Goal: Task Accomplishment & Management: Manage account settings

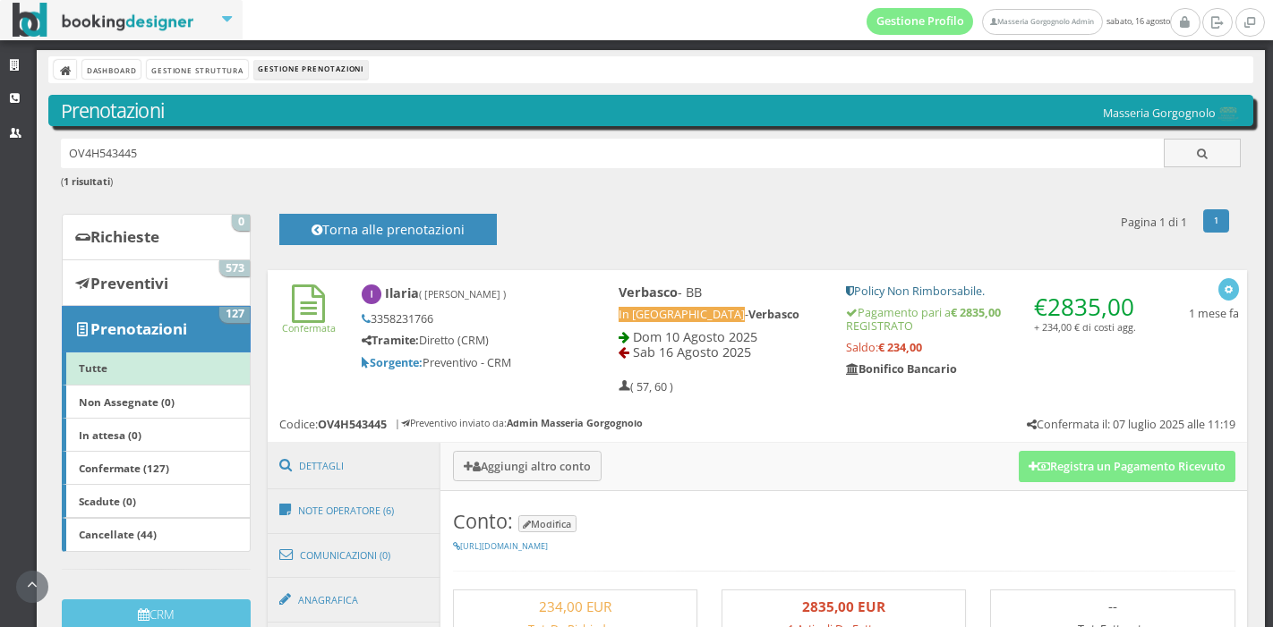
click at [1049, 451] on button "Registra un Pagamento Ricevuto" at bounding box center [1126, 466] width 217 height 30
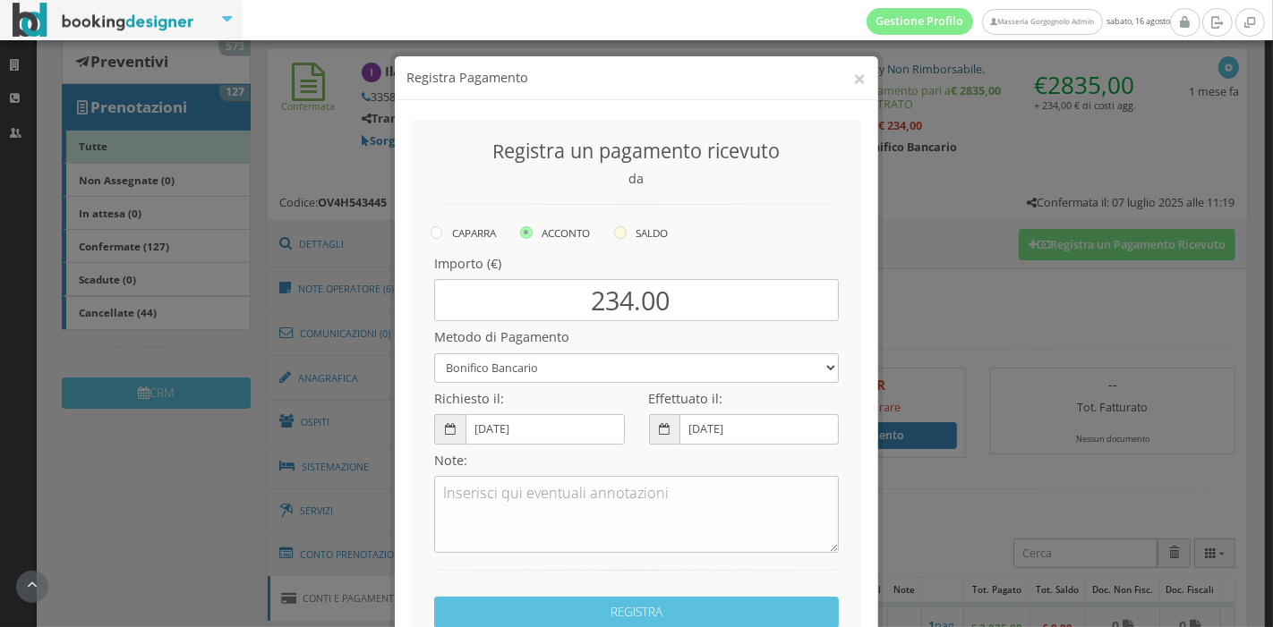
click at [623, 233] on label "SALDO" at bounding box center [641, 232] width 54 height 21
radio input "true"
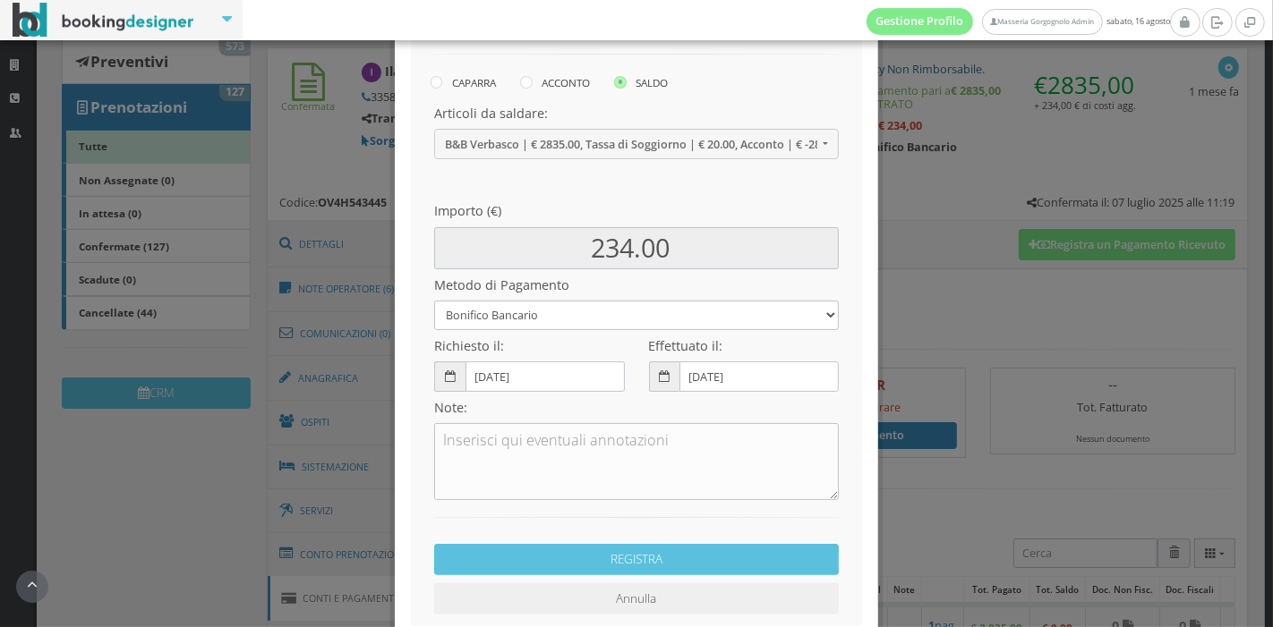
scroll to position [169, 0]
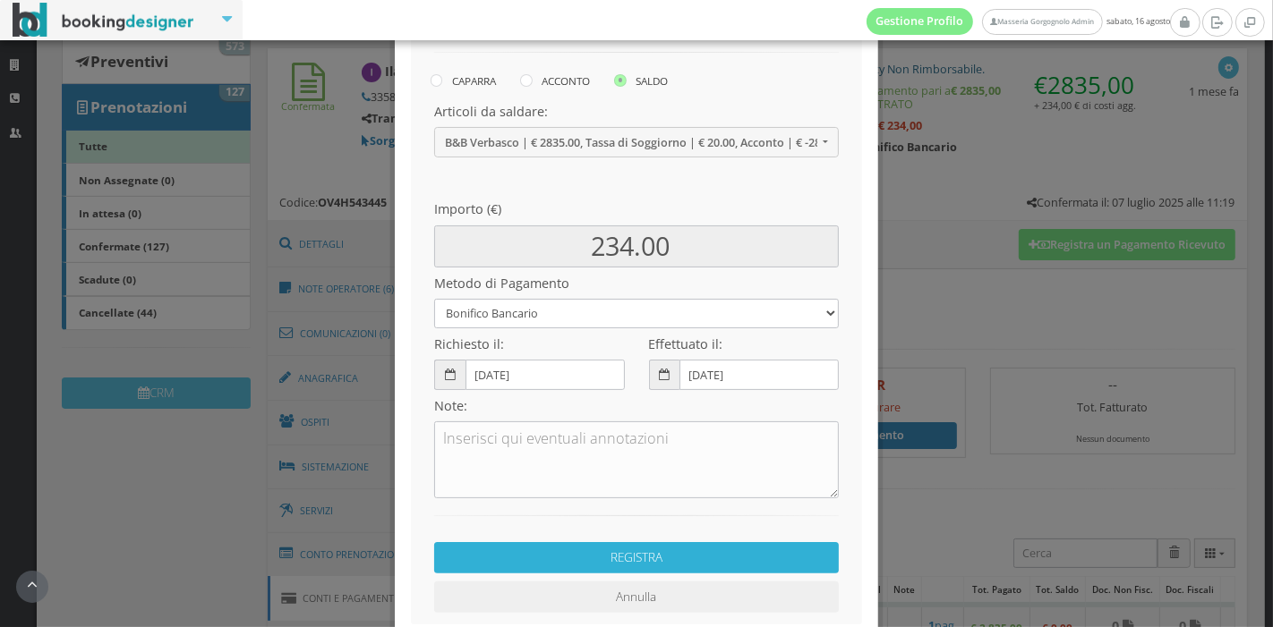
click at [612, 553] on button "REGISTRA" at bounding box center [636, 557] width 405 height 31
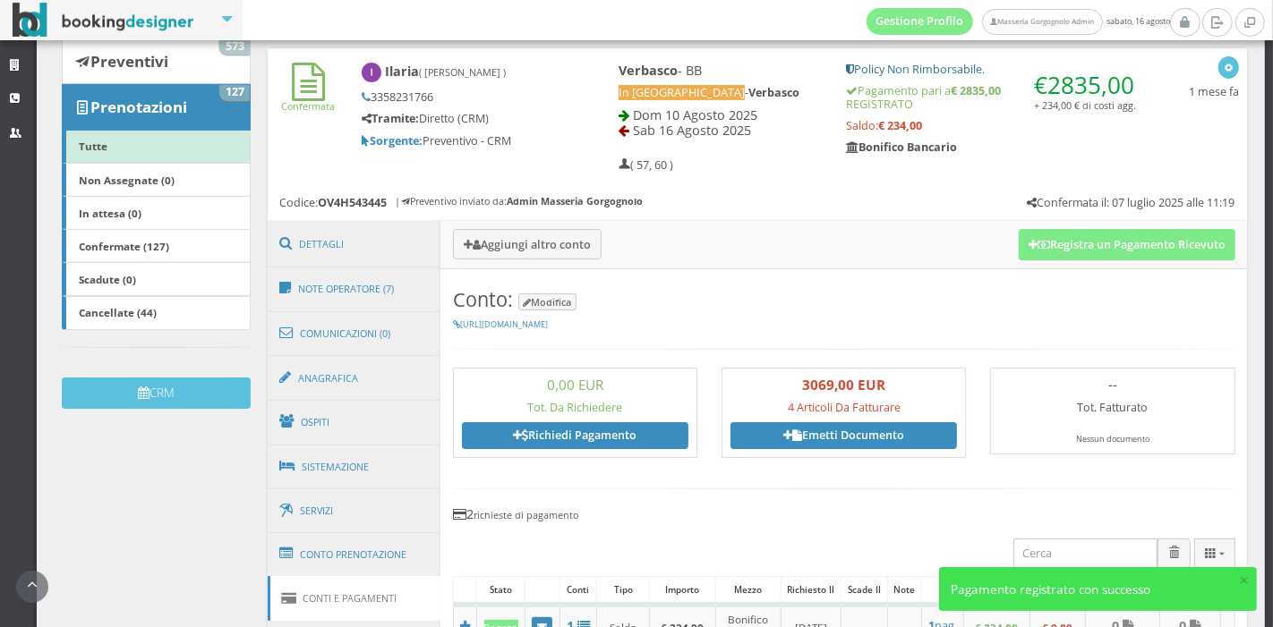
scroll to position [234, 0]
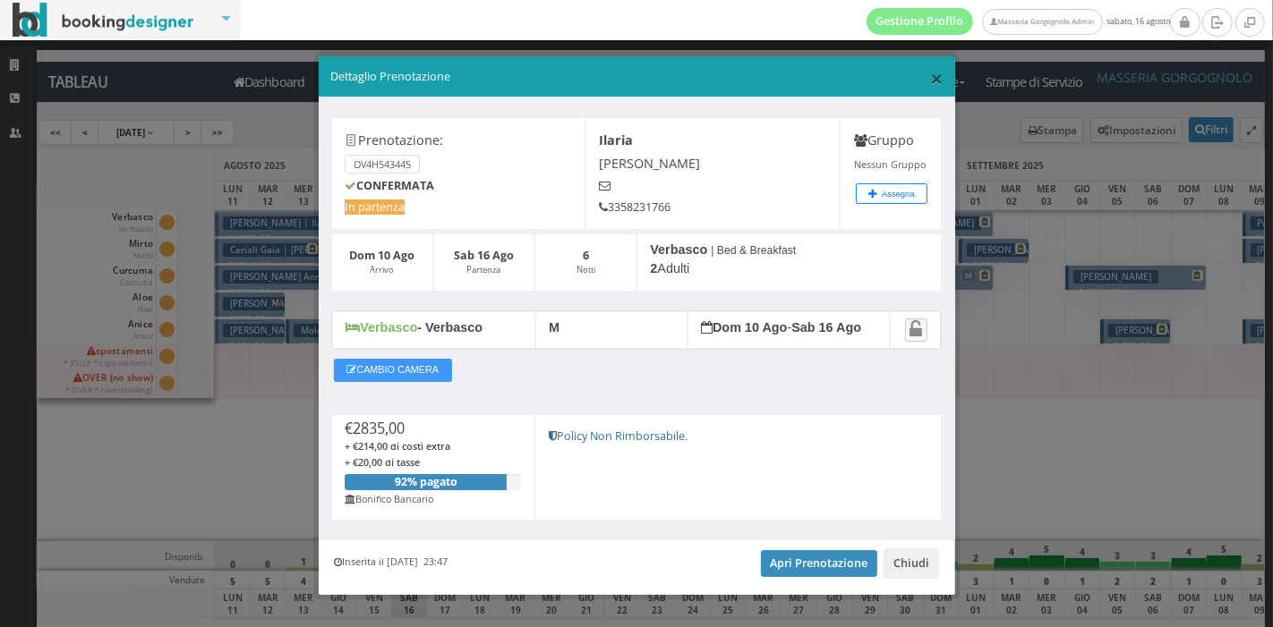
click at [930, 89] on span "×" at bounding box center [936, 78] width 13 height 30
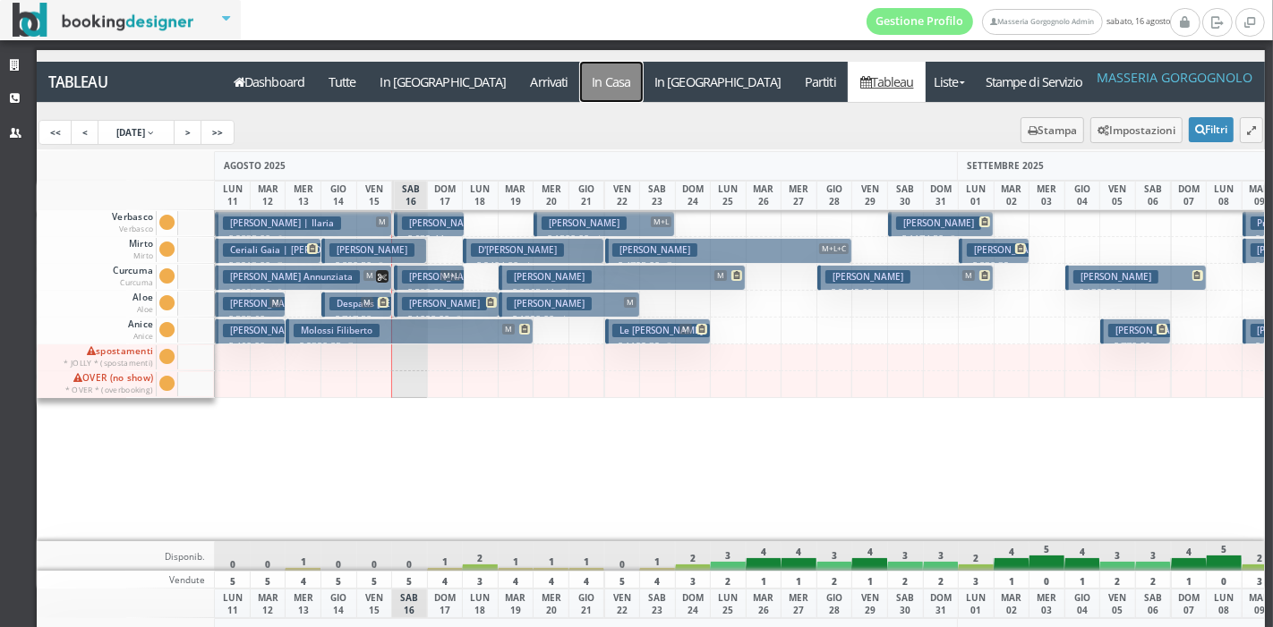
click at [580, 83] on a=pms-instay-reservations"] "In Casa" at bounding box center [611, 82] width 63 height 40
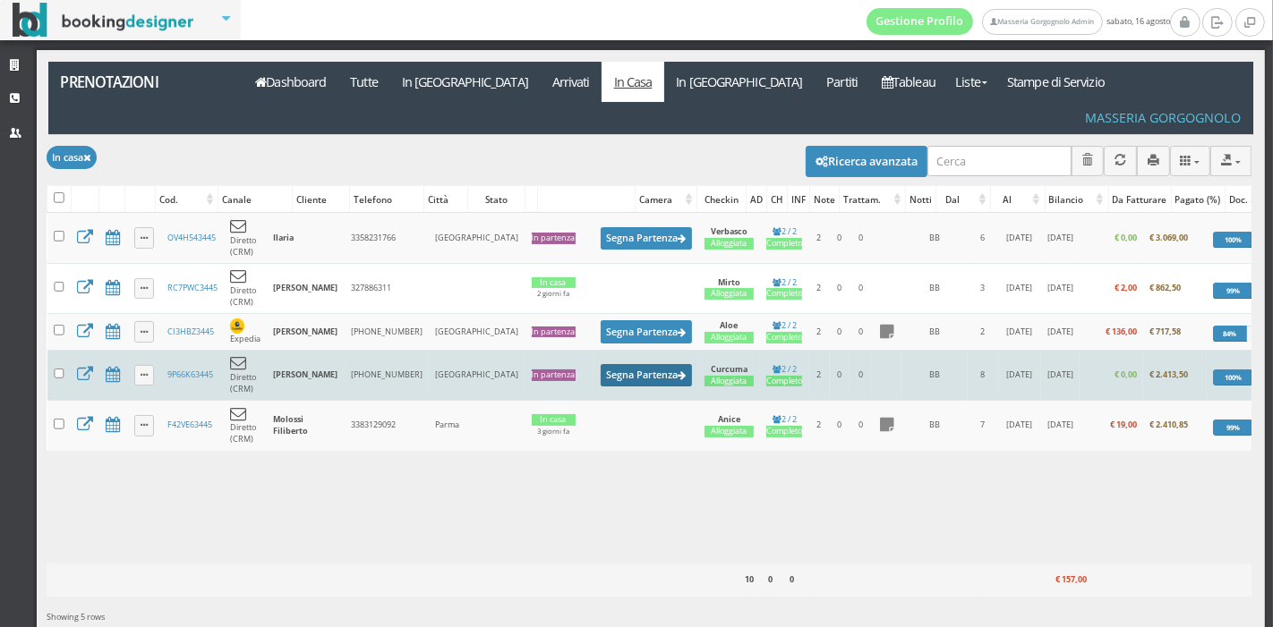
click at [601, 364] on button "Segna Partenza" at bounding box center [646, 375] width 91 height 22
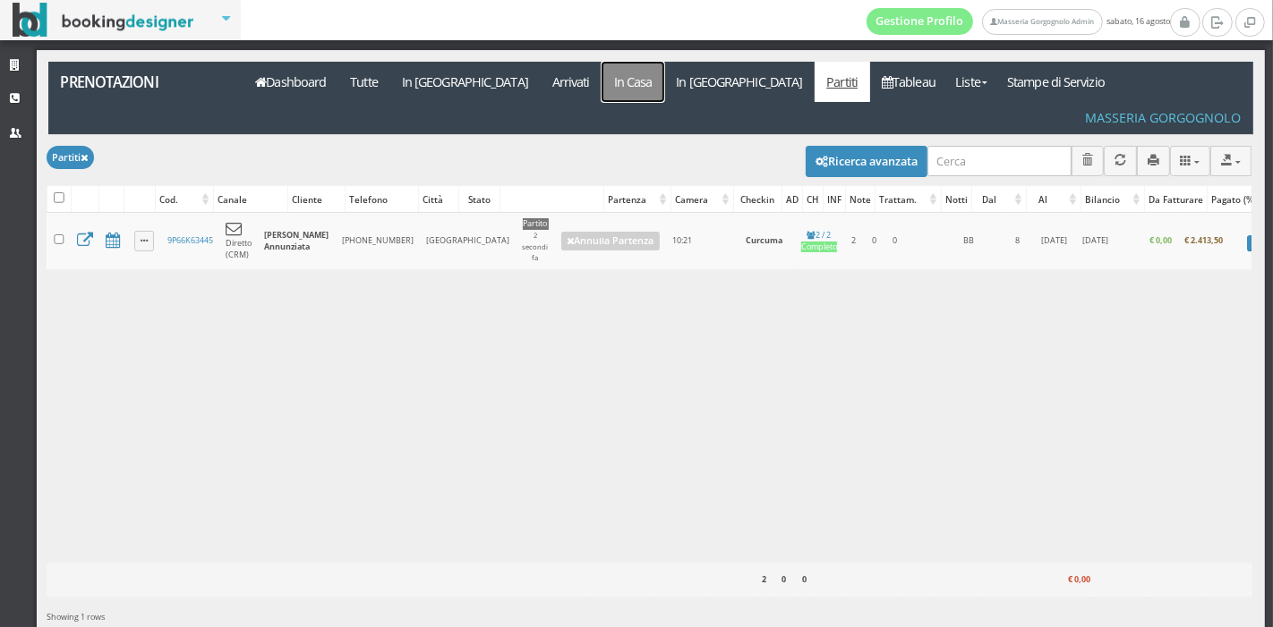
click at [601, 81] on link "In Casa" at bounding box center [632, 82] width 63 height 40
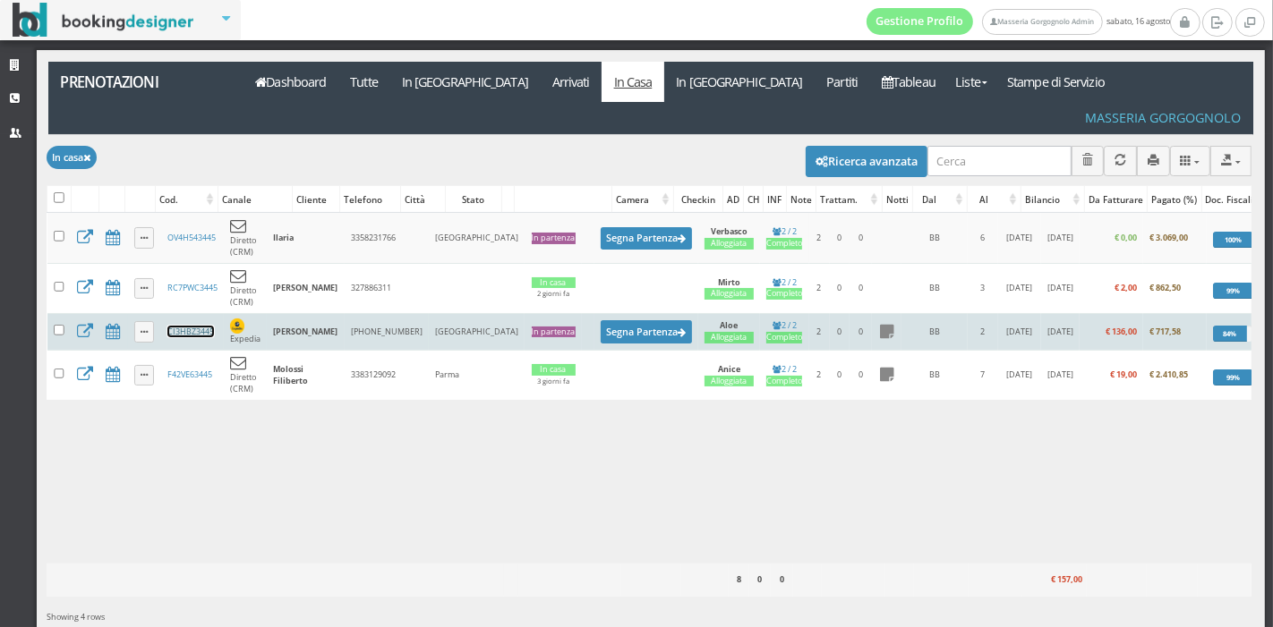
click at [180, 326] on link "CI3HBZ3445" at bounding box center [190, 332] width 47 height 12
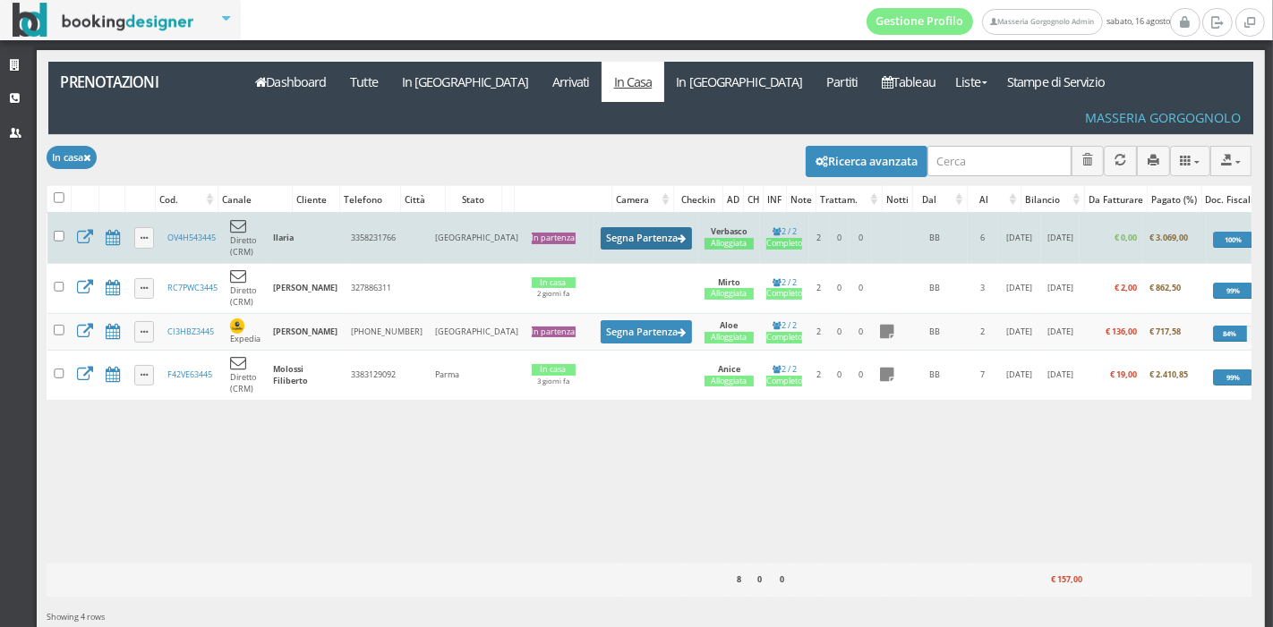
click at [601, 227] on button "Segna Partenza" at bounding box center [646, 238] width 91 height 22
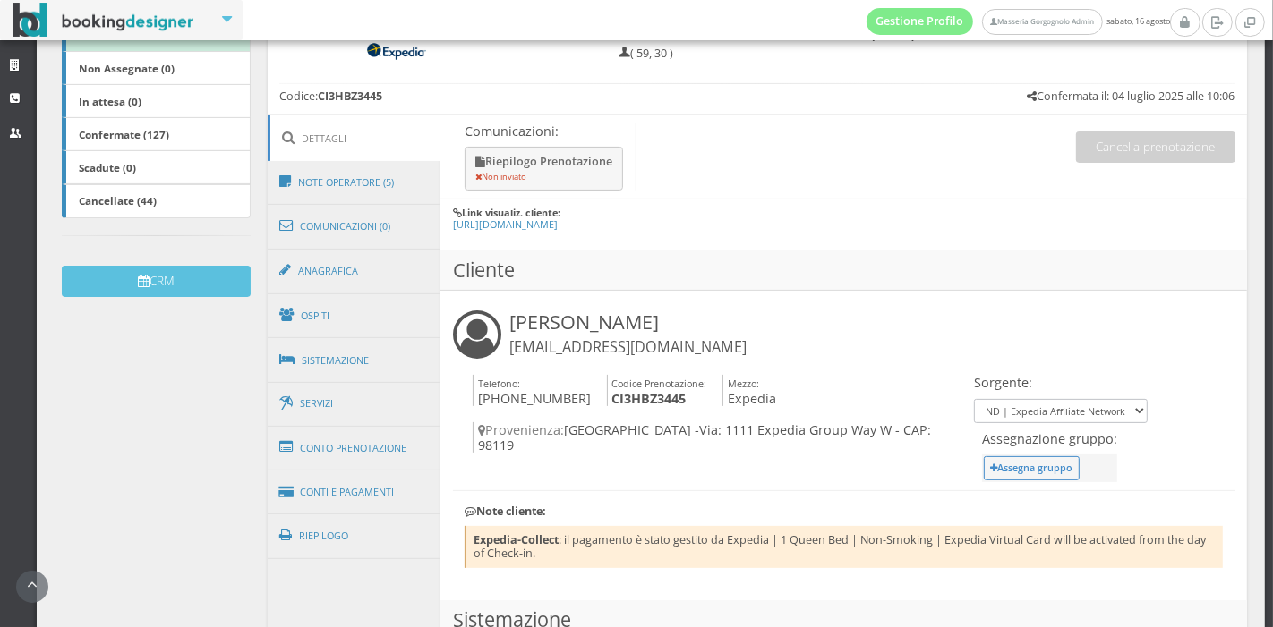
scroll to position [379, 0]
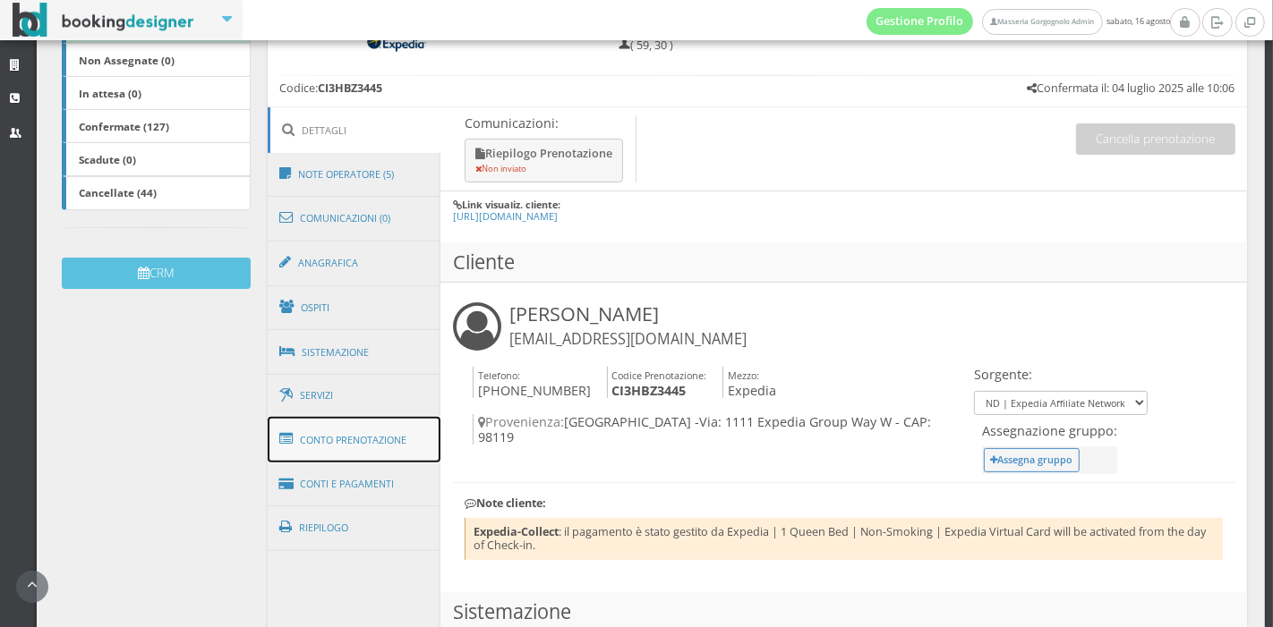
click at [348, 446] on link "Conto Prenotazione" at bounding box center [355, 440] width 174 height 47
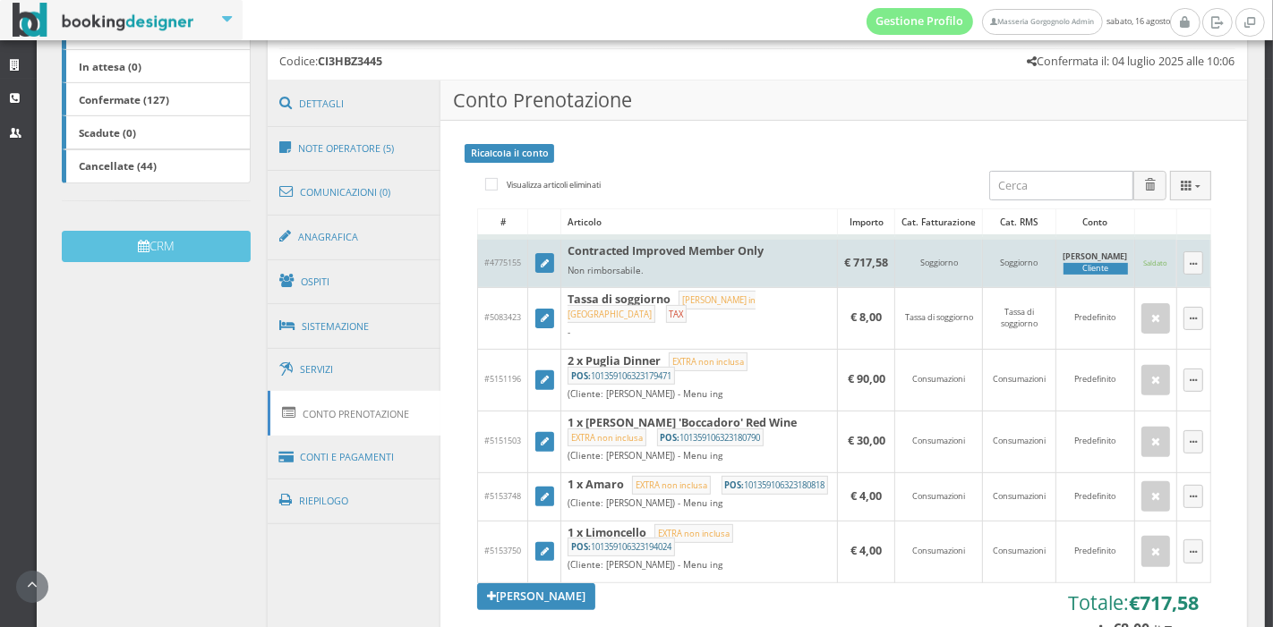
scroll to position [411, 0]
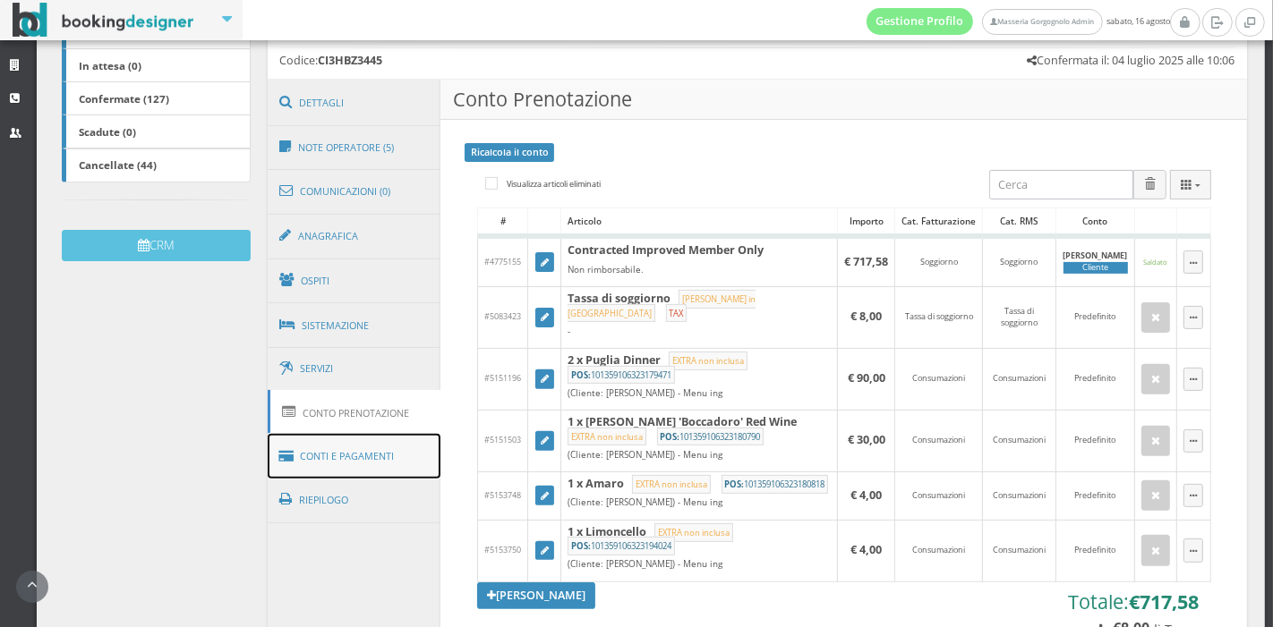
click at [394, 478] on link "Conti e Pagamenti" at bounding box center [355, 457] width 174 height 46
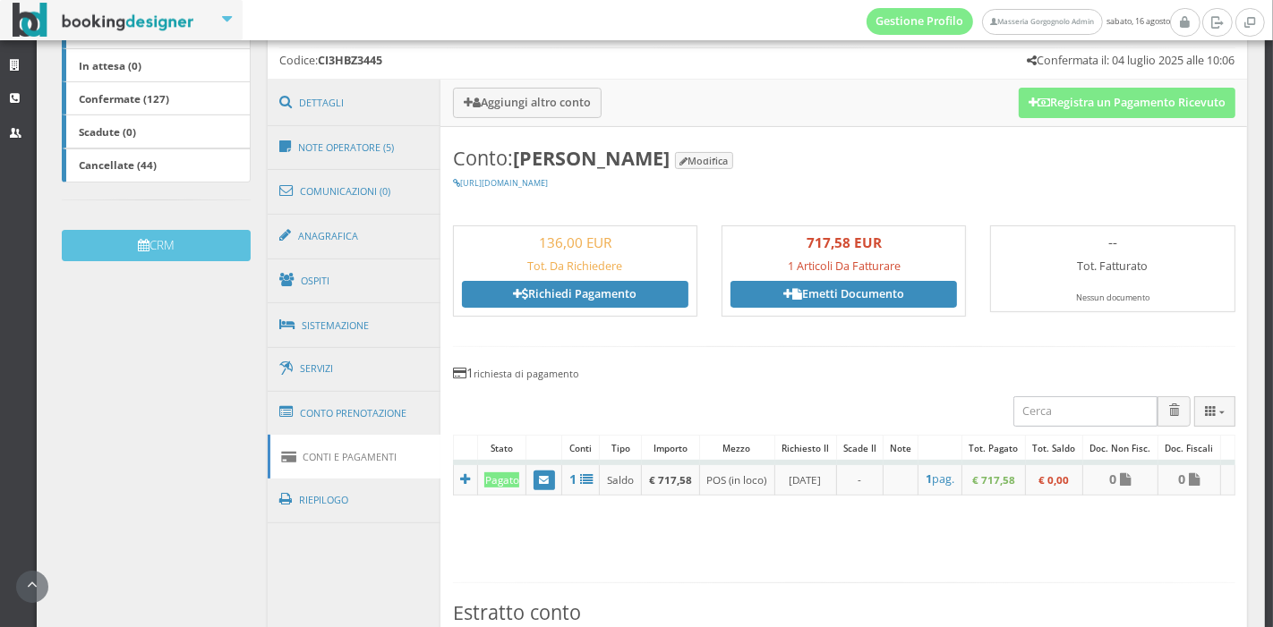
click at [1058, 325] on div "-- Tot. Fatturato Nessun documento" at bounding box center [1112, 275] width 268 height 99
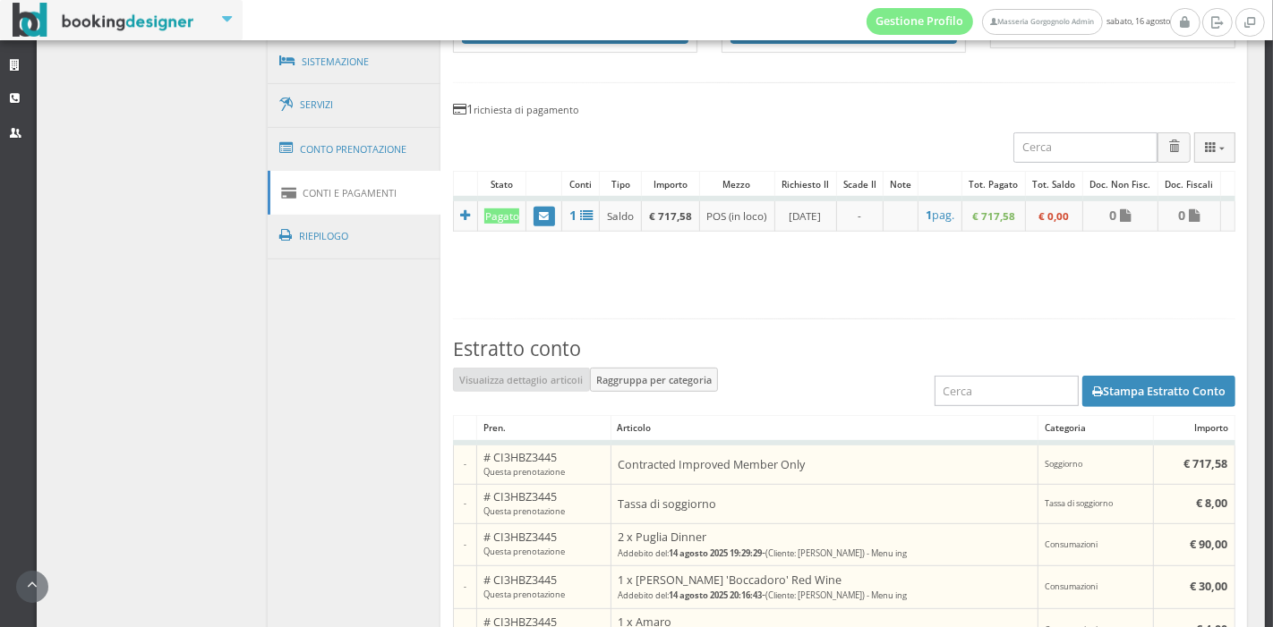
scroll to position [704, 0]
click at [1095, 404] on button "Stampa Estratto Conto" at bounding box center [1158, 391] width 153 height 30
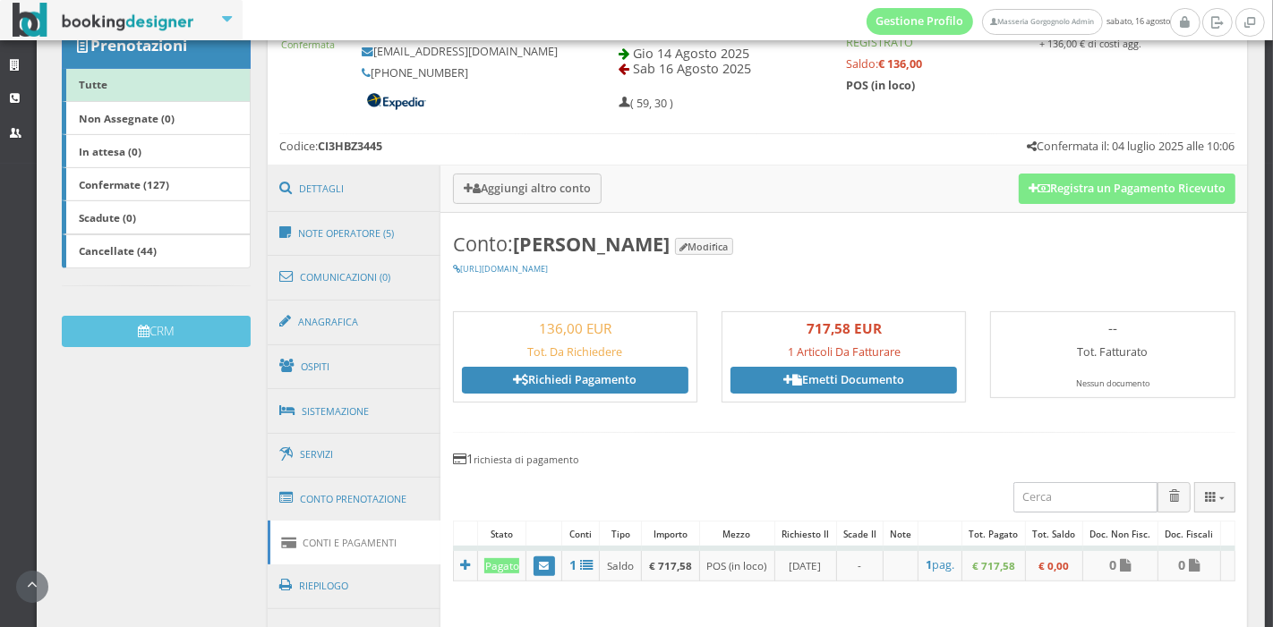
scroll to position [311, 0]
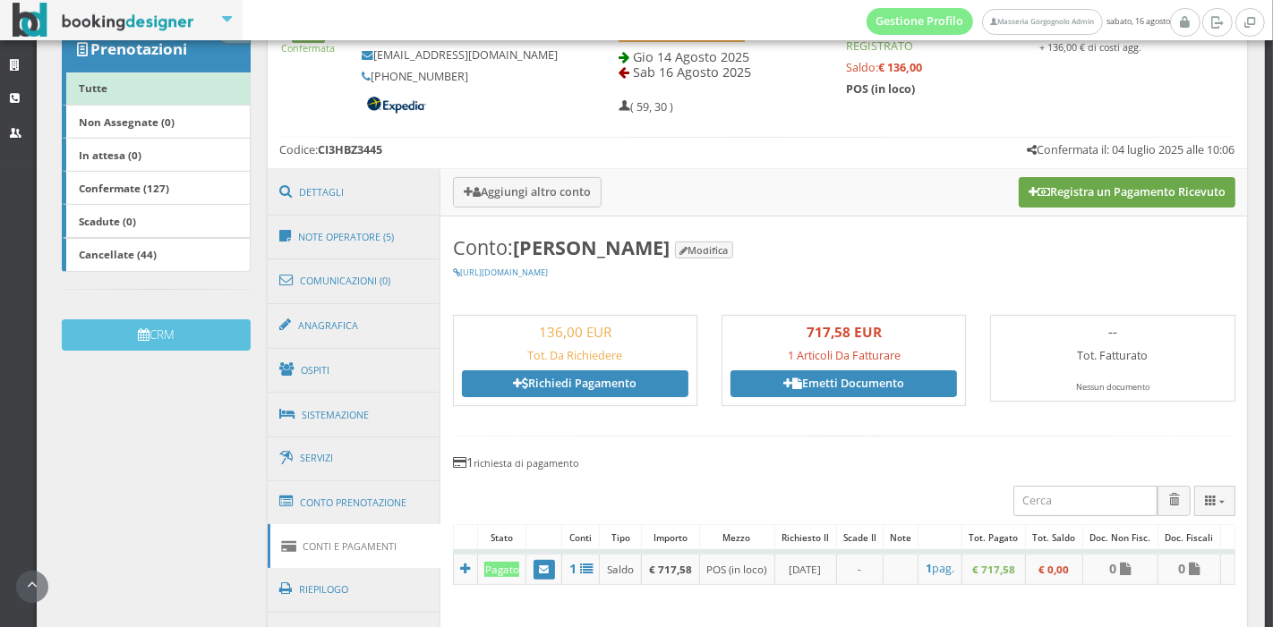
click at [1062, 203] on button "Registra un Pagamento Ricevuto" at bounding box center [1126, 192] width 217 height 30
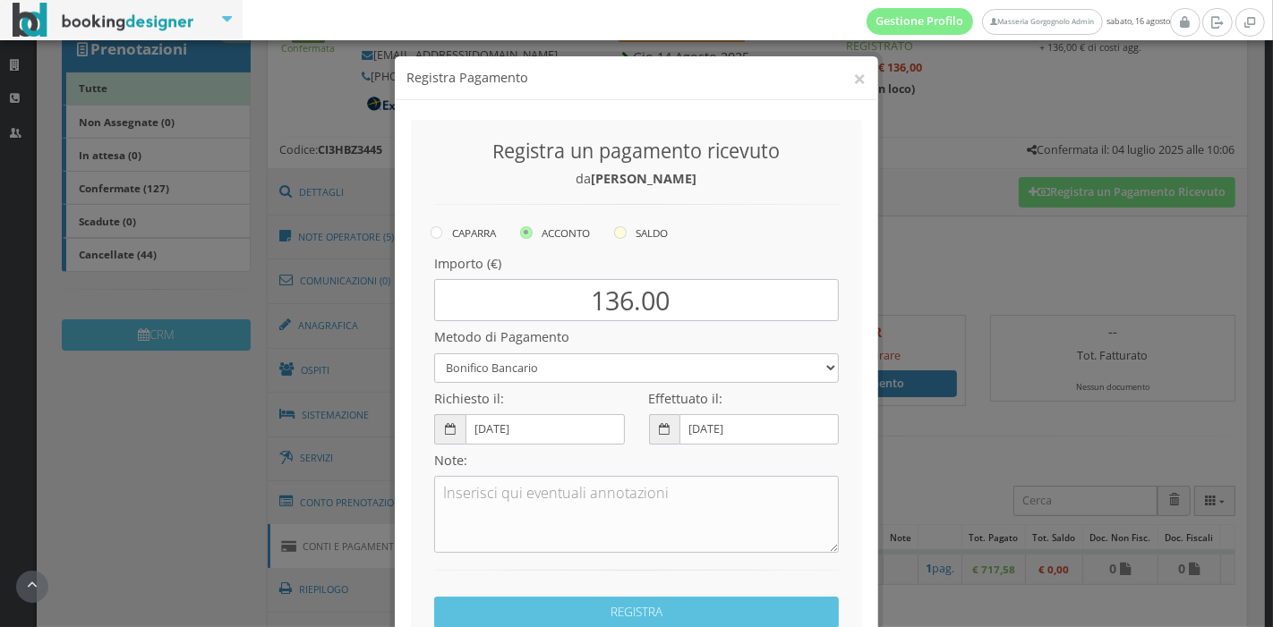
click at [629, 226] on label "SALDO" at bounding box center [641, 232] width 54 height 21
radio input "true"
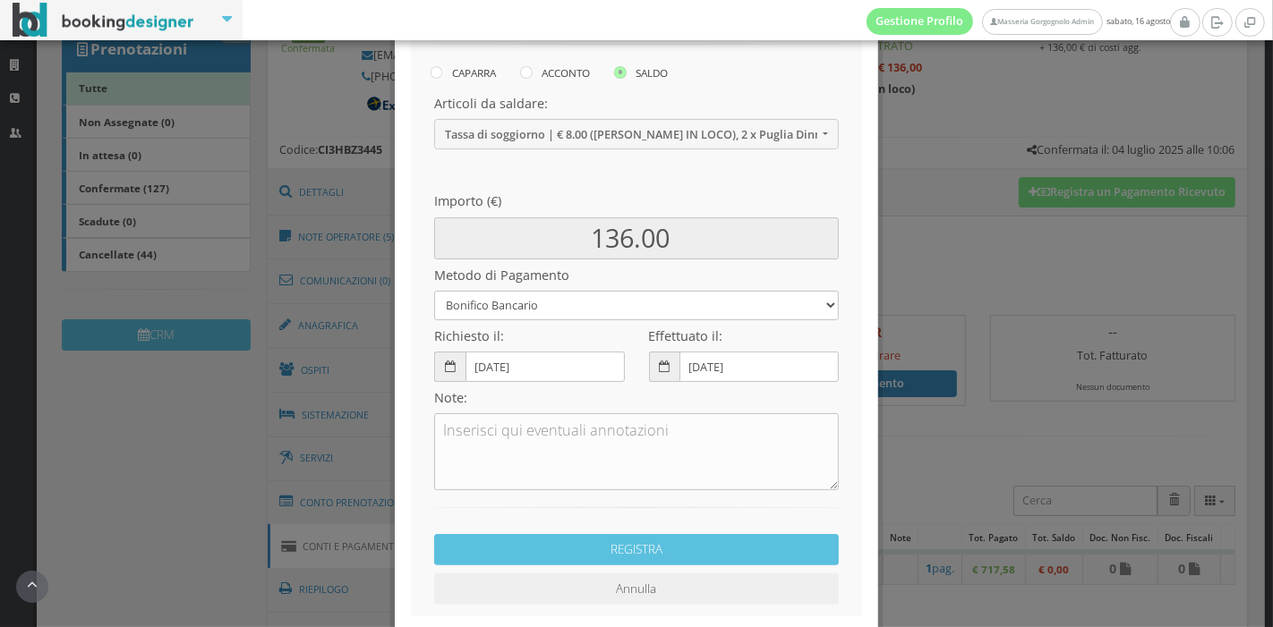
scroll to position [199, 0]
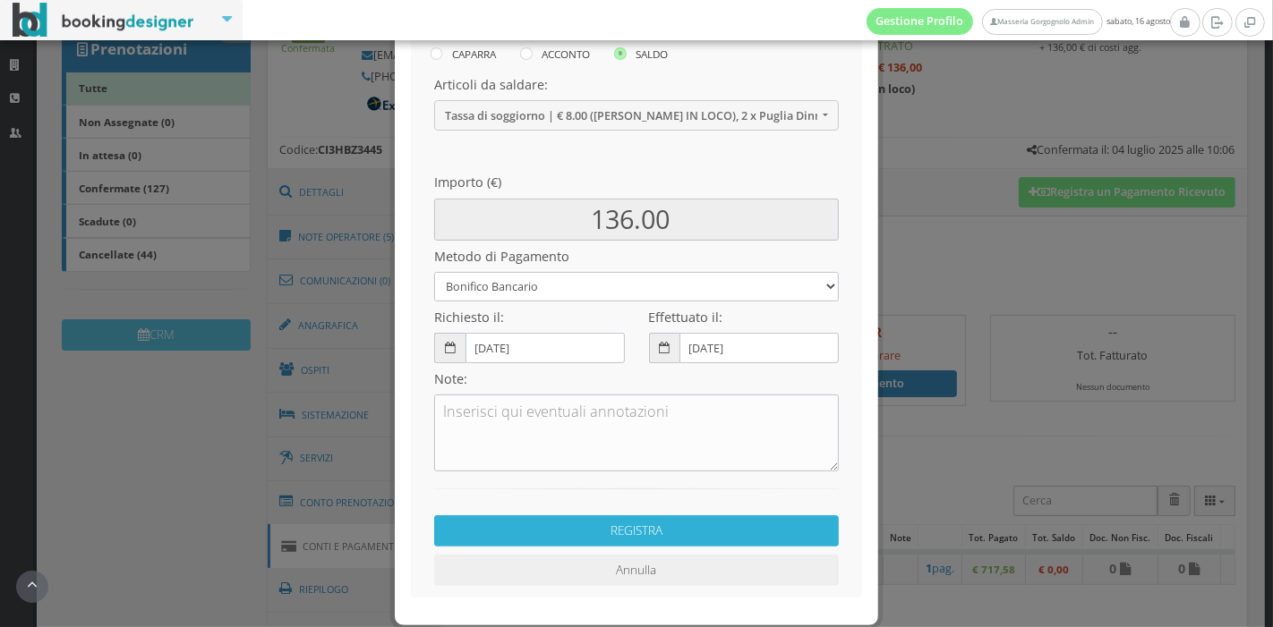
click at [660, 523] on button "REGISTRA" at bounding box center [636, 531] width 405 height 31
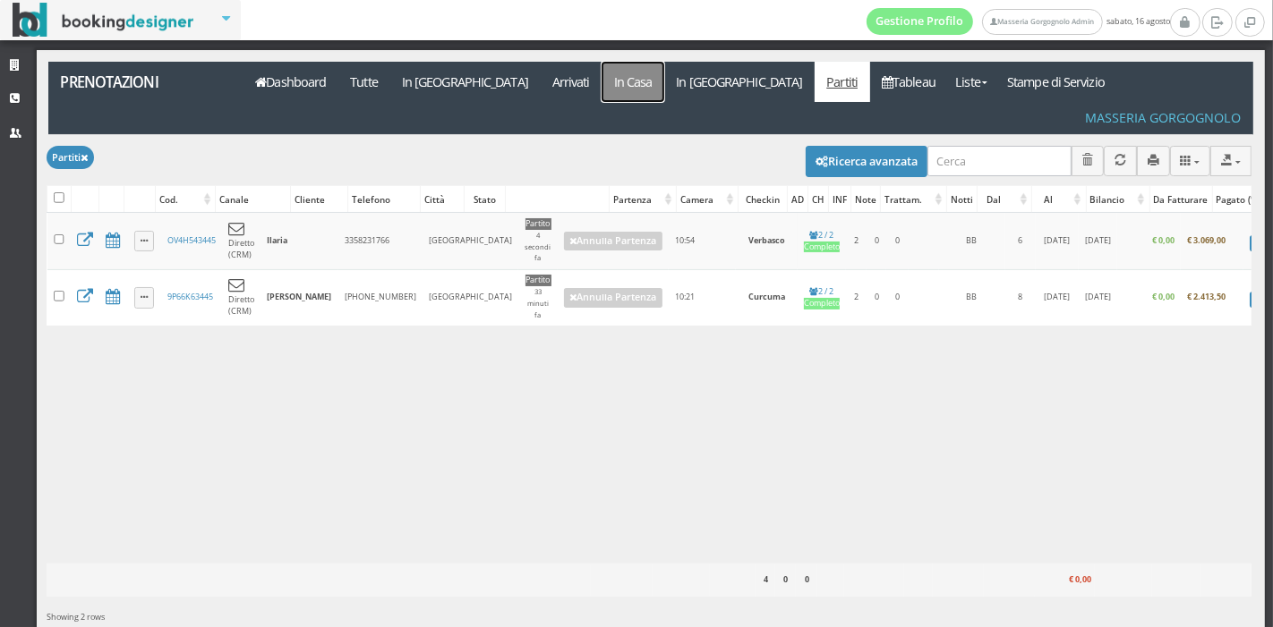
click at [601, 81] on link "In Casa" at bounding box center [632, 82] width 63 height 40
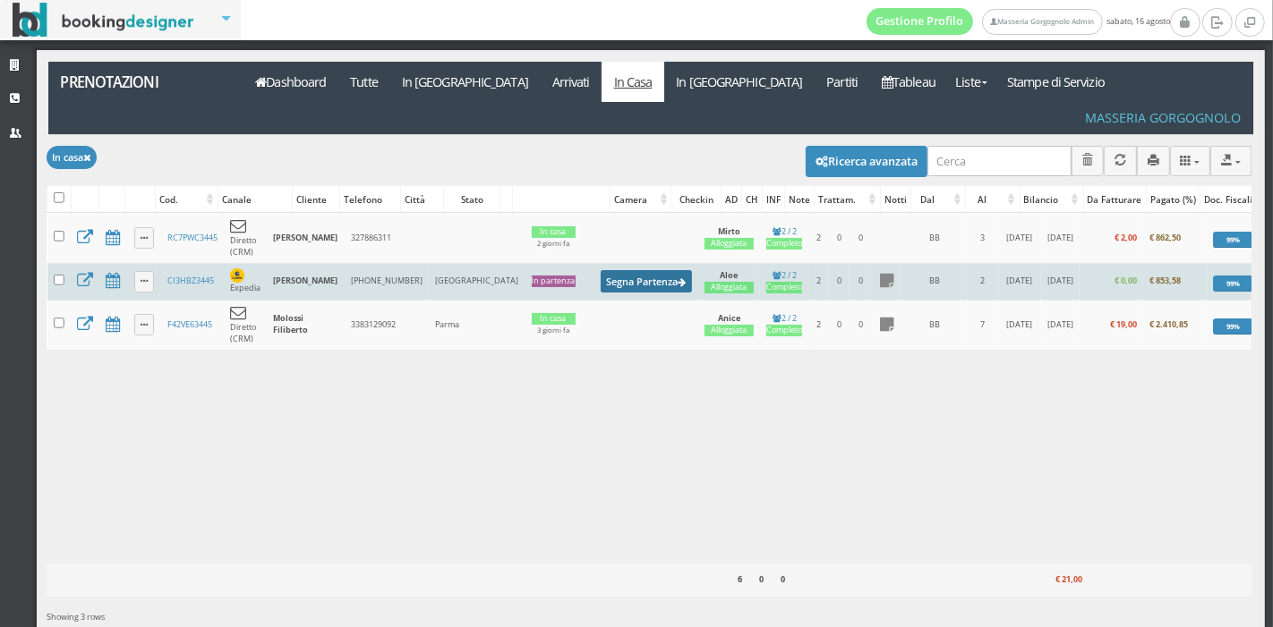
click at [601, 270] on button "Segna Partenza" at bounding box center [646, 281] width 91 height 22
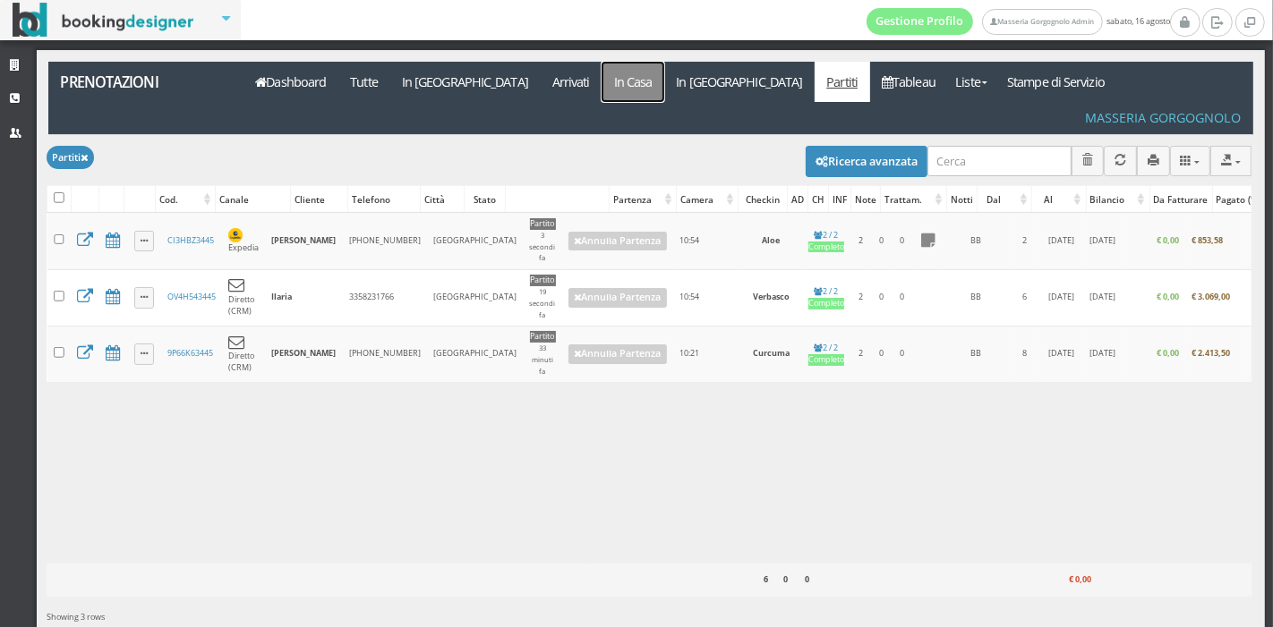
click at [601, 90] on link "In Casa" at bounding box center [632, 82] width 63 height 40
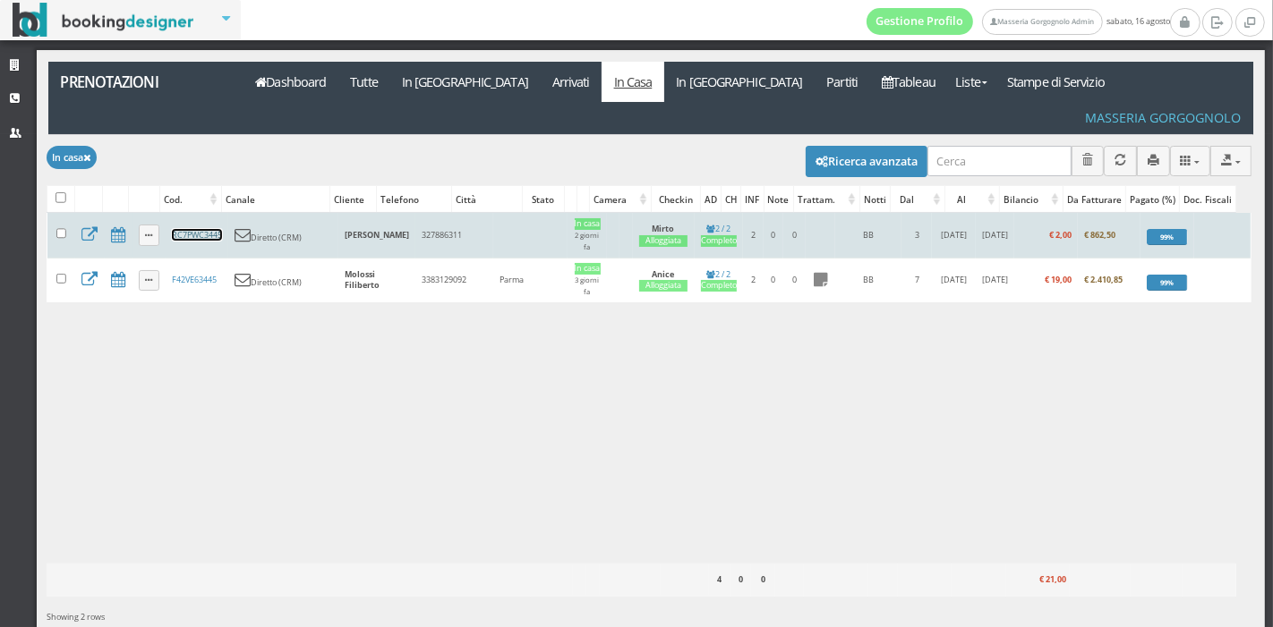
click at [216, 229] on link "RC7PWC3445" at bounding box center [197, 235] width 50 height 12
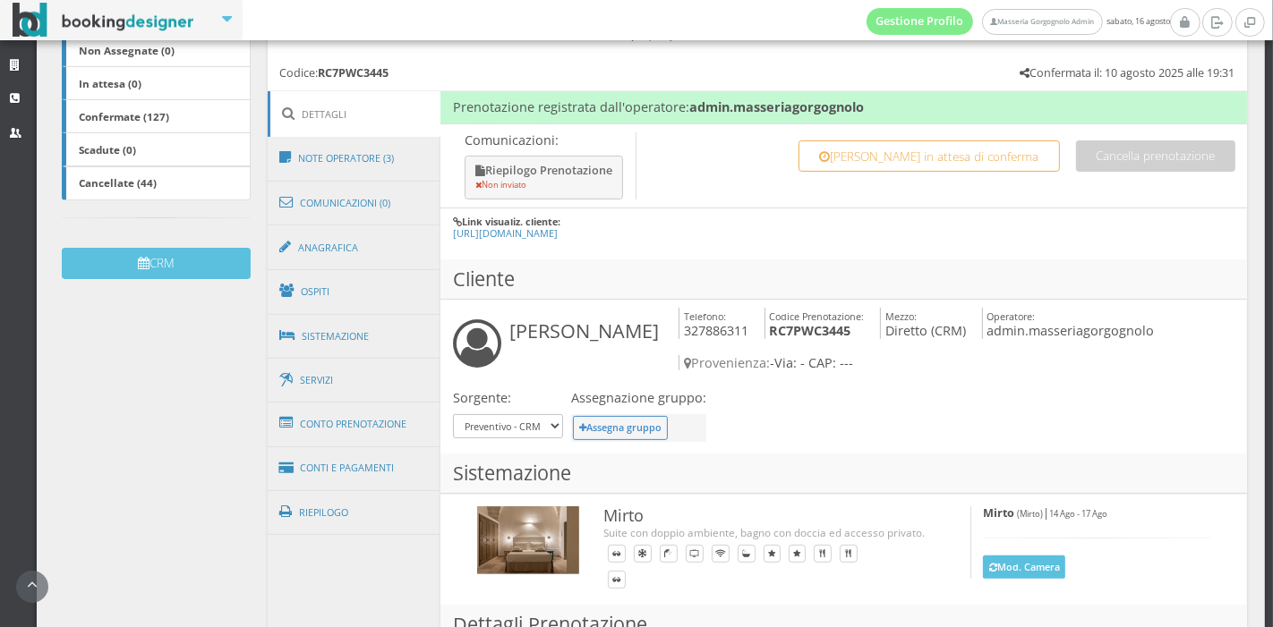
scroll to position [393, 0]
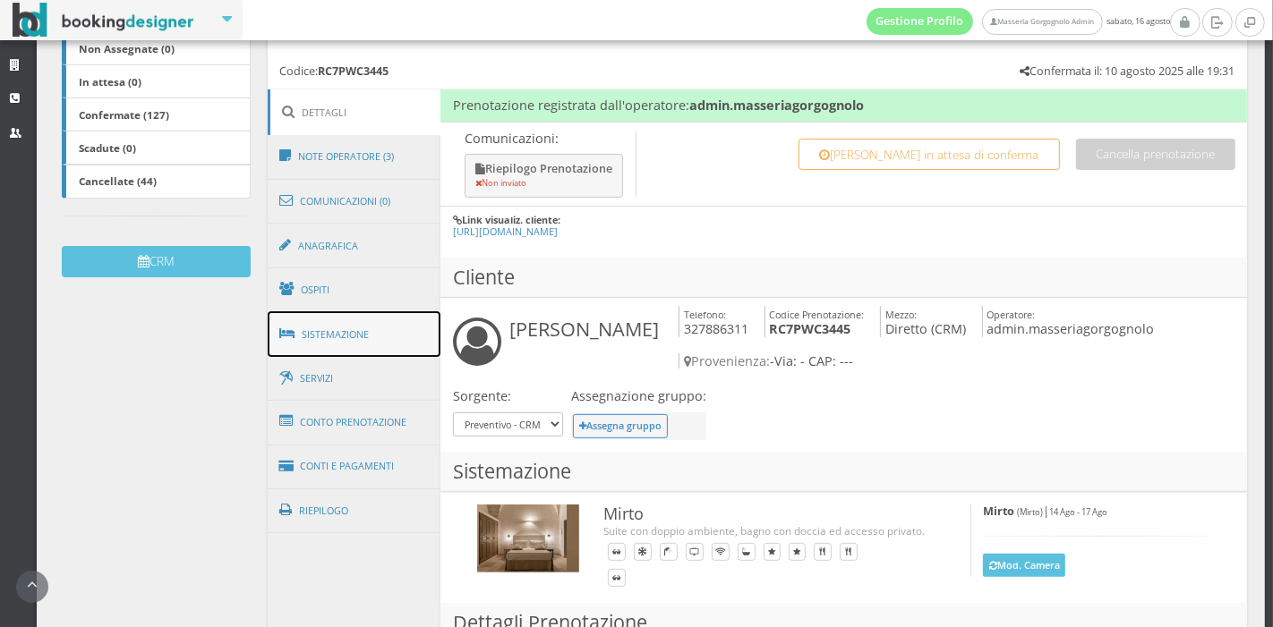
click at [359, 345] on link "Sistemazione" at bounding box center [355, 334] width 174 height 47
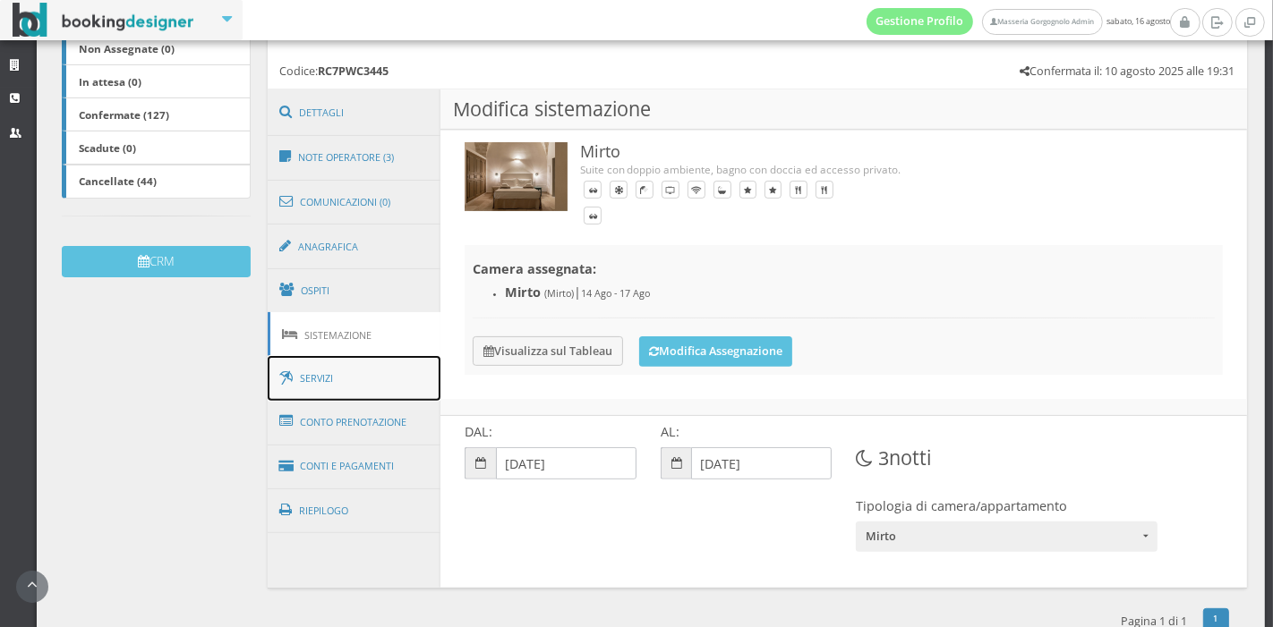
click at [354, 387] on link "Servizi" at bounding box center [355, 379] width 174 height 46
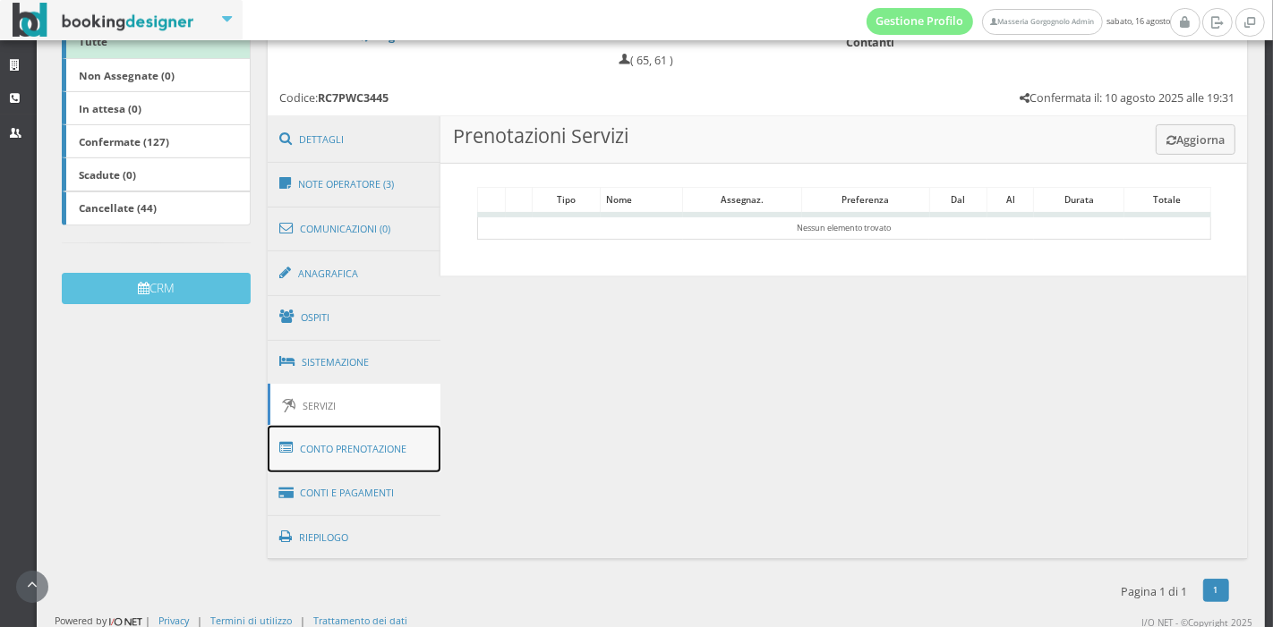
click at [354, 448] on link "Conto Prenotazione" at bounding box center [355, 449] width 174 height 47
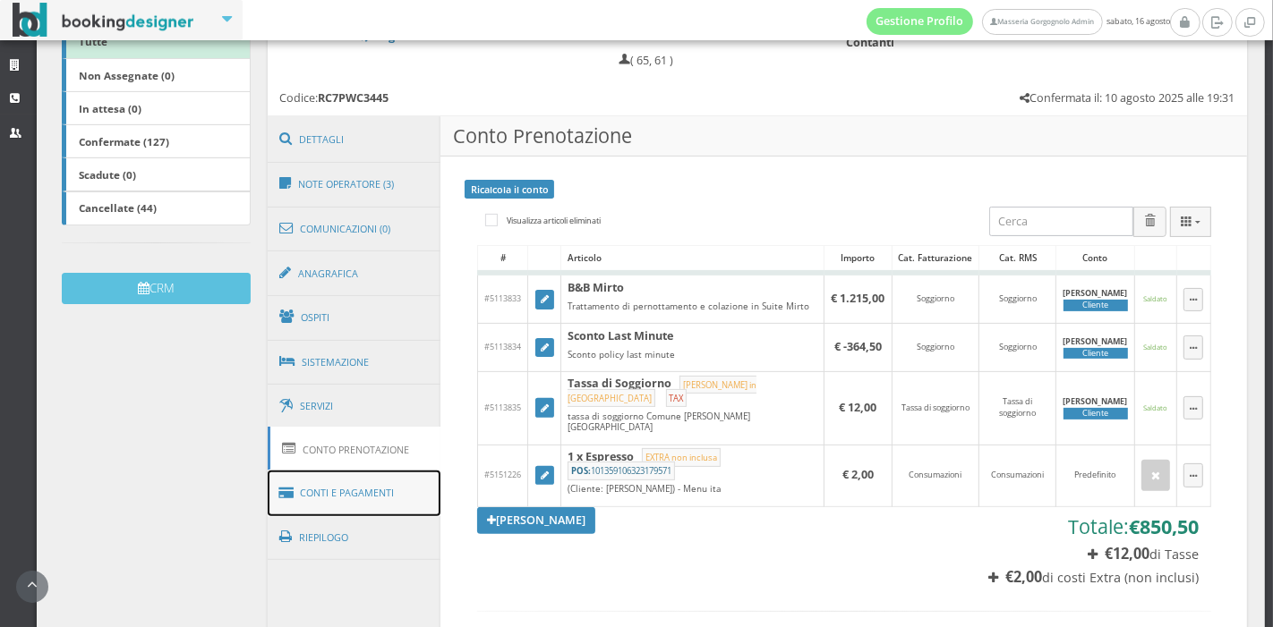
click at [353, 481] on link "Conti e Pagamenti" at bounding box center [355, 494] width 174 height 46
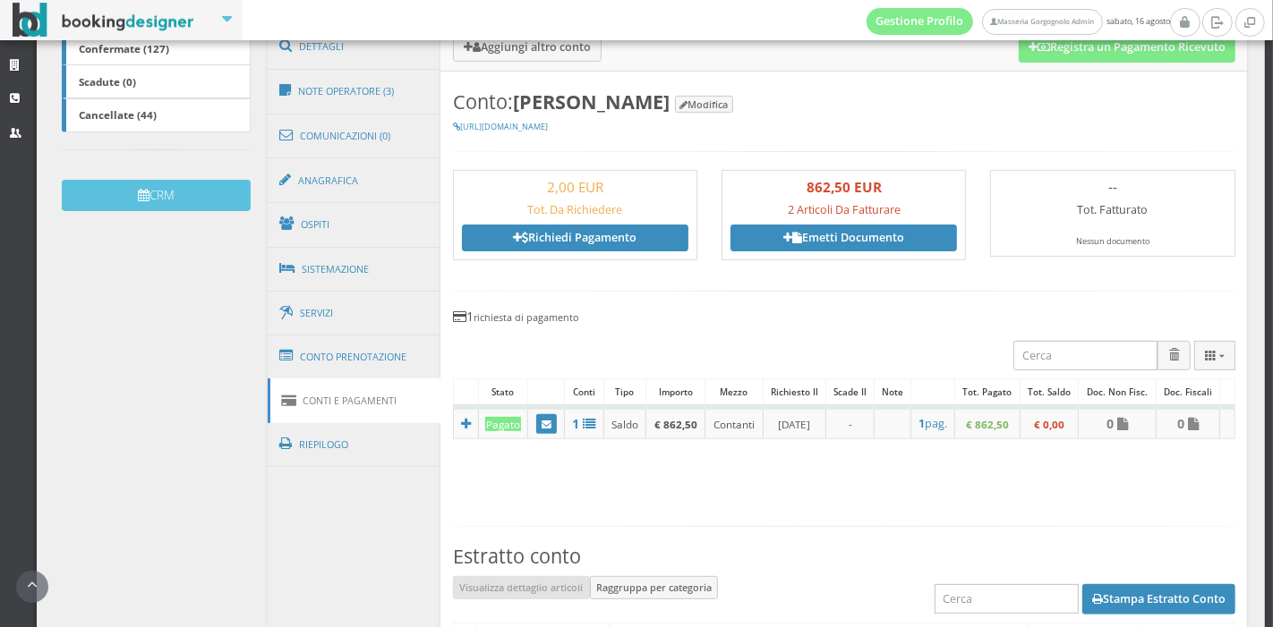
scroll to position [323, 0]
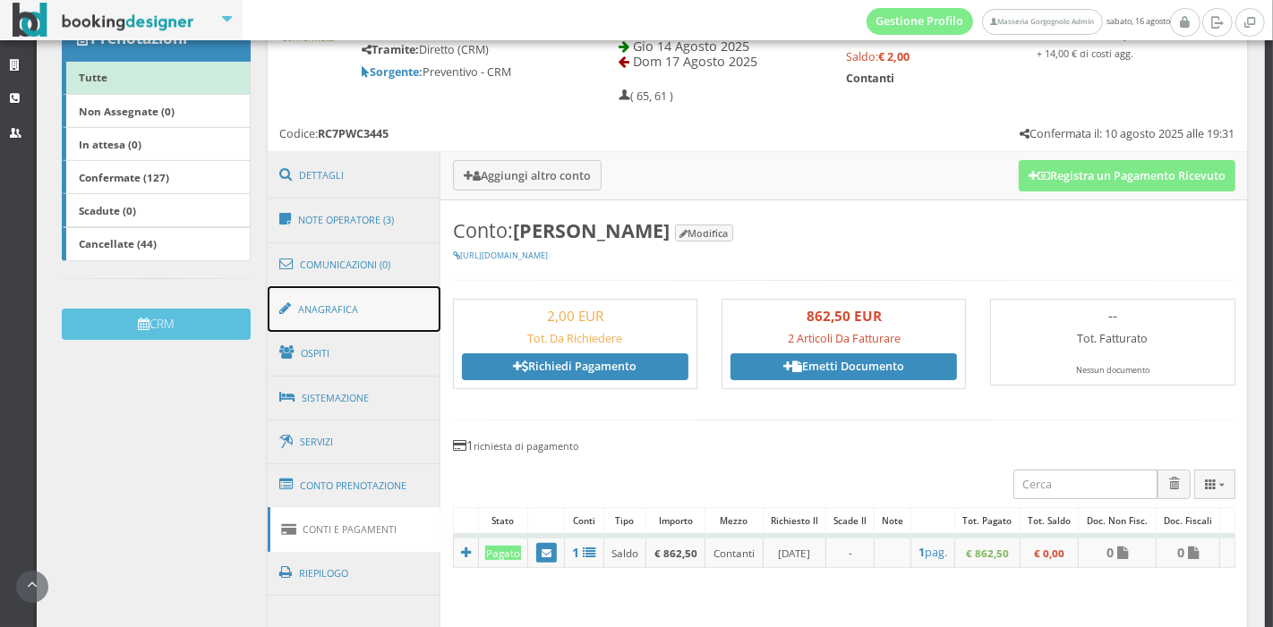
click at [373, 308] on link "Anagrafica" at bounding box center [355, 309] width 174 height 47
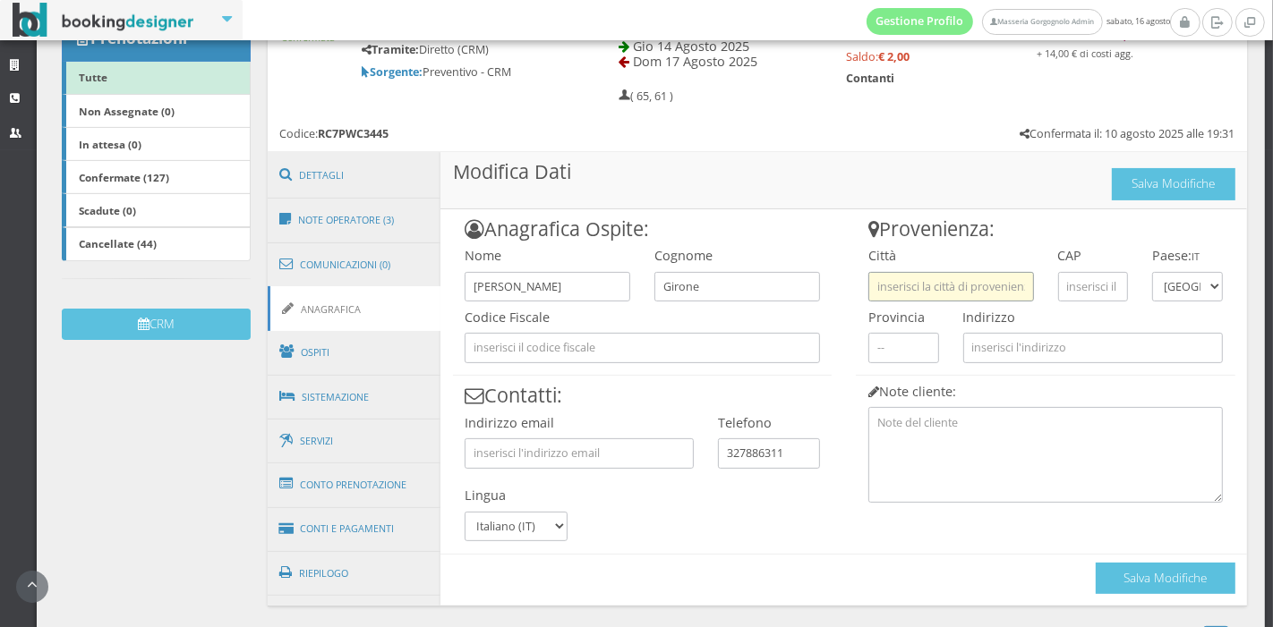
click at [884, 292] on input "text" at bounding box center [951, 287] width 166 height 30
type input "Bari"
click at [902, 341] on input "text" at bounding box center [903, 348] width 71 height 30
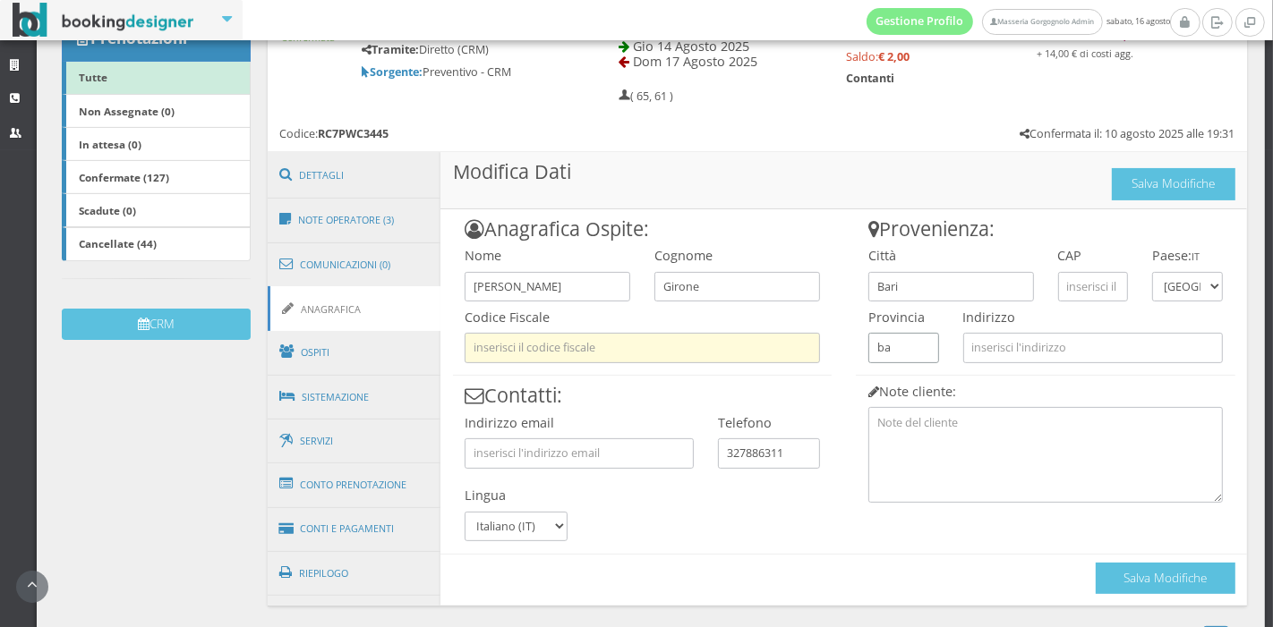
drag, startPoint x: 897, startPoint y: 341, endPoint x: 754, endPoint y: 344, distance: 143.2
click at [754, 344] on div "Anagrafica Ospite: Nome Cosimo Cognome Girone Codice Fiscale Contatti: Indirizz…" at bounding box center [843, 401] width 806 height 385
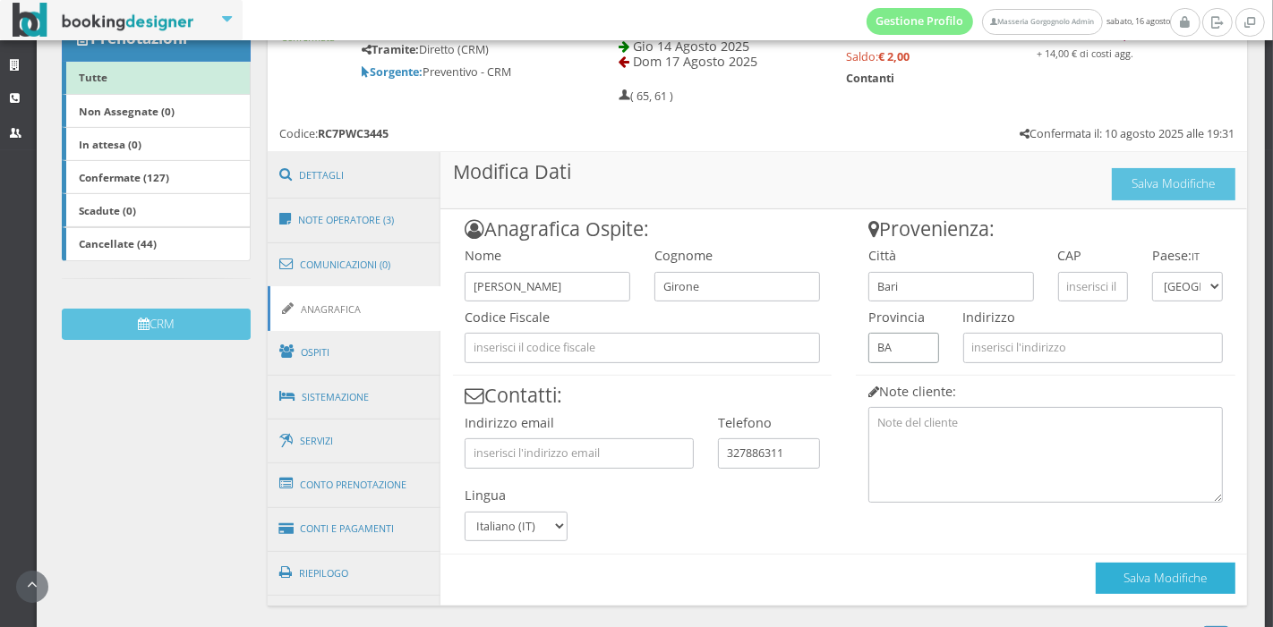
type input "BA"
click at [1126, 586] on button "Salva Modifiche" at bounding box center [1165, 578] width 140 height 31
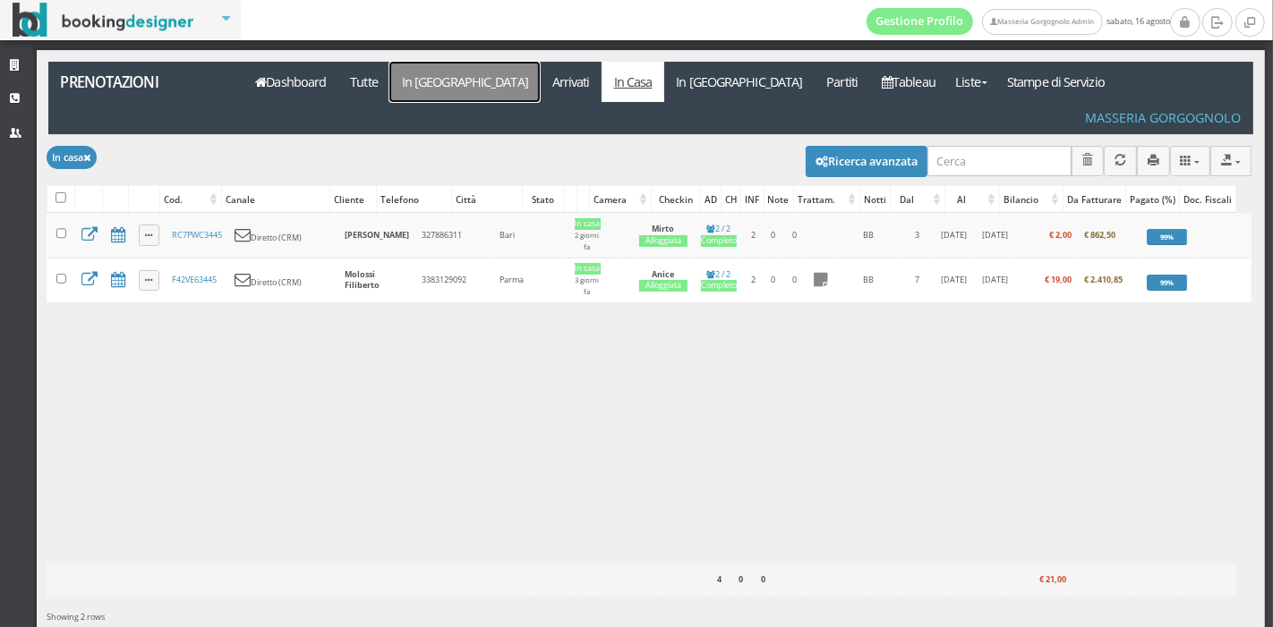
click at [422, 88] on link "In [GEOGRAPHIC_DATA]" at bounding box center [464, 82] width 150 height 40
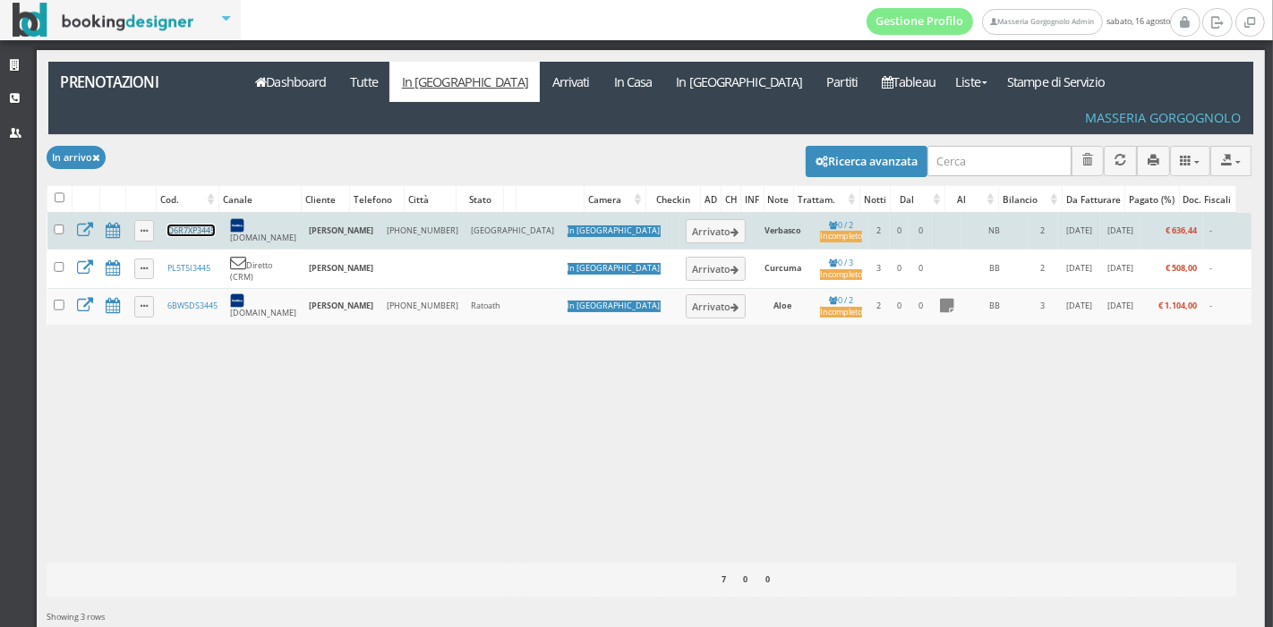
click at [208, 225] on link "Q6R7XP3445" at bounding box center [190, 231] width 47 height 12
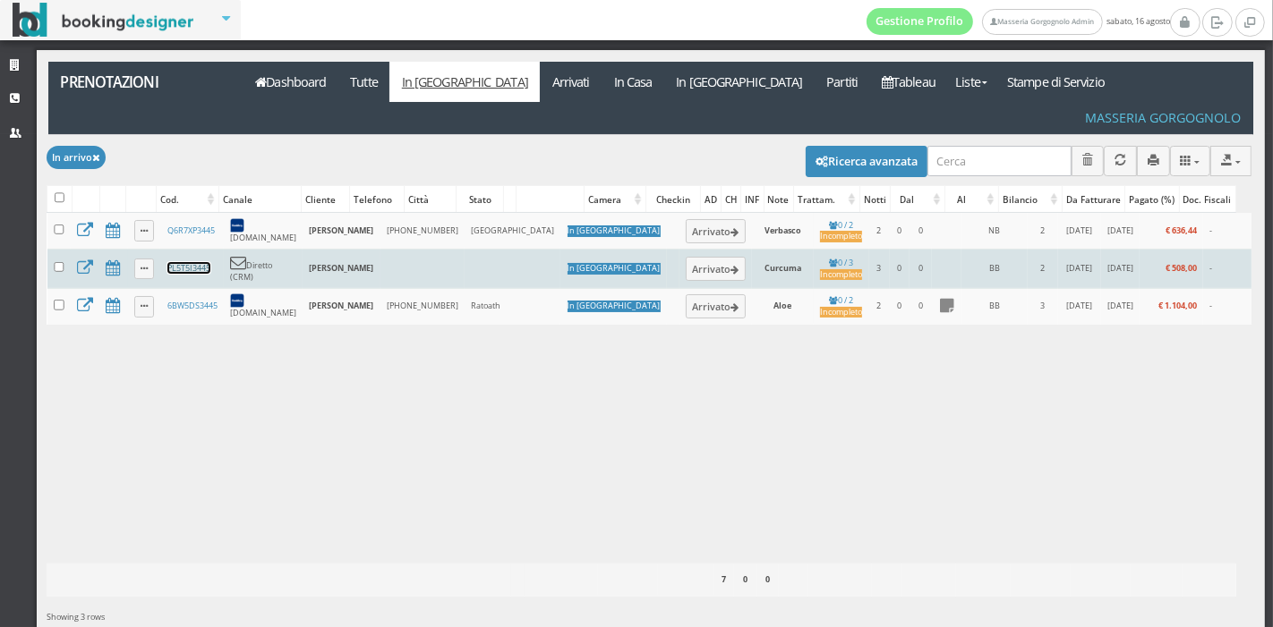
click at [203, 262] on link "PL5T5I3445" at bounding box center [188, 268] width 43 height 12
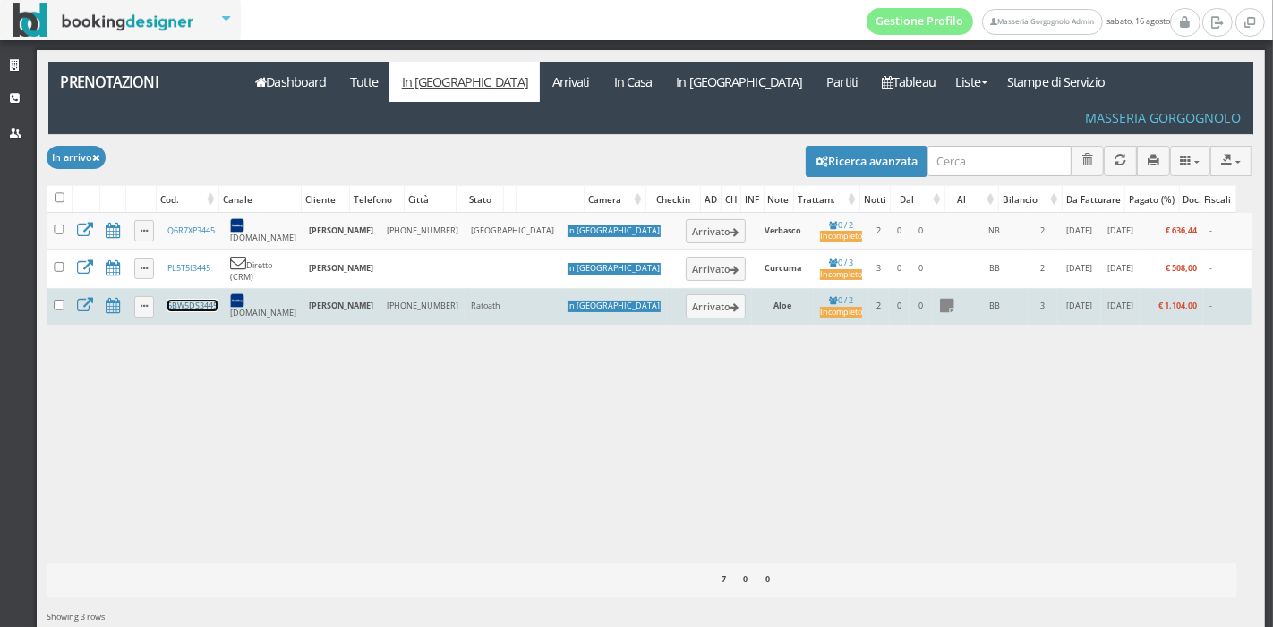
click at [183, 300] on link "6BW5DS3445" at bounding box center [192, 306] width 50 height 12
click at [820, 307] on div "Incompleto" at bounding box center [841, 313] width 42 height 12
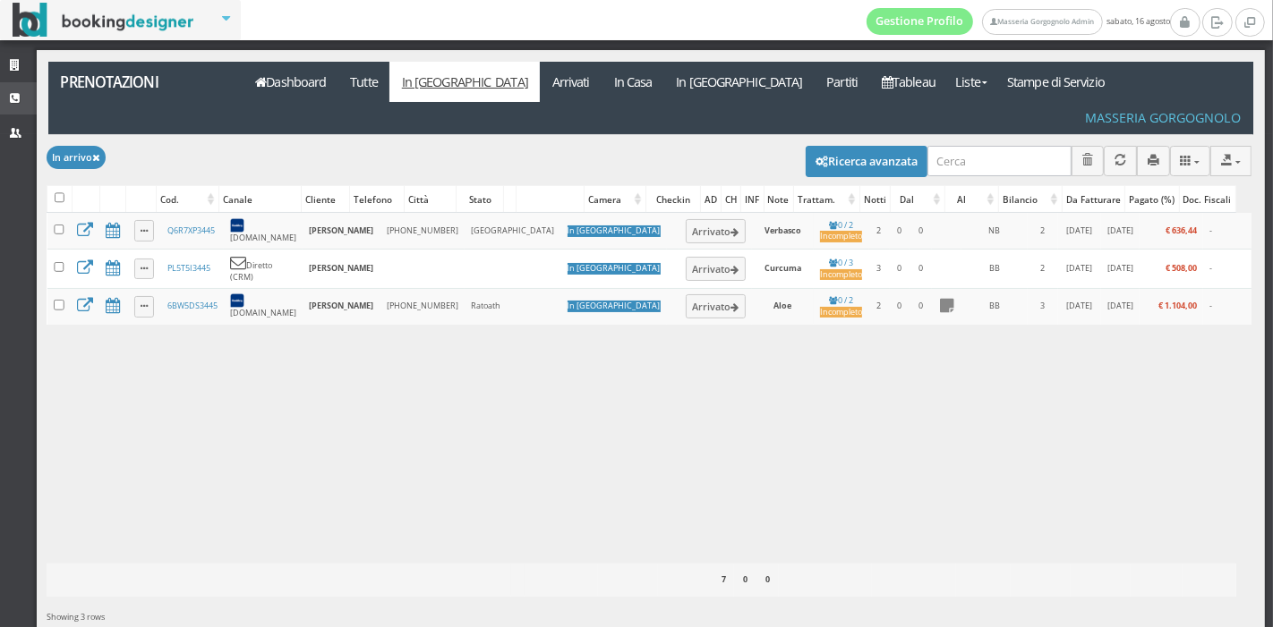
click at [15, 93] on icon at bounding box center [17, 99] width 14 height 12
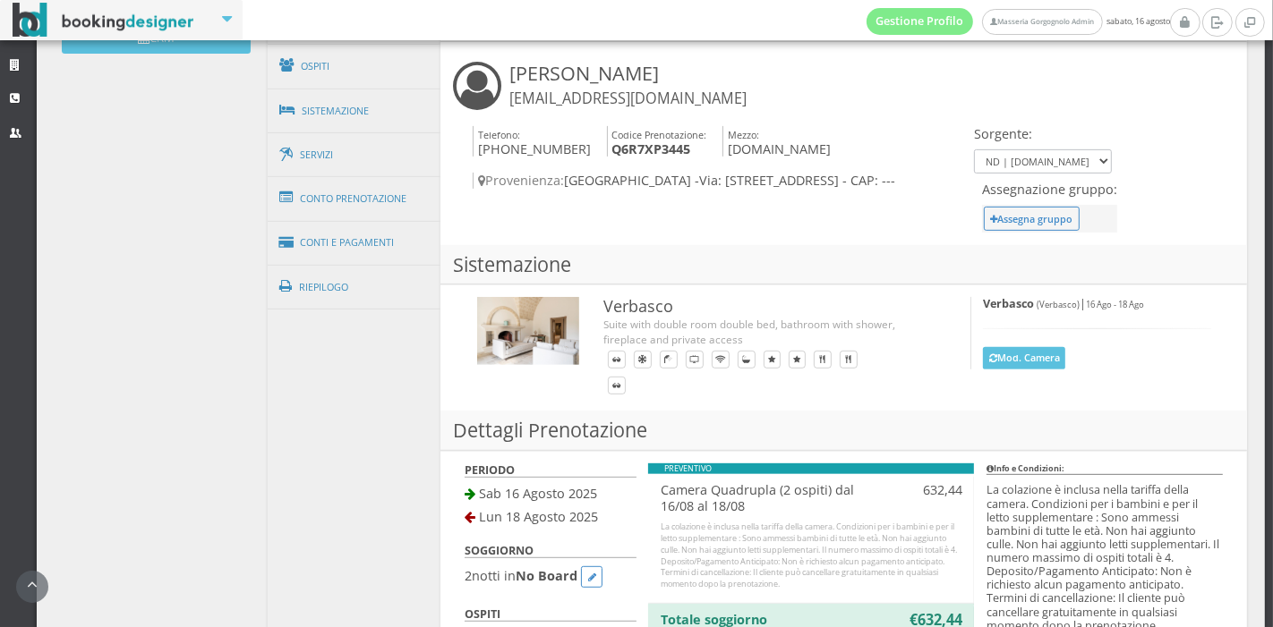
scroll to position [643, 0]
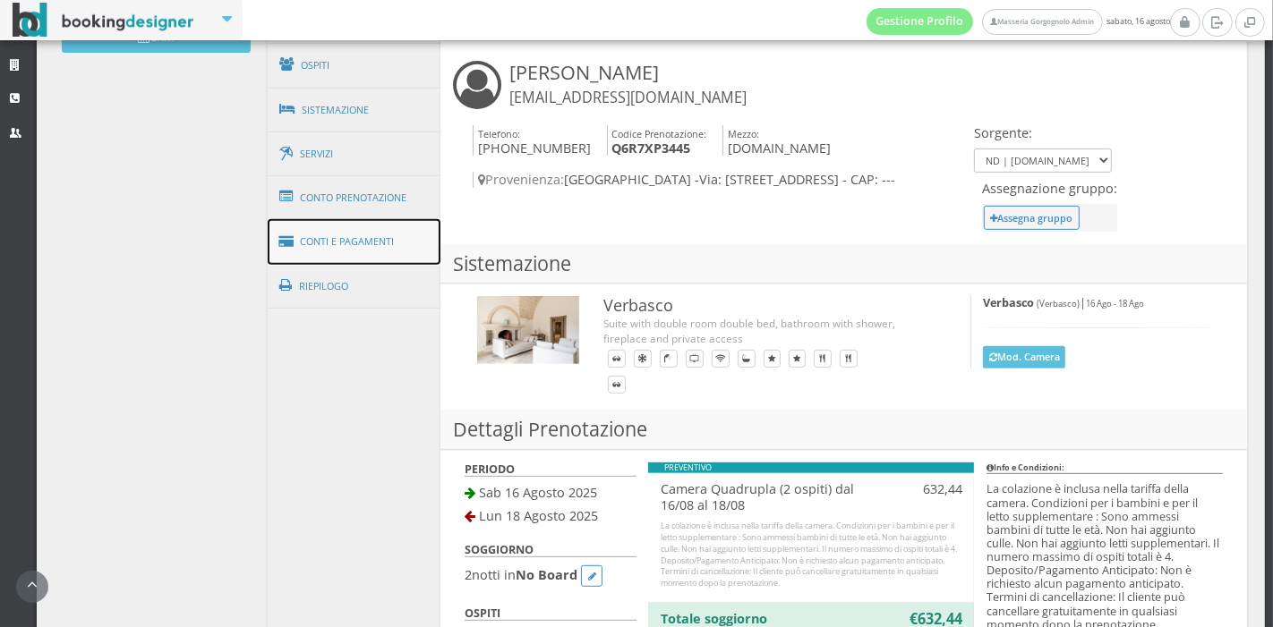
click at [360, 232] on link "Conti e Pagamenti" at bounding box center [355, 242] width 174 height 46
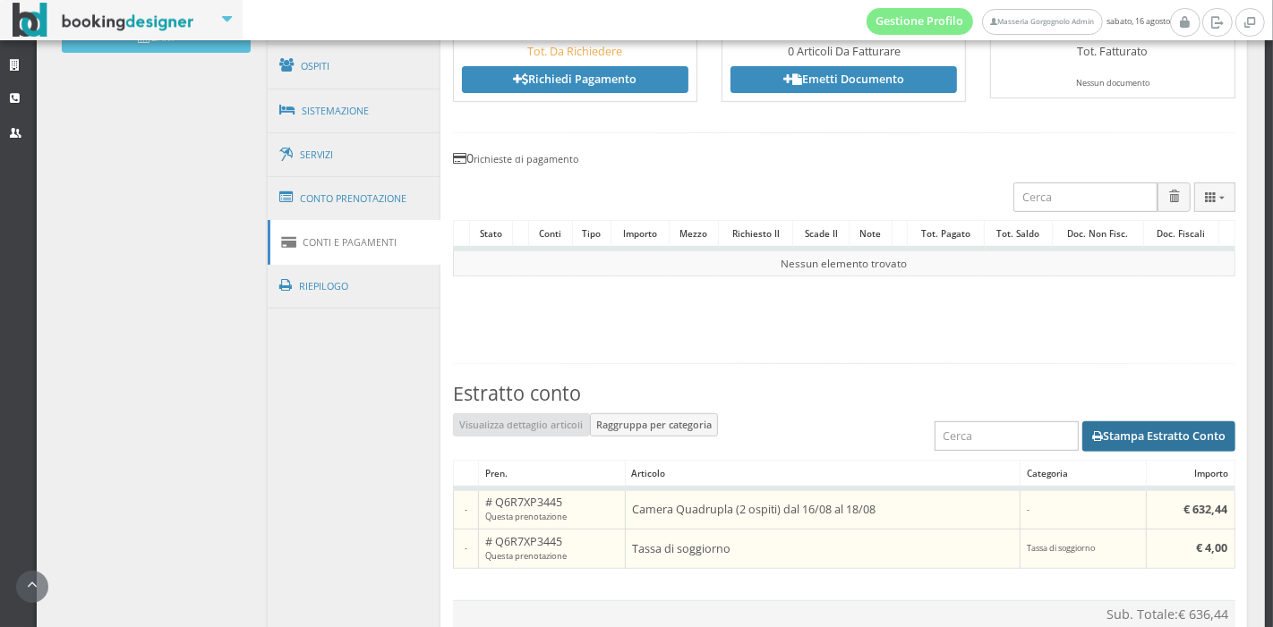
click at [1098, 434] on button "Stampa Estratto Conto" at bounding box center [1158, 437] width 153 height 30
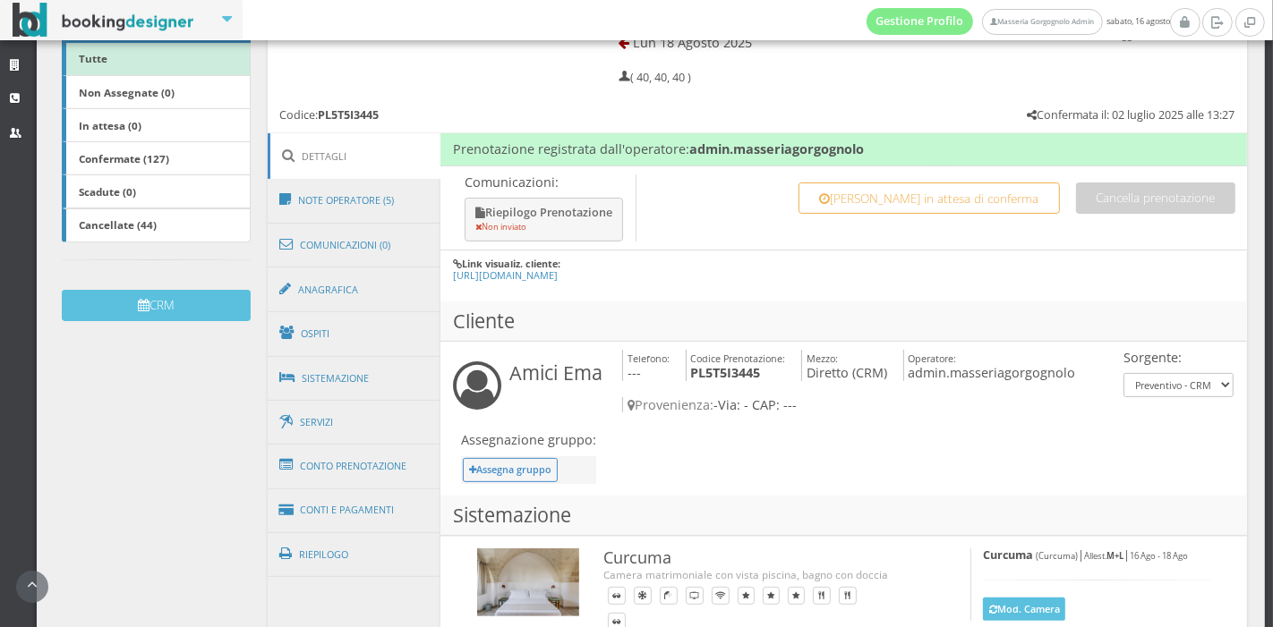
scroll to position [765, 0]
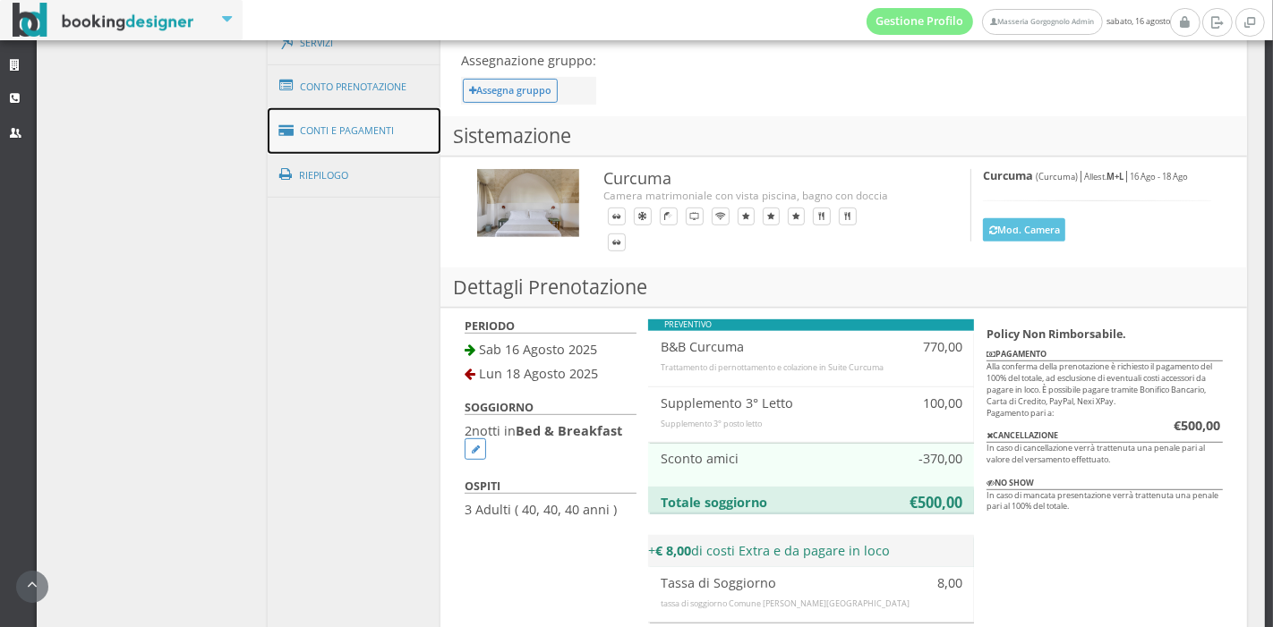
click at [324, 138] on link "Conti e Pagamenti" at bounding box center [355, 131] width 174 height 46
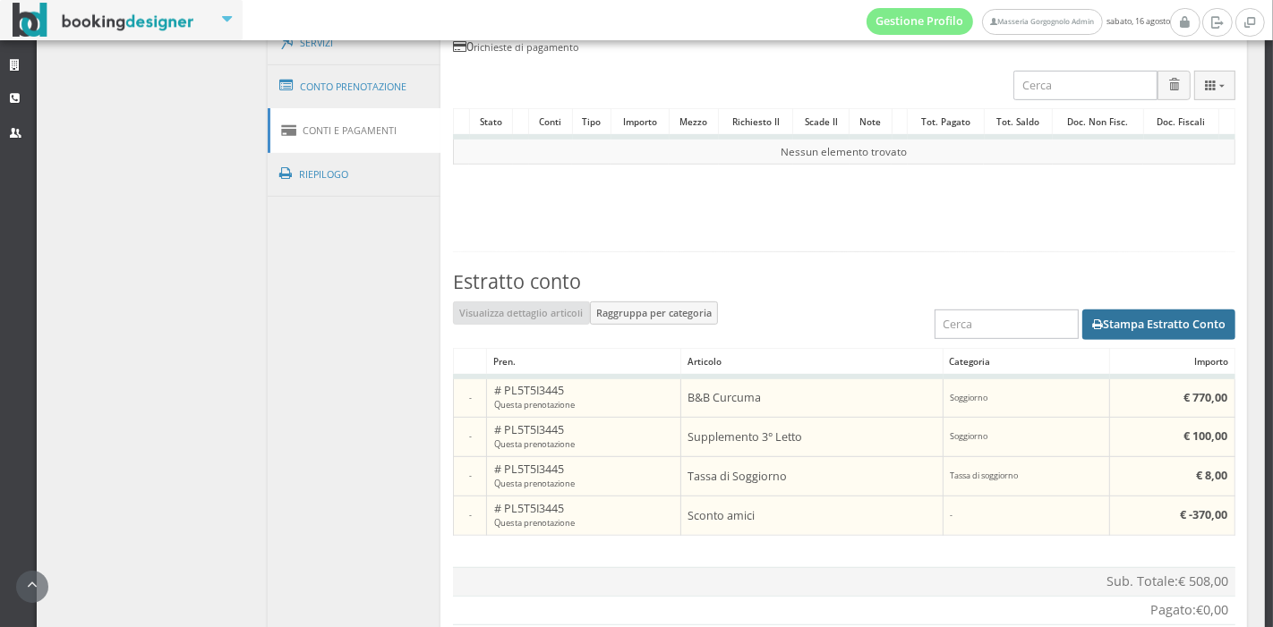
click at [1167, 329] on button "Stampa Estratto Conto" at bounding box center [1158, 325] width 153 height 30
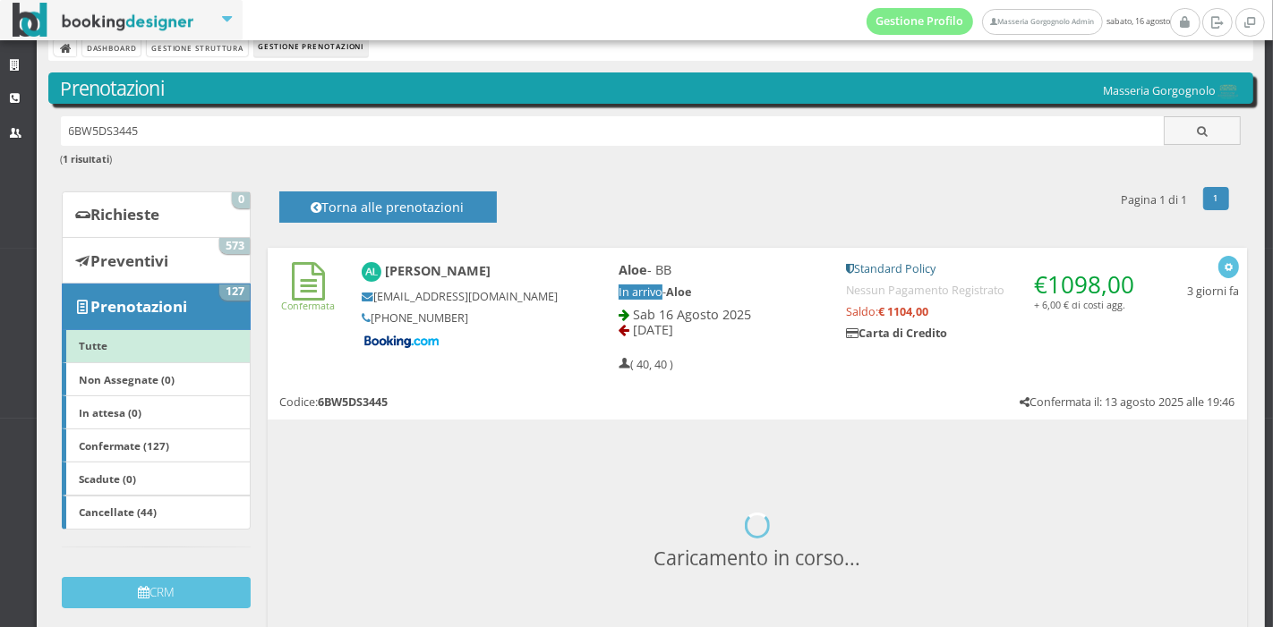
click at [573, 358] on div "Alison Ladrigan aladri.935848@guest.booking.com +353 86 080 8023" at bounding box center [471, 306] width 245 height 104
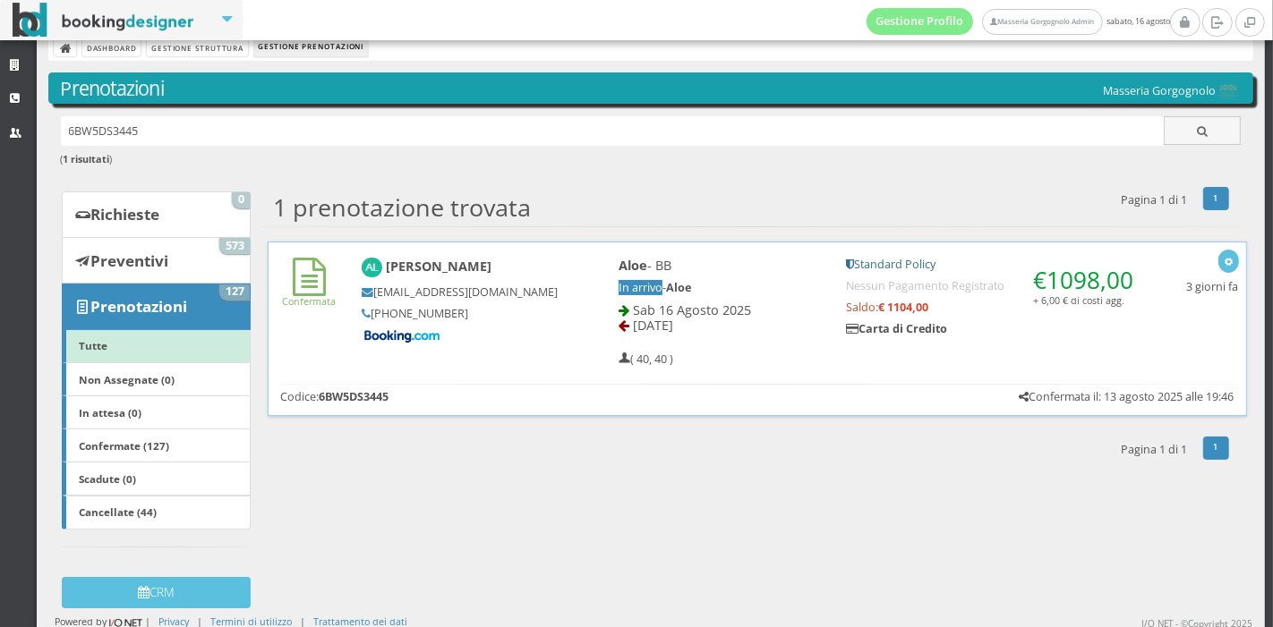
click at [573, 354] on div "Alison Ladrigan aladri.935848@guest.booking.com +353 86 080 8023" at bounding box center [472, 302] width 244 height 104
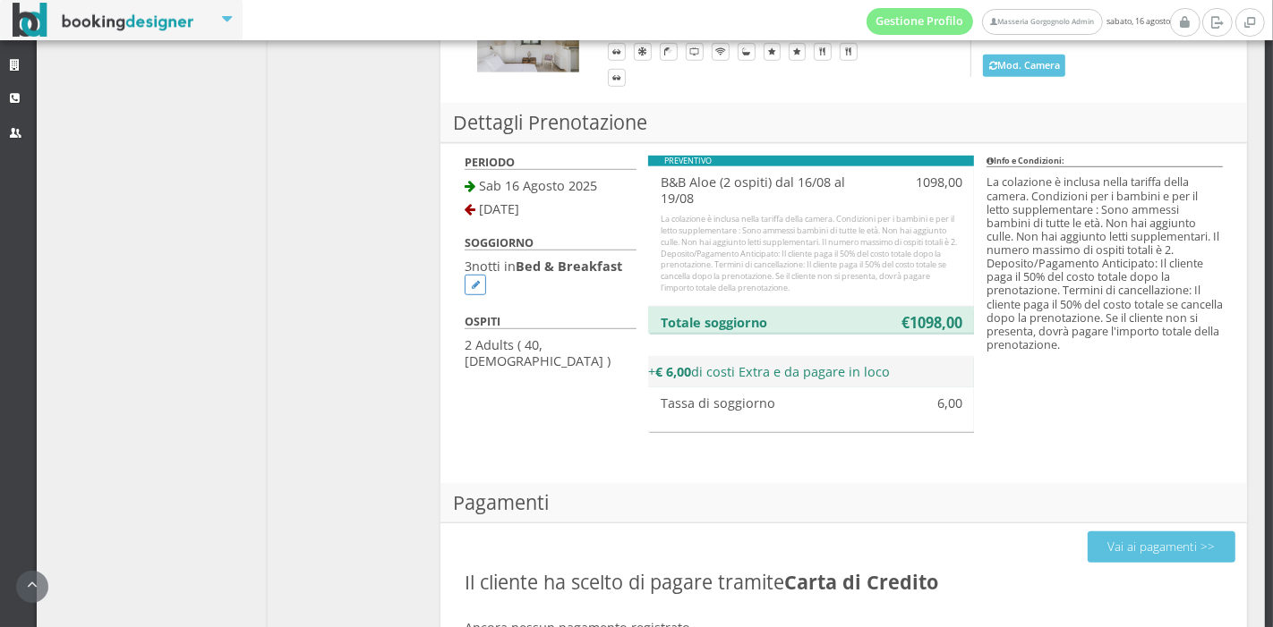
scroll to position [1070, 0]
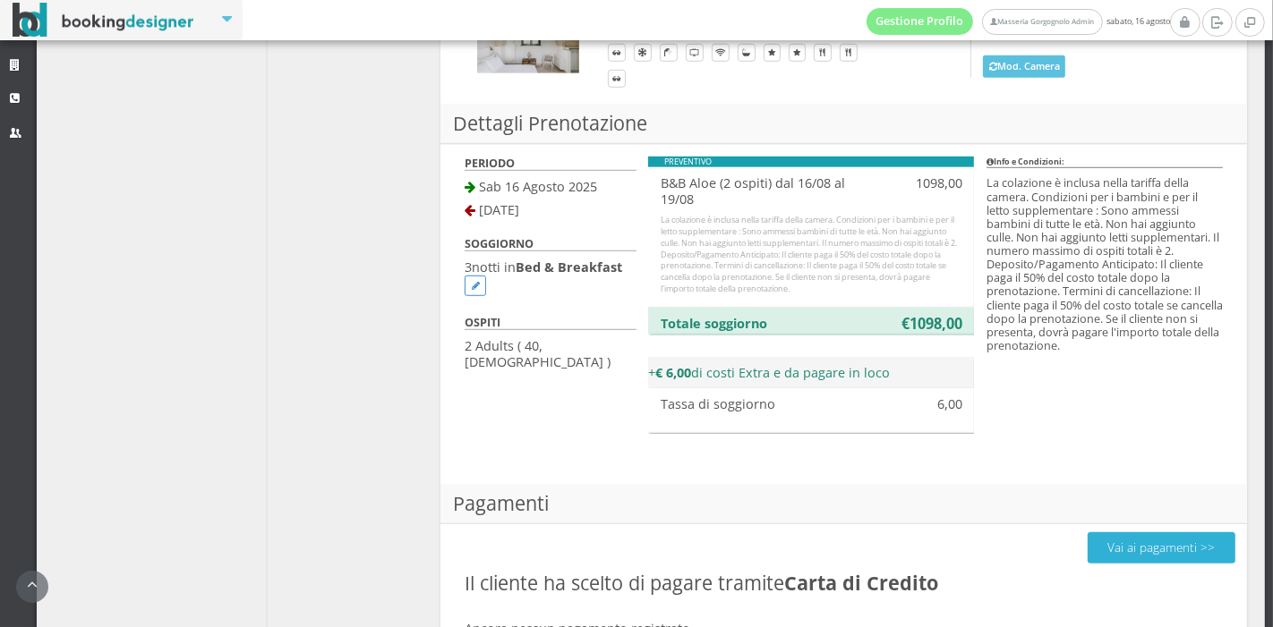
click at [1128, 545] on button "Vai ai pagamenti >>" at bounding box center [1161, 548] width 148 height 31
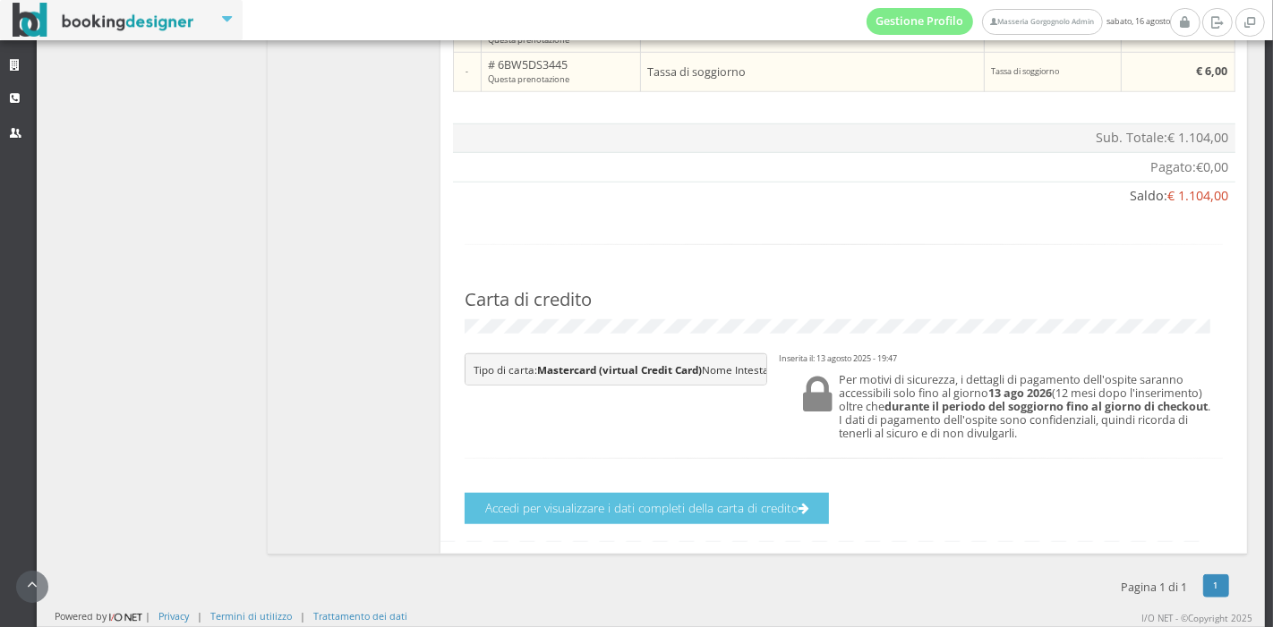
scroll to position [948, 0]
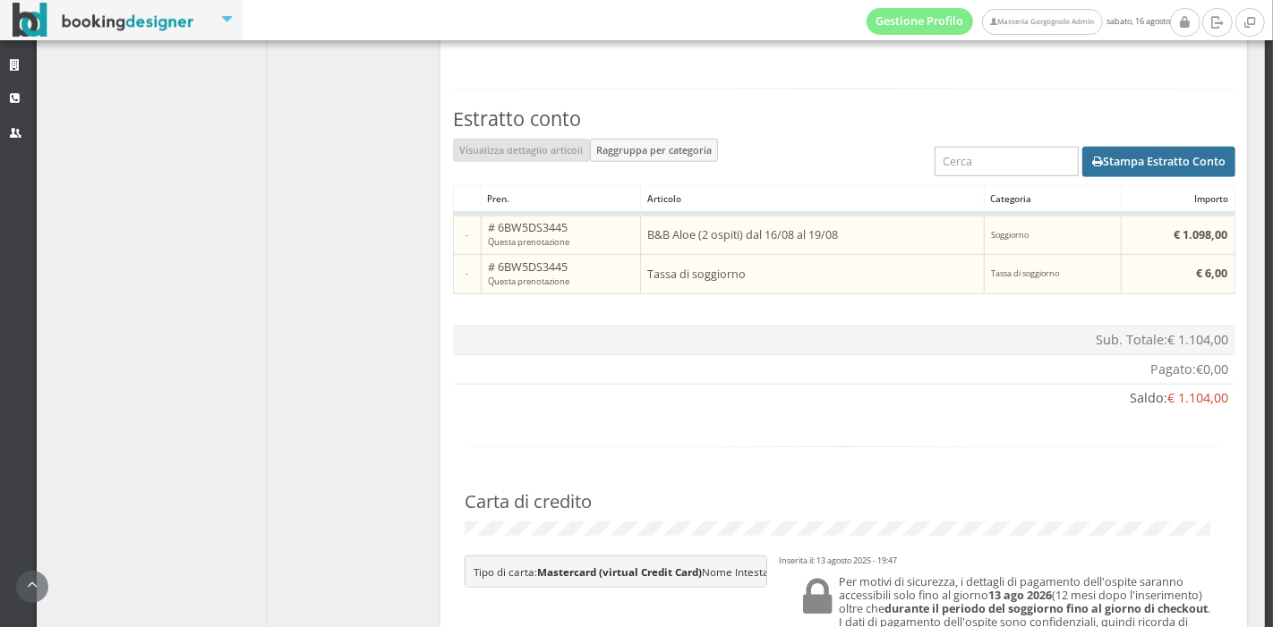
click at [1173, 166] on button "Stampa Estratto Conto" at bounding box center [1158, 162] width 153 height 30
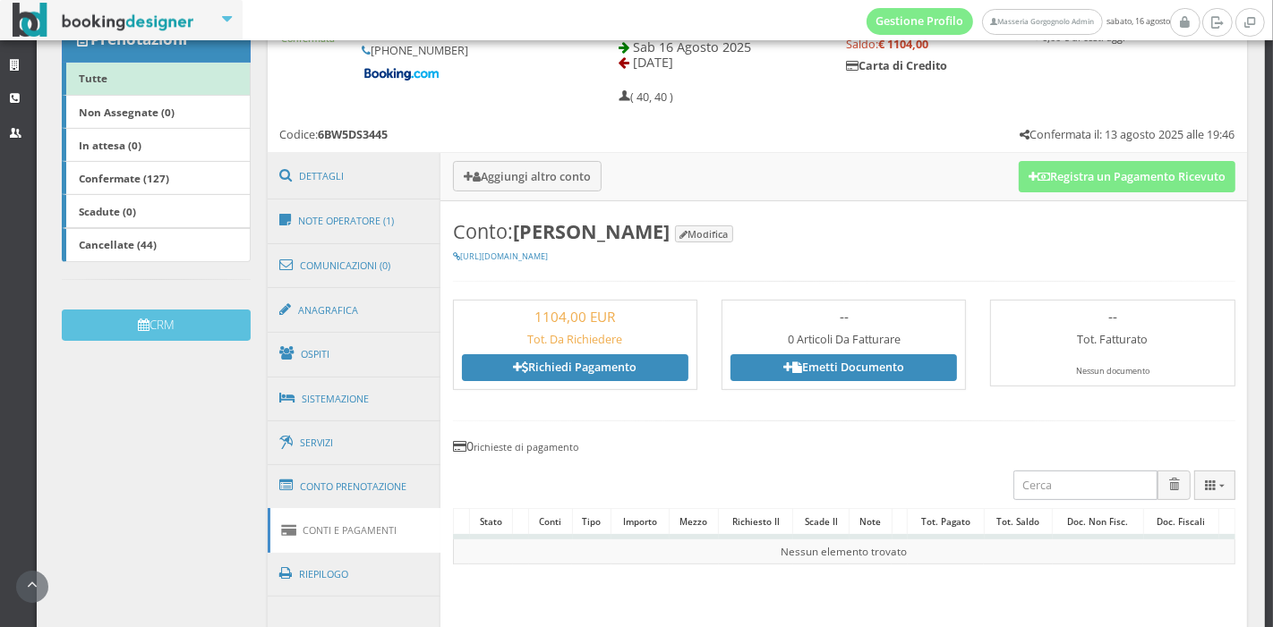
scroll to position [320, 0]
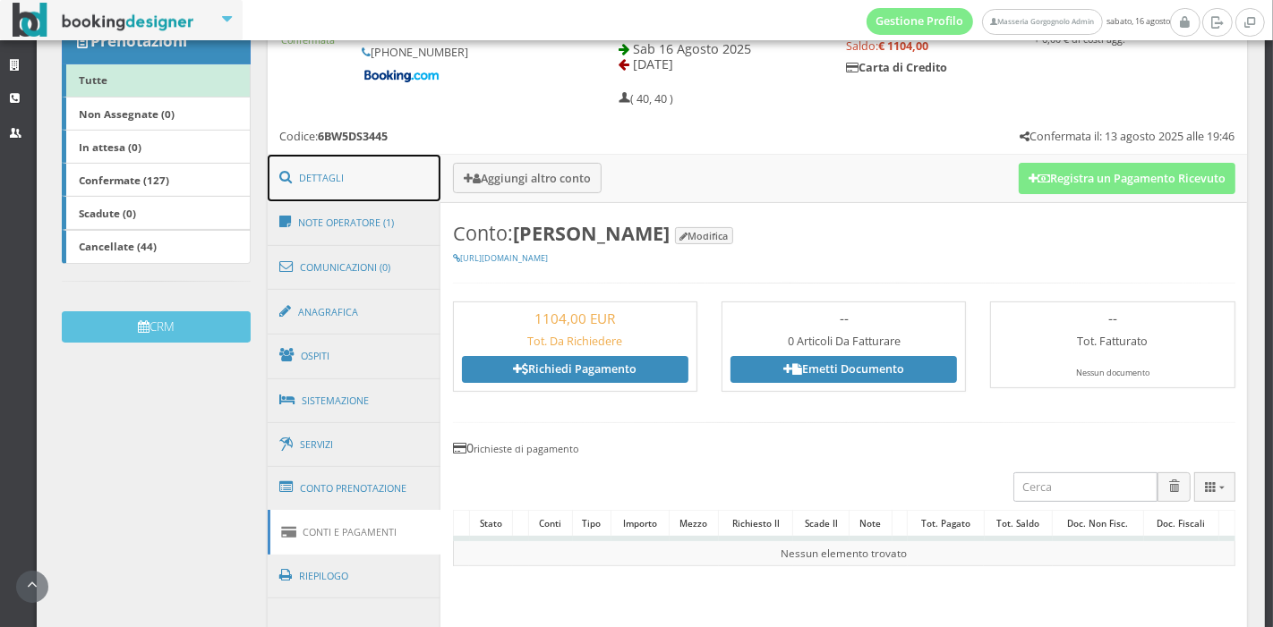
click at [362, 177] on link "Dettagli" at bounding box center [355, 178] width 174 height 47
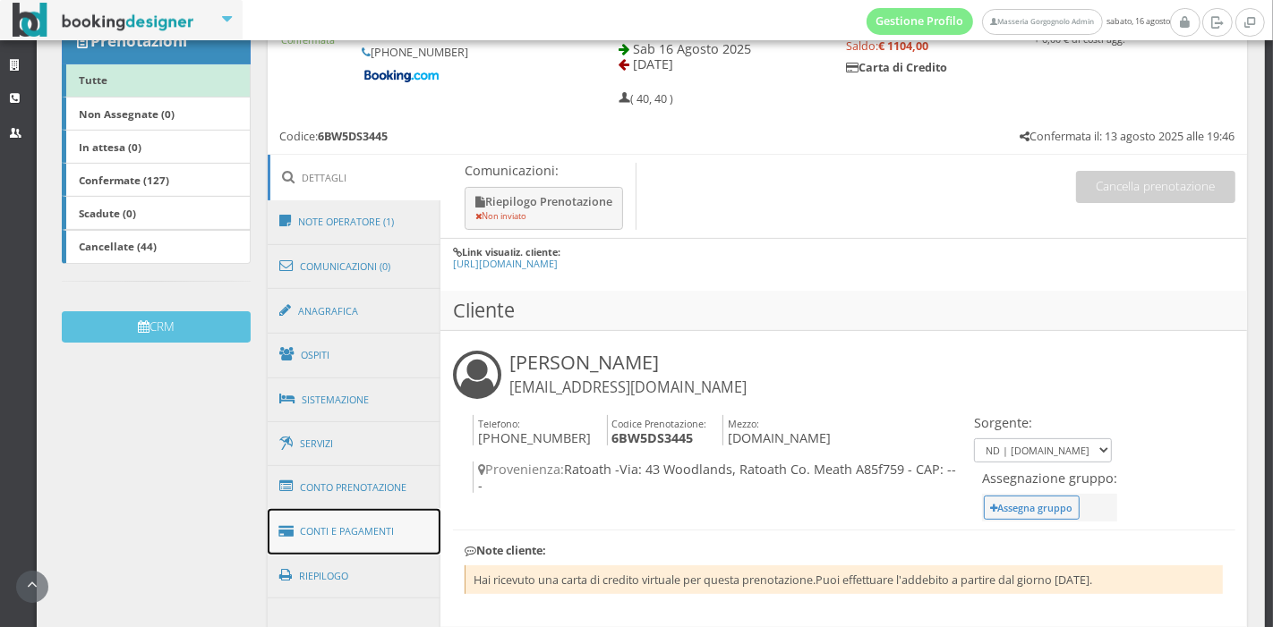
click at [344, 517] on link "Conti e Pagamenti" at bounding box center [355, 532] width 174 height 46
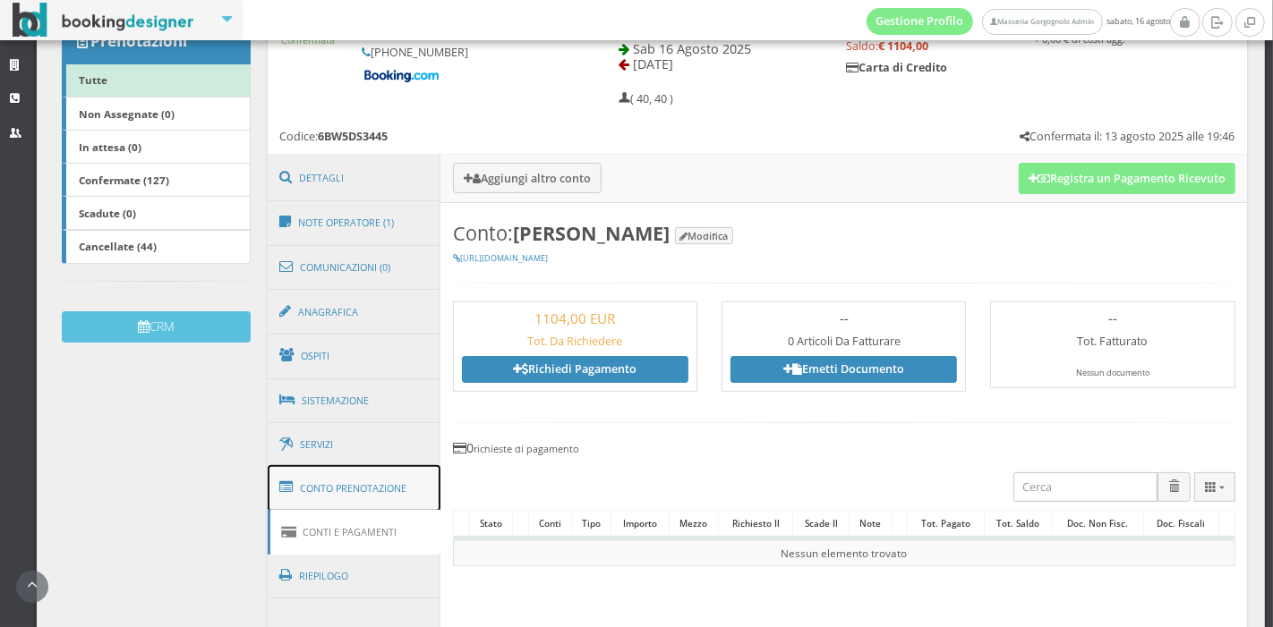
click at [312, 491] on link "Conto Prenotazione" at bounding box center [355, 488] width 174 height 47
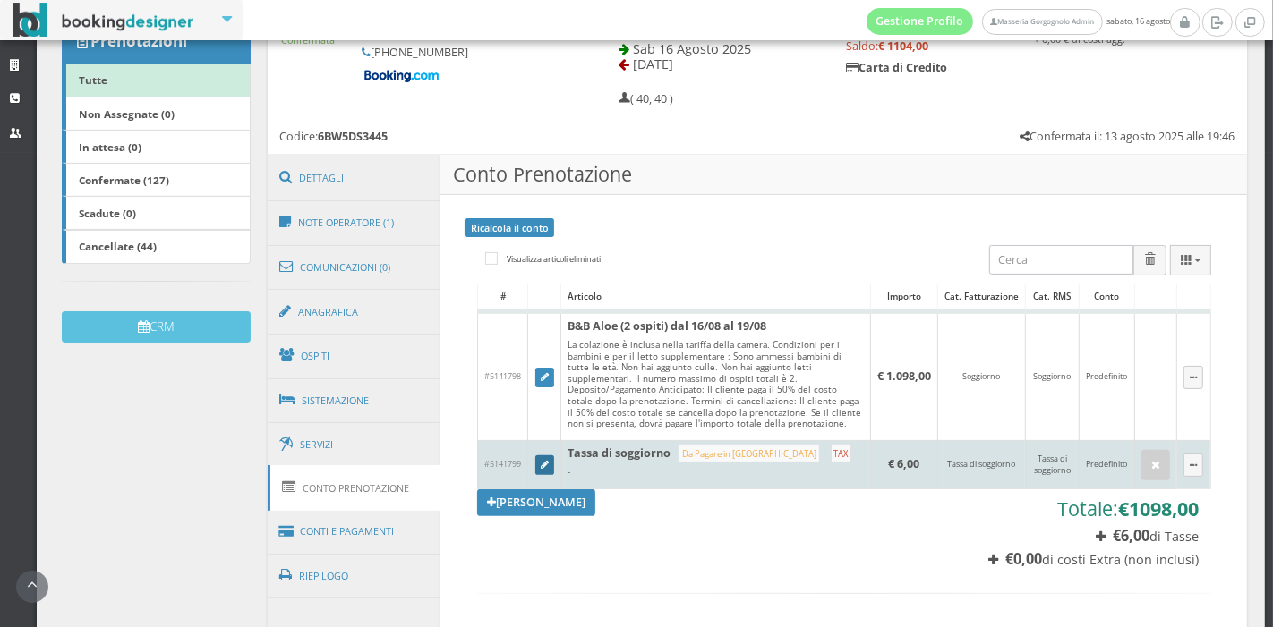
click at [537, 461] on link at bounding box center [545, 466] width 20 height 20
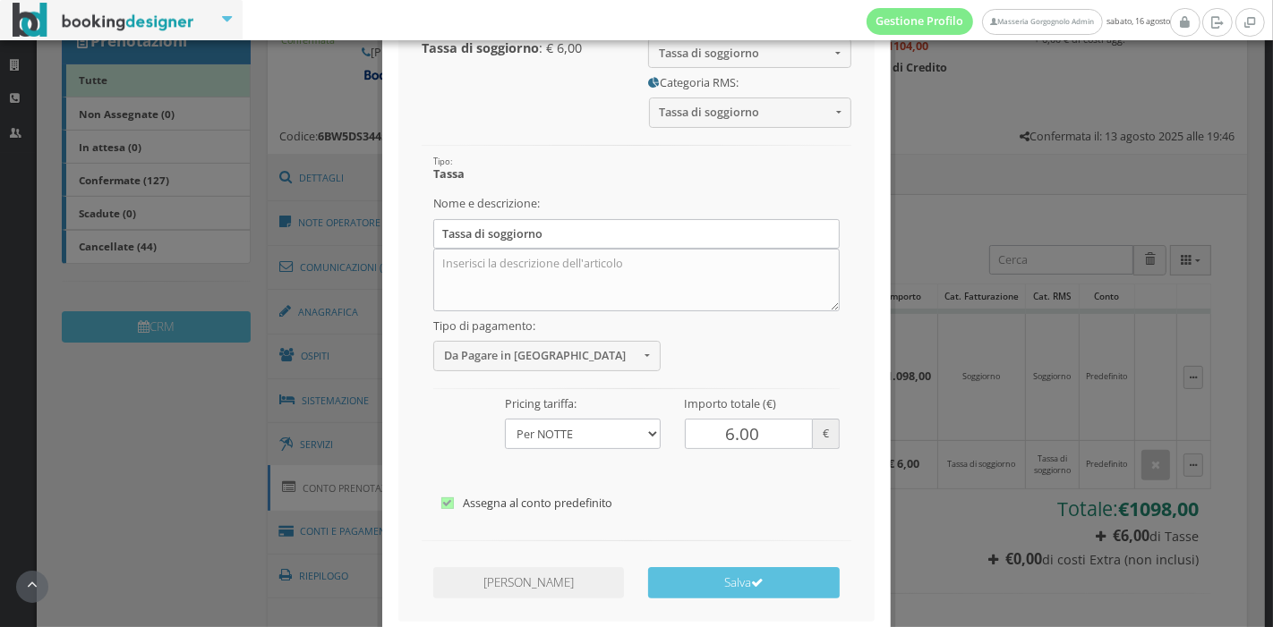
scroll to position [136, 0]
click at [719, 435] on input "6.00" at bounding box center [749, 434] width 129 height 30
click at [723, 432] on input "6.00" at bounding box center [749, 434] width 129 height 30
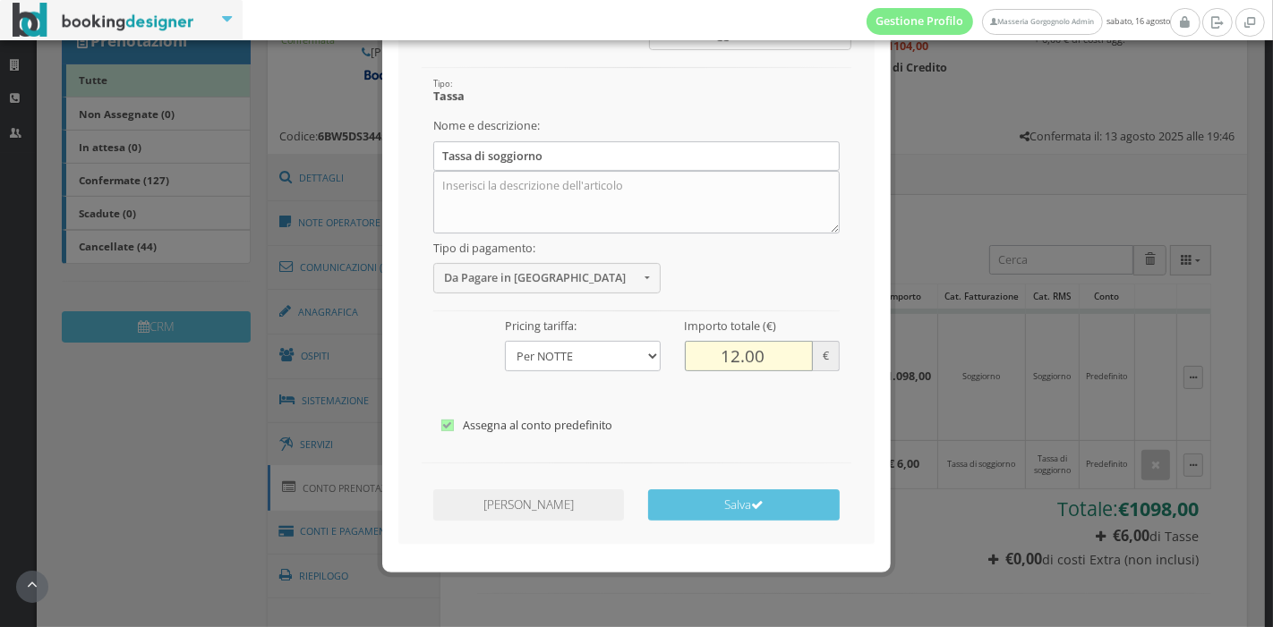
scroll to position [216, 0]
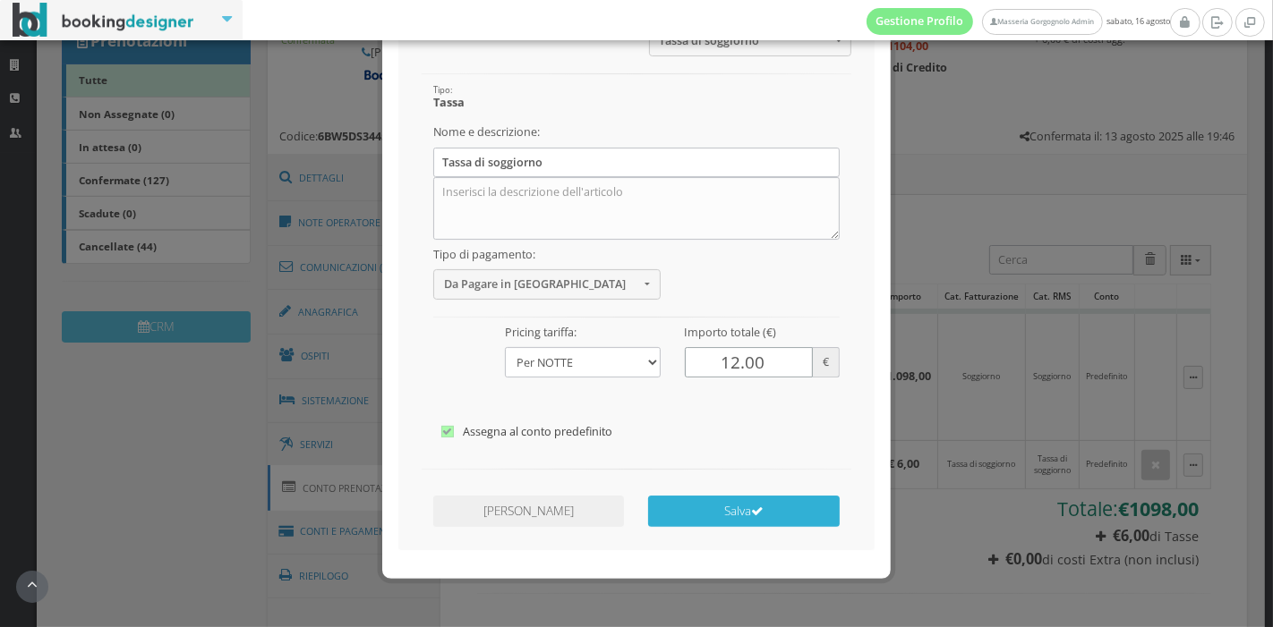
type input "12.00"
click at [734, 517] on button "Salva" at bounding box center [743, 511] width 191 height 31
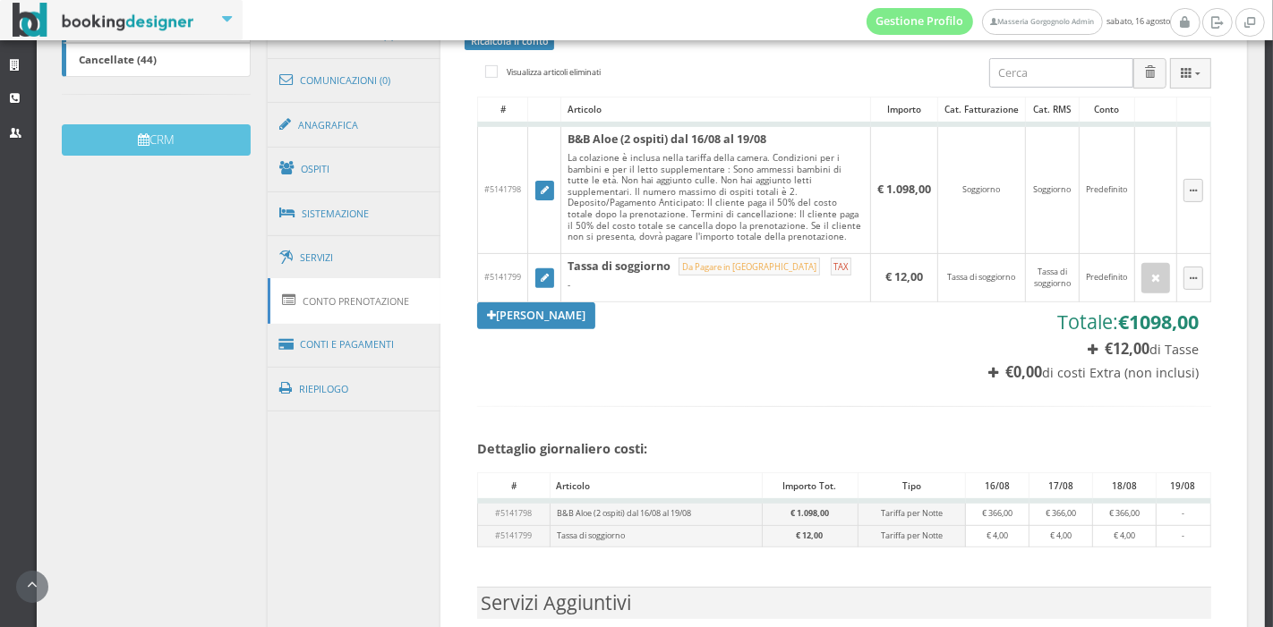
scroll to position [528, 0]
click at [351, 347] on link "Conti e Pagamenti" at bounding box center [355, 345] width 174 height 46
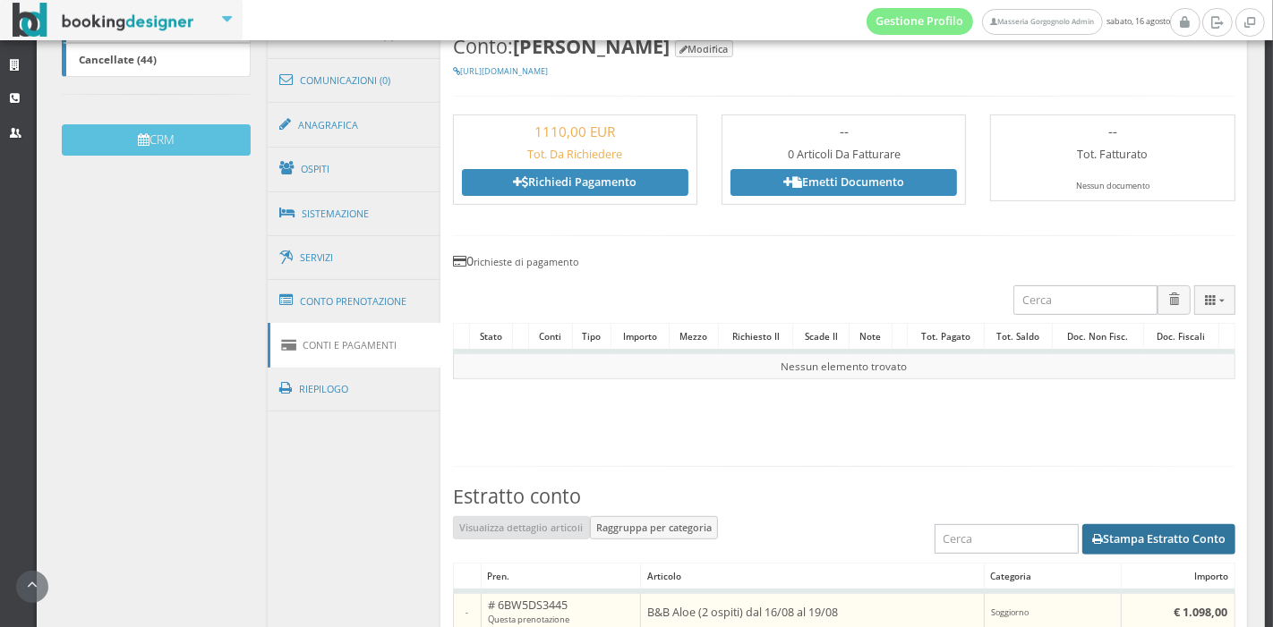
click at [1114, 541] on button "Stampa Estratto Conto" at bounding box center [1158, 539] width 153 height 30
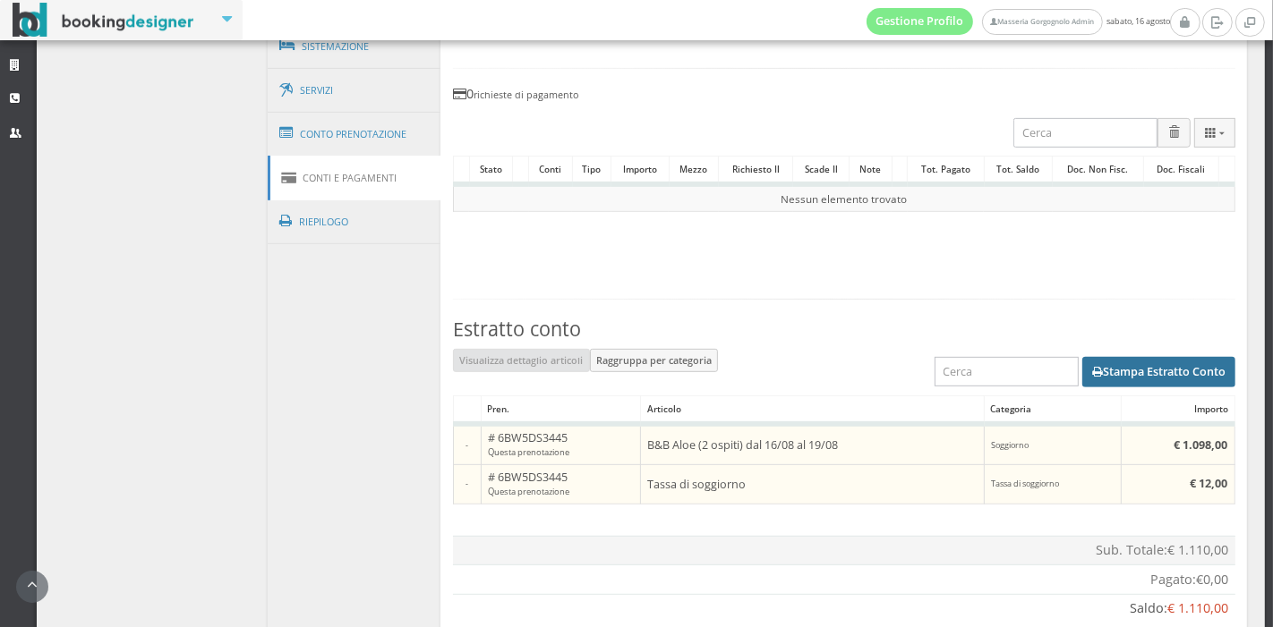
scroll to position [716, 0]
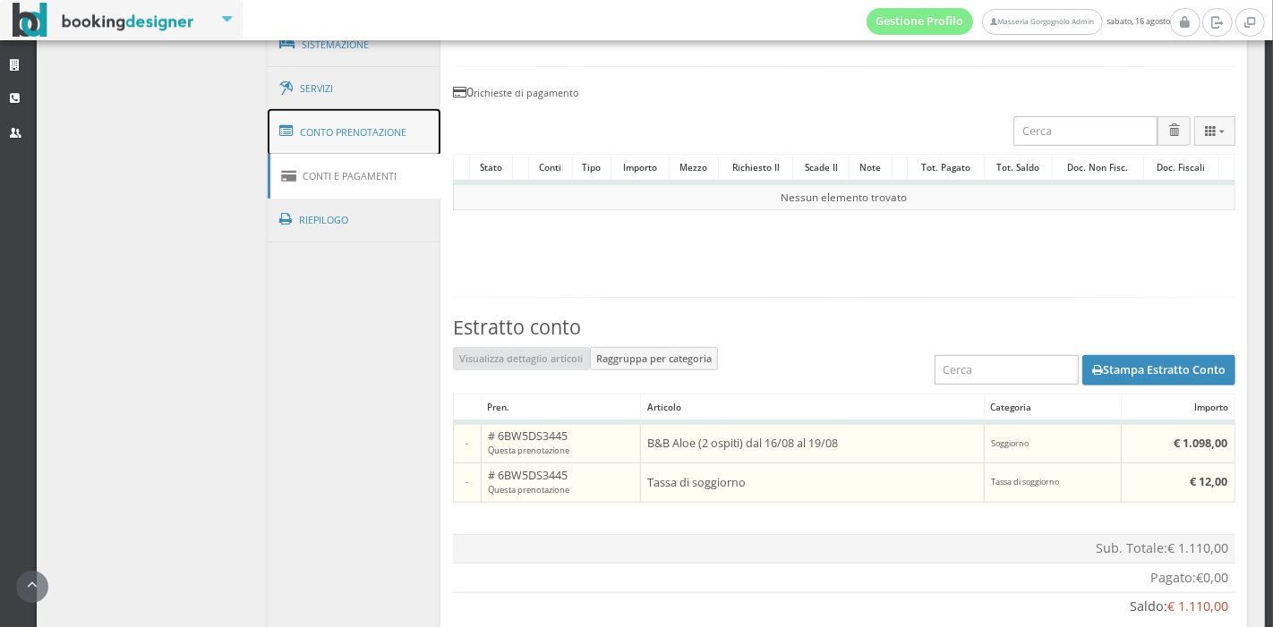
click at [321, 137] on link "Conto Prenotazione" at bounding box center [355, 132] width 174 height 47
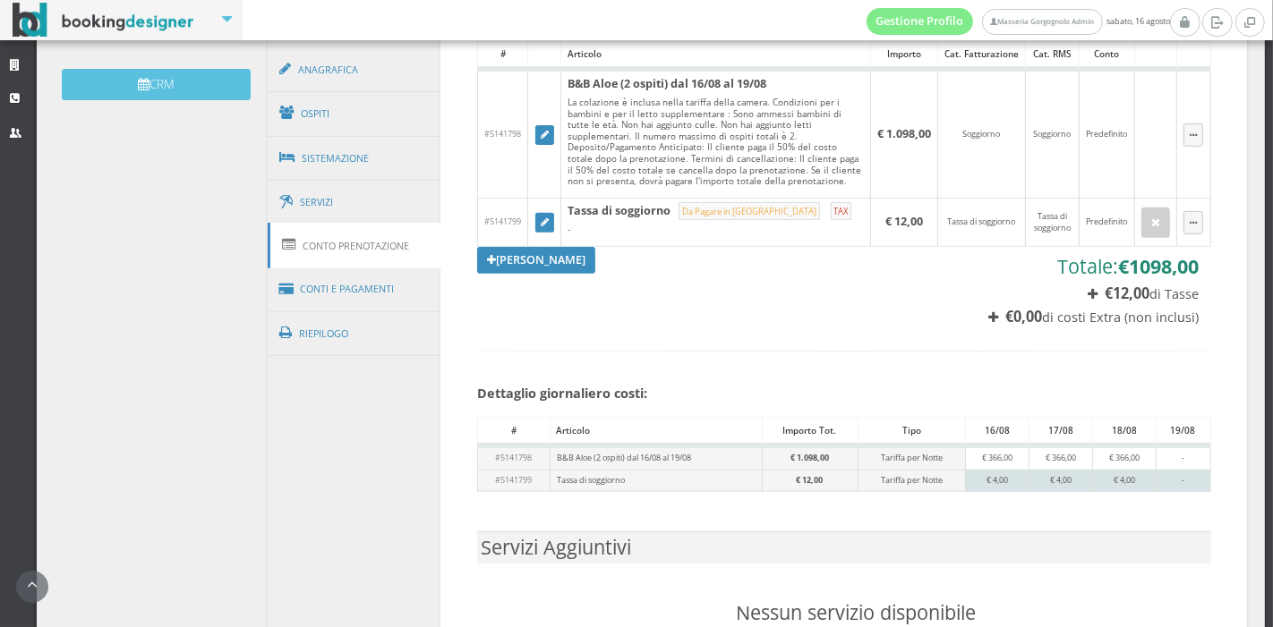
scroll to position [564, 0]
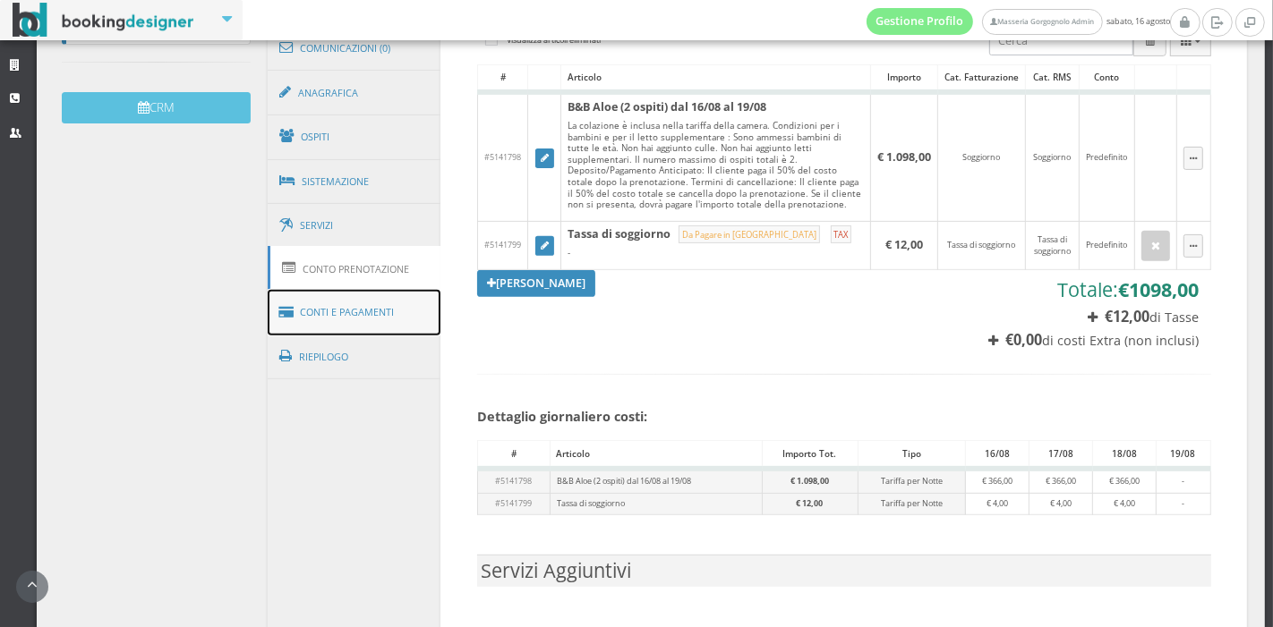
click at [319, 297] on link "Conti e Pagamenti" at bounding box center [355, 313] width 174 height 46
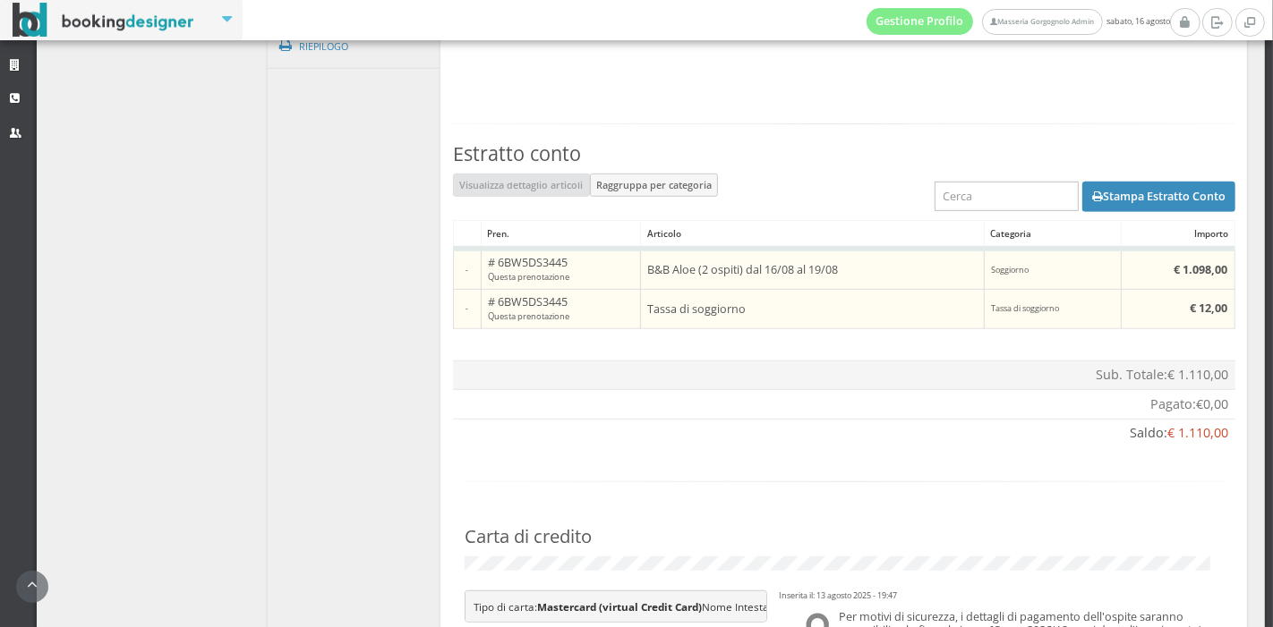
scroll to position [1182, 0]
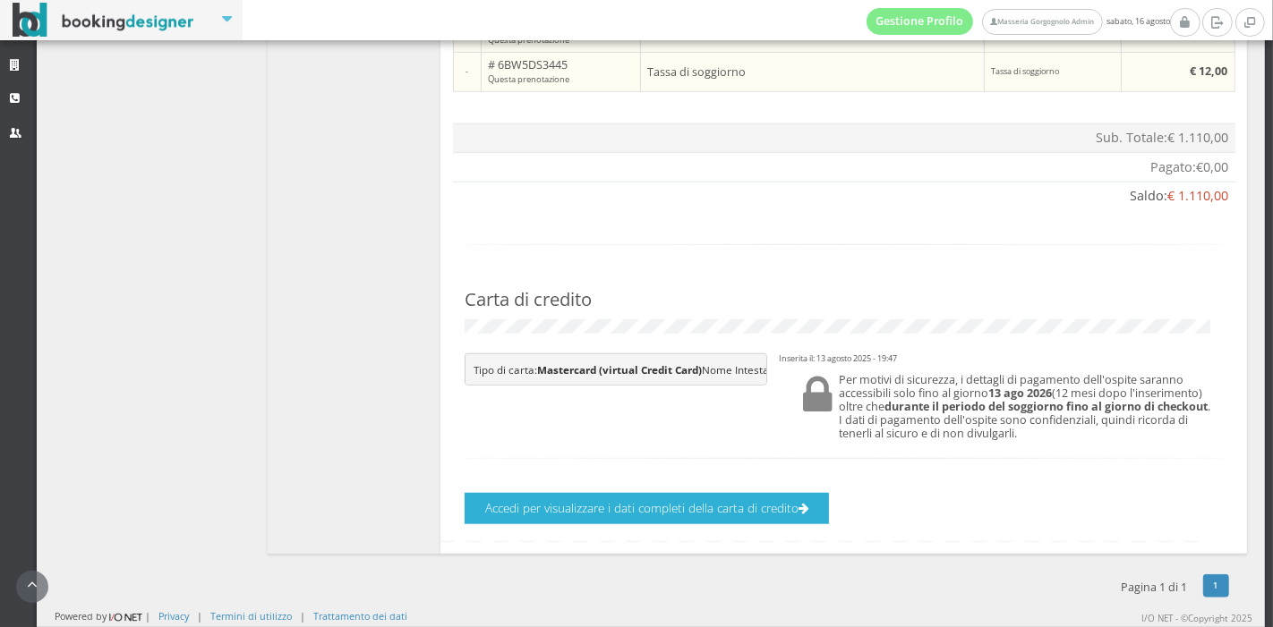
click at [594, 503] on button "Accedi per visualizzare i dati completi della carta di credito" at bounding box center [646, 508] width 364 height 31
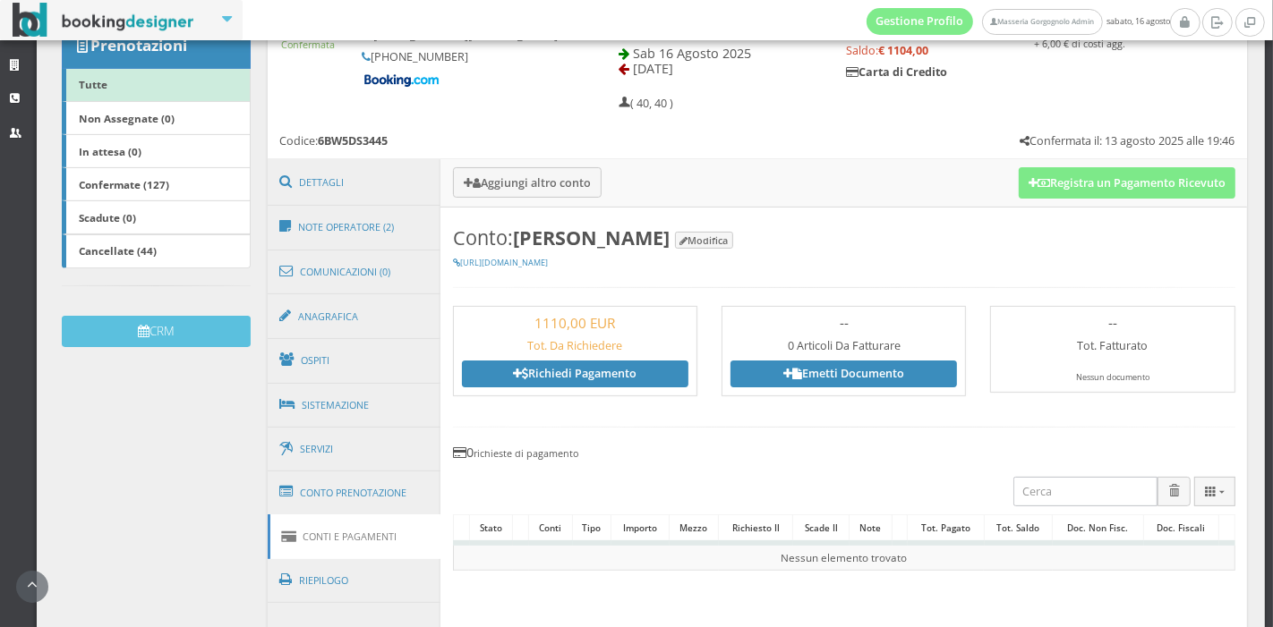
scroll to position [308, 0]
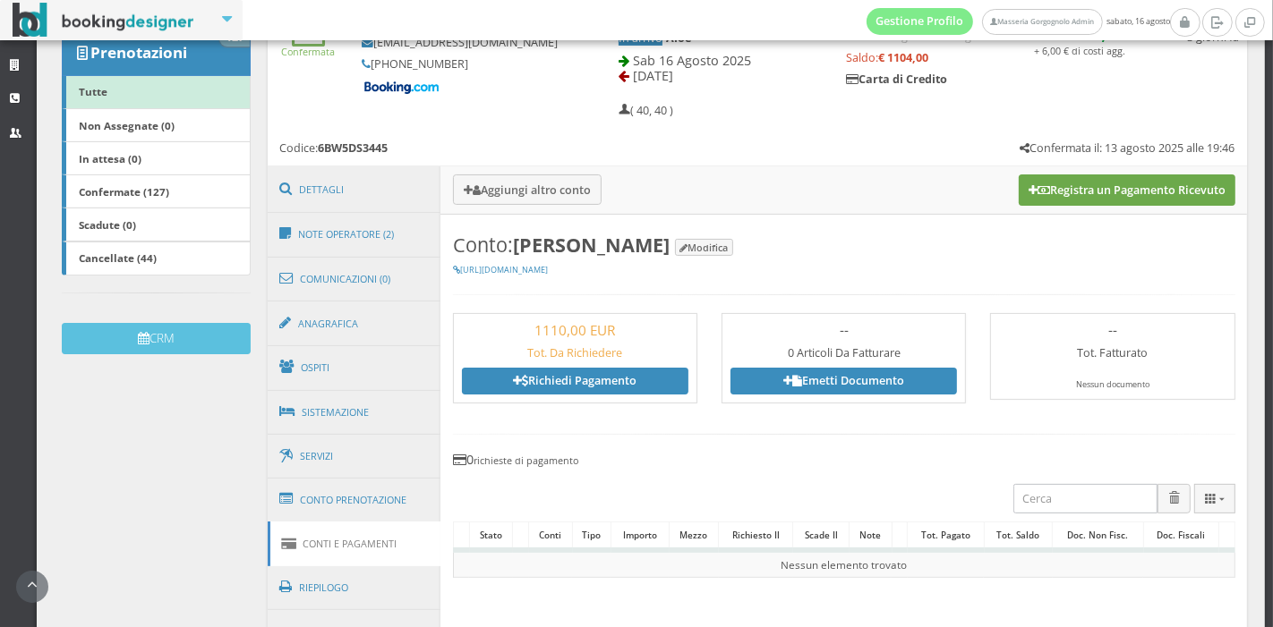
click at [1018, 188] on button "Registra un Pagamento Ricevuto" at bounding box center [1126, 190] width 217 height 30
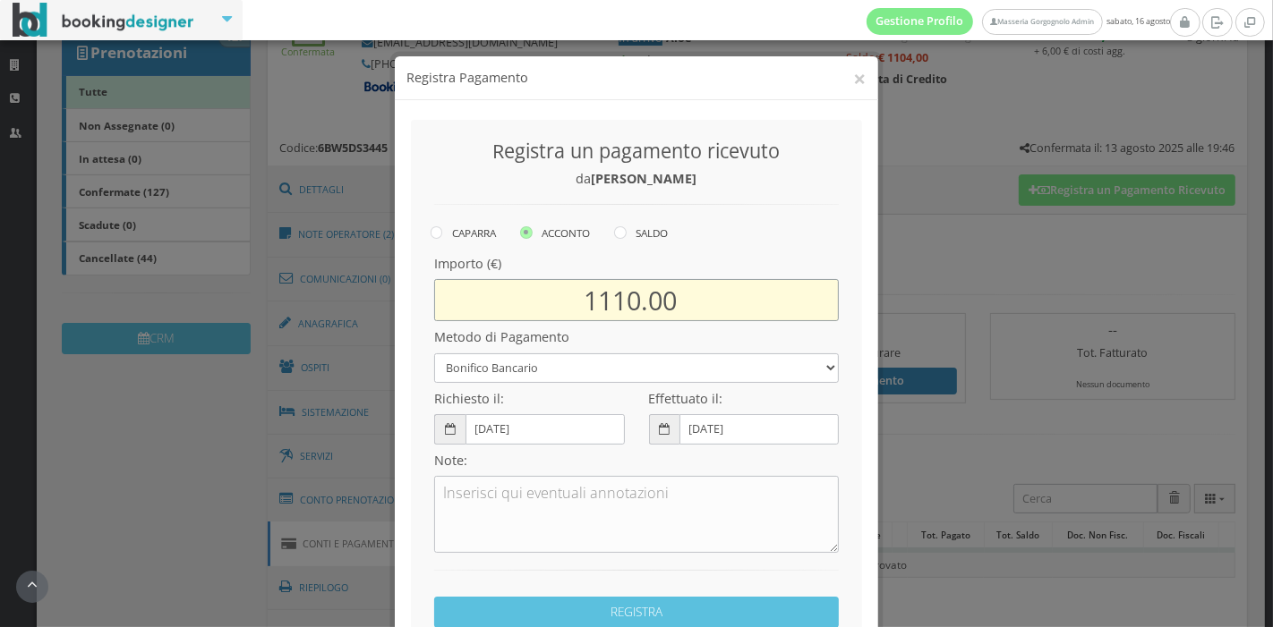
click at [626, 301] on input "1110.00" at bounding box center [636, 300] width 405 height 42
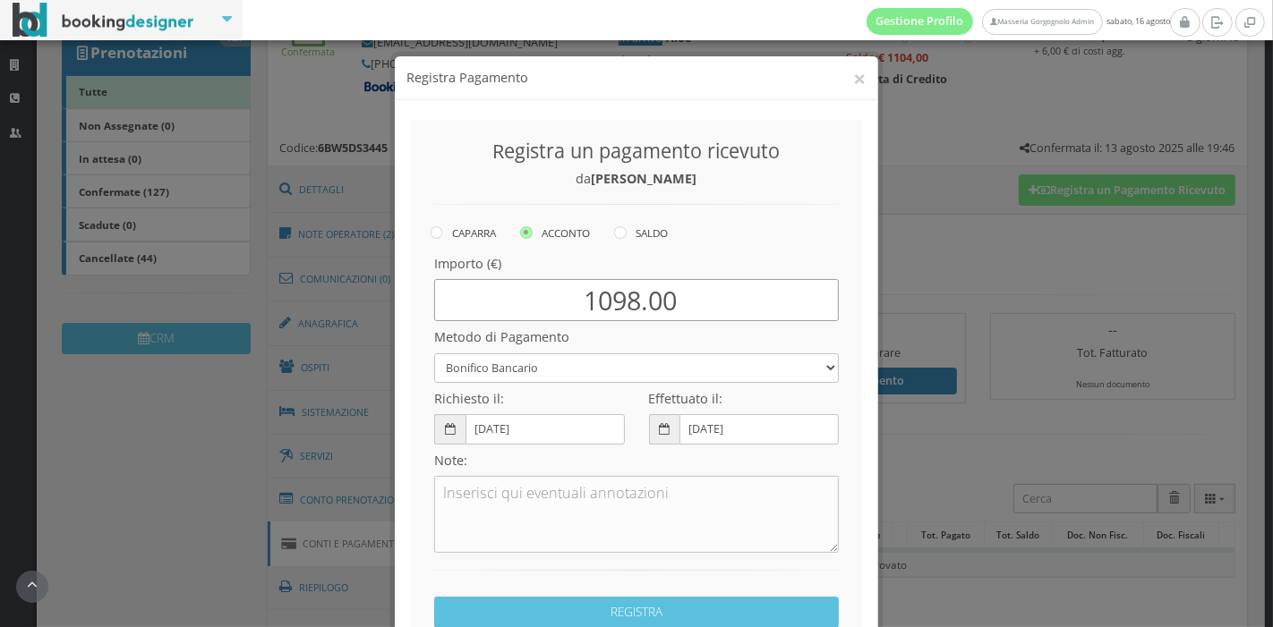
type input "1098.00"
click at [600, 368] on select "Bonifico Bancario Carta di Credito Pay By Link Contanti Assegno Bancario Assegn…" at bounding box center [636, 369] width 405 height 30
select select
click at [434, 354] on select "Bonifico Bancario Carta di Credito Pay By Link Contanti Assegno Bancario Assegn…" at bounding box center [636, 369] width 405 height 30
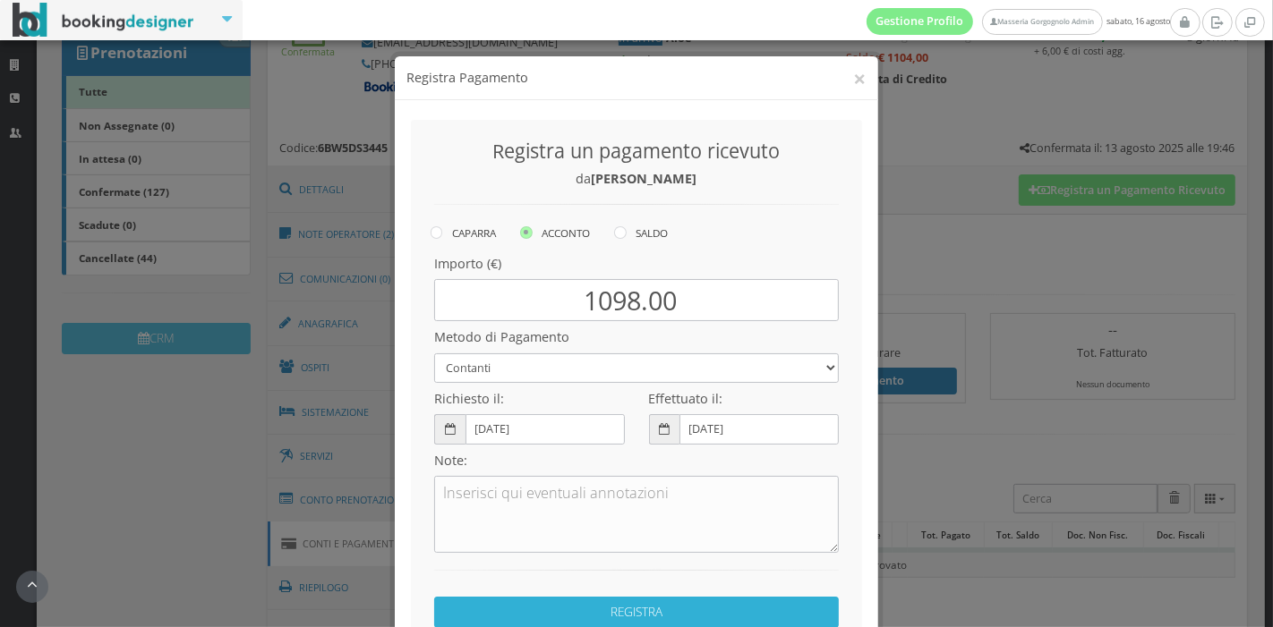
click at [567, 601] on button "REGISTRA" at bounding box center [636, 612] width 405 height 31
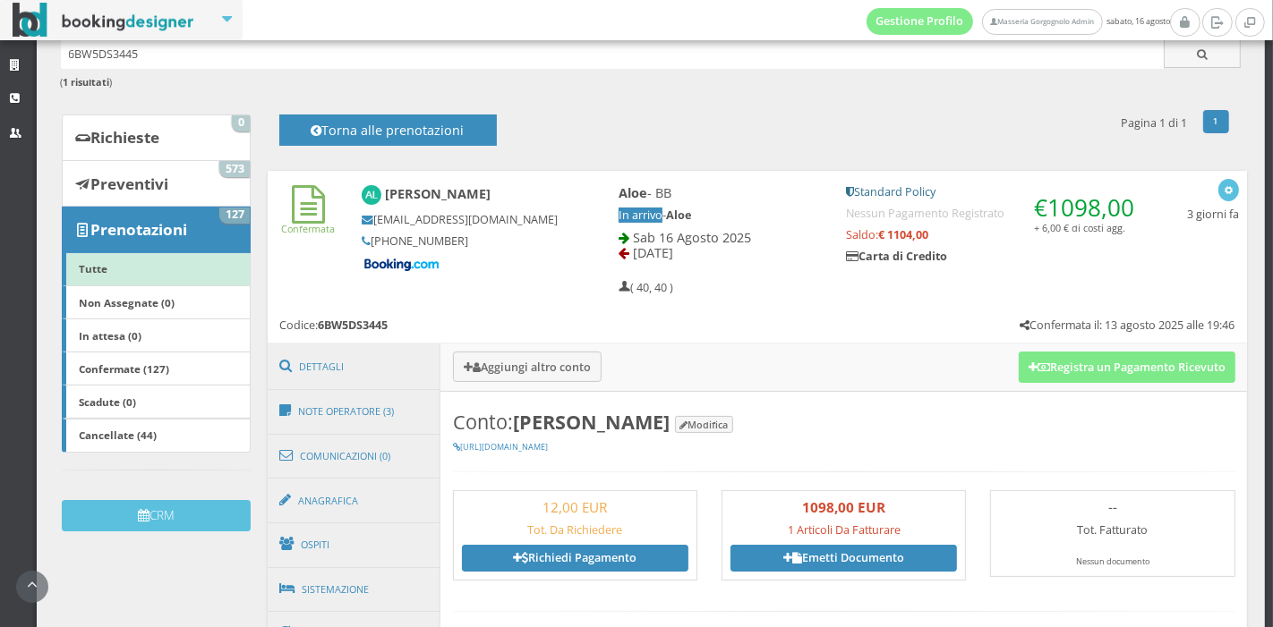
scroll to position [109, 0]
click at [290, 403] on span at bounding box center [288, 411] width 18 height 29
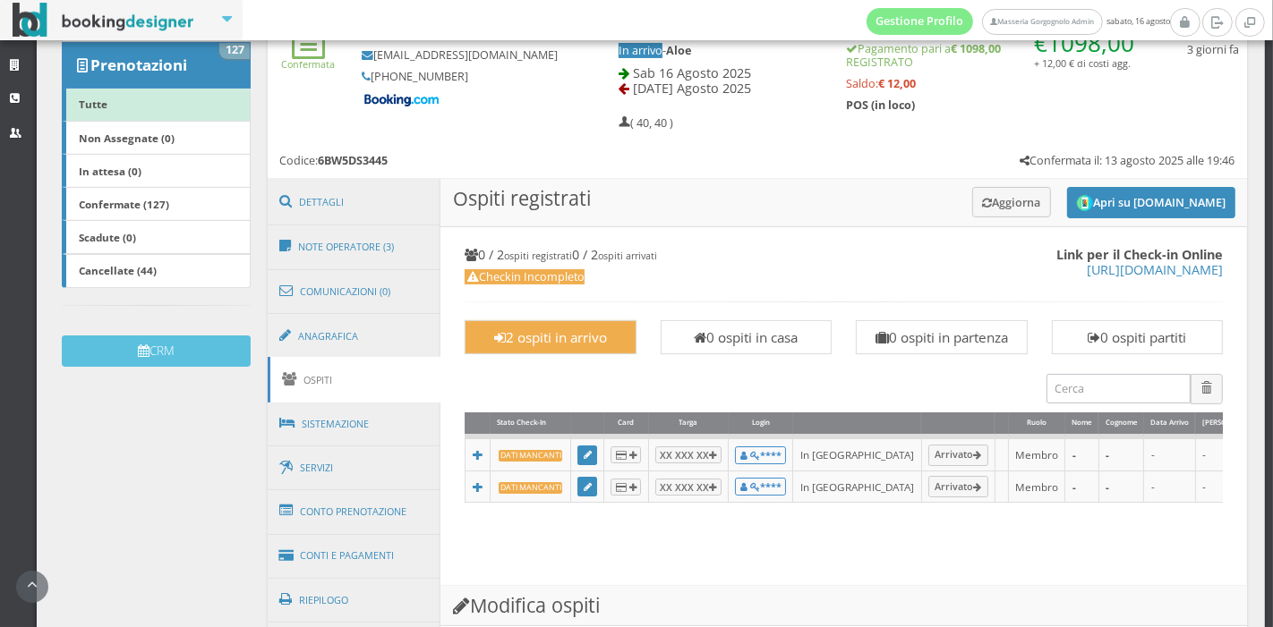
scroll to position [330, 0]
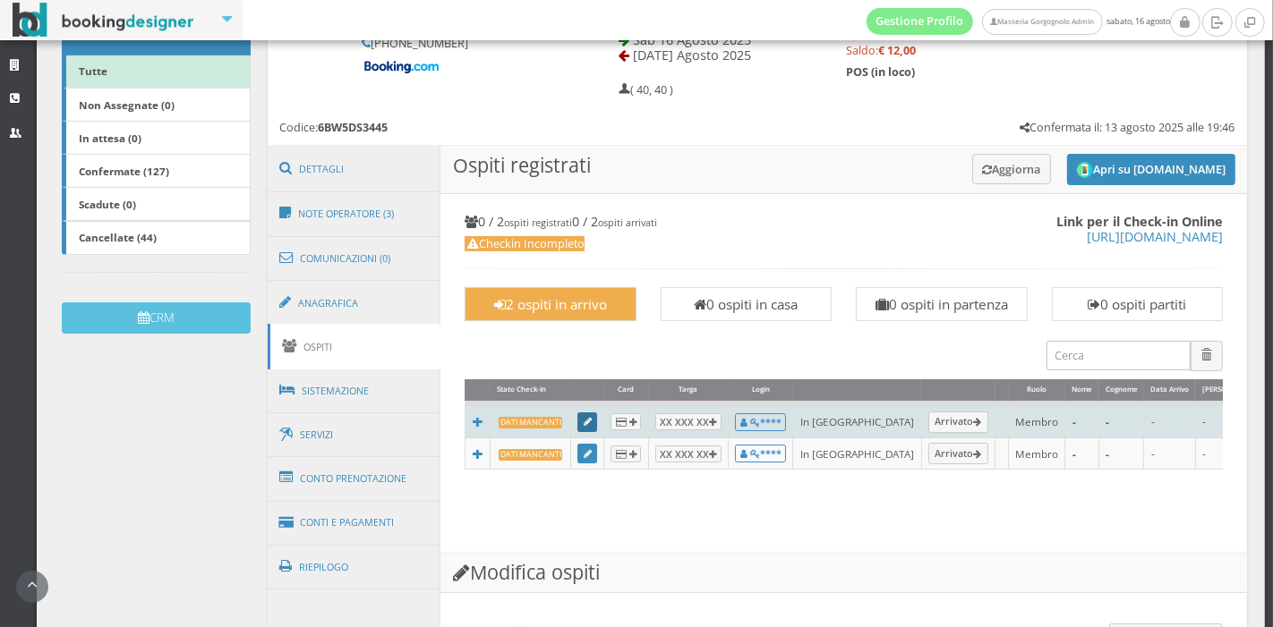
click at [577, 421] on link at bounding box center [587, 423] width 20 height 20
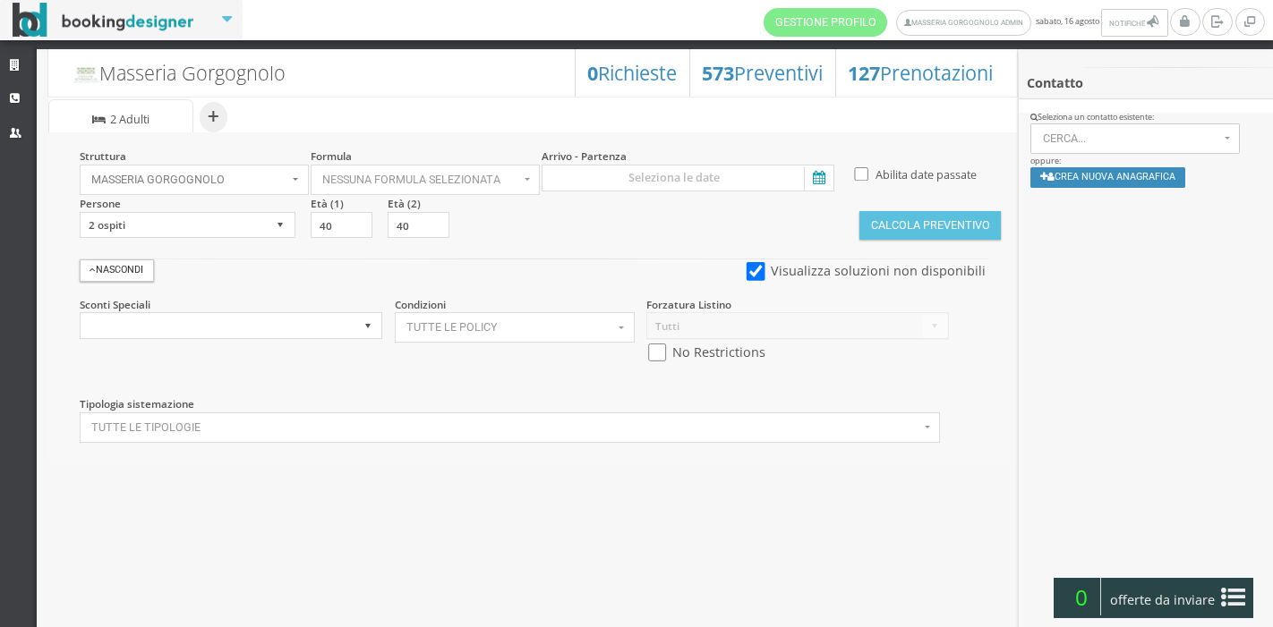
select select
click at [805, 187] on icon at bounding box center [817, 178] width 27 height 24
click at [805, 187] on input at bounding box center [687, 178] width 293 height 27
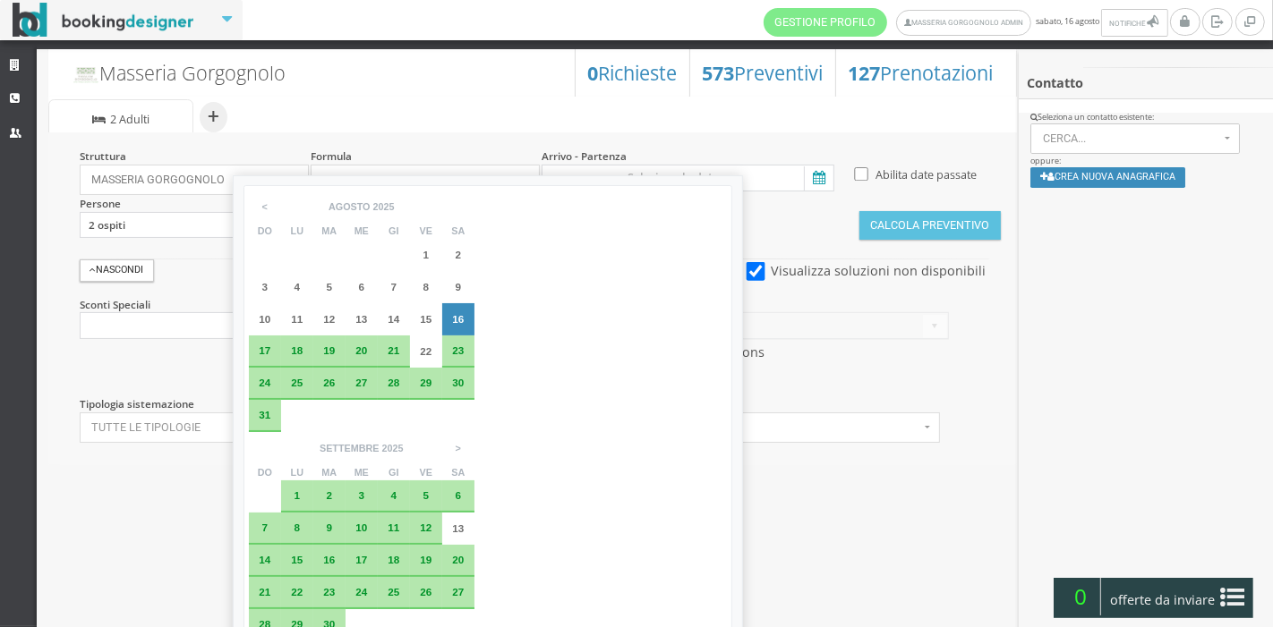
click at [307, 378] on div "25" at bounding box center [297, 384] width 32 height 32
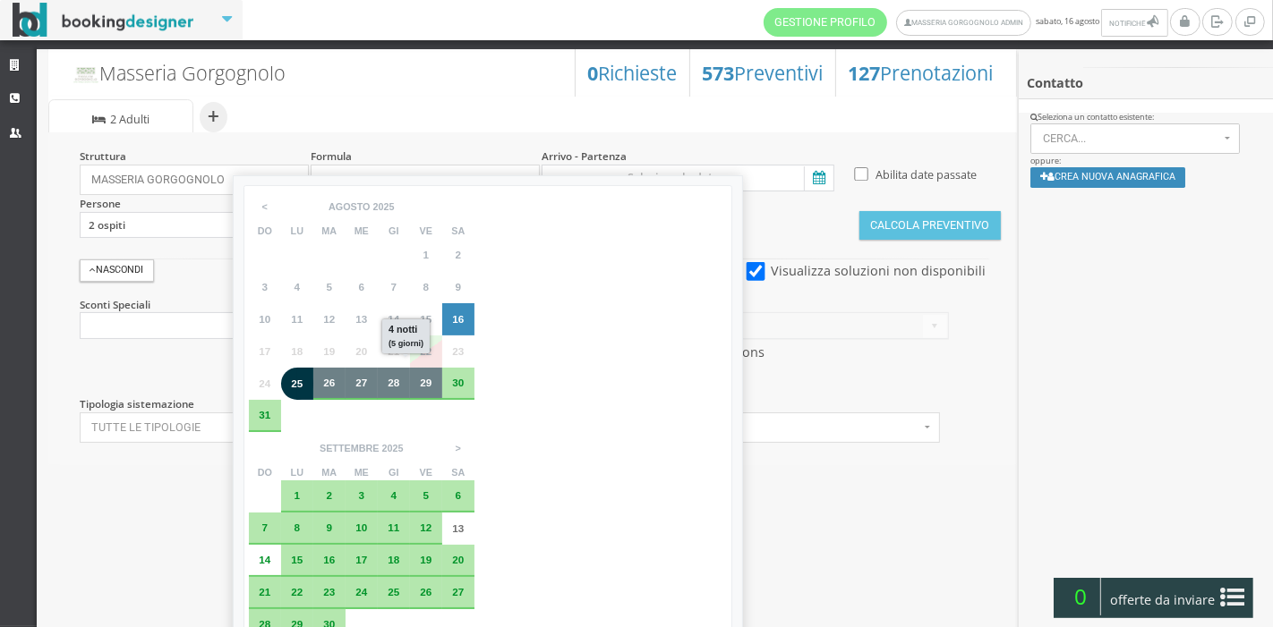
click at [416, 379] on div "29" at bounding box center [426, 383] width 20 height 11
type input "25 ago 2025 - 29 ago 2025"
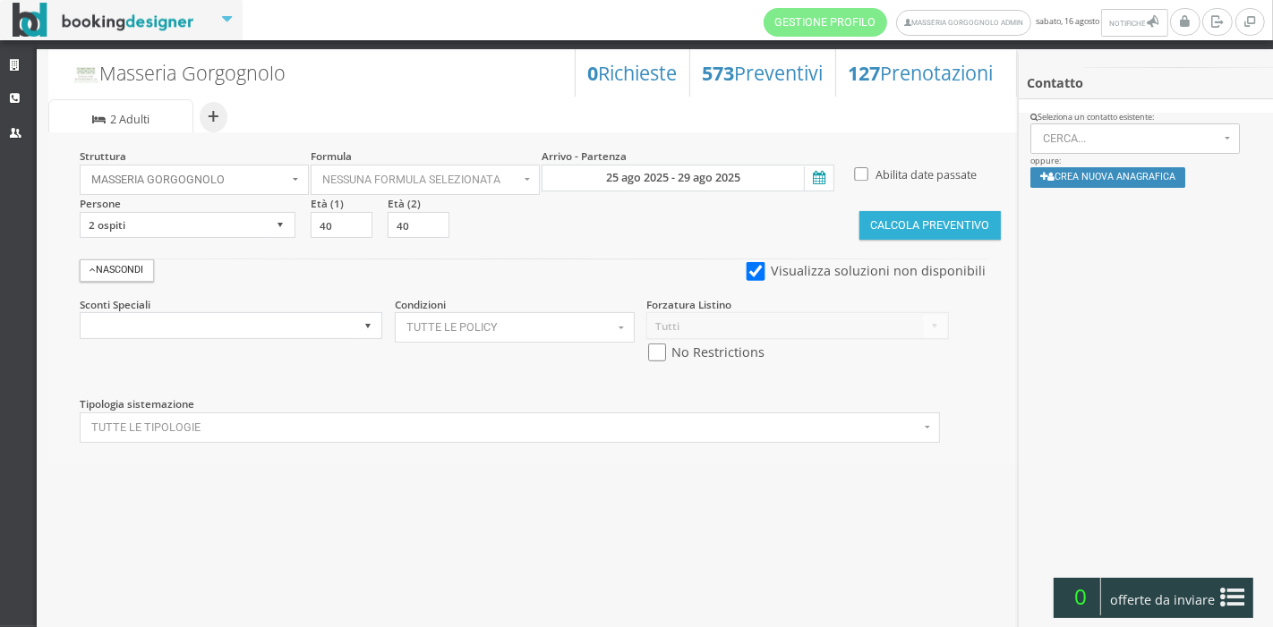
click at [876, 221] on button "Calcola Preventivo" at bounding box center [929, 225] width 141 height 29
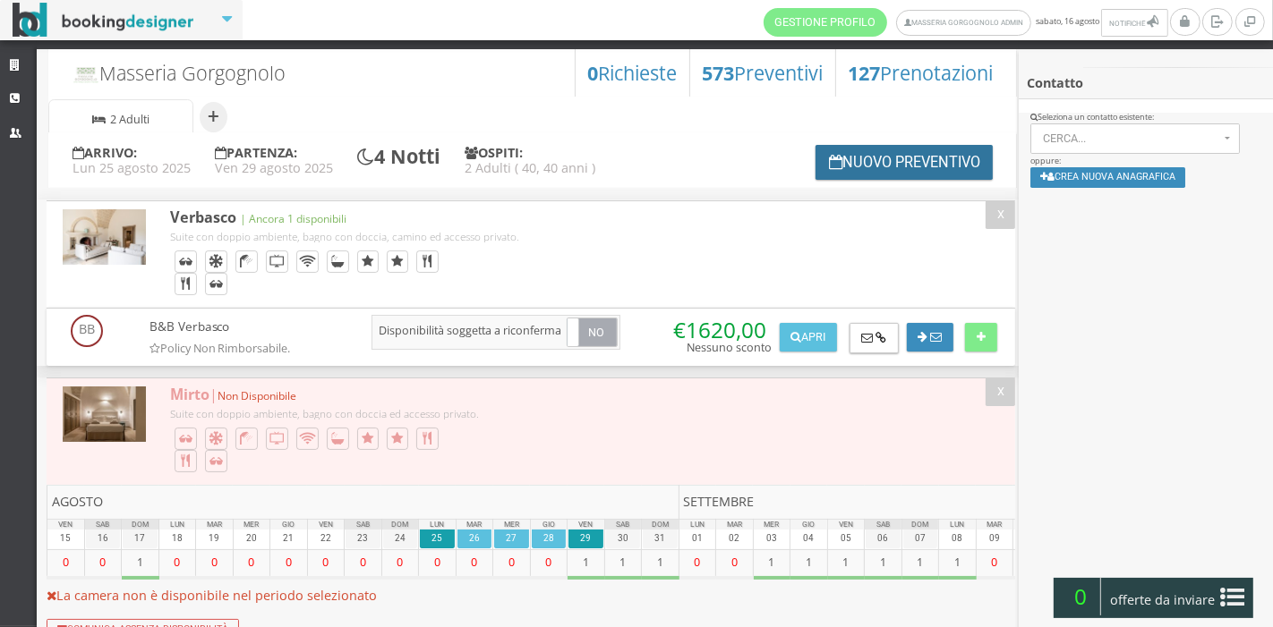
click at [848, 154] on button "Nuovo Preventivo" at bounding box center [903, 162] width 177 height 35
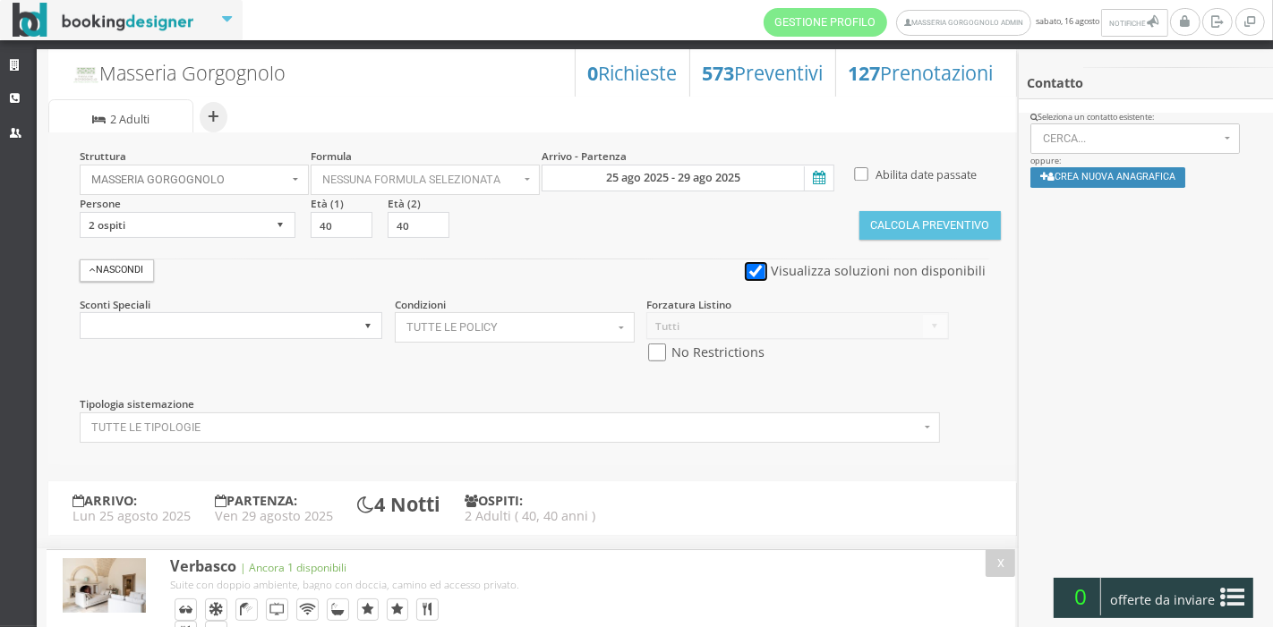
click at [757, 276] on input "checkbox" at bounding box center [756, 271] width 22 height 19
checkbox input "false"
click at [914, 231] on button "Calcola Preventivo" at bounding box center [929, 225] width 141 height 29
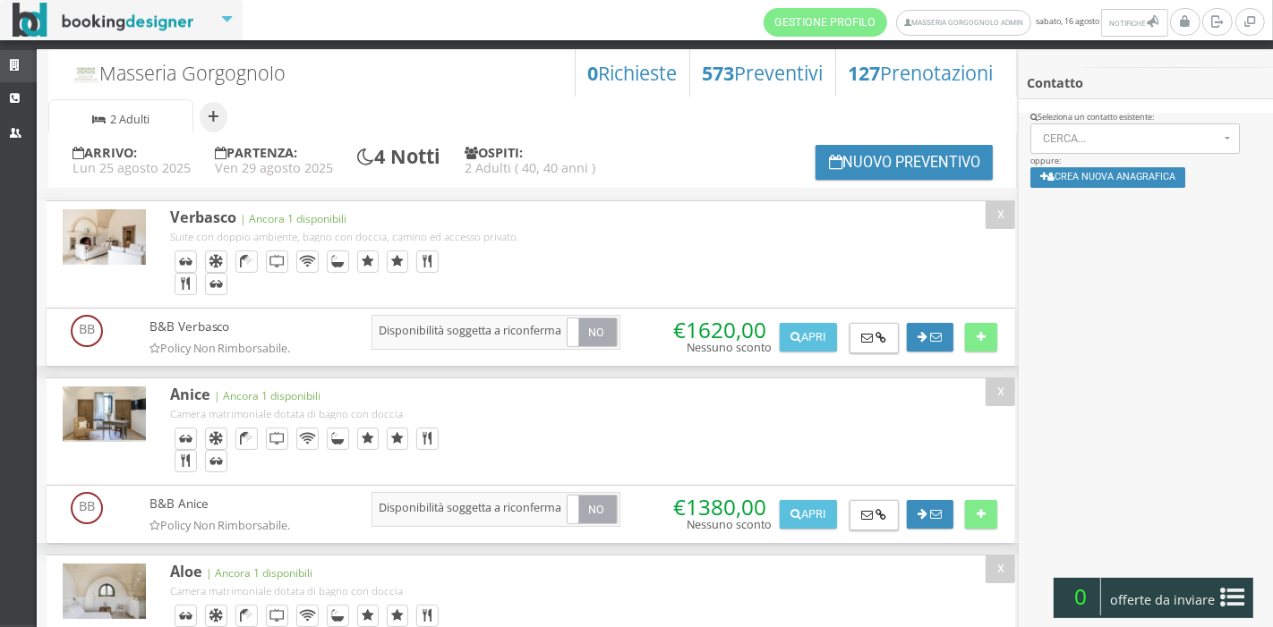
click at [13, 57] on link "Strutture" at bounding box center [18, 66] width 37 height 32
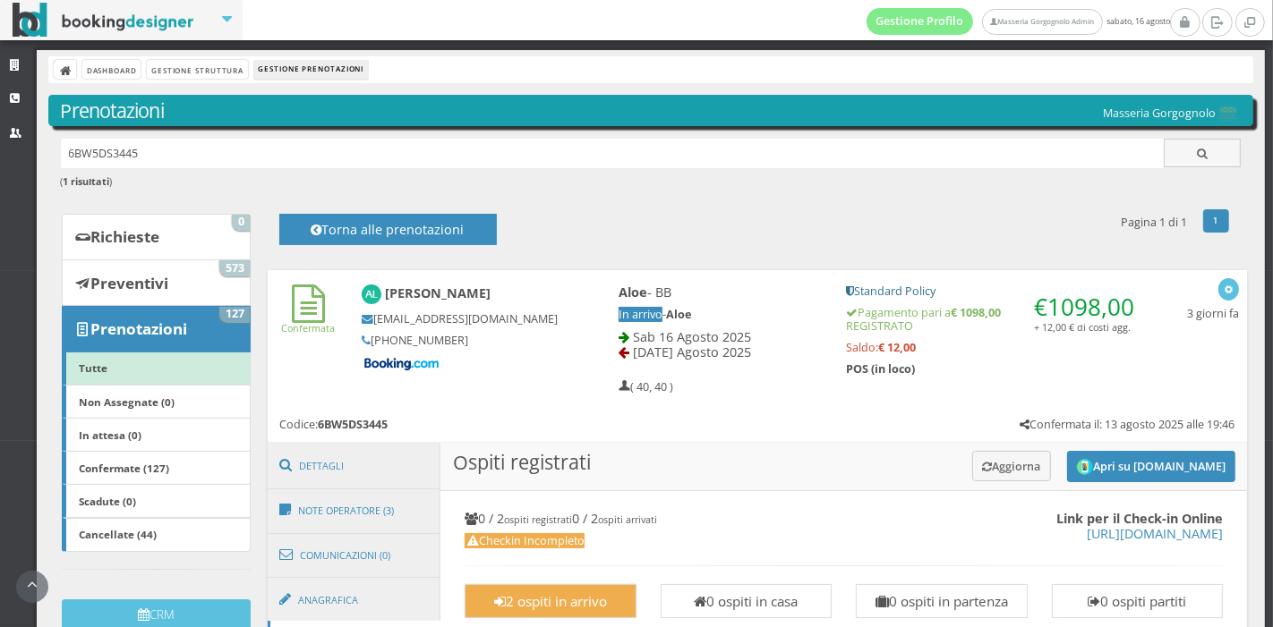
scroll to position [96, 0]
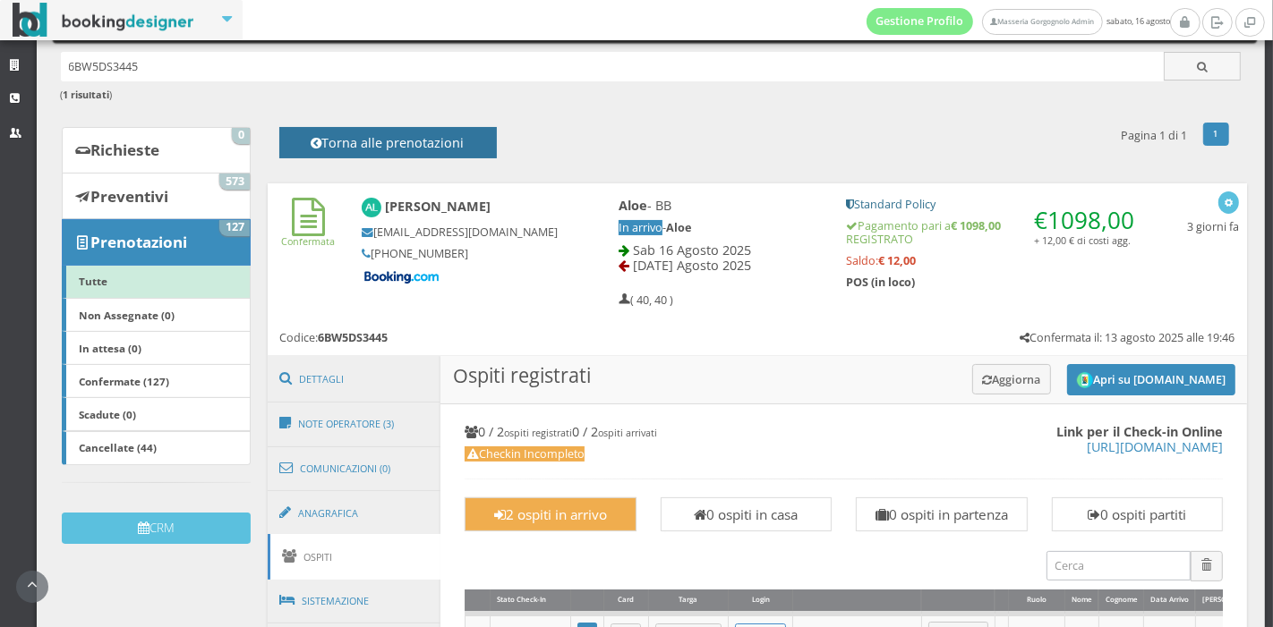
click at [376, 152] on h4 "Torna alle prenotazioni" at bounding box center [387, 149] width 177 height 28
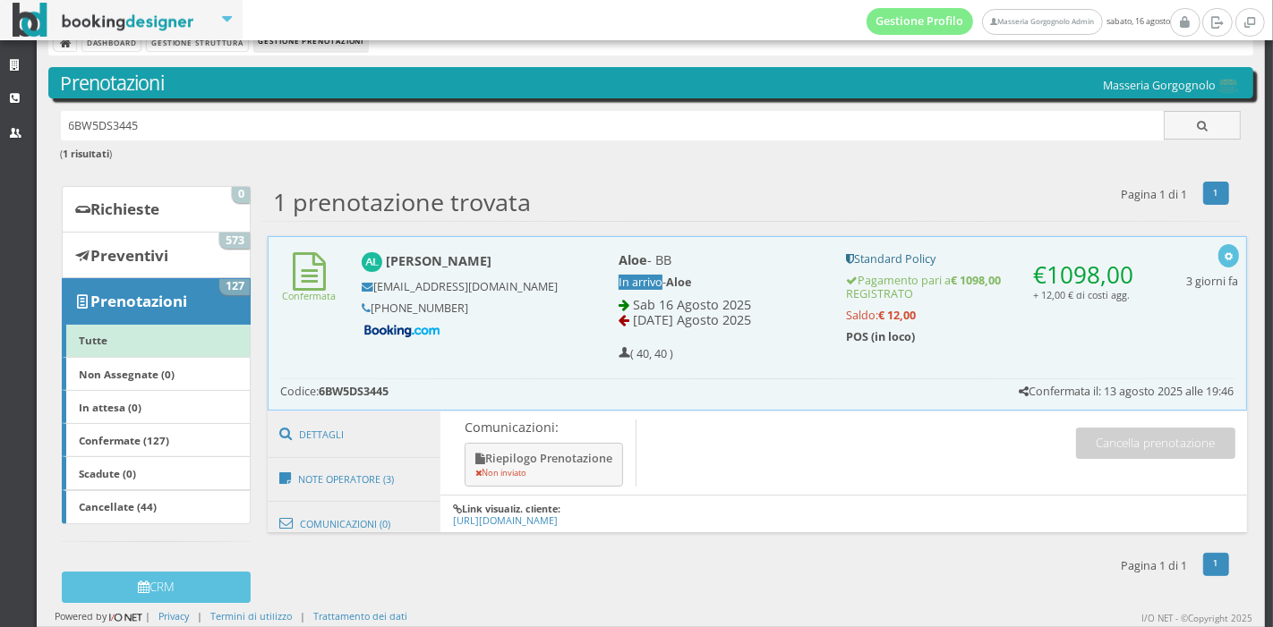
scroll to position [25, 0]
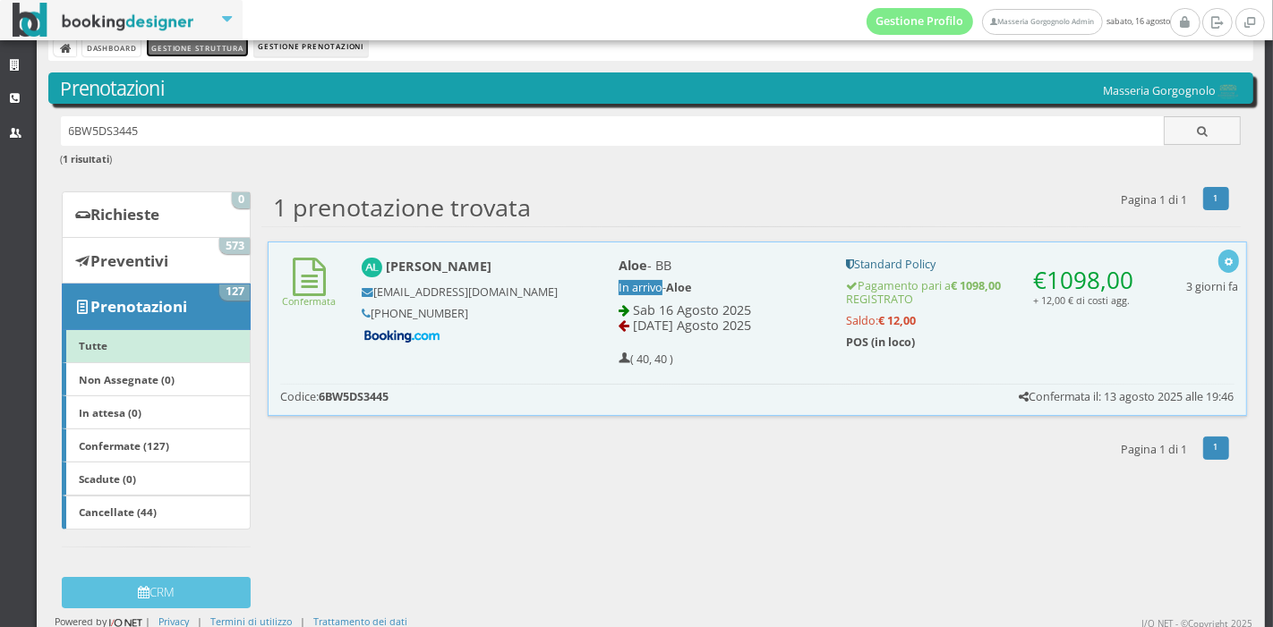
click at [222, 51] on link "Gestione Struttura" at bounding box center [197, 47] width 100 height 19
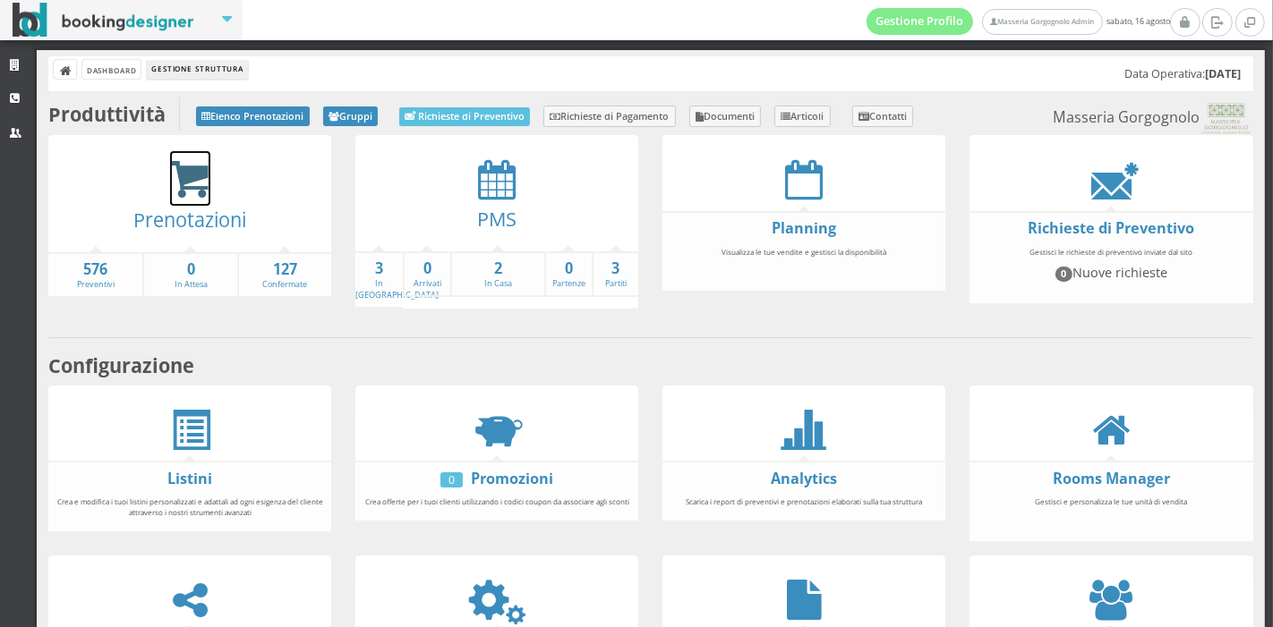
click at [192, 185] on icon at bounding box center [190, 179] width 40 height 41
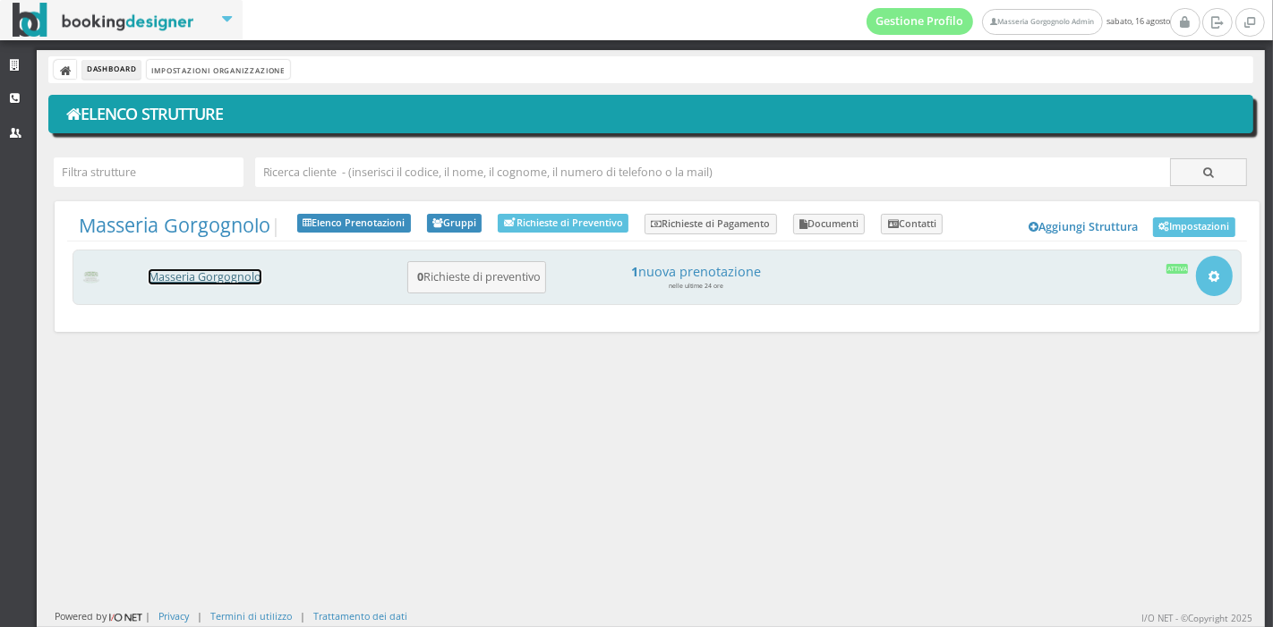
click at [191, 277] on link "Masseria Gorgognolo" at bounding box center [205, 276] width 113 height 15
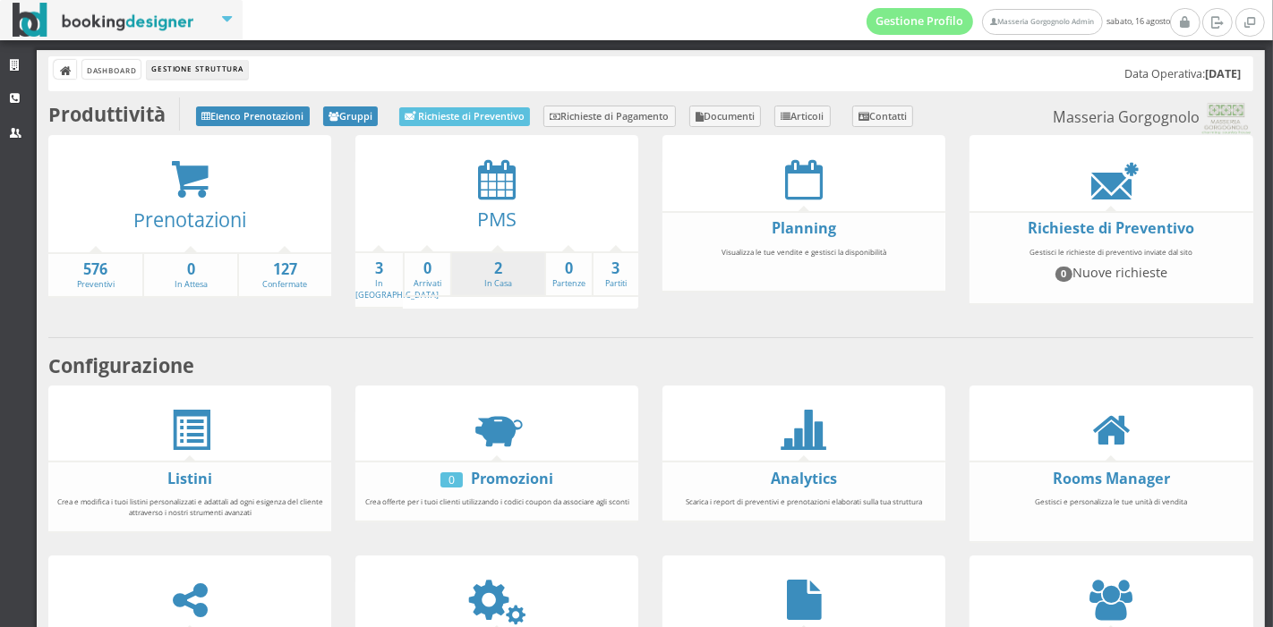
click at [492, 293] on li "2 In Casa" at bounding box center [497, 274] width 94 height 47
click at [383, 269] on strong "3" at bounding box center [378, 269] width 47 height 21
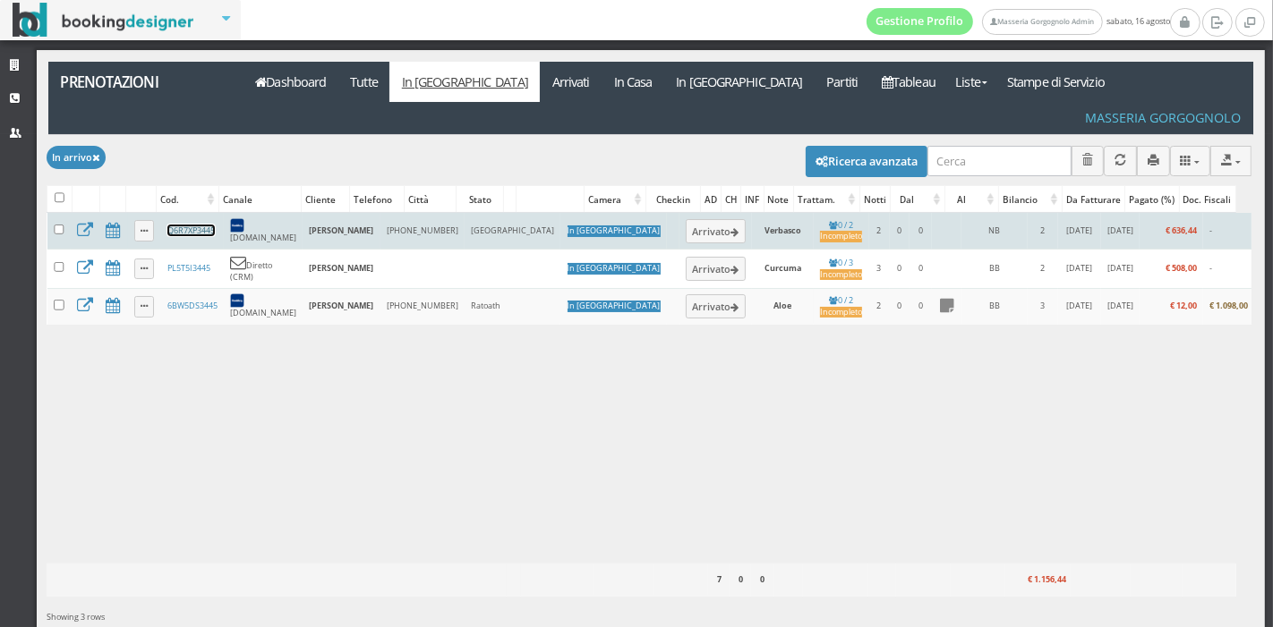
click at [192, 225] on link "Q6R7XP3445" at bounding box center [190, 231] width 47 height 12
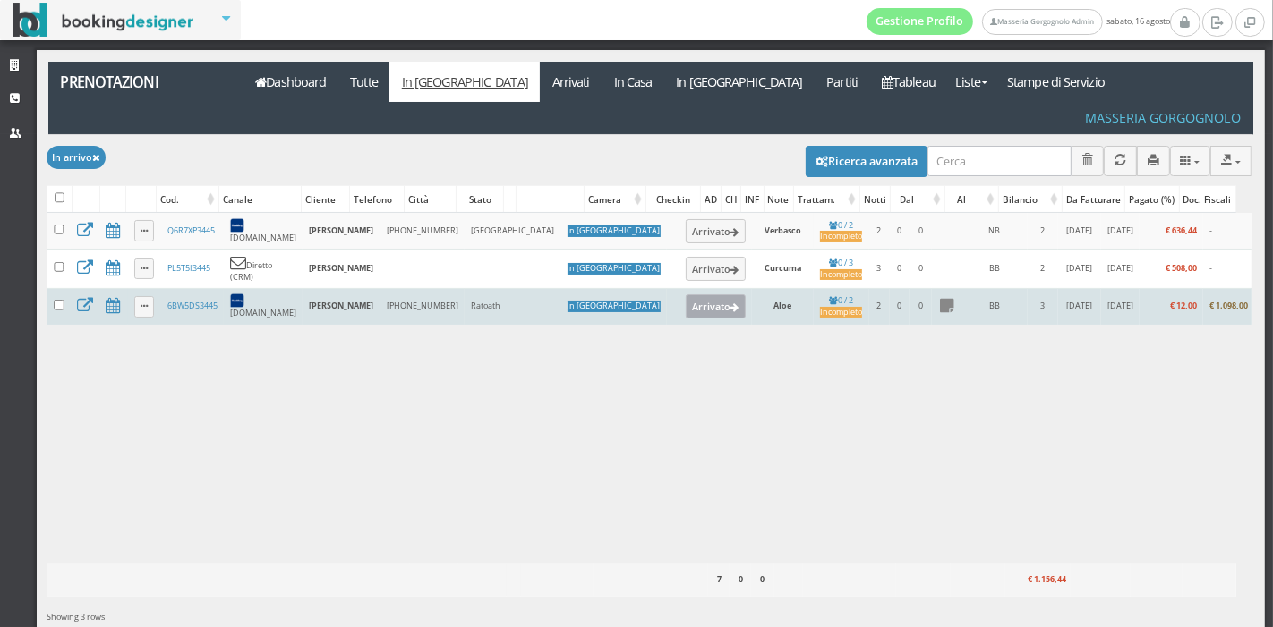
click at [686, 294] on button "Arrivato" at bounding box center [716, 305] width 60 height 23
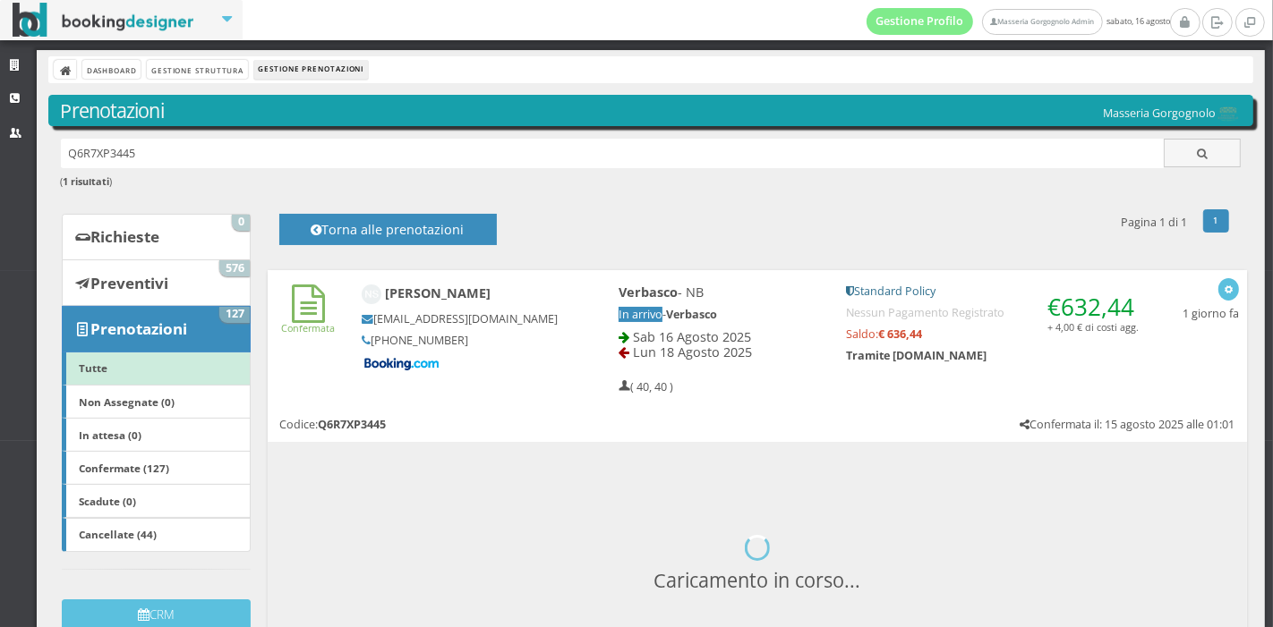
scroll to position [232, 0]
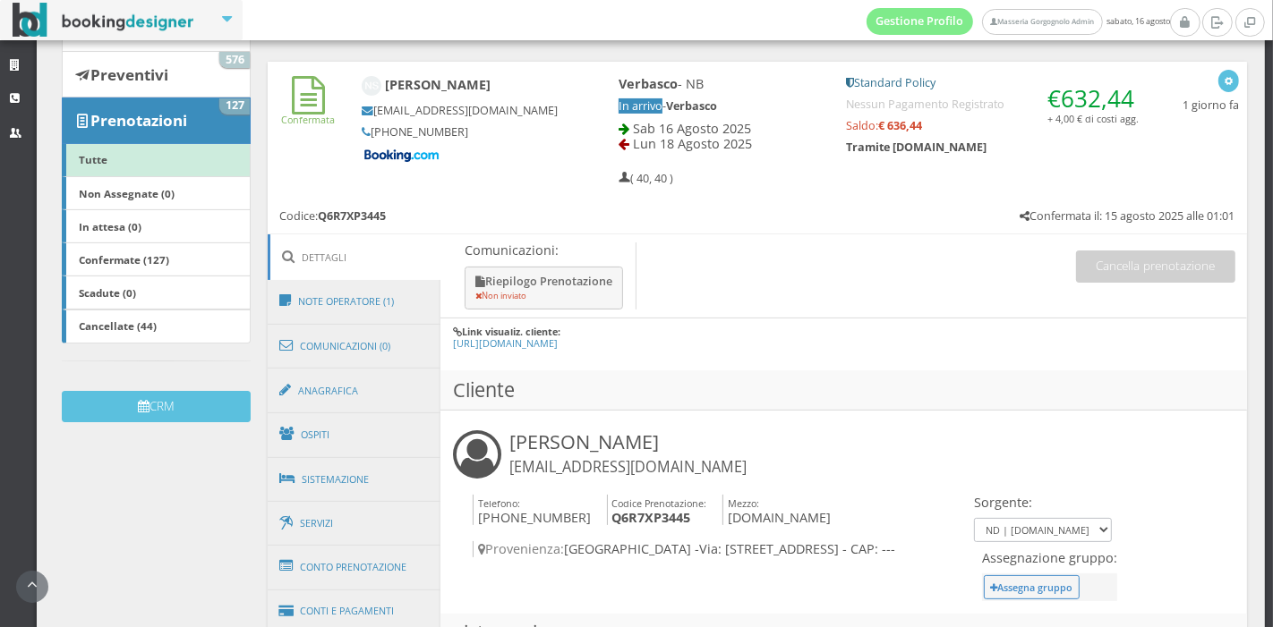
click at [905, 474] on div "Nicola Shand nshand.730045@guest.booking.com Telefono: +44 7825 091481 Codice P…" at bounding box center [843, 512] width 806 height 203
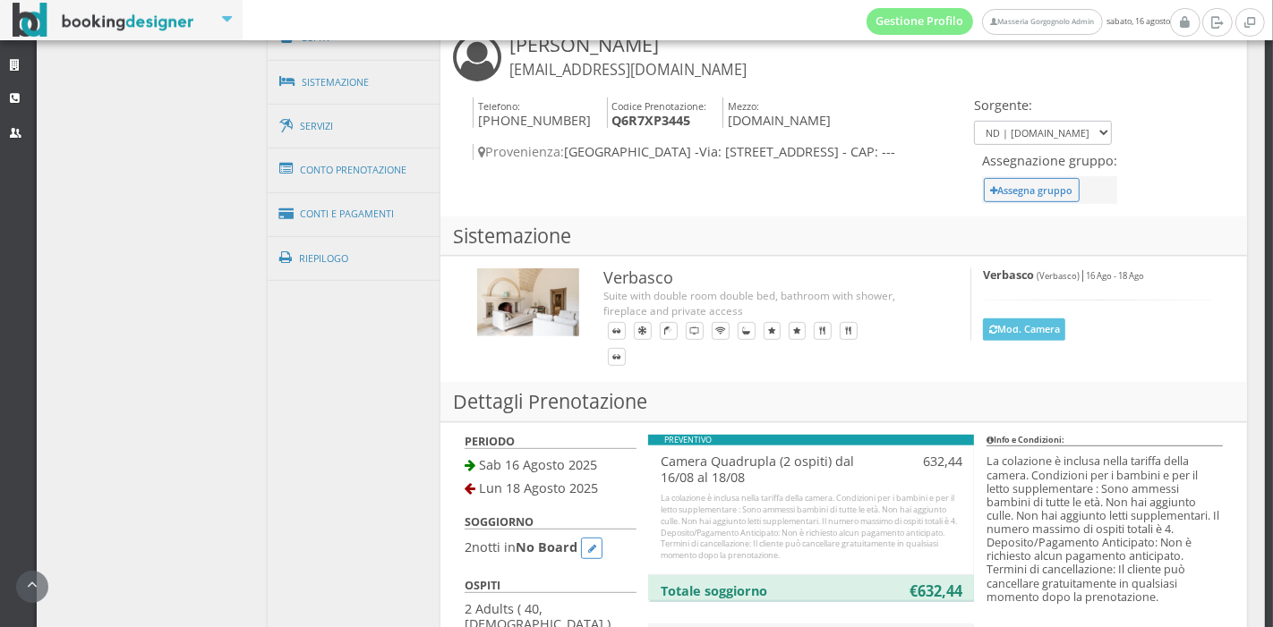
scroll to position [563, 0]
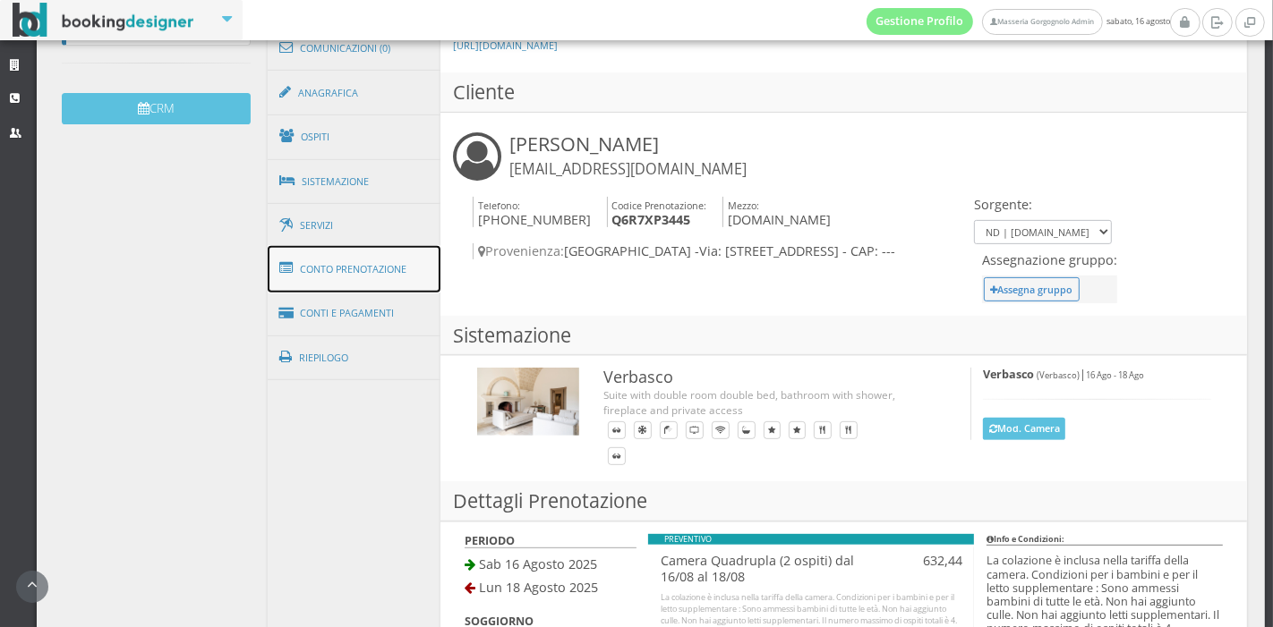
click at [347, 277] on link "Conto Prenotazione" at bounding box center [355, 269] width 174 height 47
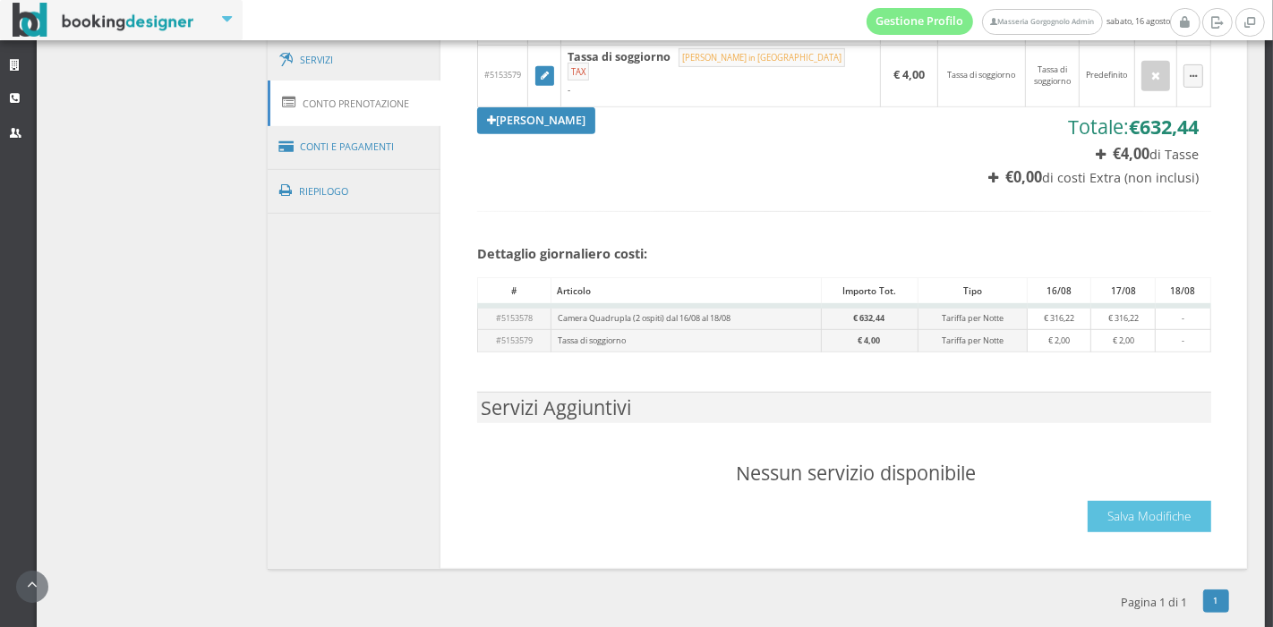
scroll to position [399, 0]
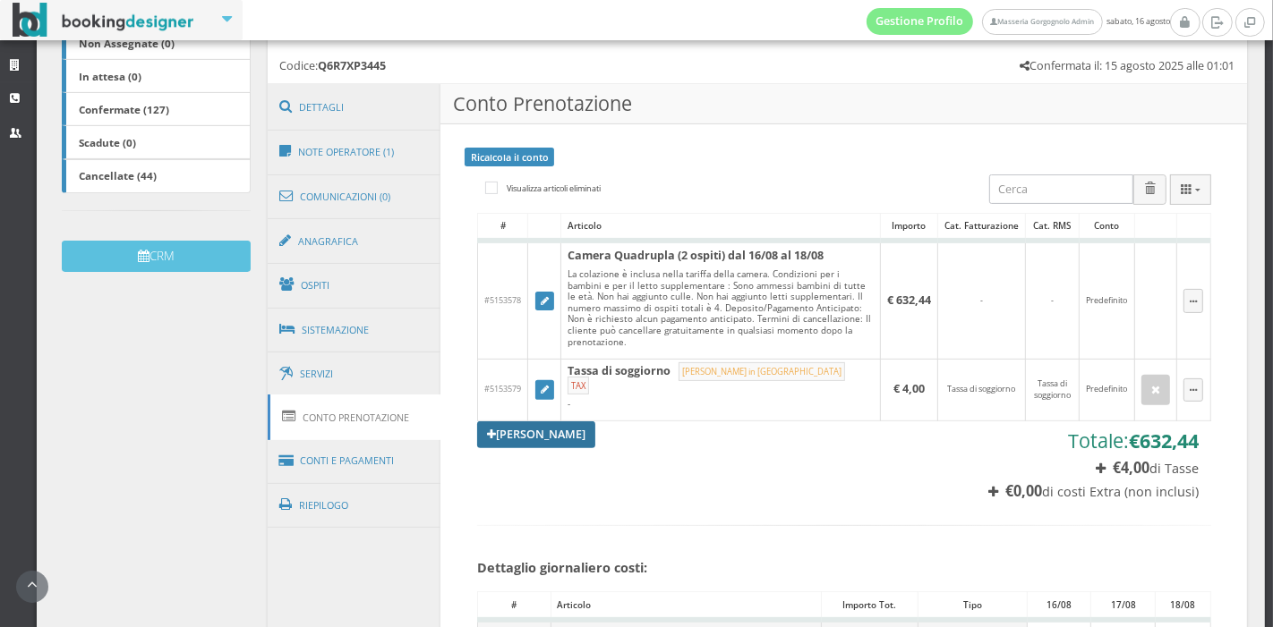
click at [584, 429] on link "Aggiungi Tariffa" at bounding box center [536, 435] width 118 height 27
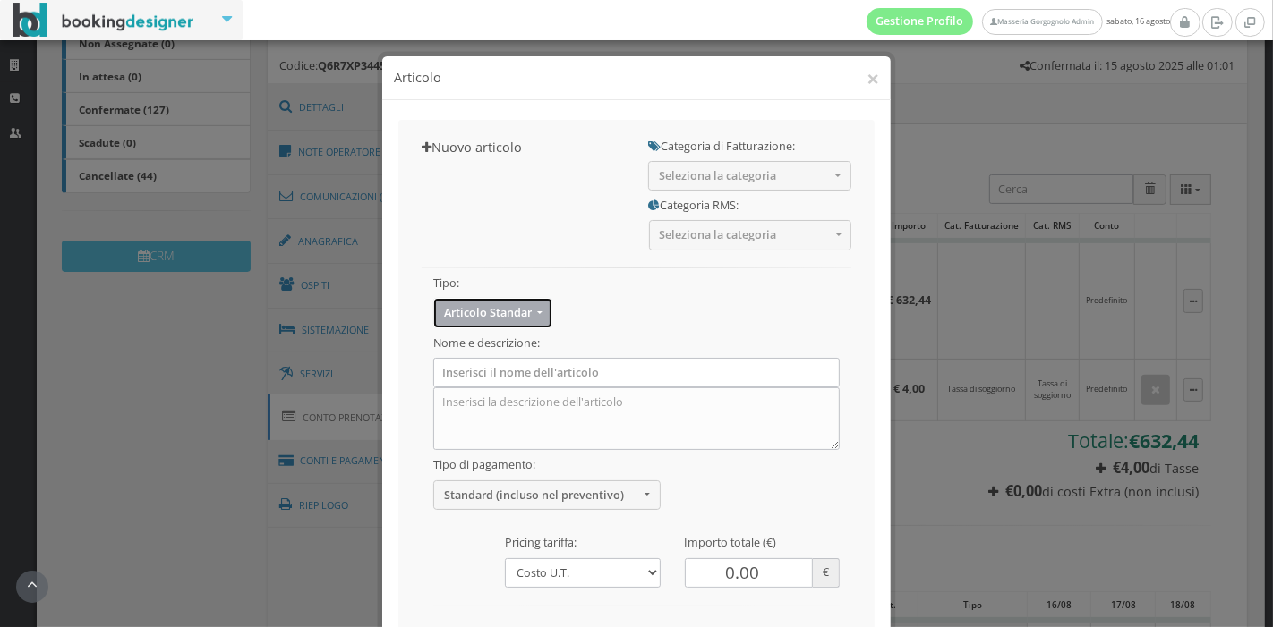
click at [501, 317] on span "Articolo Standard" at bounding box center [488, 312] width 88 height 13
click at [613, 279] on div "Tipo: Articolo Standard Articolo Standard Sconto Tassa Seleziona il tipo di art…" at bounding box center [636, 457] width 455 height 412
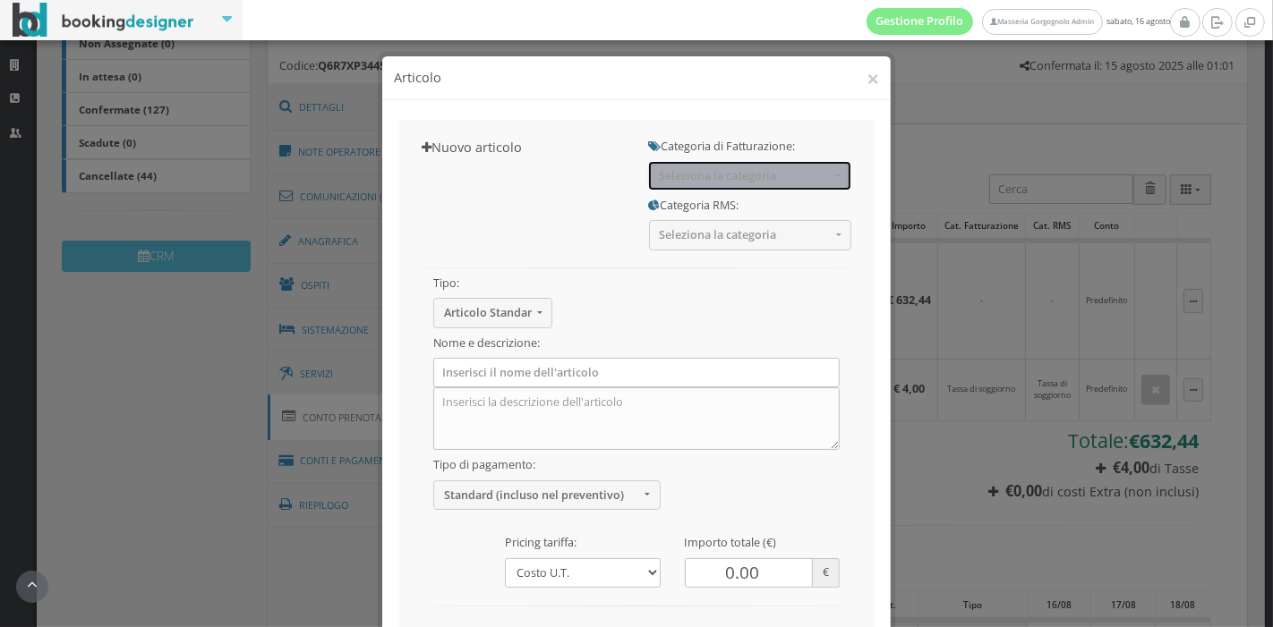
click at [732, 183] on button "Seleziona la categoria" at bounding box center [749, 176] width 203 height 30
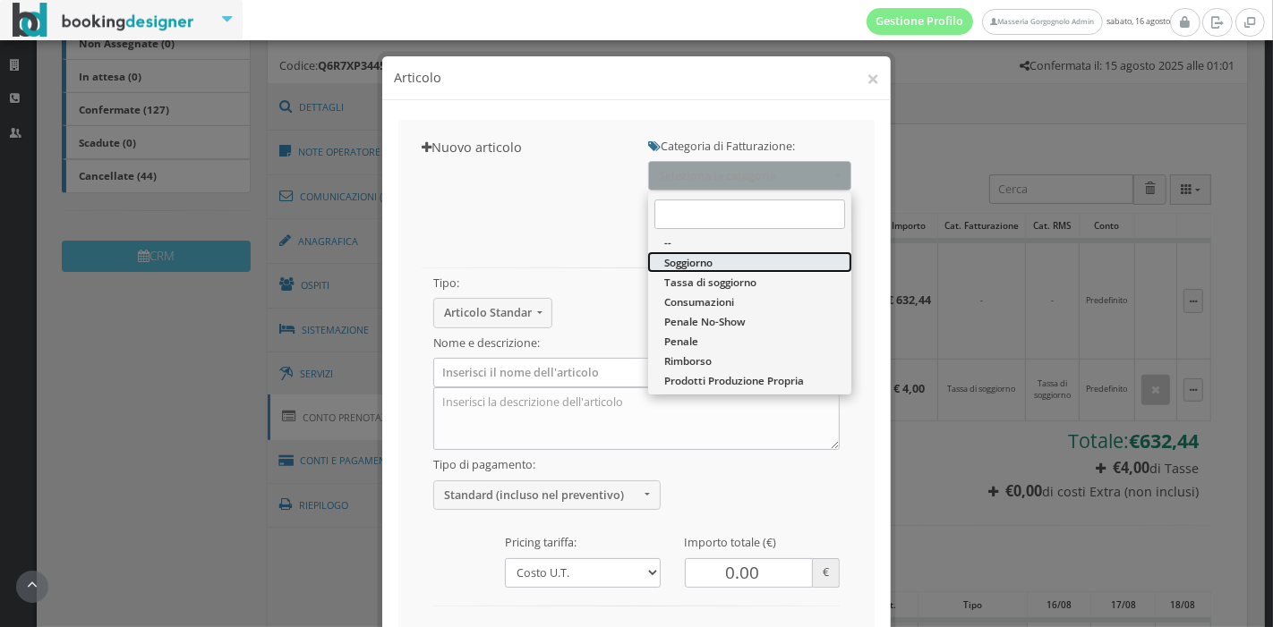
click at [707, 257] on span "Soggiorno" at bounding box center [688, 262] width 48 height 15
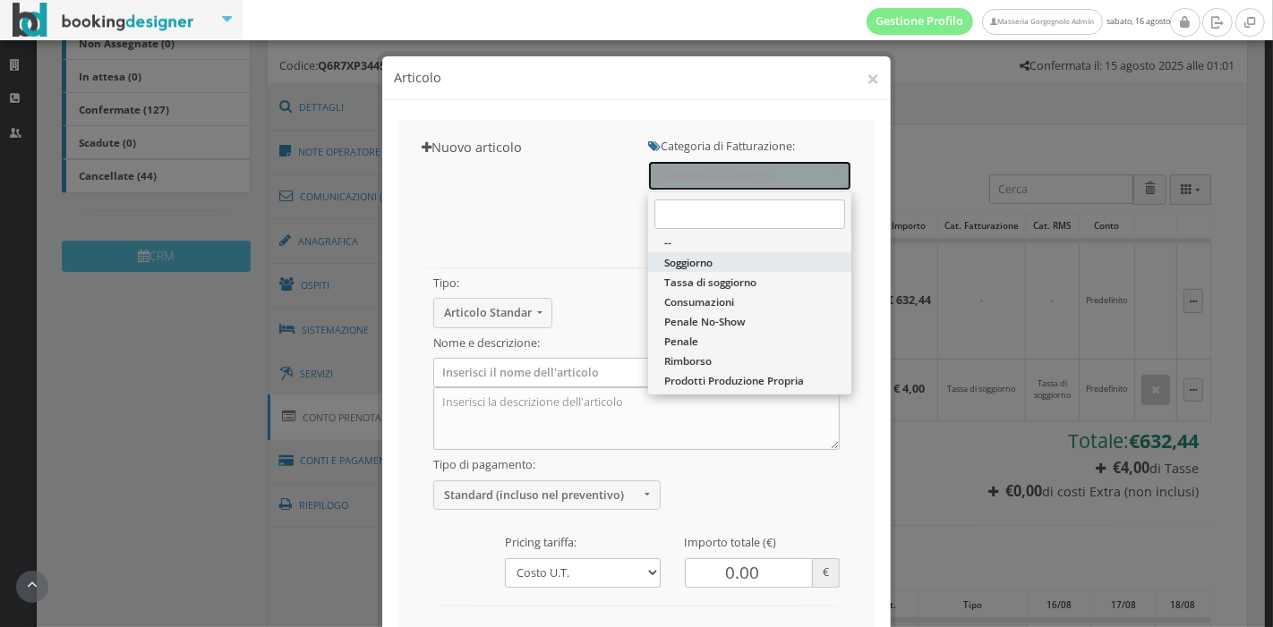
select select "1"
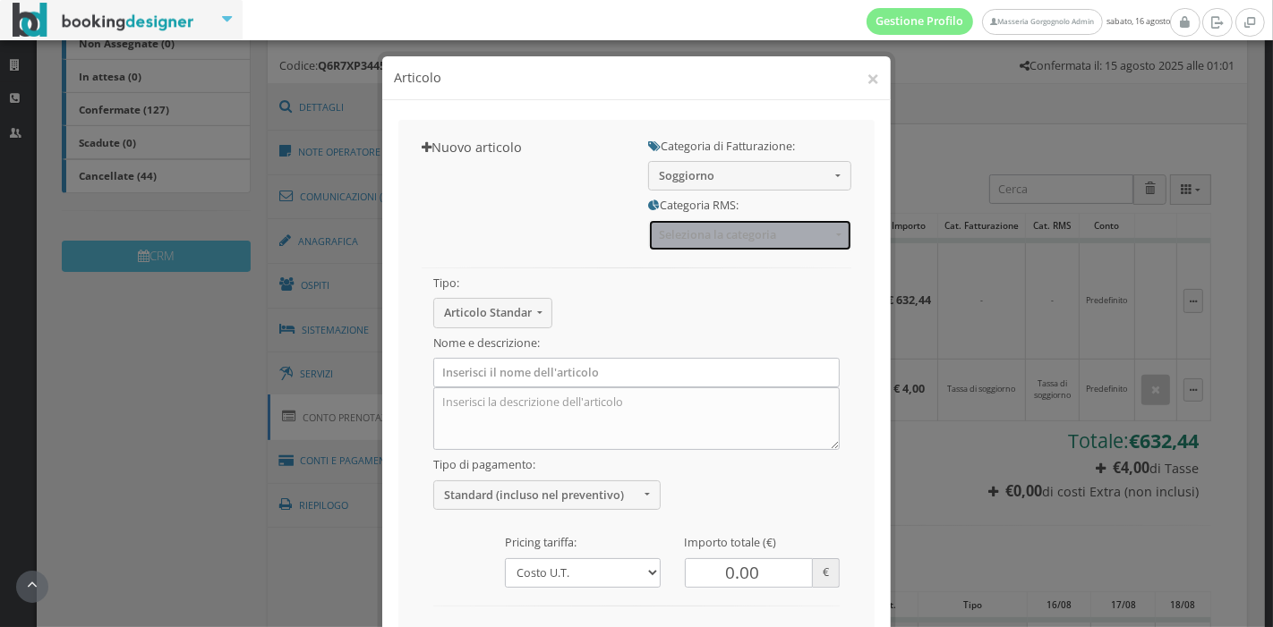
click at [712, 232] on span "Seleziona la categoria" at bounding box center [745, 234] width 172 height 13
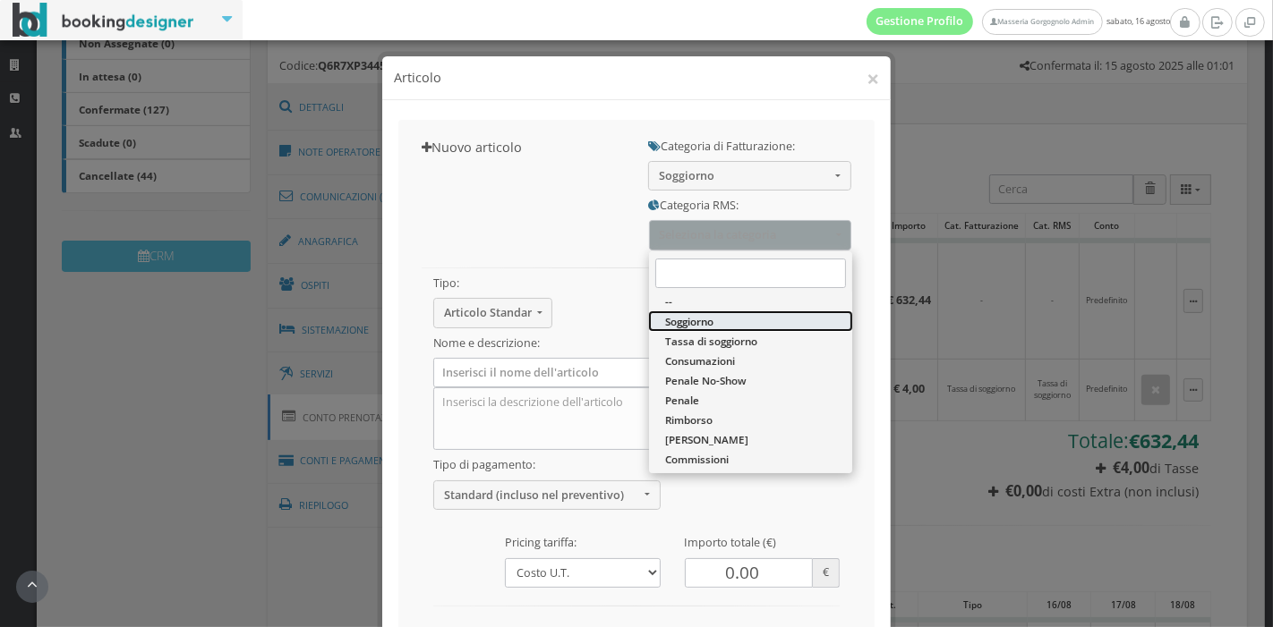
click at [695, 316] on span "Soggiorno" at bounding box center [689, 321] width 48 height 15
select select "1"
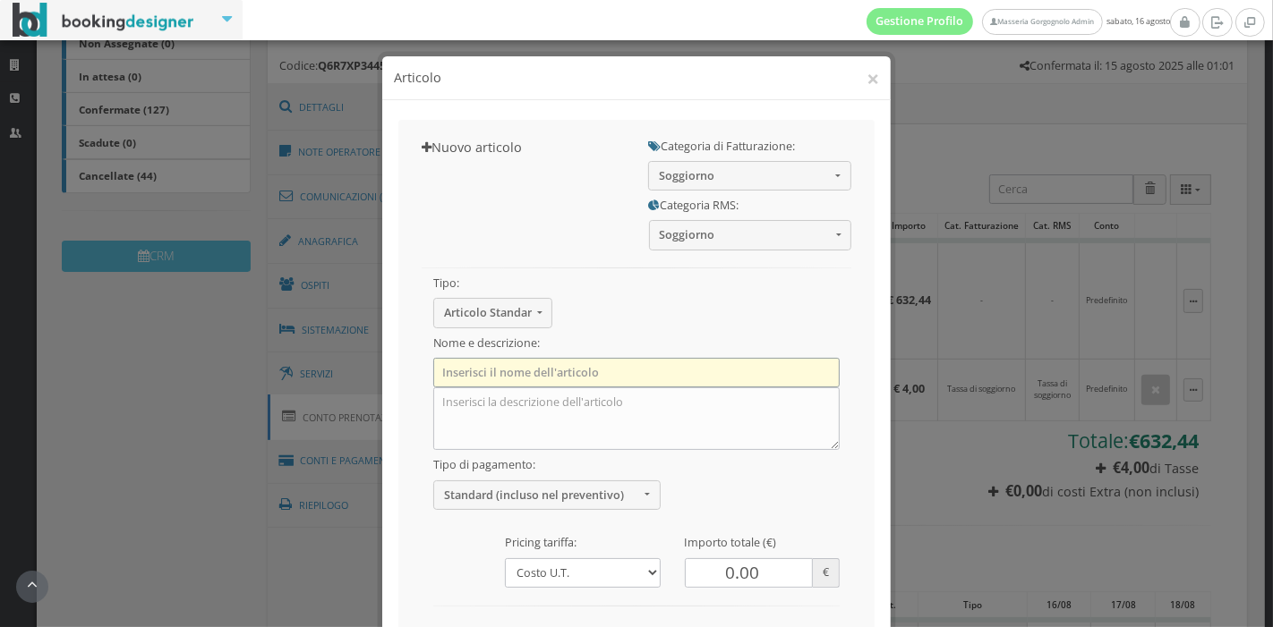
click at [582, 360] on input "text" at bounding box center [636, 373] width 406 height 30
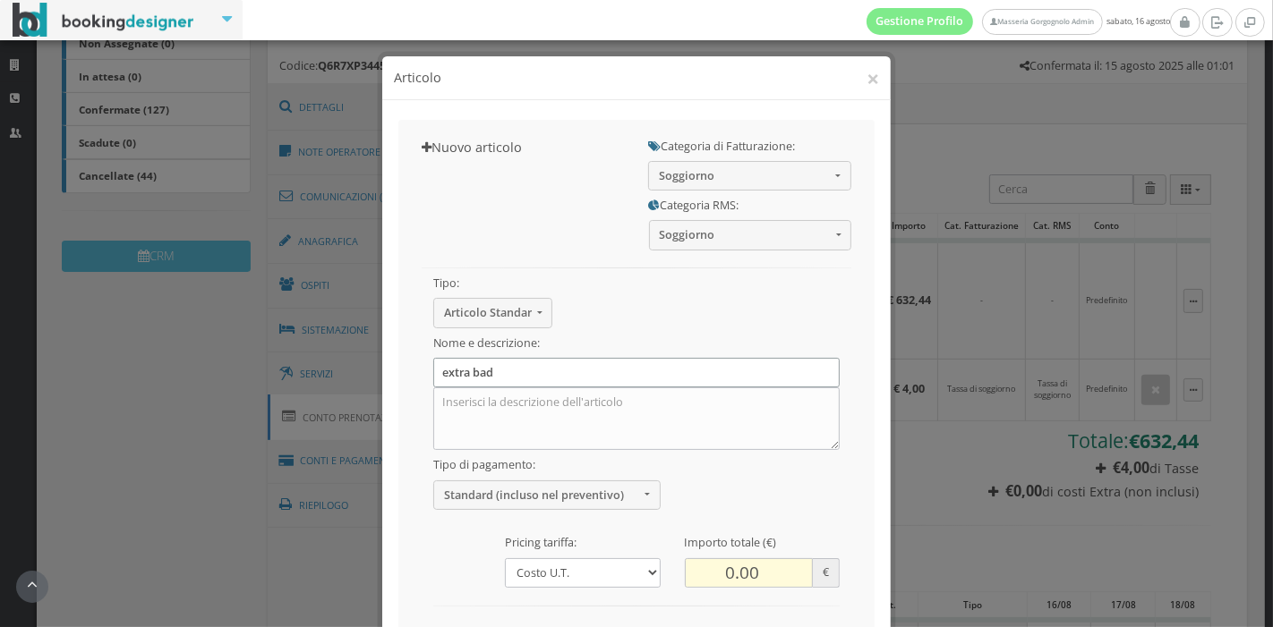
type input "extra bad"
click at [713, 567] on input "0.00" at bounding box center [749, 573] width 129 height 30
type input "140"
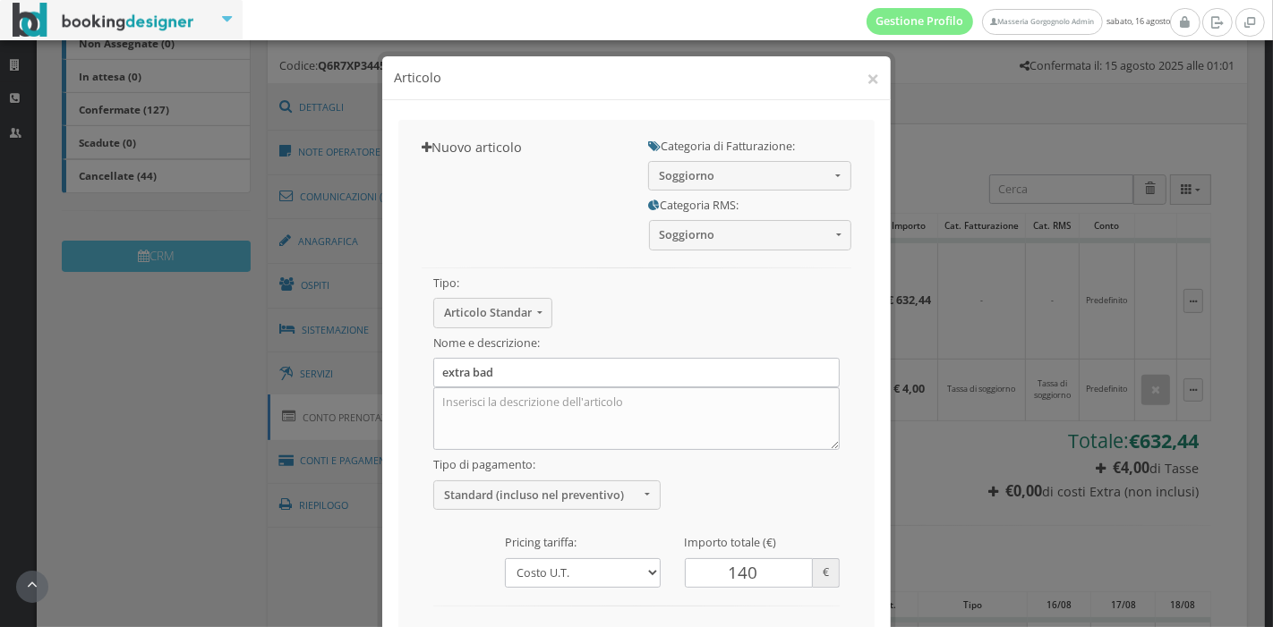
click at [831, 512] on div at bounding box center [637, 519] width 430 height 19
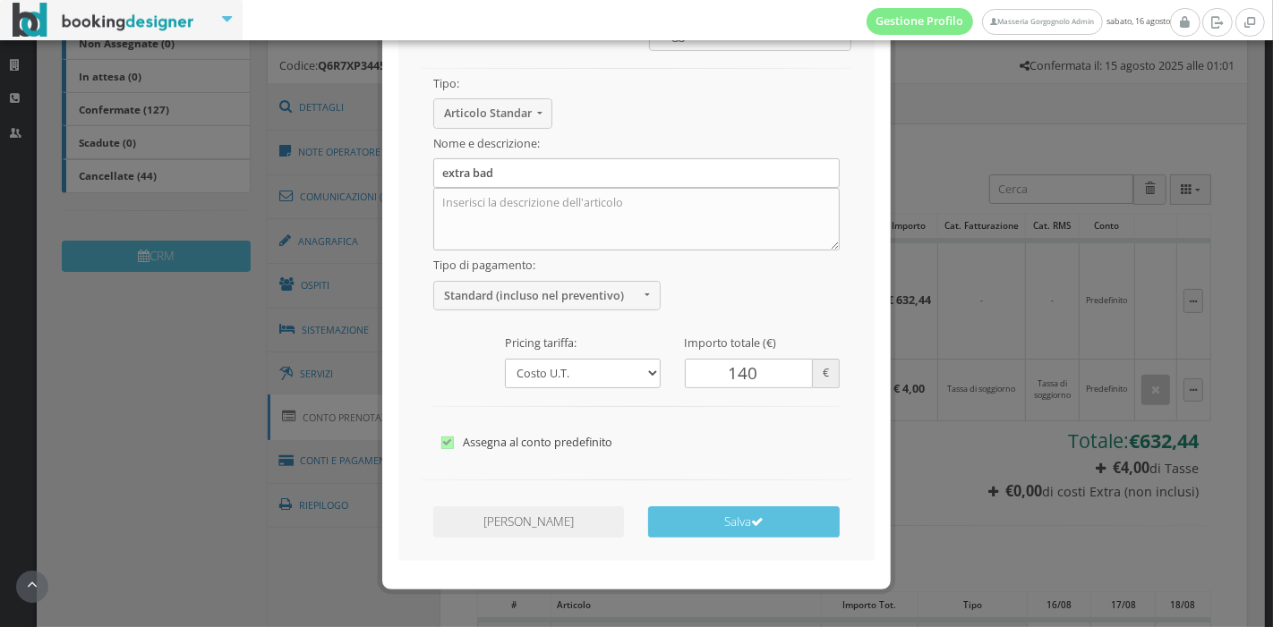
scroll to position [222, 0]
click at [481, 173] on input "extra bad" at bounding box center [636, 173] width 406 height 30
type input "extra bed"
click at [722, 523] on button "Salva" at bounding box center [743, 522] width 191 height 31
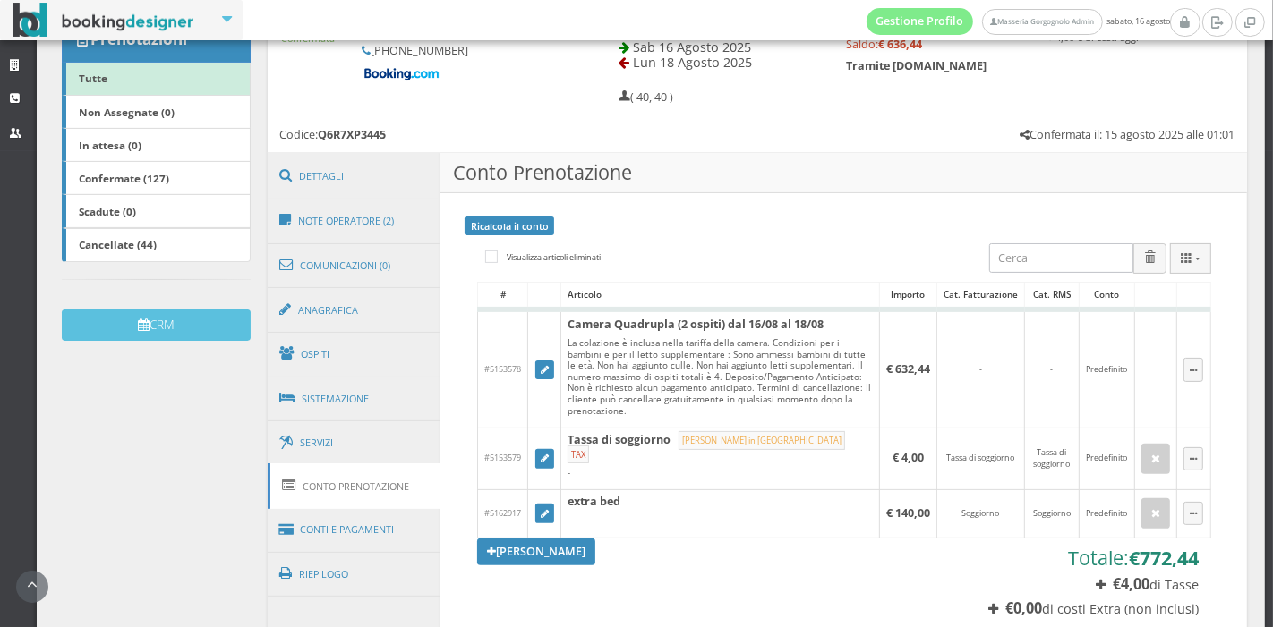
scroll to position [401, 0]
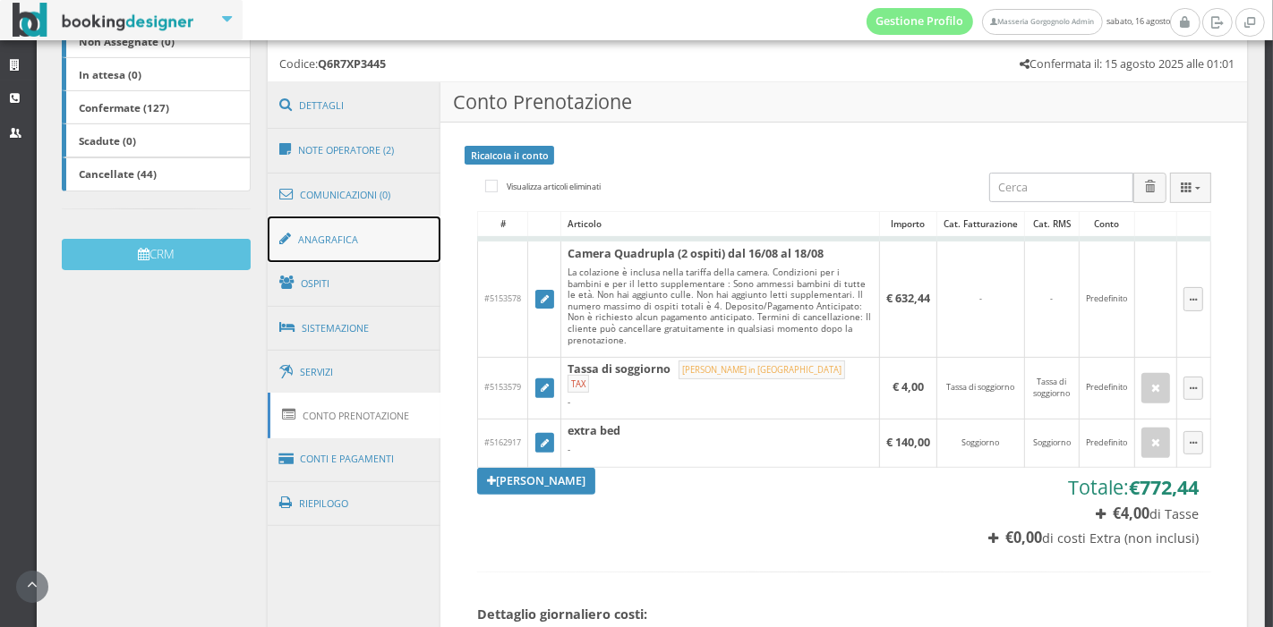
click at [365, 240] on link "Anagrafica" at bounding box center [355, 240] width 174 height 47
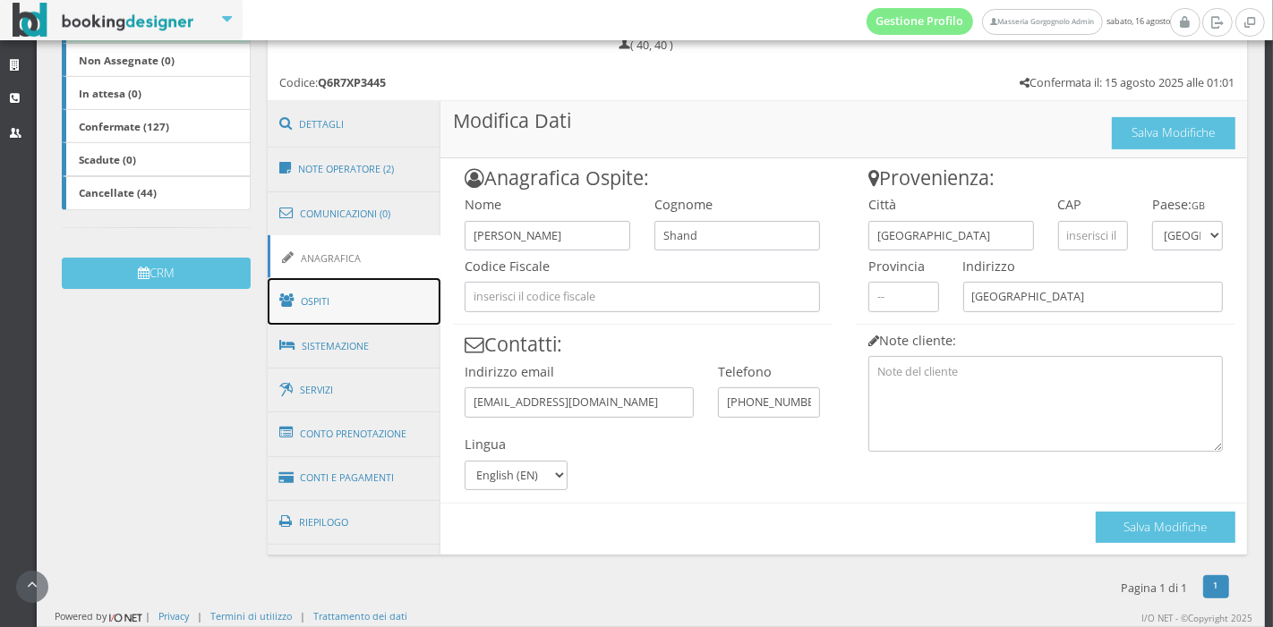
click at [354, 303] on link "Ospiti" at bounding box center [355, 301] width 174 height 47
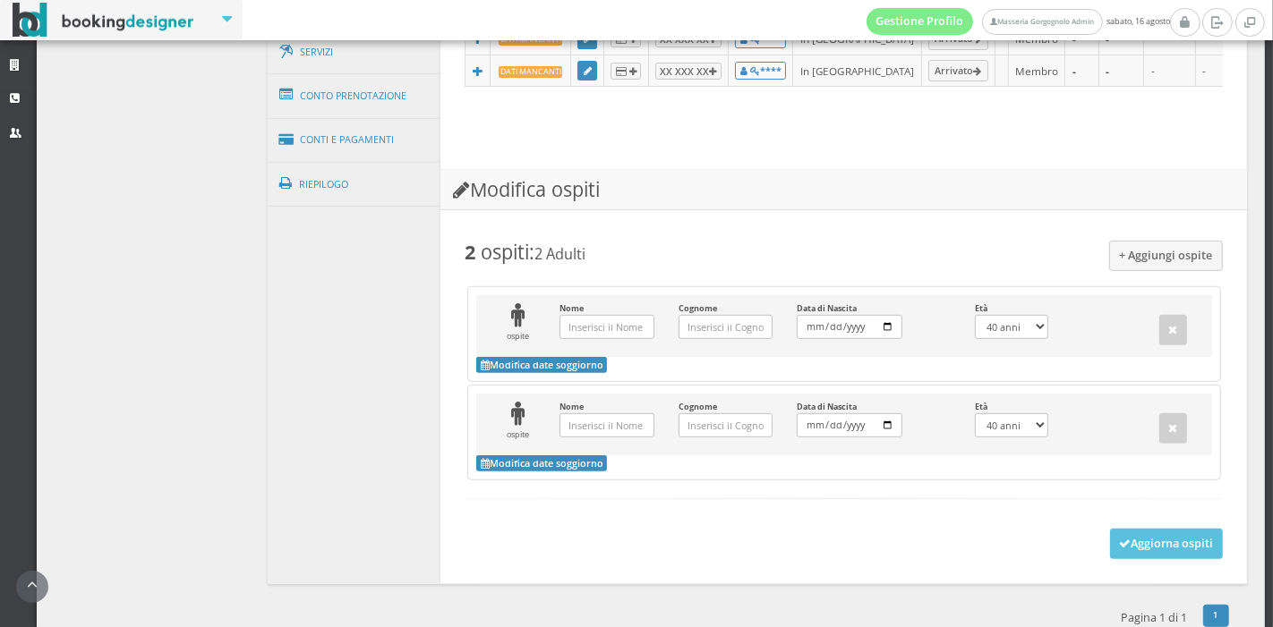
scroll to position [758, 0]
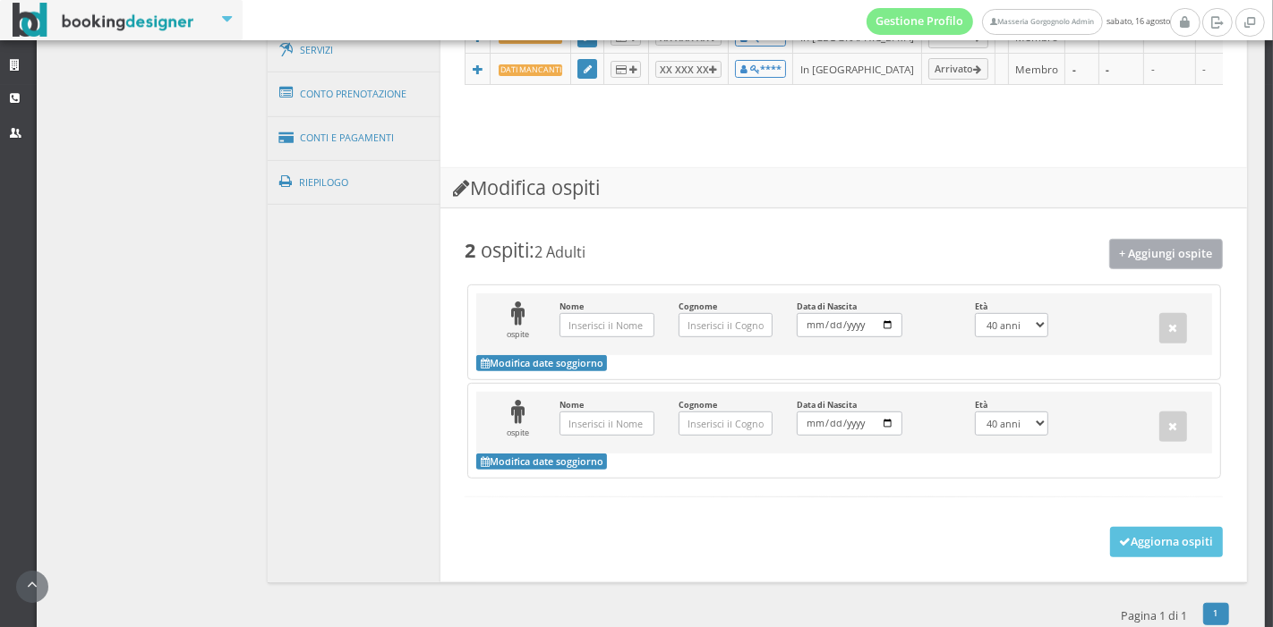
click at [1142, 268] on button "+ Aggiungi ospite" at bounding box center [1166, 254] width 115 height 30
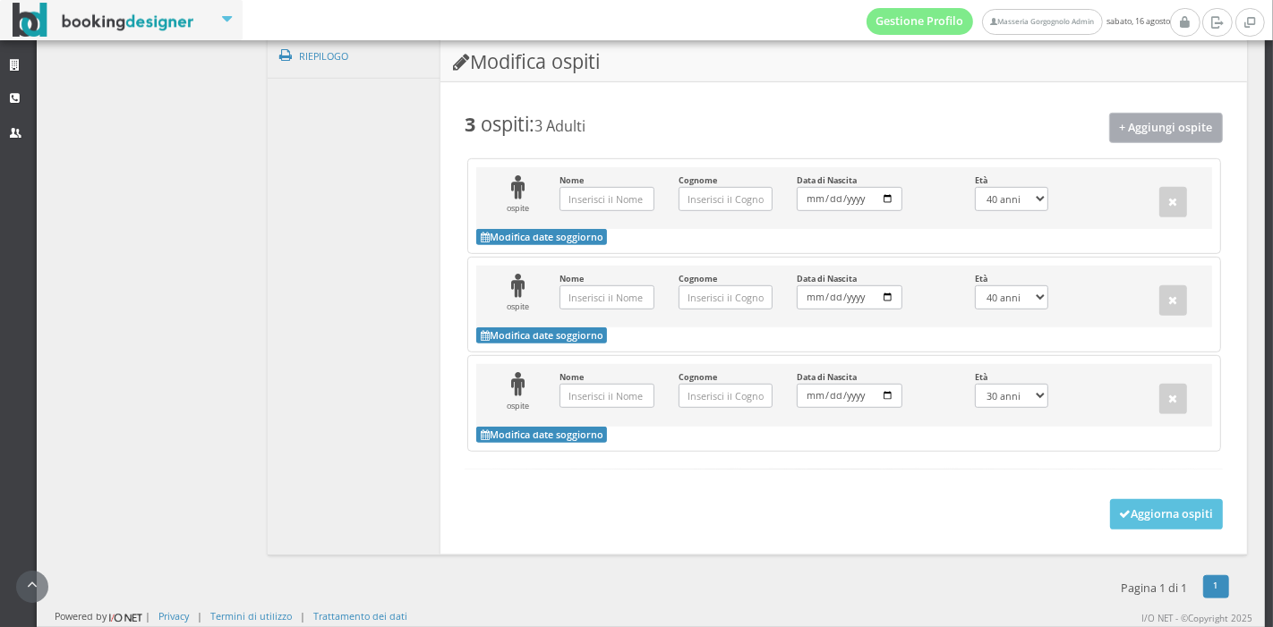
scroll to position [909, 0]
click at [1111, 499] on form "+ Aggiungi ospite 3 ospiti : 3 Adulti ospite Nome Inserisci il Nome Cognome Ins…" at bounding box center [843, 306] width 758 height 387
click at [1119, 510] on icon at bounding box center [1125, 515] width 12 height 12
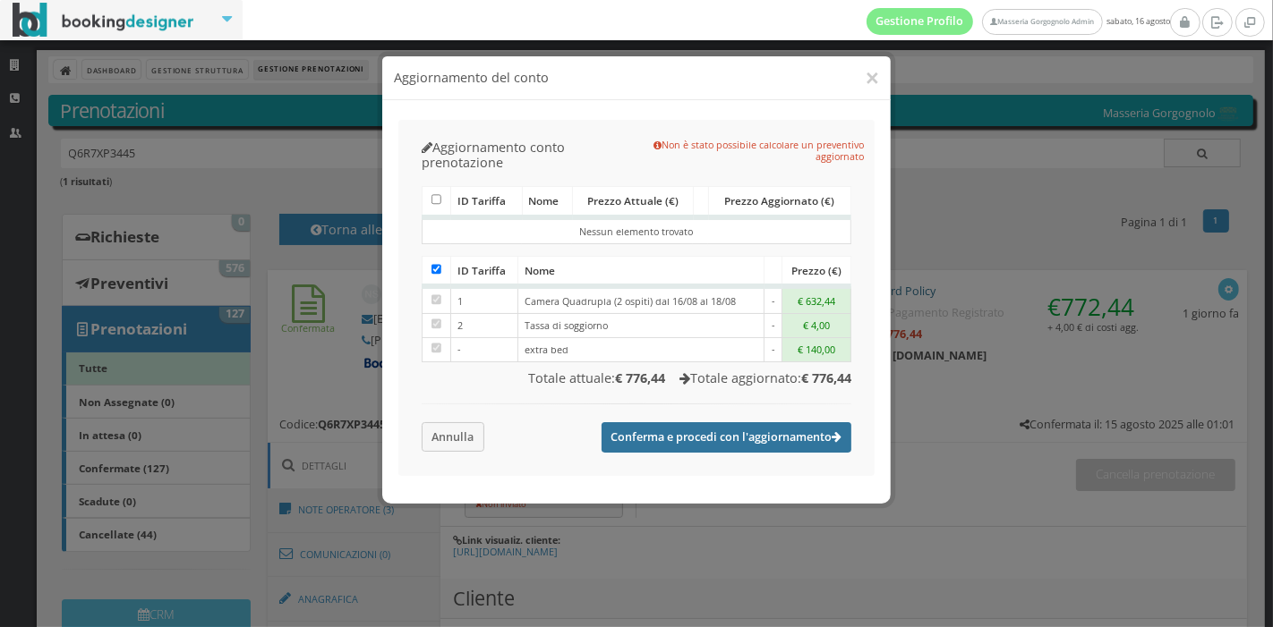
click at [646, 433] on button "Conferma e procedi con l'aggiornamento" at bounding box center [726, 437] width 251 height 30
click at [763, 427] on button "Conferma e procedi con l'aggiornamento" at bounding box center [726, 437] width 251 height 30
click at [872, 73] on button "×" at bounding box center [871, 78] width 13 height 22
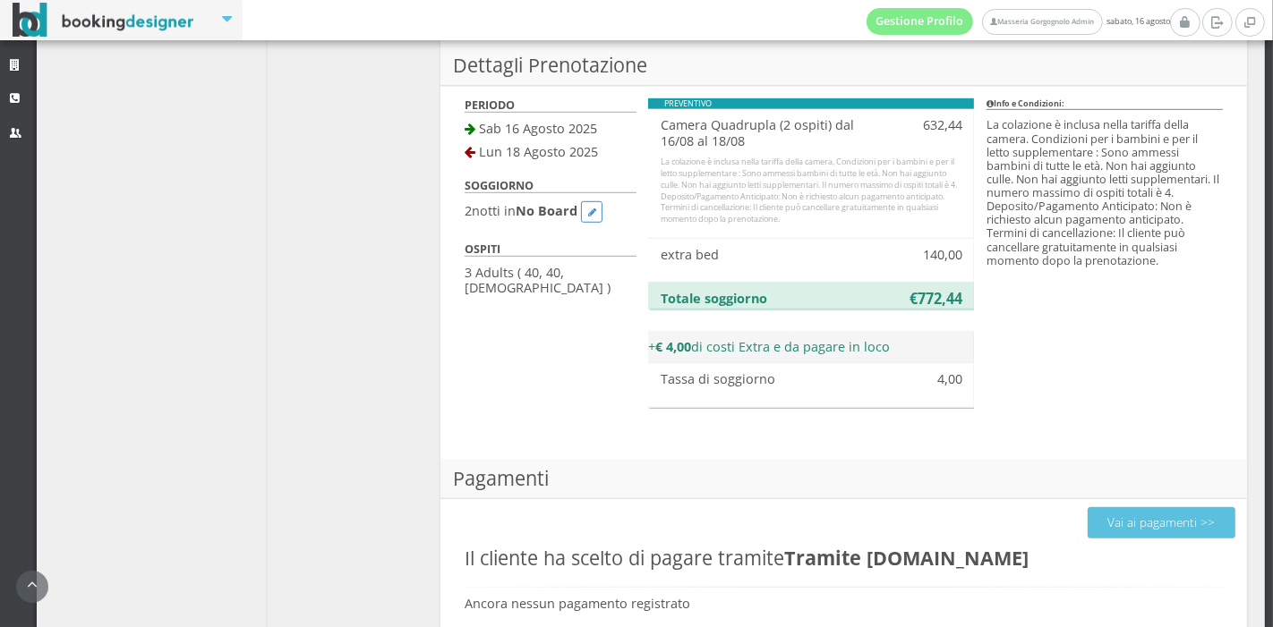
scroll to position [1055, 0]
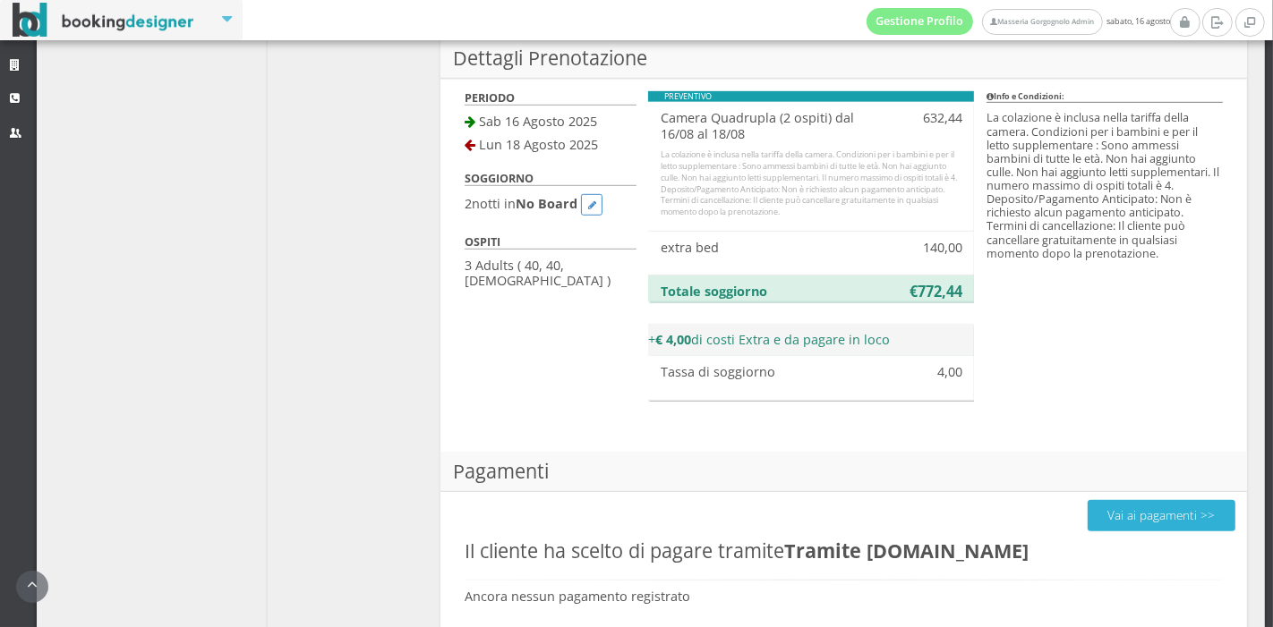
click at [1115, 511] on button "Vai ai pagamenti >>" at bounding box center [1161, 515] width 148 height 31
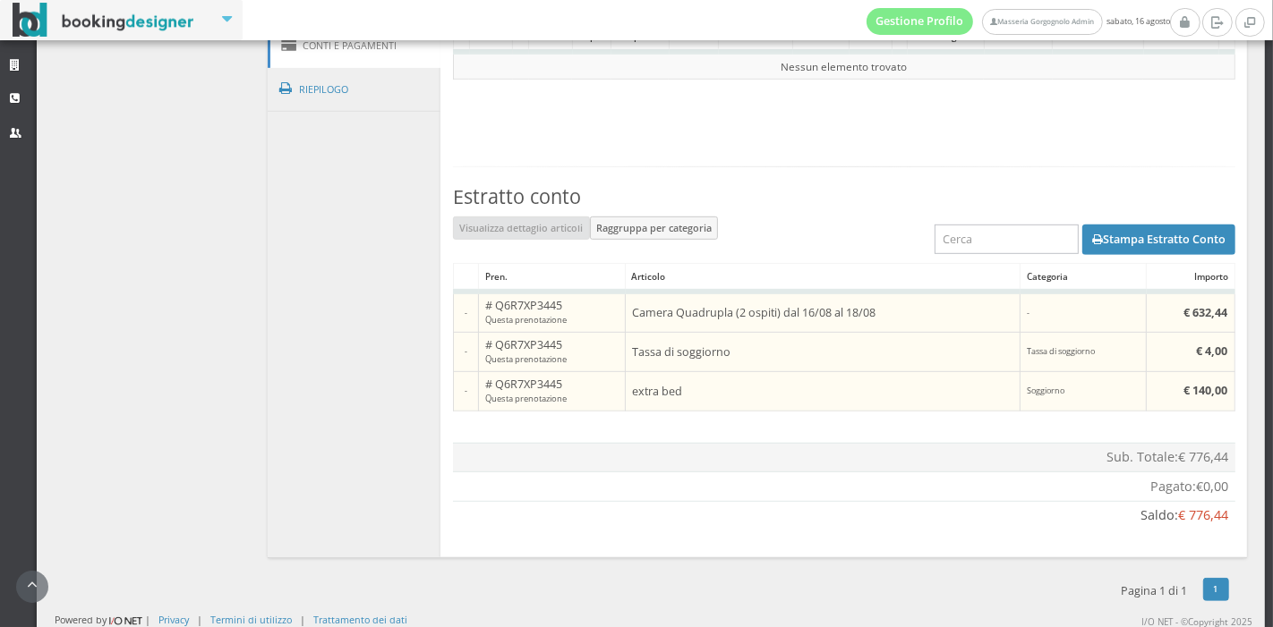
click at [1115, 511] on div "Saldo: € 776,44" at bounding box center [843, 516] width 769 height 19
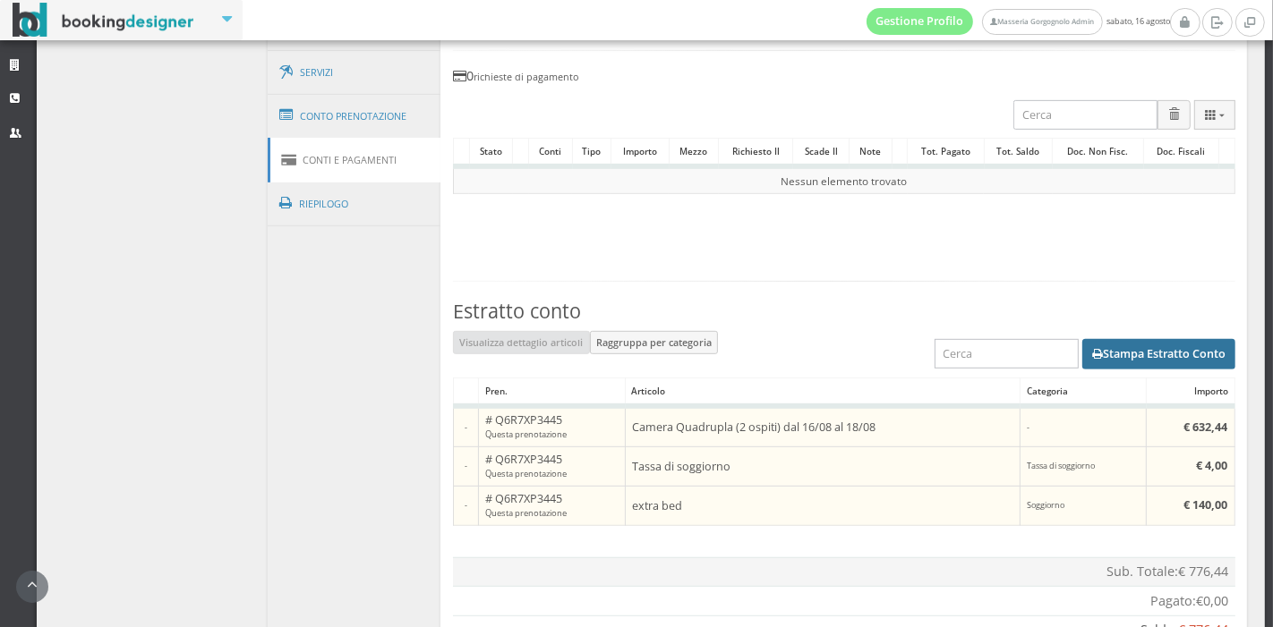
scroll to position [728, 0]
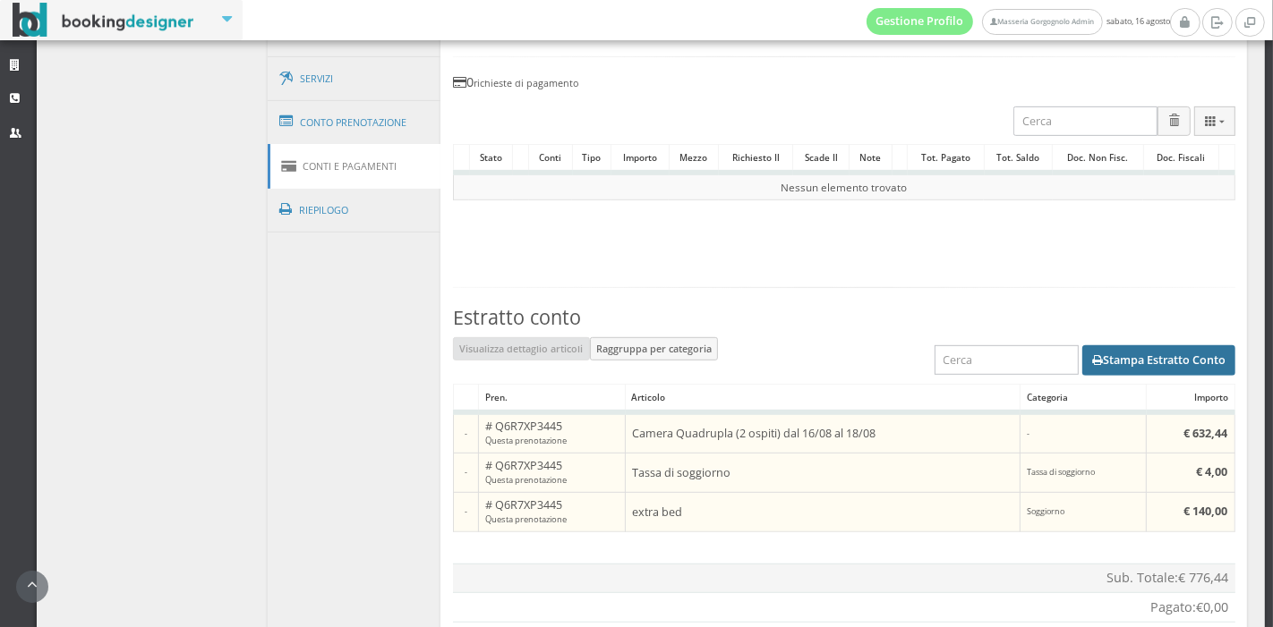
click at [1138, 345] on button "Stampa Estratto Conto" at bounding box center [1158, 360] width 153 height 30
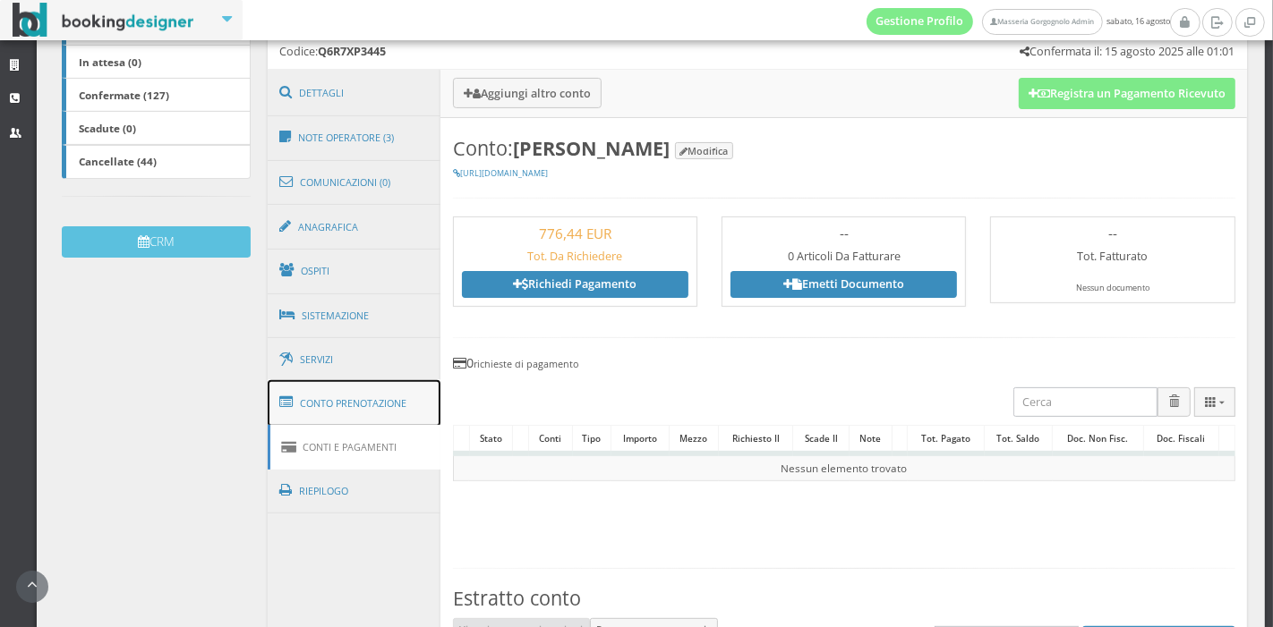
click at [354, 414] on link "Conto Prenotazione" at bounding box center [355, 403] width 174 height 47
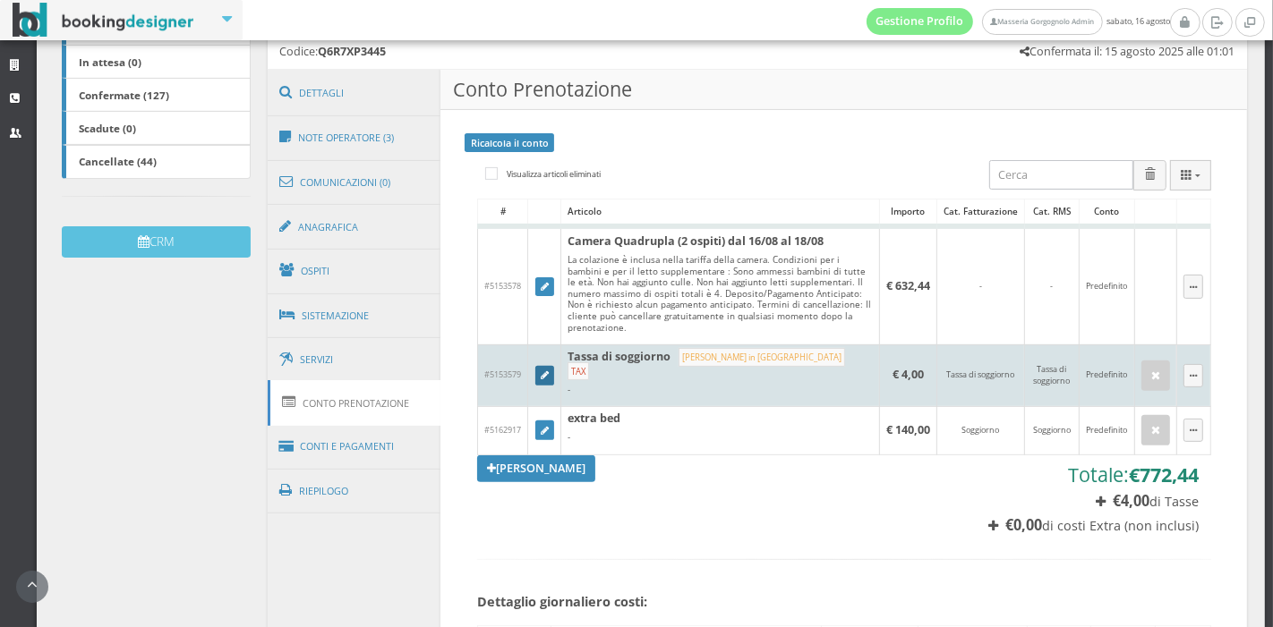
click at [542, 371] on icon at bounding box center [545, 376] width 8 height 10
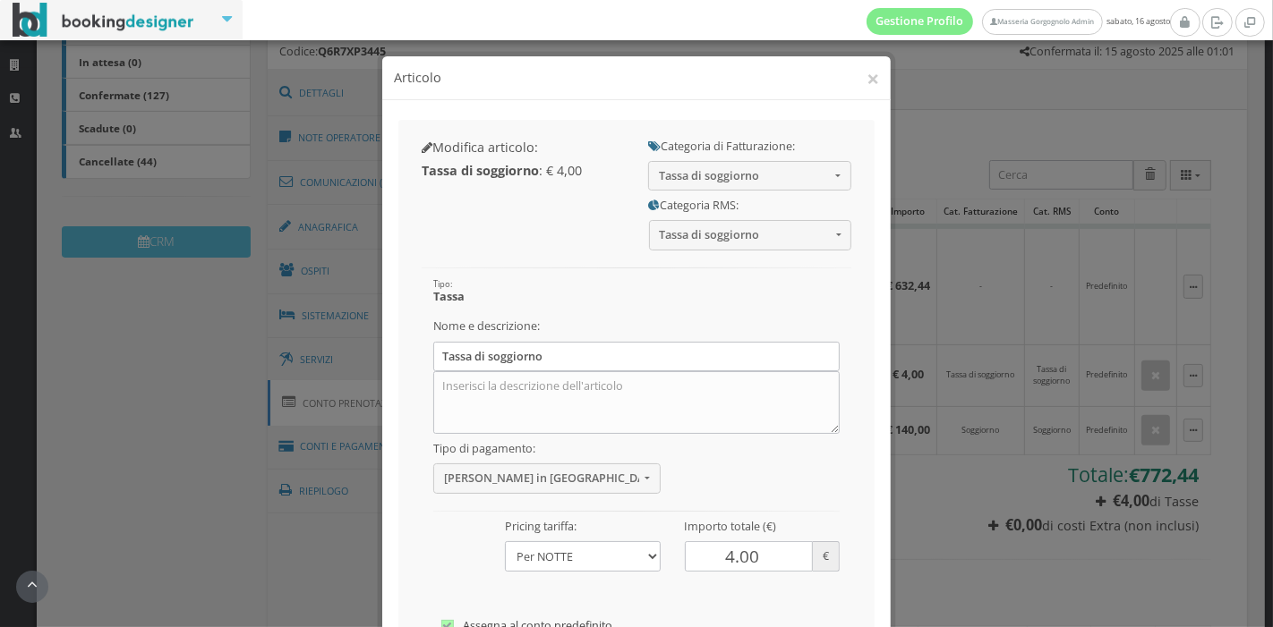
click at [920, 261] on div "× Articolo Modifica articolo: Tassa di soggiorno : € 4,00 Categoria di Fatturaz…" at bounding box center [636, 313] width 1273 height 627
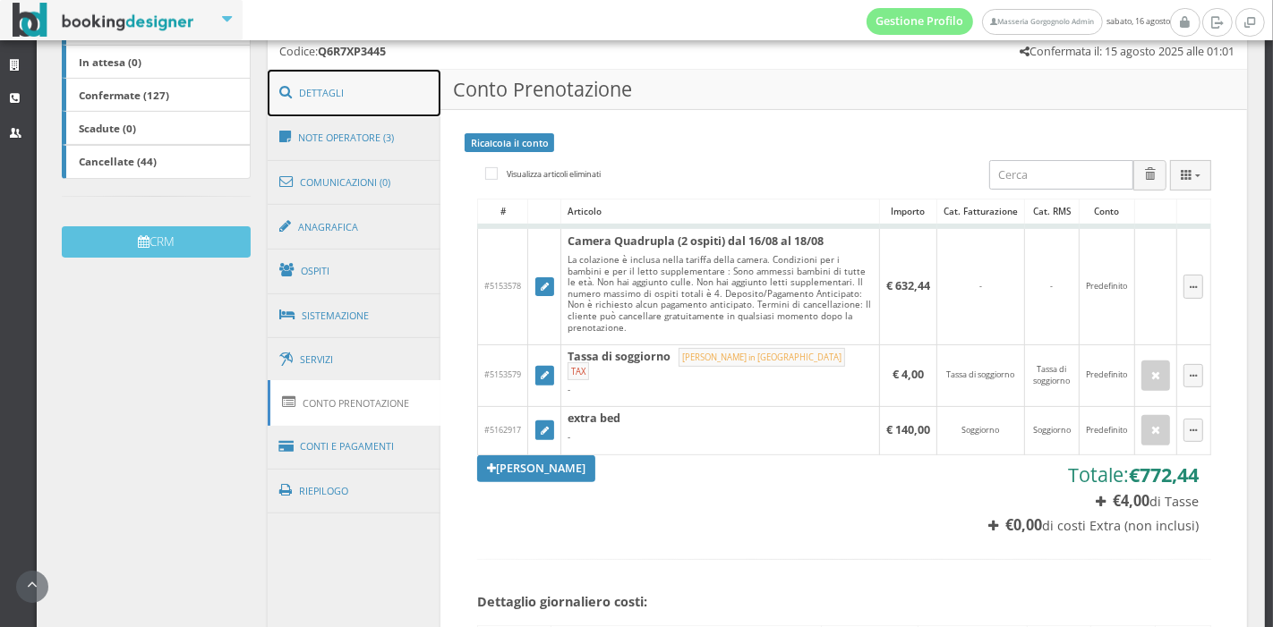
click at [373, 100] on link "Dettagli" at bounding box center [355, 93] width 174 height 47
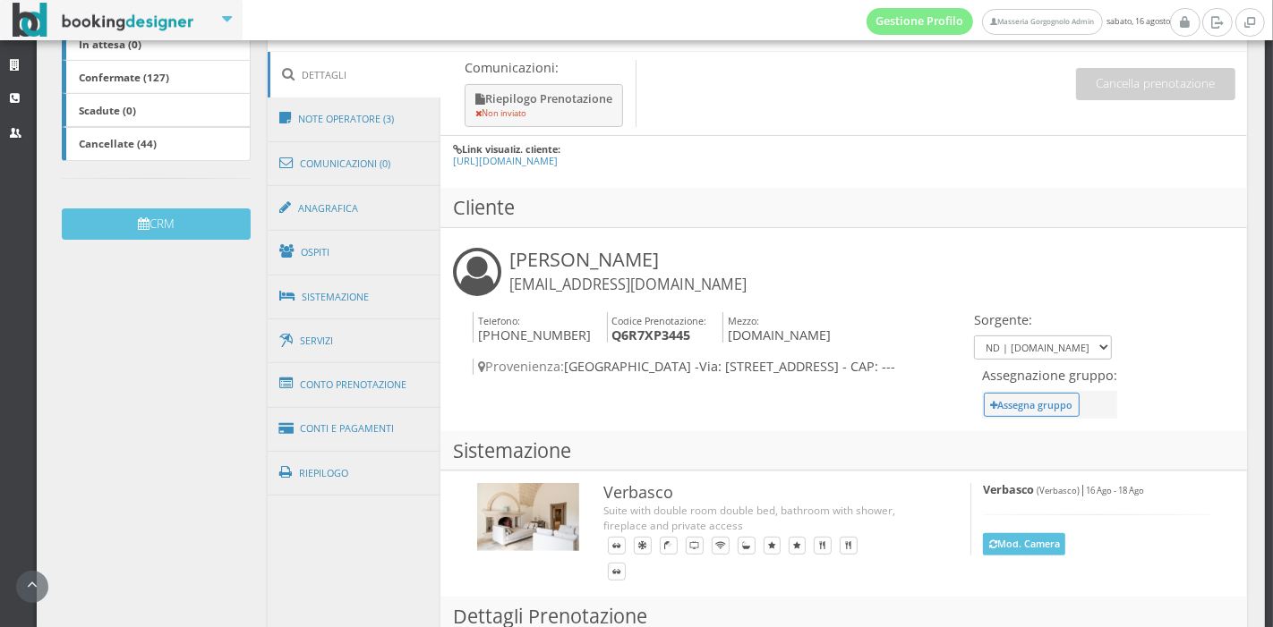
scroll to position [433, 0]
click at [345, 388] on link "Conto Prenotazione" at bounding box center [355, 385] width 174 height 47
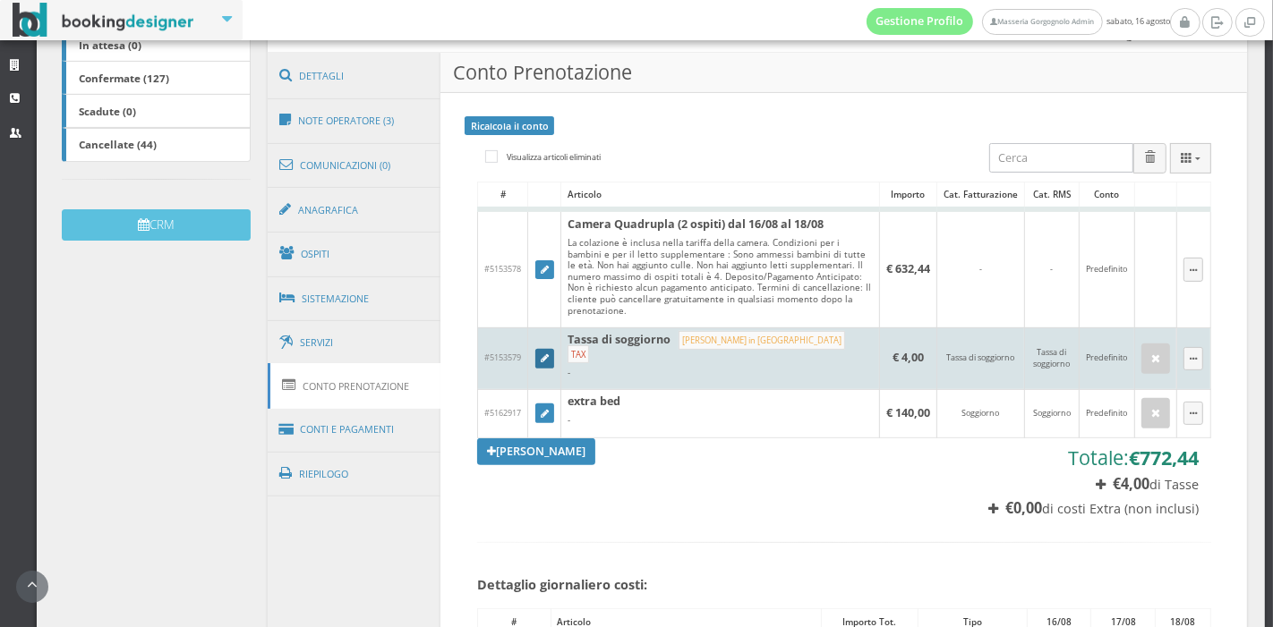
click at [537, 352] on link at bounding box center [545, 359] width 20 height 20
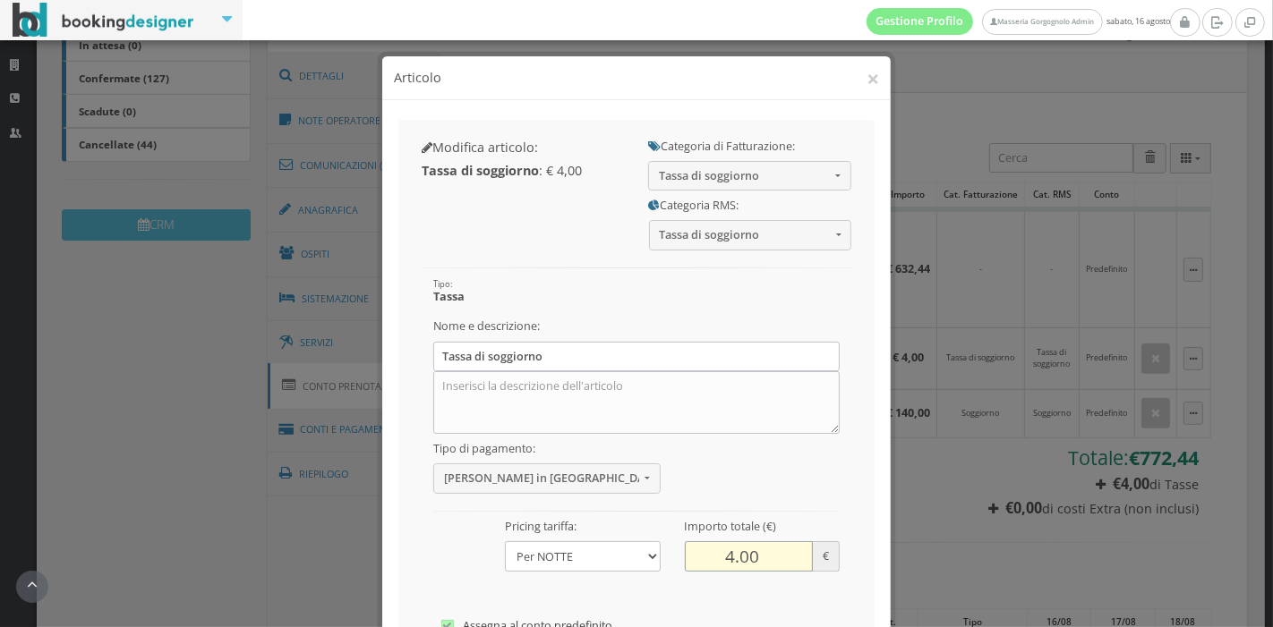
click at [722, 556] on input "4.00" at bounding box center [749, 556] width 129 height 30
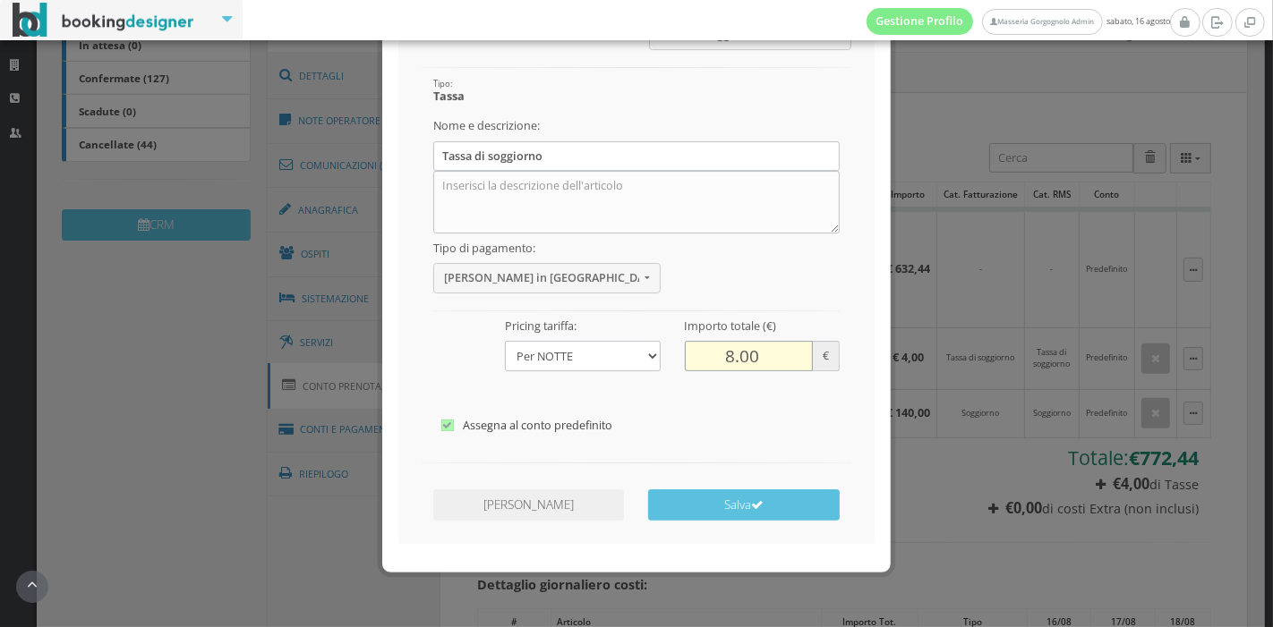
scroll to position [222, 0]
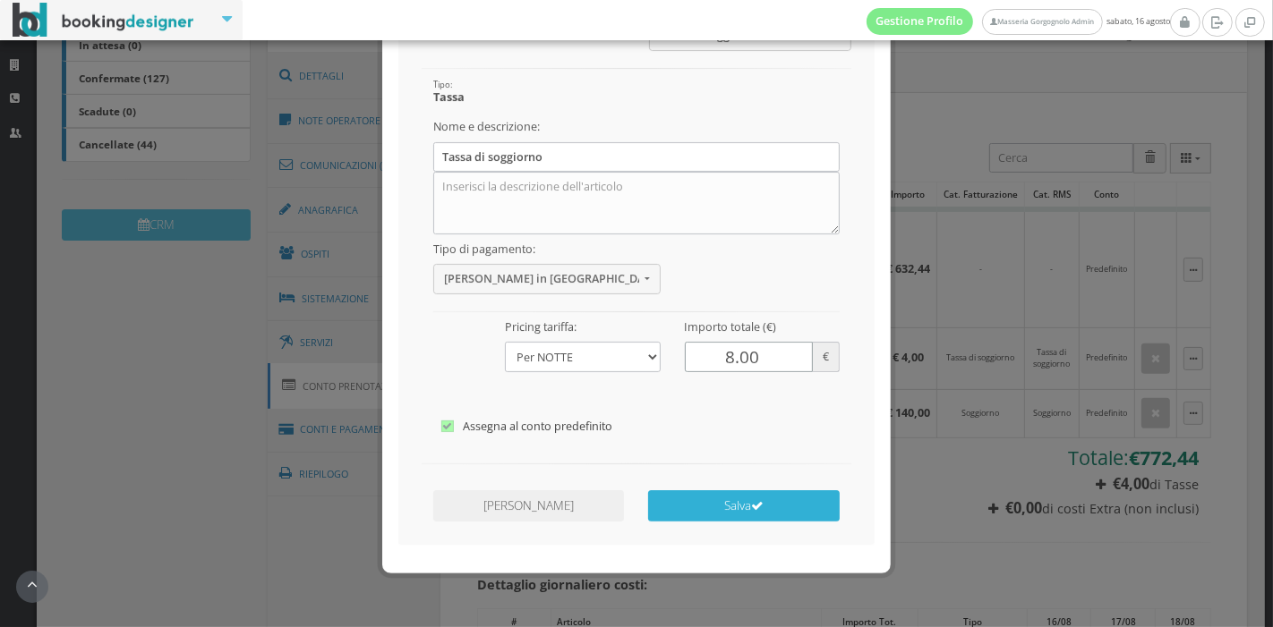
type input "8.00"
click at [751, 500] on icon "submit" at bounding box center [757, 506] width 13 height 13
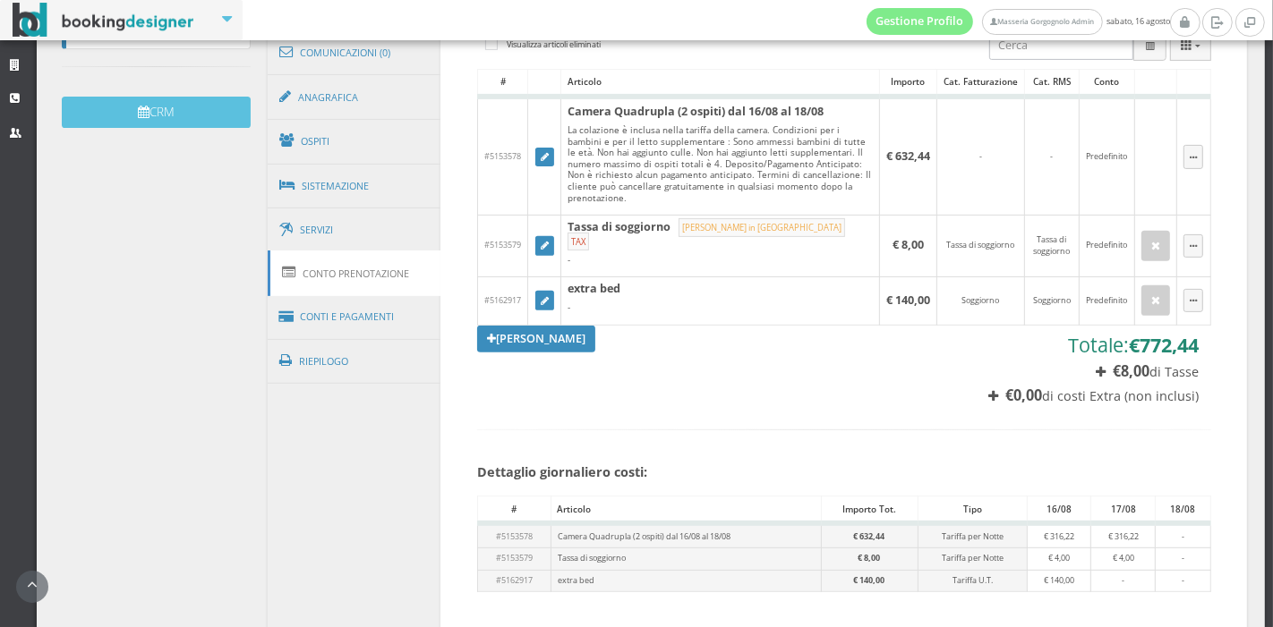
scroll to position [554, 0]
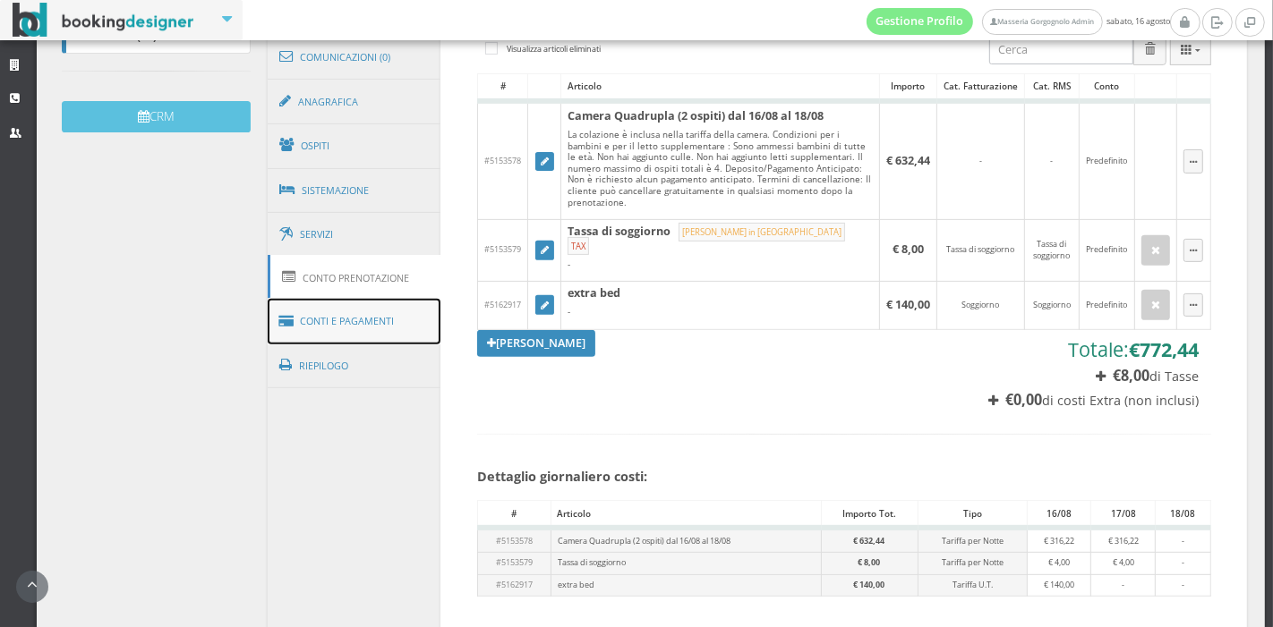
click at [344, 322] on link "Conti e Pagamenti" at bounding box center [355, 322] width 174 height 46
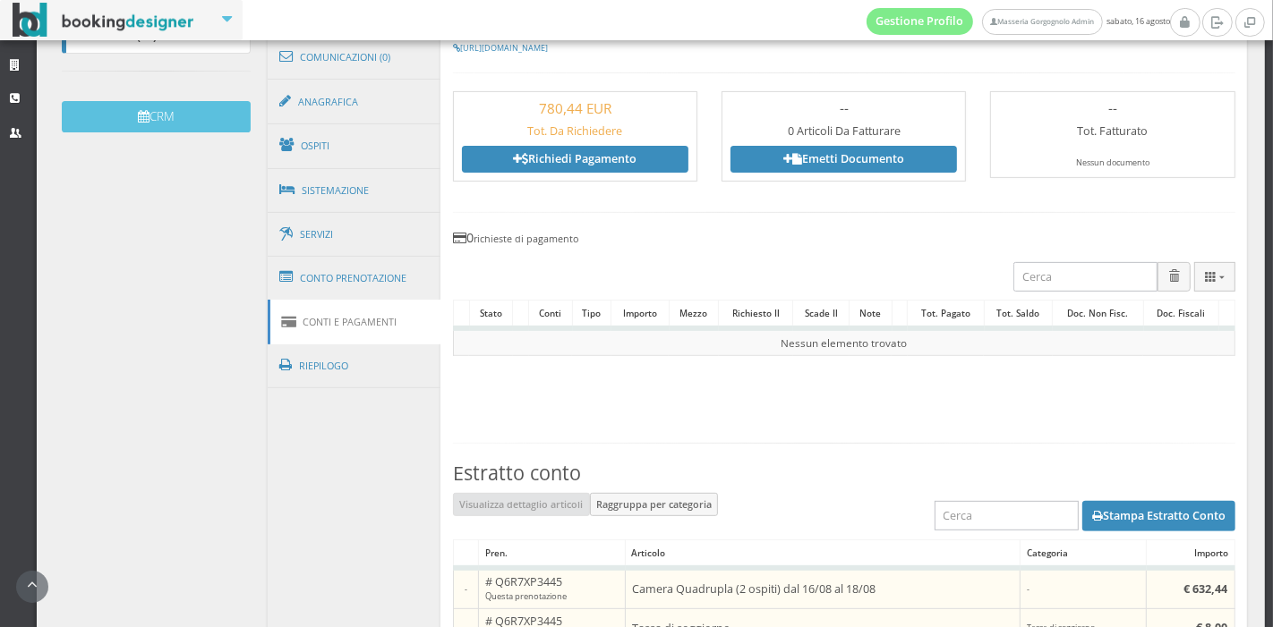
scroll to position [861, 0]
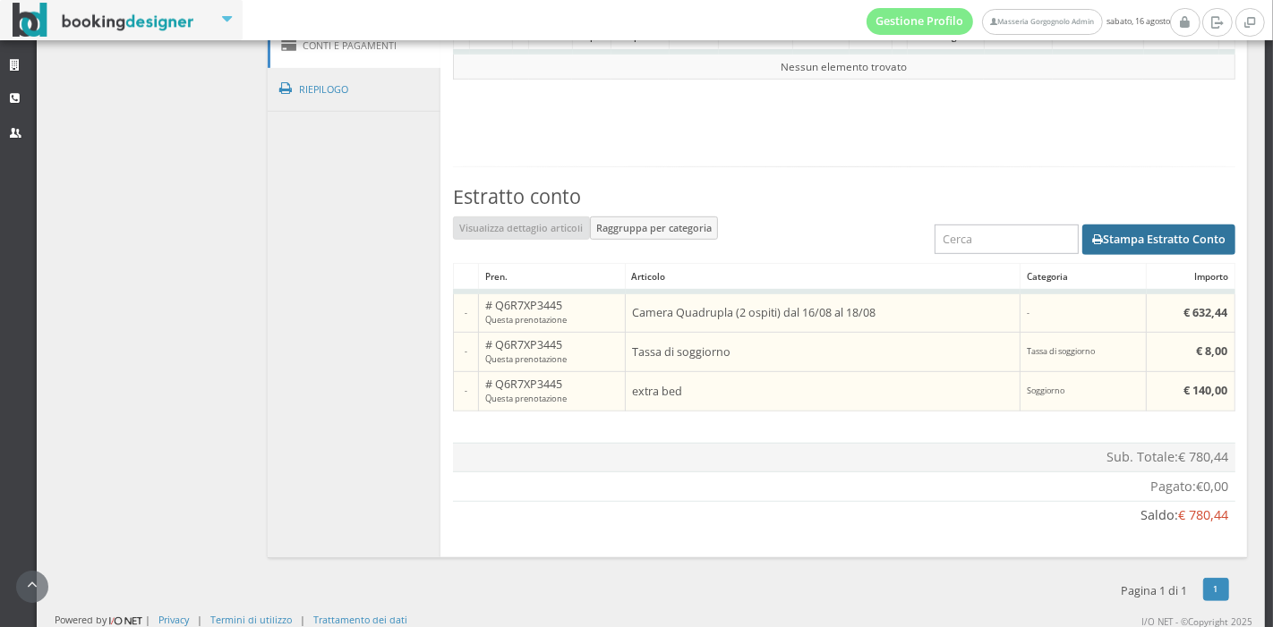
click at [1112, 231] on button "Stampa Estratto Conto" at bounding box center [1158, 240] width 153 height 30
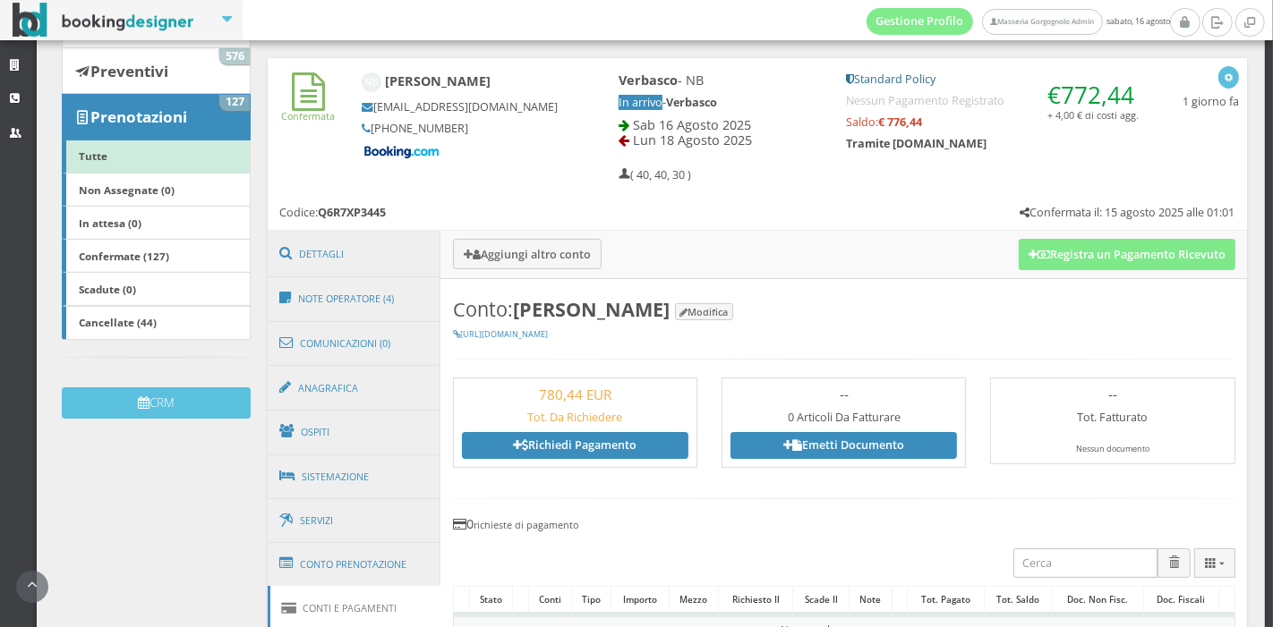
scroll to position [216, 0]
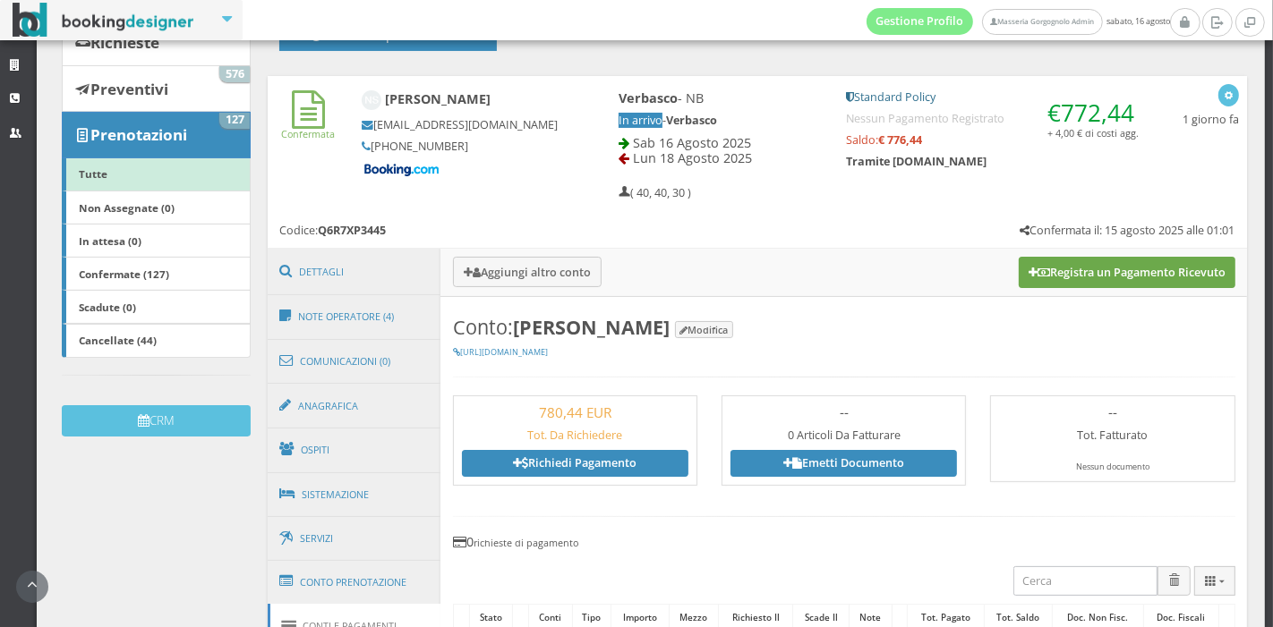
click at [1031, 285] on button "Registra un Pagamento Ricevuto" at bounding box center [1126, 272] width 217 height 30
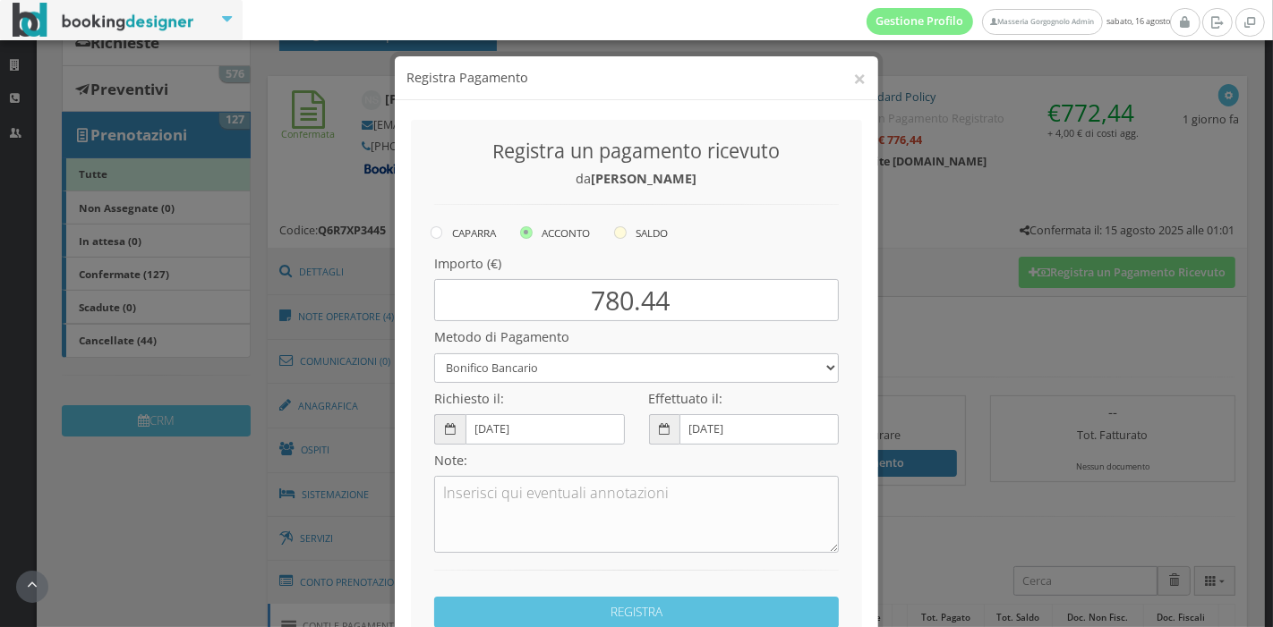
click at [624, 231] on label "SALDO" at bounding box center [641, 232] width 54 height 21
radio input "true"
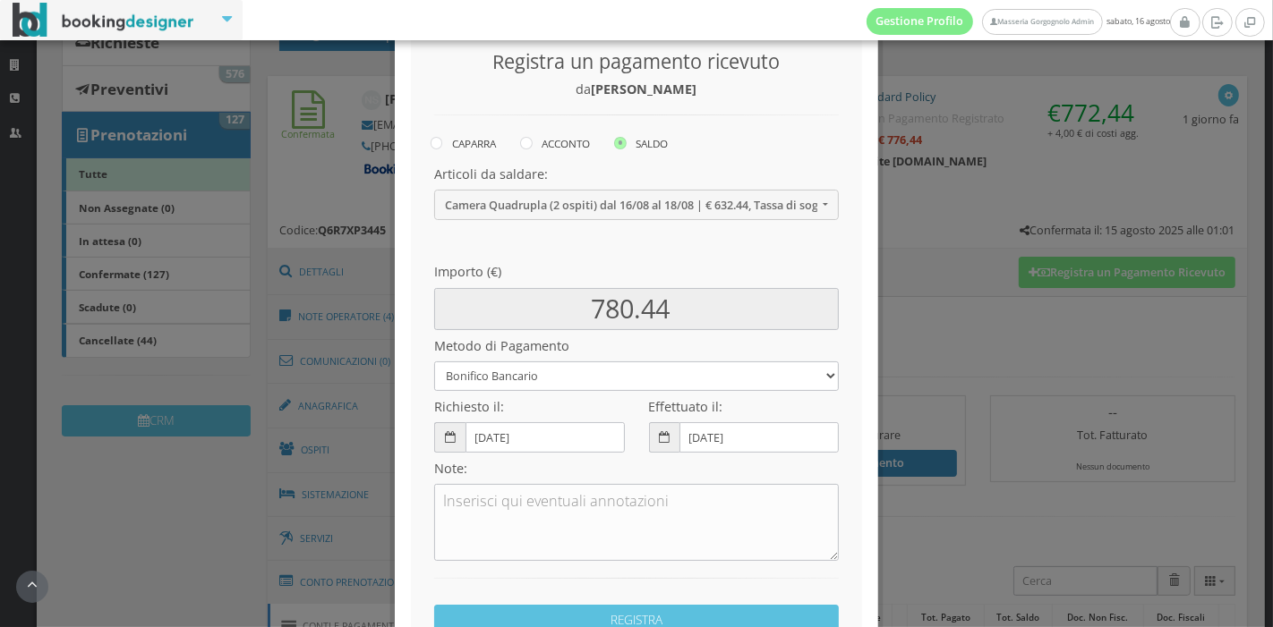
scroll to position [258, 0]
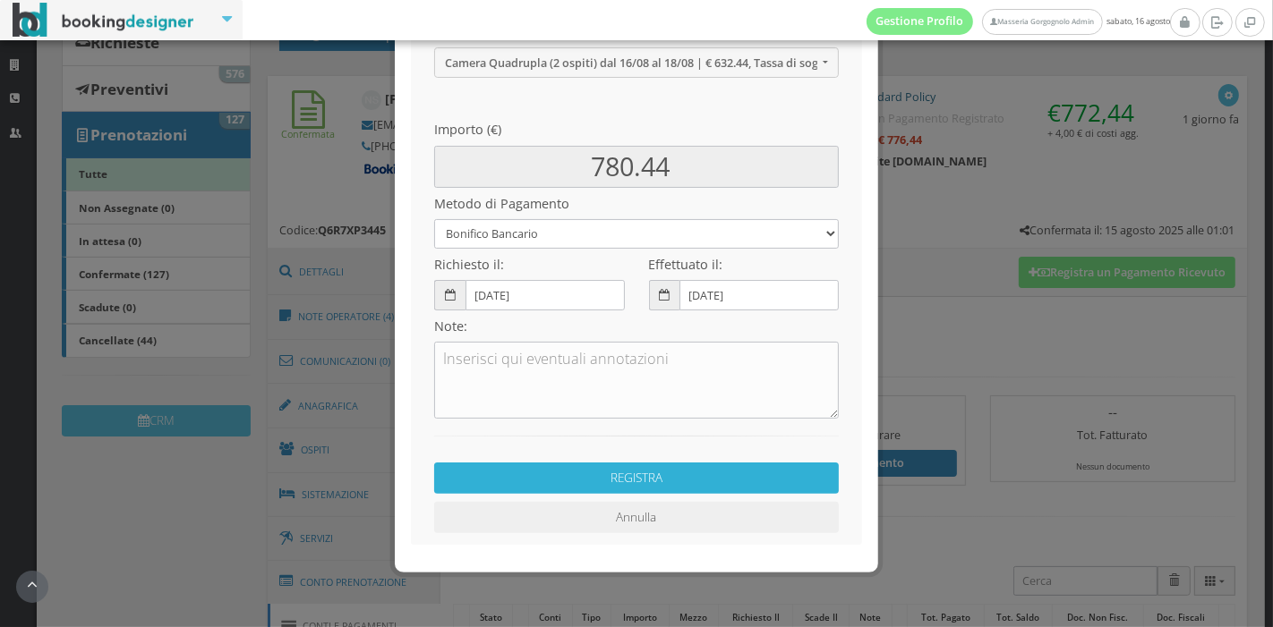
click at [603, 472] on button "REGISTRA" at bounding box center [636, 478] width 405 height 31
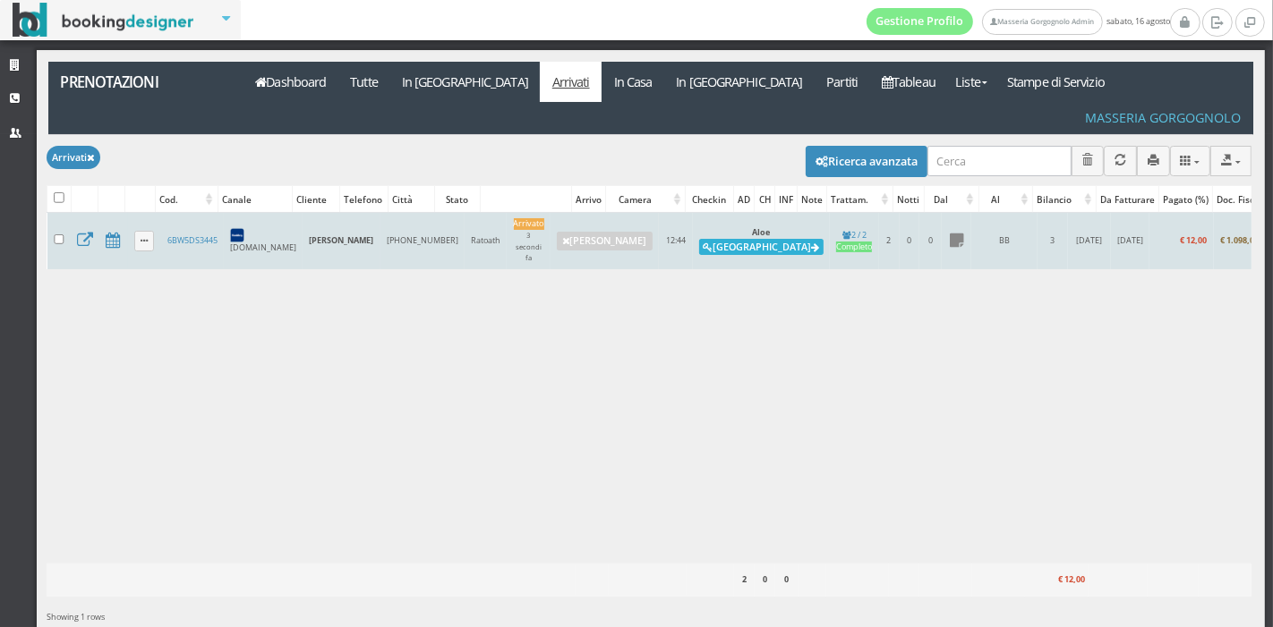
click at [699, 239] on button "[GEOGRAPHIC_DATA]" at bounding box center [761, 247] width 124 height 16
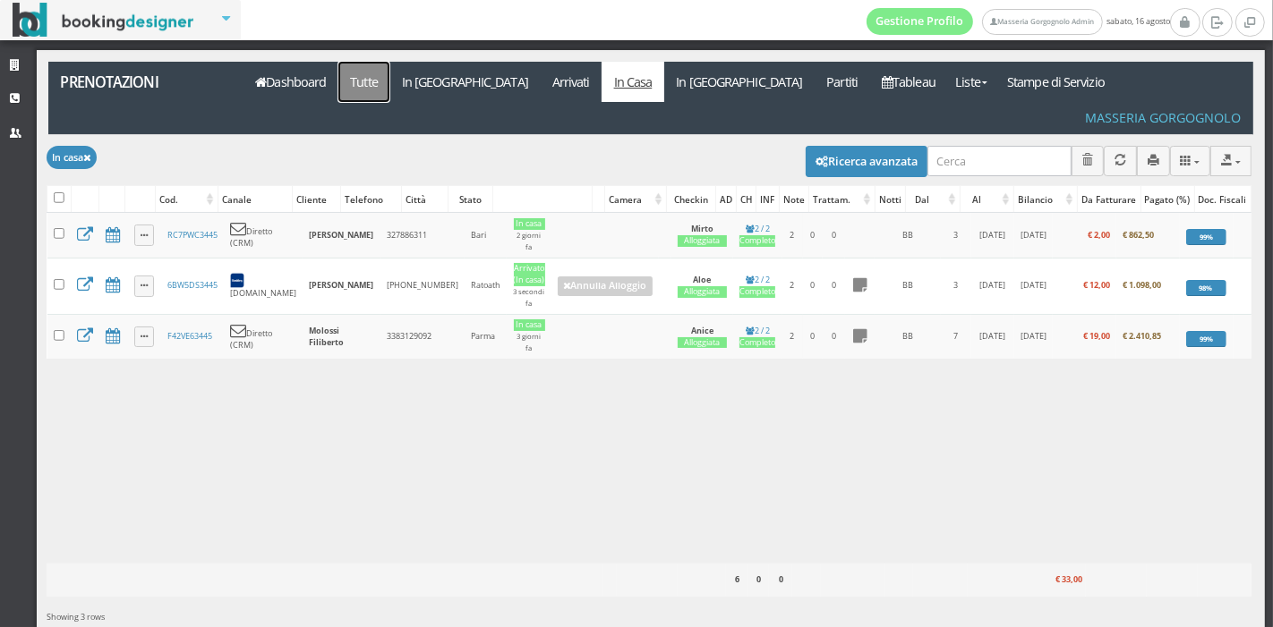
click at [371, 82] on link "Tutte" at bounding box center [364, 82] width 52 height 40
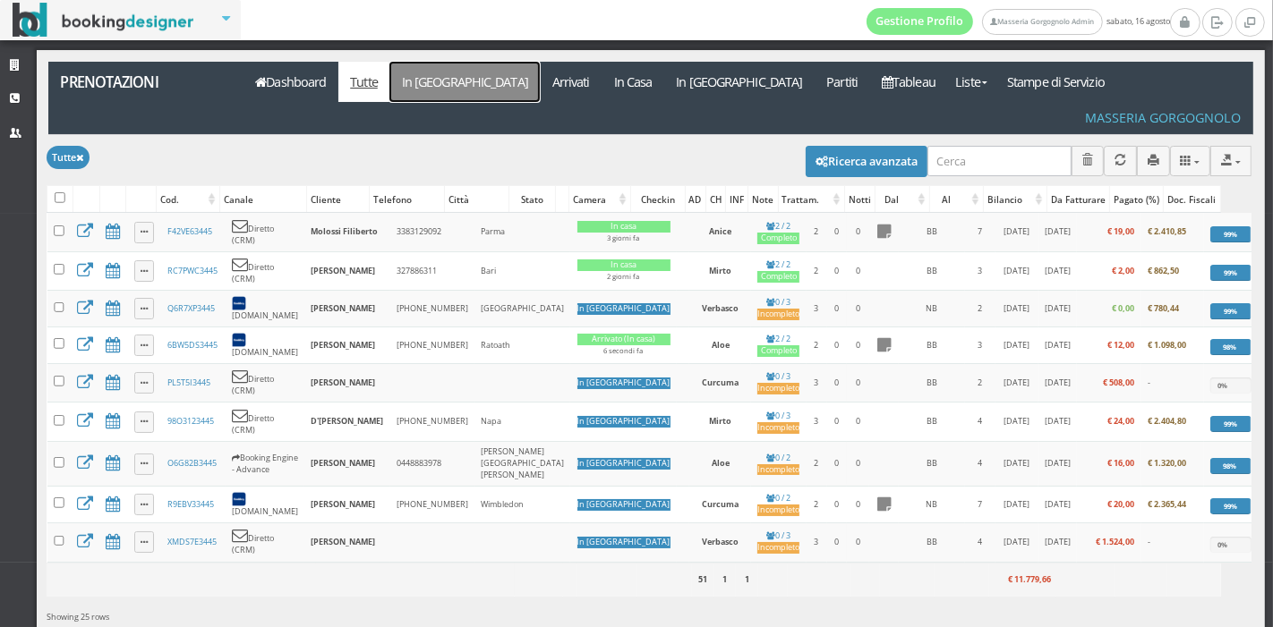
click at [447, 89] on link "In [GEOGRAPHIC_DATA]" at bounding box center [464, 82] width 150 height 40
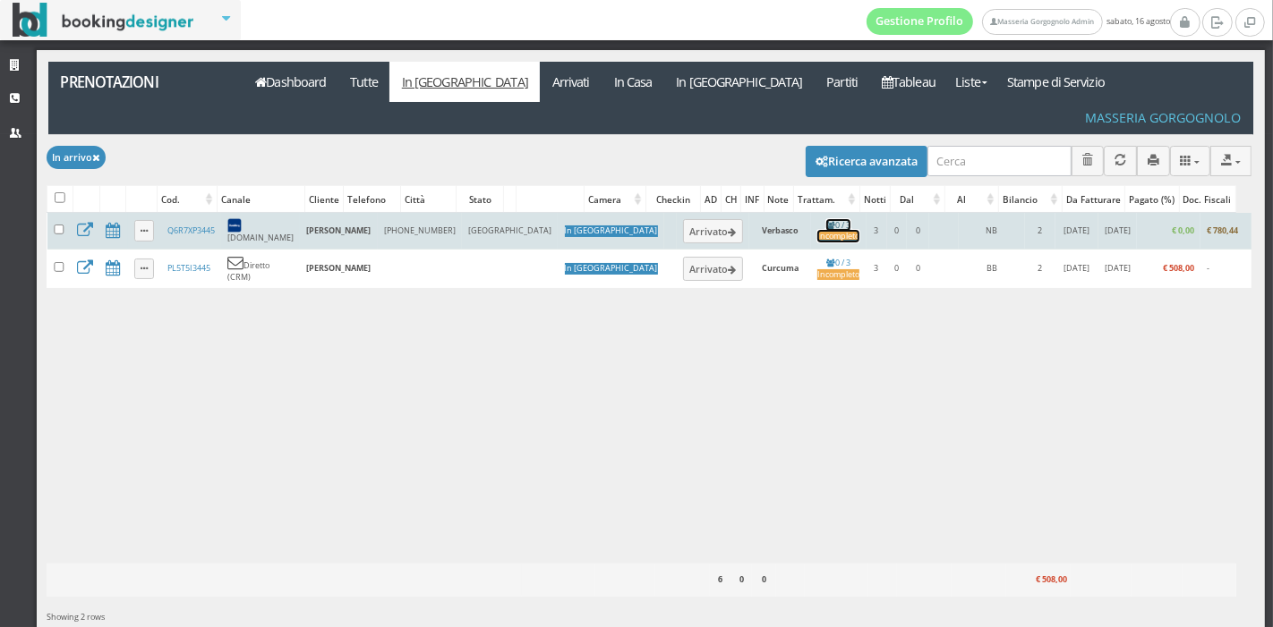
click at [817, 231] on div "Incompleto" at bounding box center [838, 237] width 42 height 12
click at [683, 219] on button "Arrivato" at bounding box center [713, 230] width 60 height 23
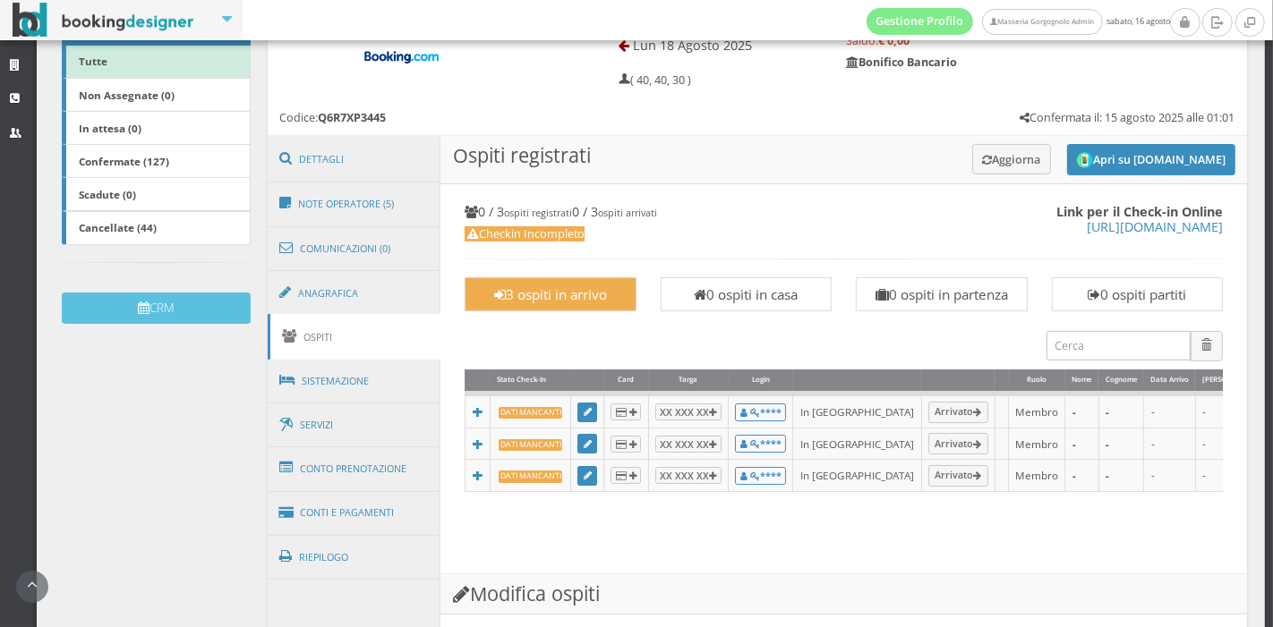
scroll to position [342, 0]
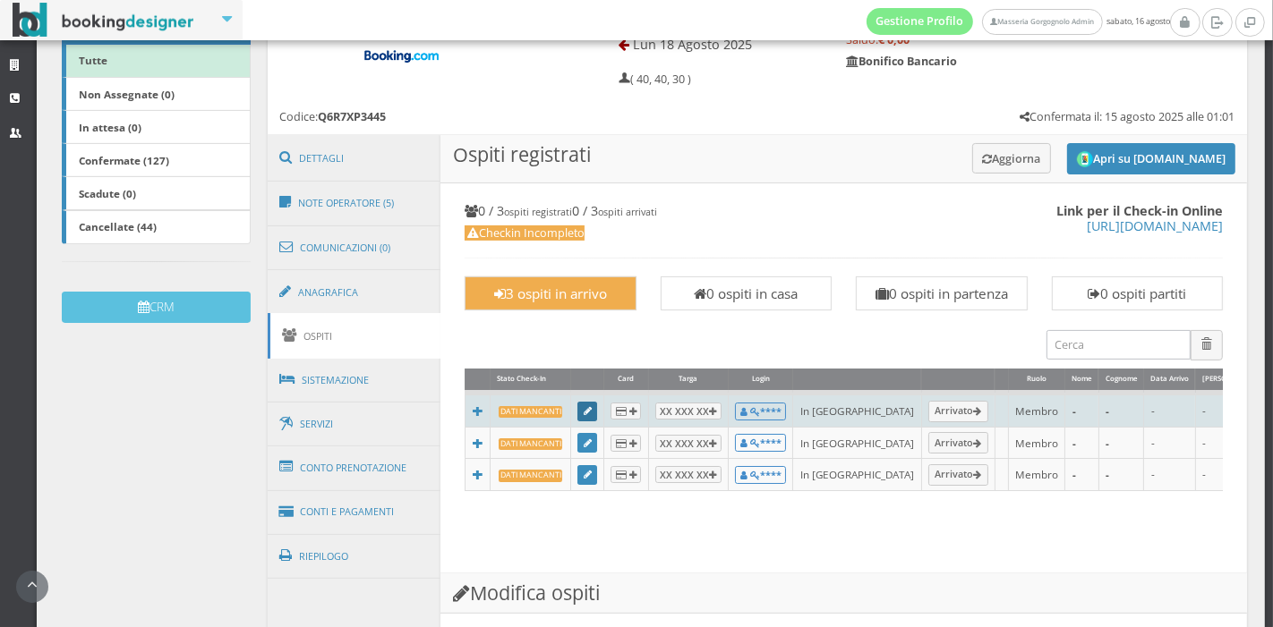
click at [585, 408] on icon at bounding box center [588, 412] width 8 height 10
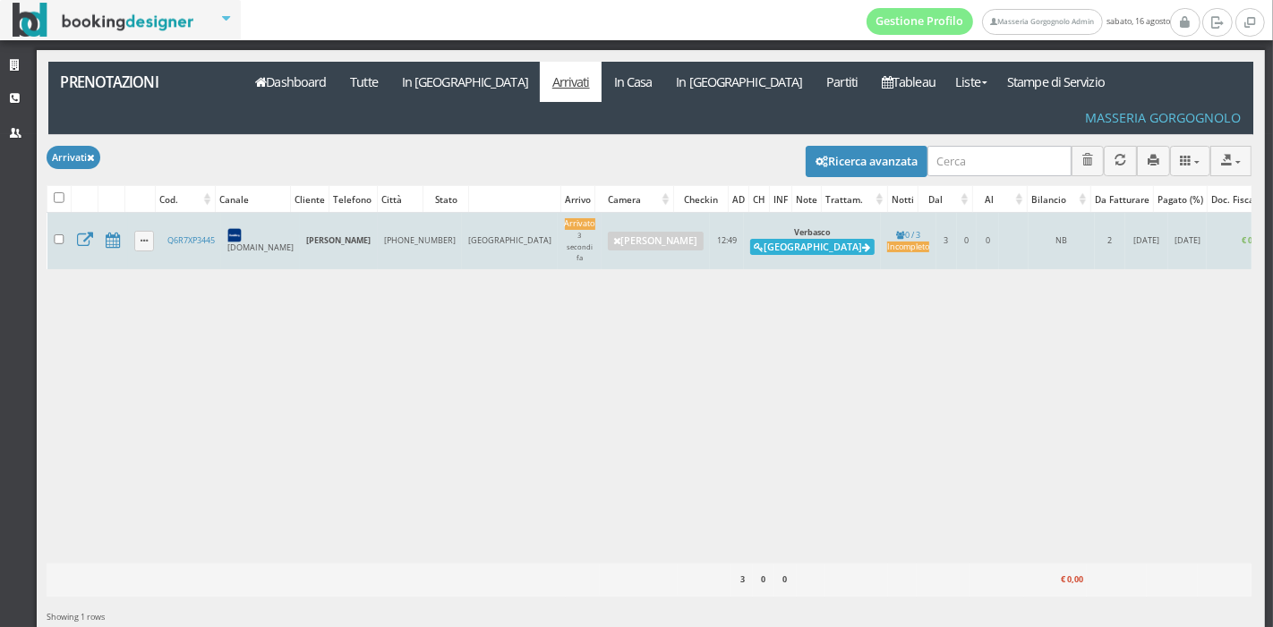
click at [750, 239] on button "Alloggia" at bounding box center [812, 247] width 124 height 16
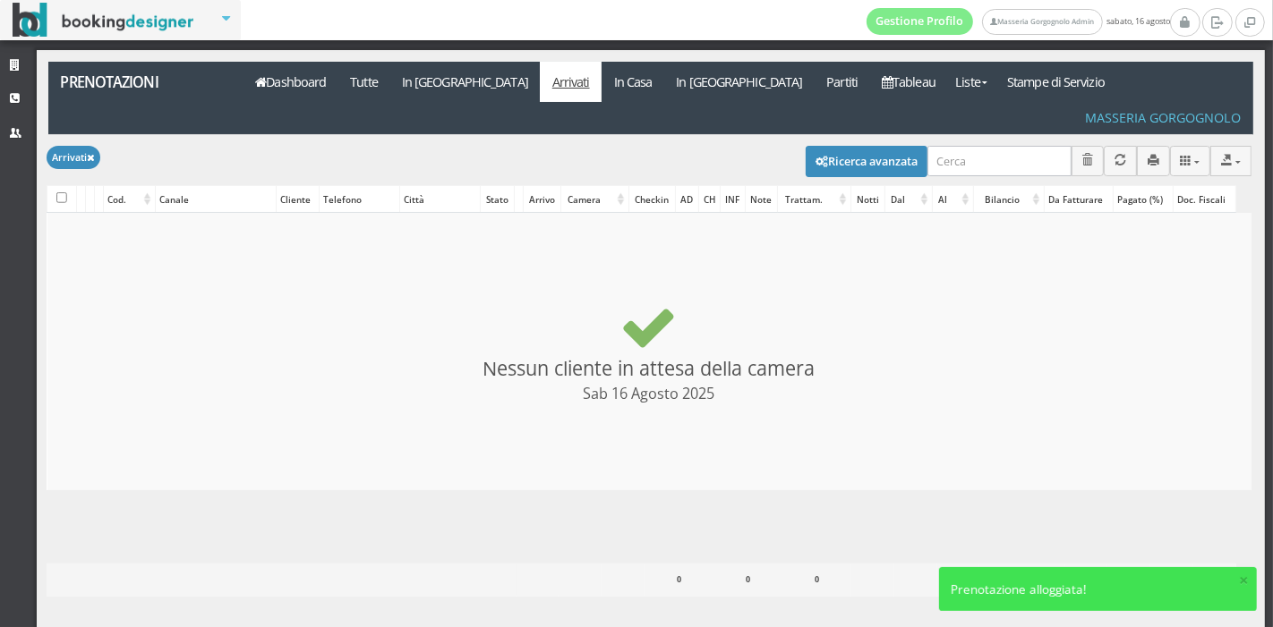
checkbox input "false"
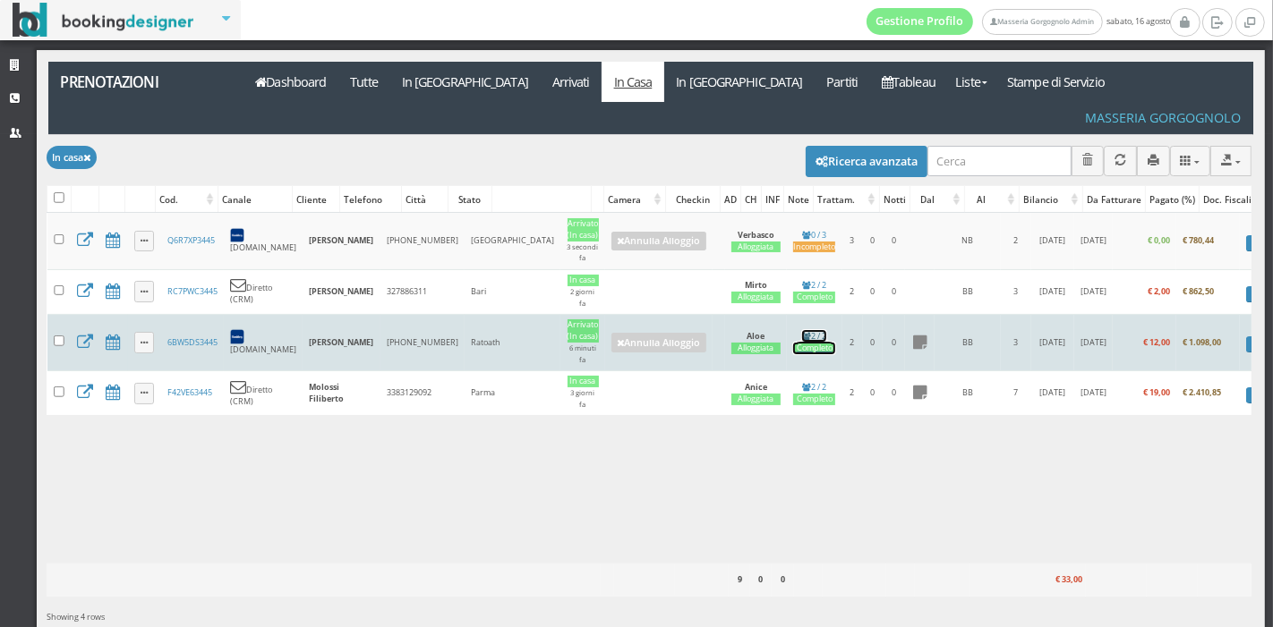
click at [793, 330] on link "2 / 2 Completo" at bounding box center [814, 342] width 42 height 24
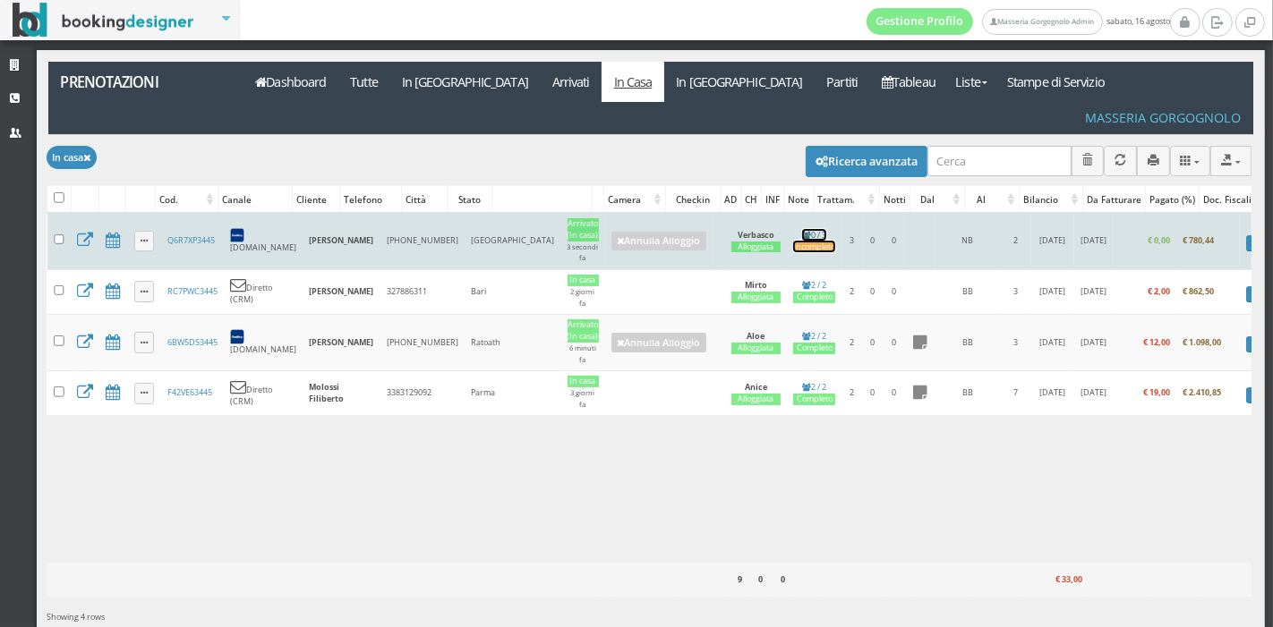
click at [793, 242] on div "Incompleto" at bounding box center [814, 248] width 42 height 12
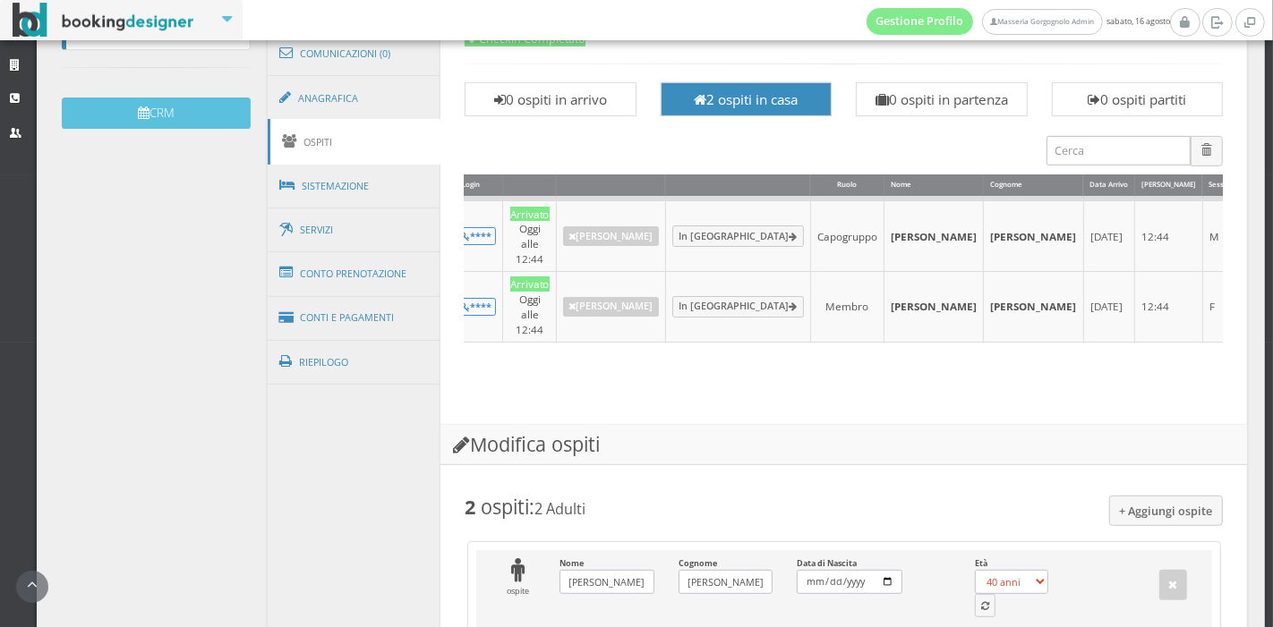
scroll to position [838, 0]
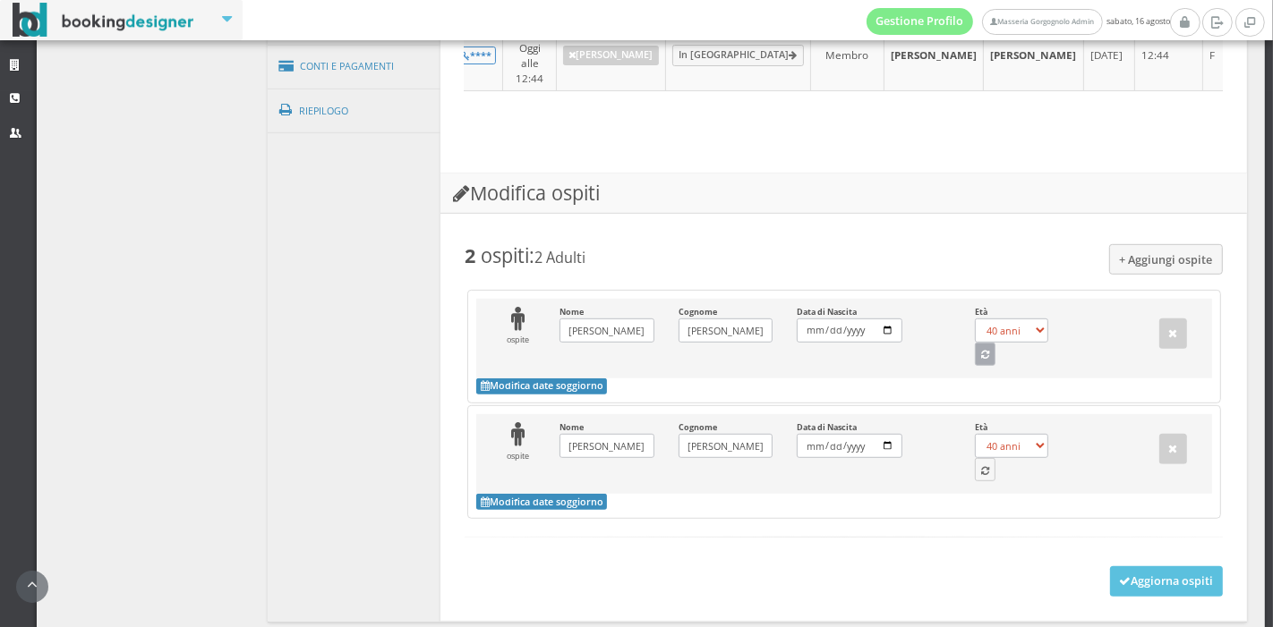
click at [975, 351] on button "button" at bounding box center [985, 354] width 21 height 23
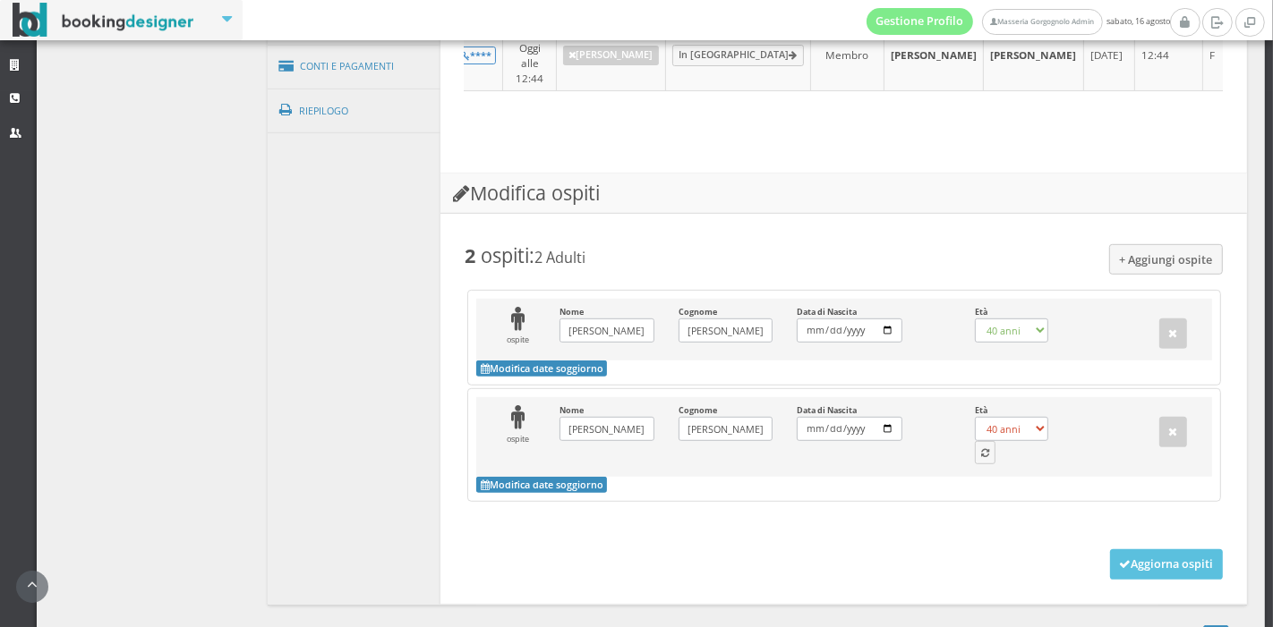
select select "59"
click at [975, 448] on button "button" at bounding box center [985, 452] width 21 height 23
select select "55"
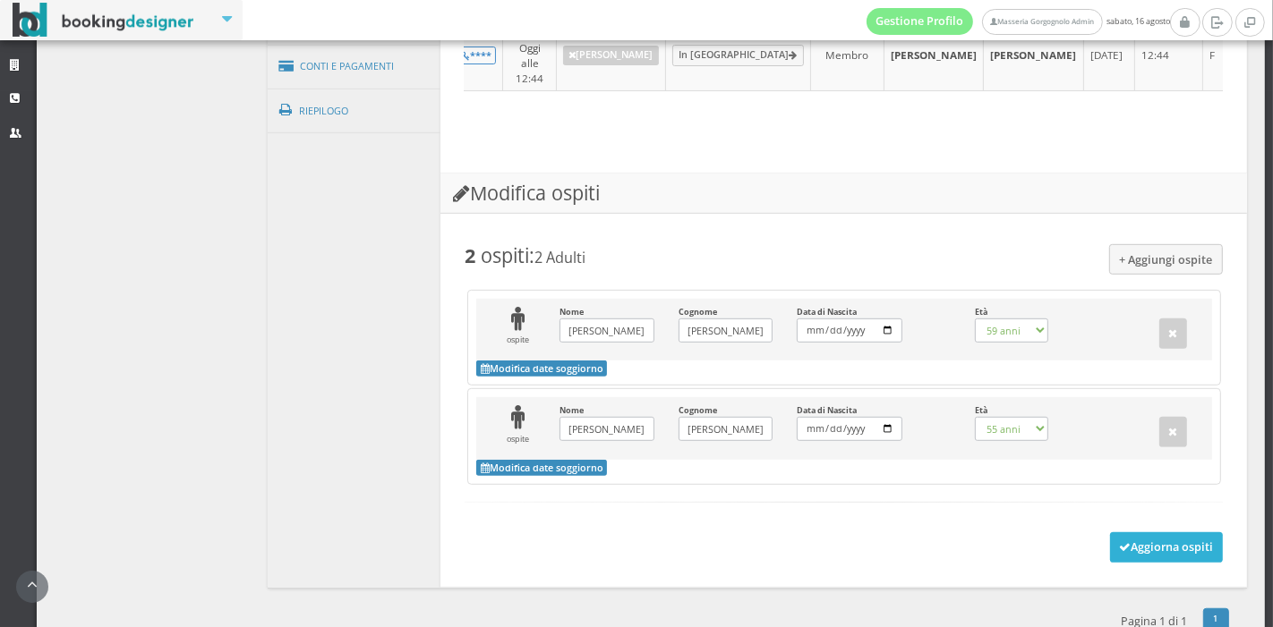
click at [1113, 533] on button "Aggiorna ospiti" at bounding box center [1167, 548] width 114 height 30
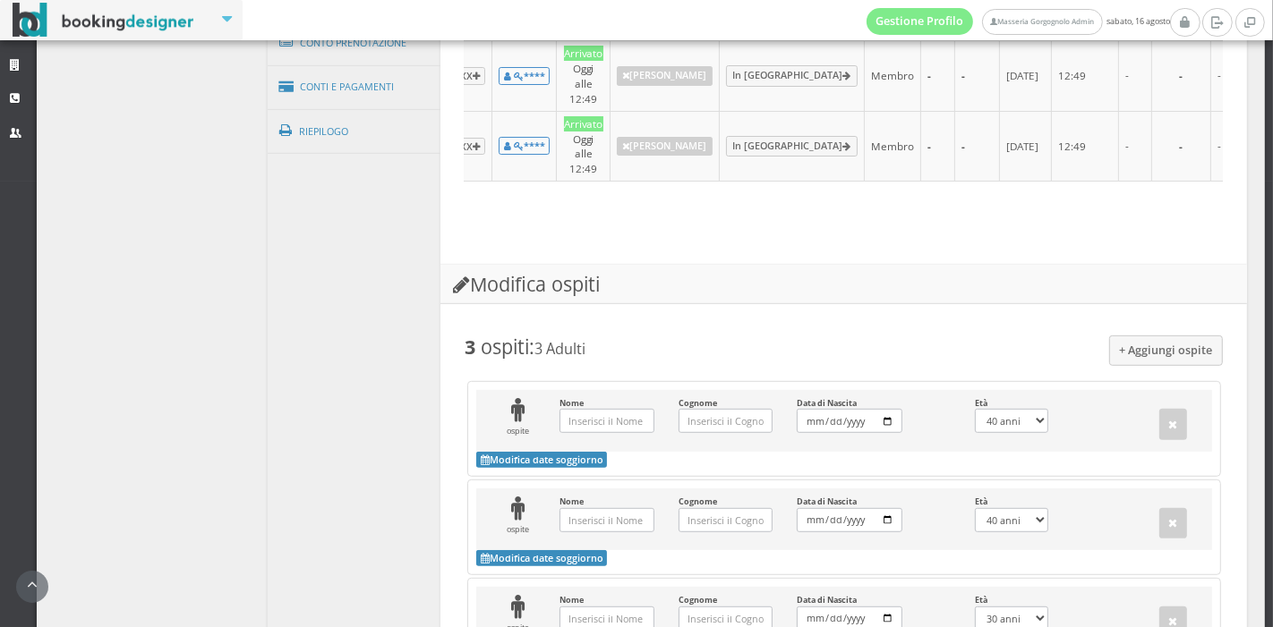
scroll to position [815, 0]
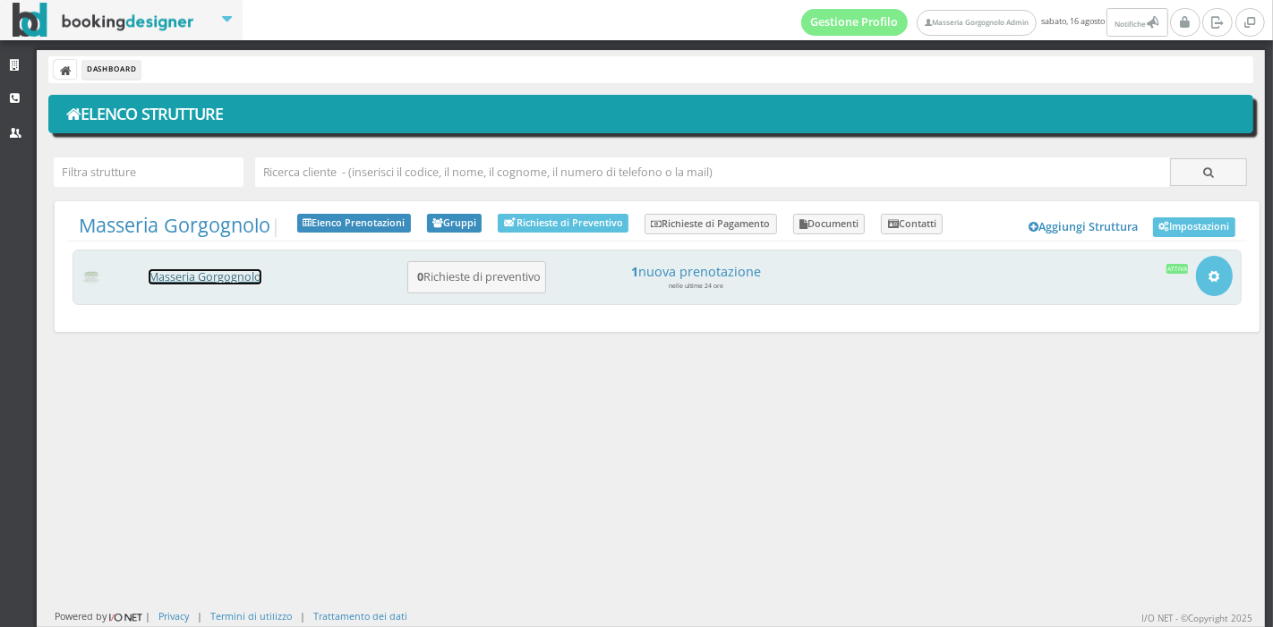
click at [218, 277] on link "Masseria Gorgognolo" at bounding box center [205, 276] width 113 height 15
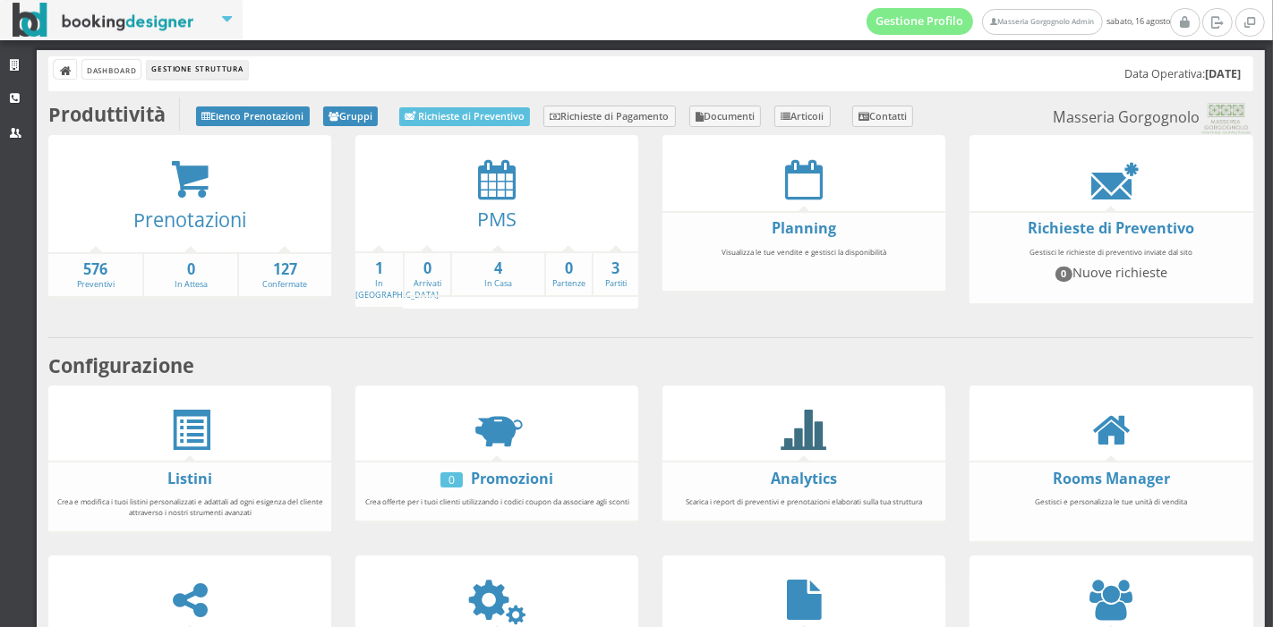
scroll to position [332, 0]
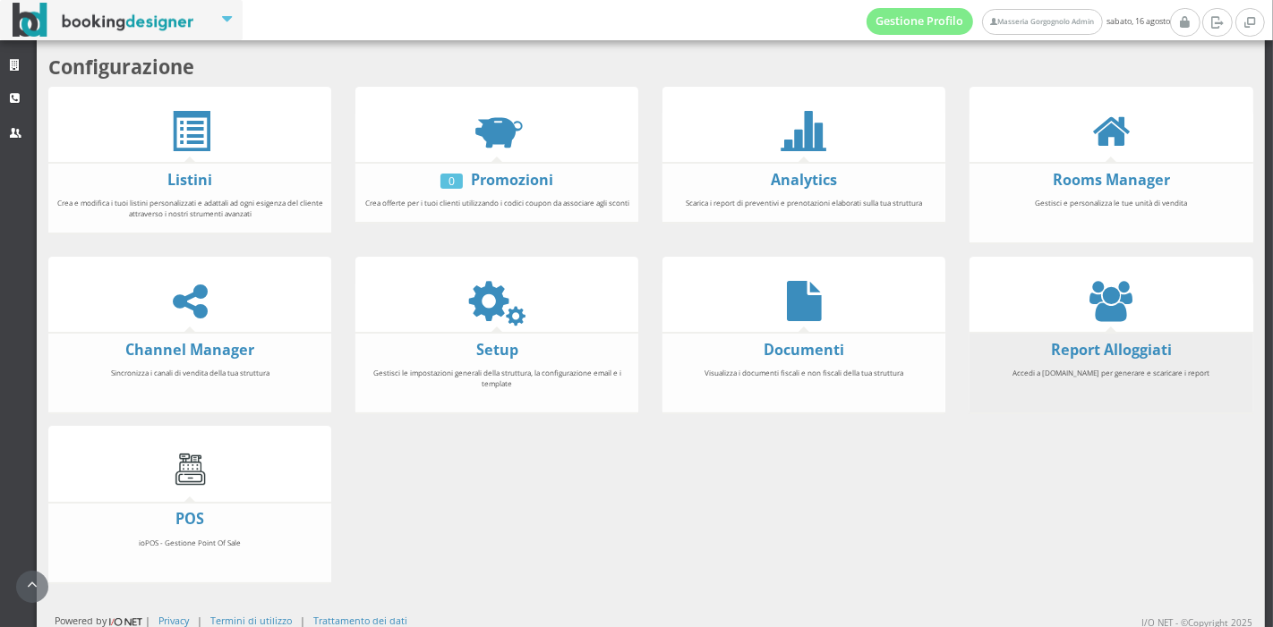
click at [1074, 360] on div "Accedi a [DOMAIN_NAME] per generare e scaricare i report" at bounding box center [1110, 383] width 283 height 47
click at [1079, 347] on link "Report Alloggiati" at bounding box center [1111, 350] width 121 height 20
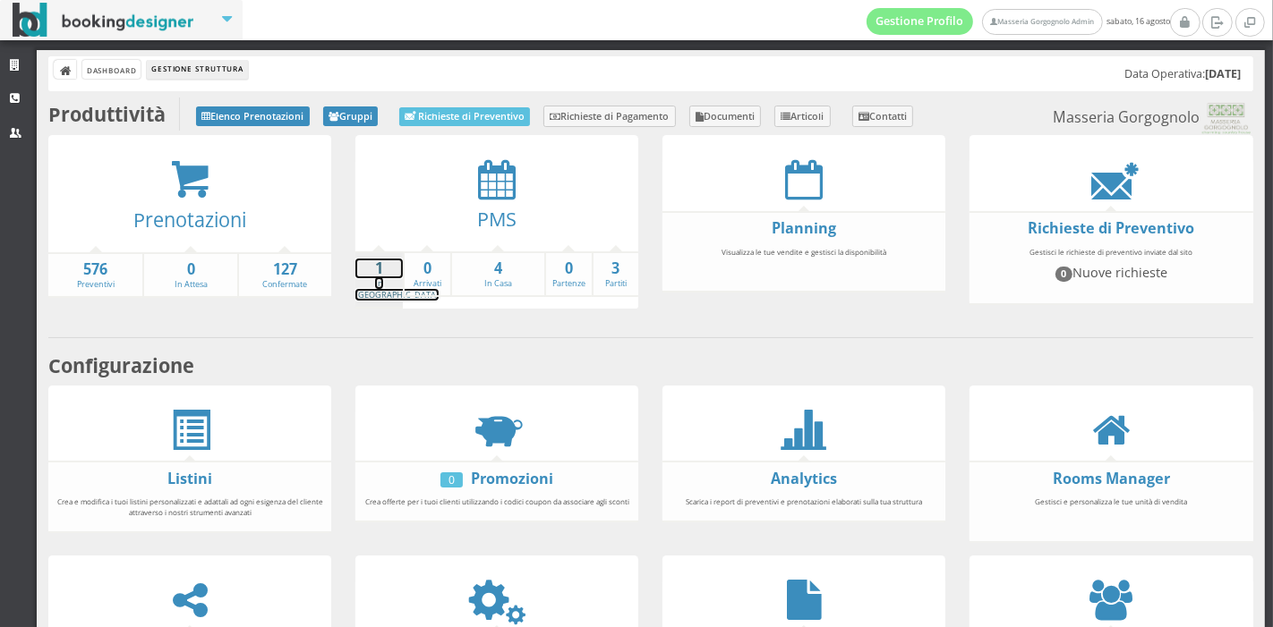
click at [386, 261] on strong "1" at bounding box center [378, 269] width 47 height 21
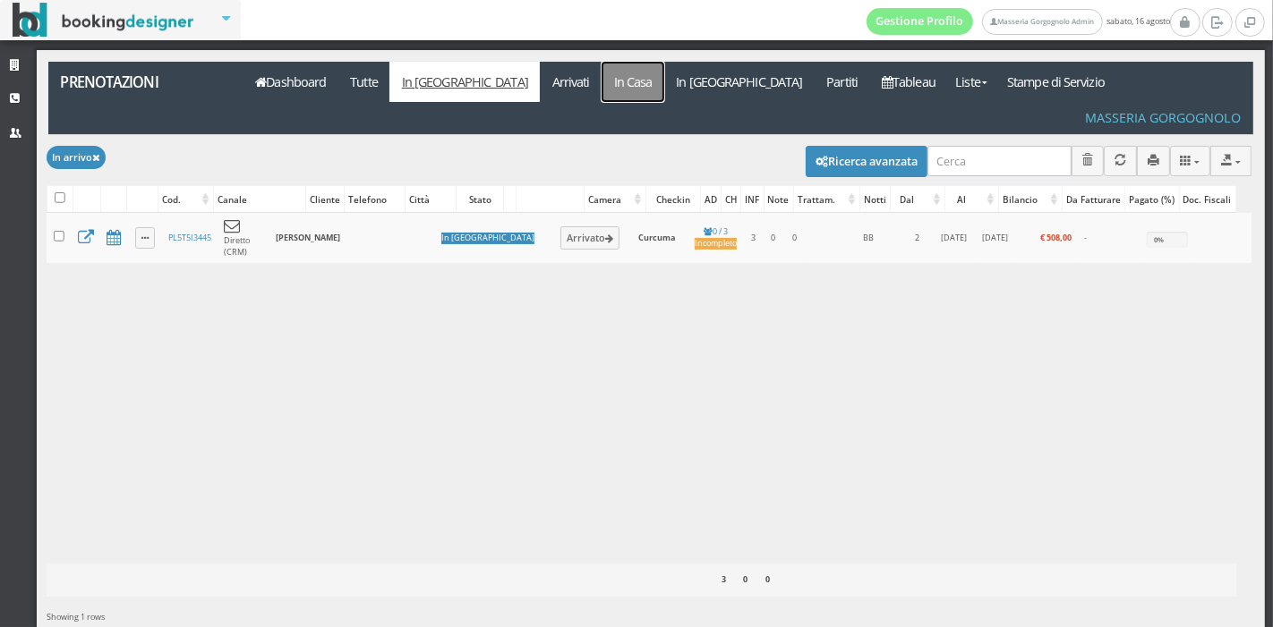
click at [601, 76] on link "In Casa" at bounding box center [632, 82] width 63 height 40
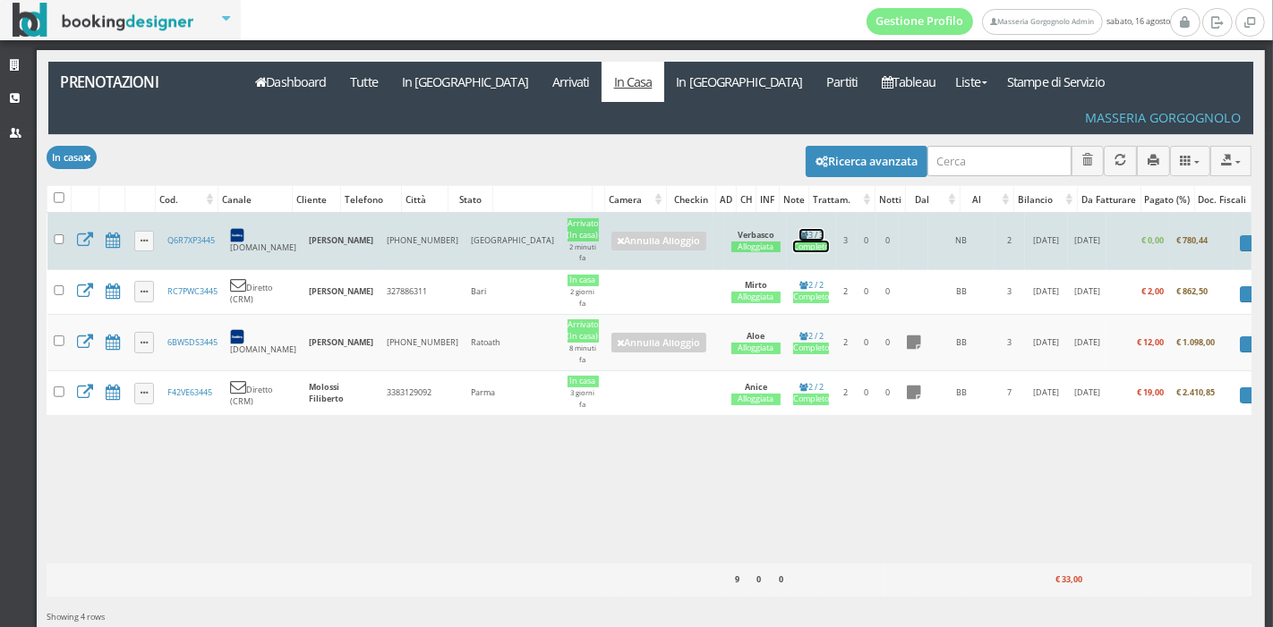
click at [793, 242] on div "Completo" at bounding box center [811, 248] width 36 height 12
click at [201, 234] on link "Q6R7XP3445" at bounding box center [190, 240] width 47 height 12
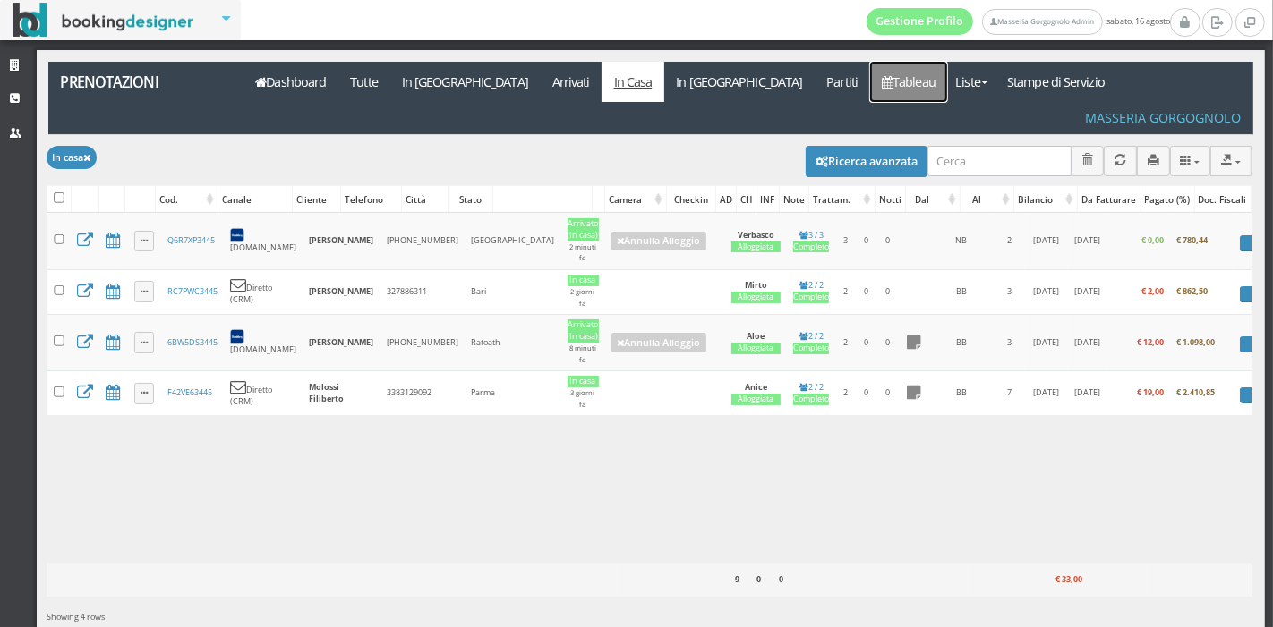
click at [870, 81] on link "Tableau" at bounding box center [909, 82] width 78 height 40
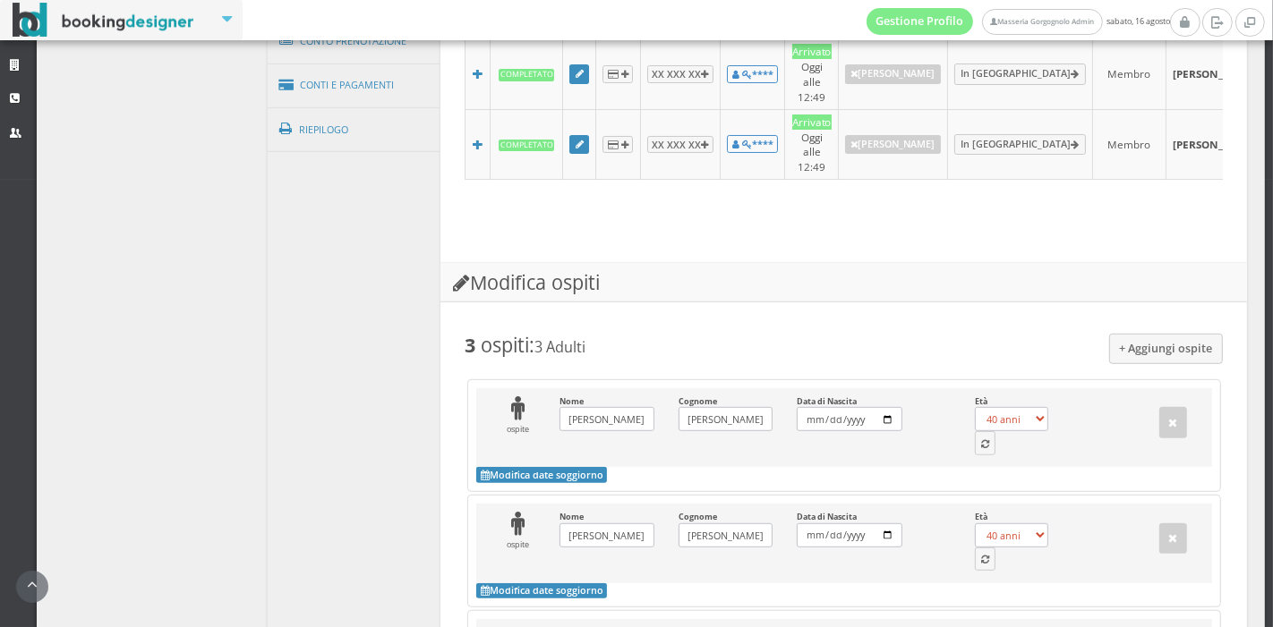
scroll to position [820, 0]
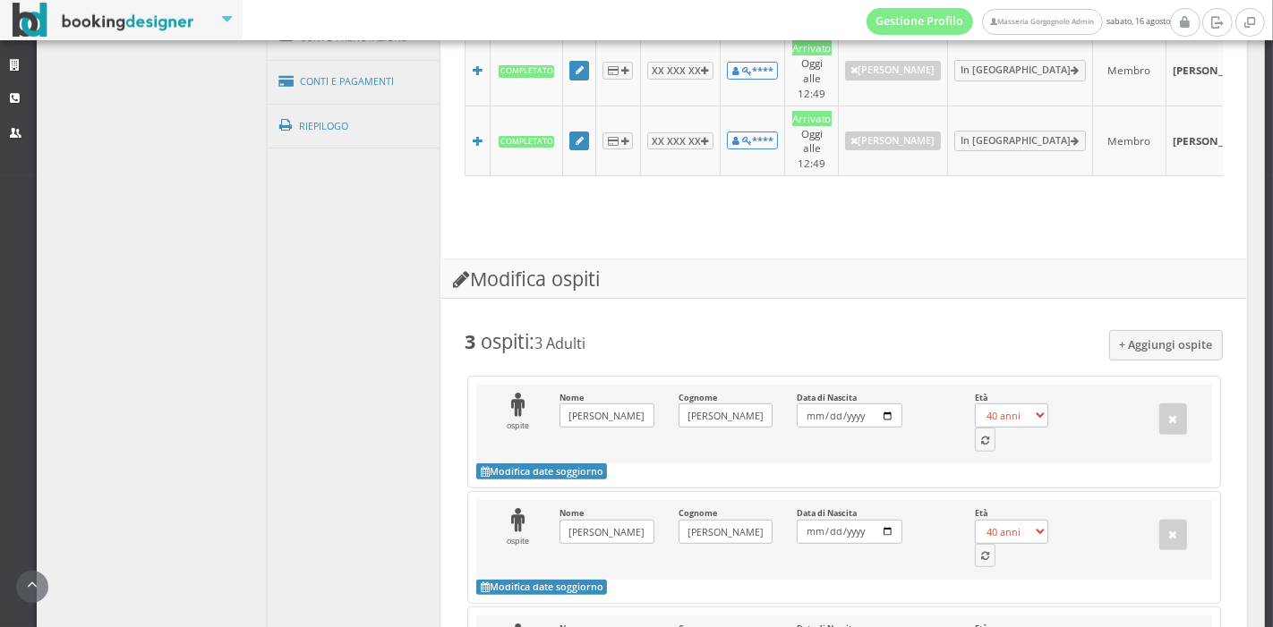
click at [984, 423] on div "Età 0 anni 1 anno 2 anni 3 anni 4 anni 5 anni 6 anni 7 anni 8 anni 9 anni 10 an…" at bounding box center [1021, 422] width 118 height 59
click at [981, 428] on button "button" at bounding box center [985, 439] width 21 height 23
select select "42"
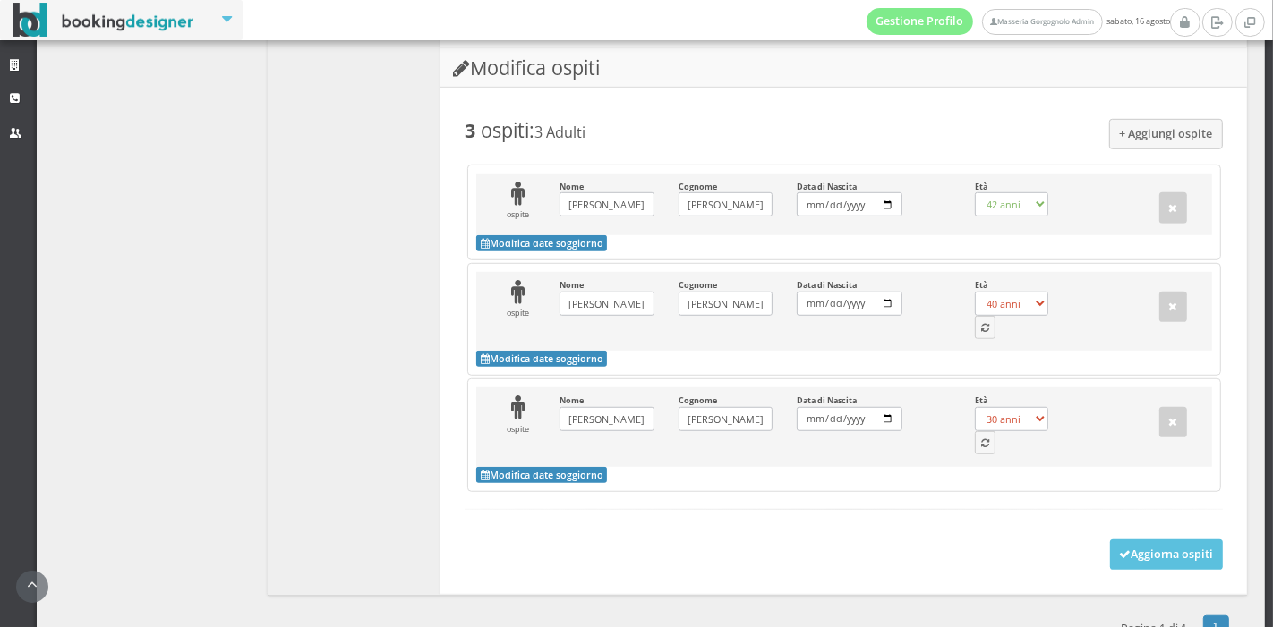
scroll to position [1057, 0]
click at [981, 323] on icon "button" at bounding box center [985, 328] width 8 height 10
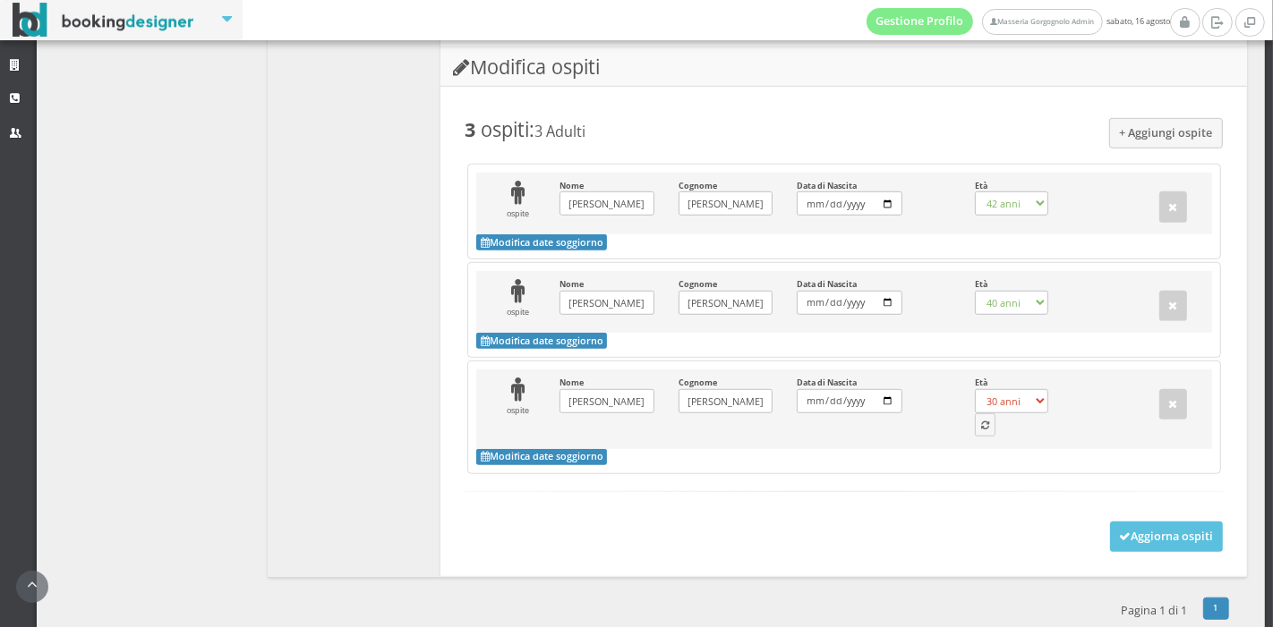
scroll to position [1052, 0]
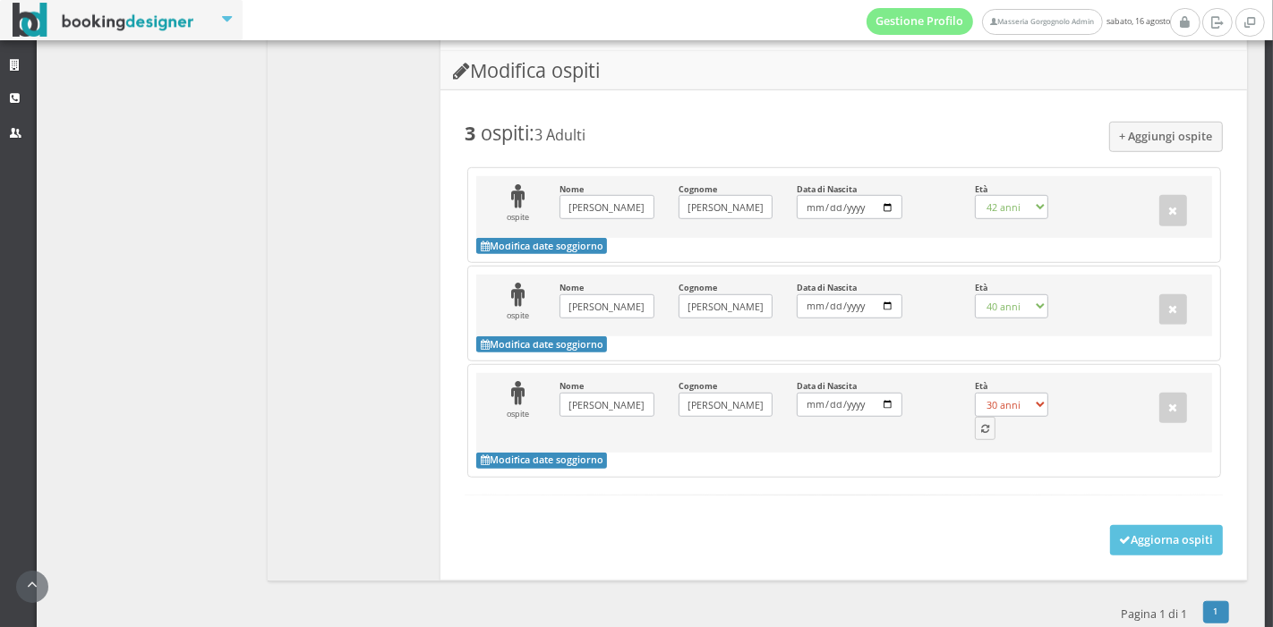
select select "3"
click at [975, 417] on button "button" at bounding box center [985, 428] width 21 height 23
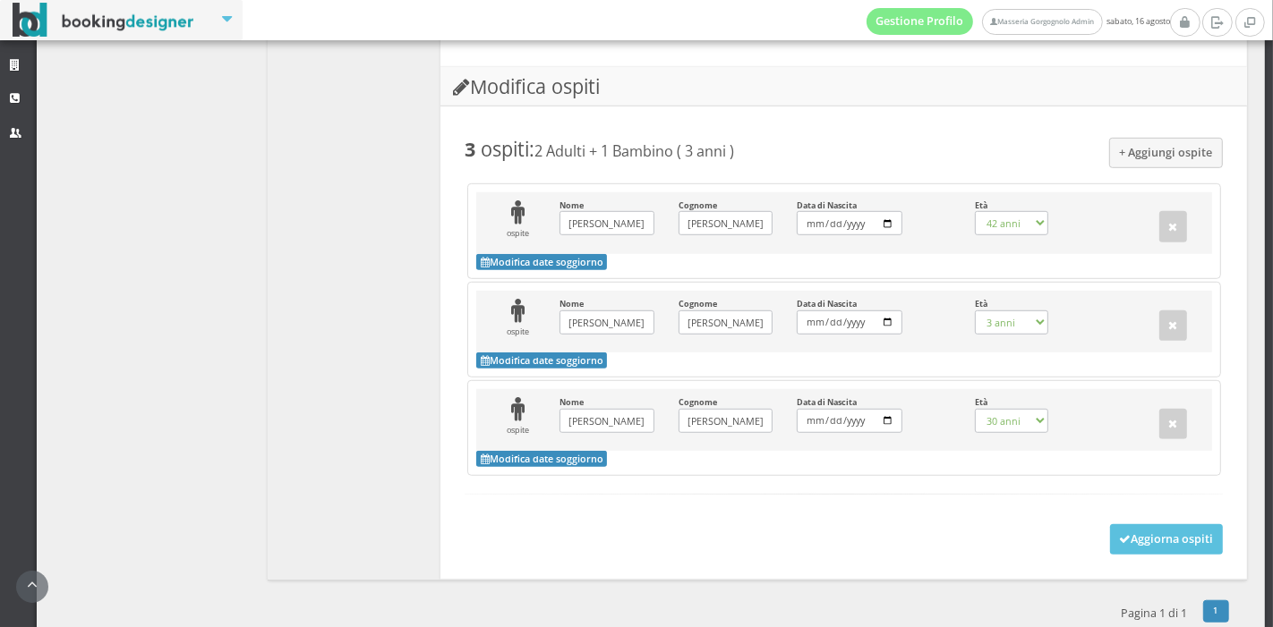
select select "42"
click at [1114, 524] on button "Aggiorna ospiti" at bounding box center [1167, 539] width 114 height 30
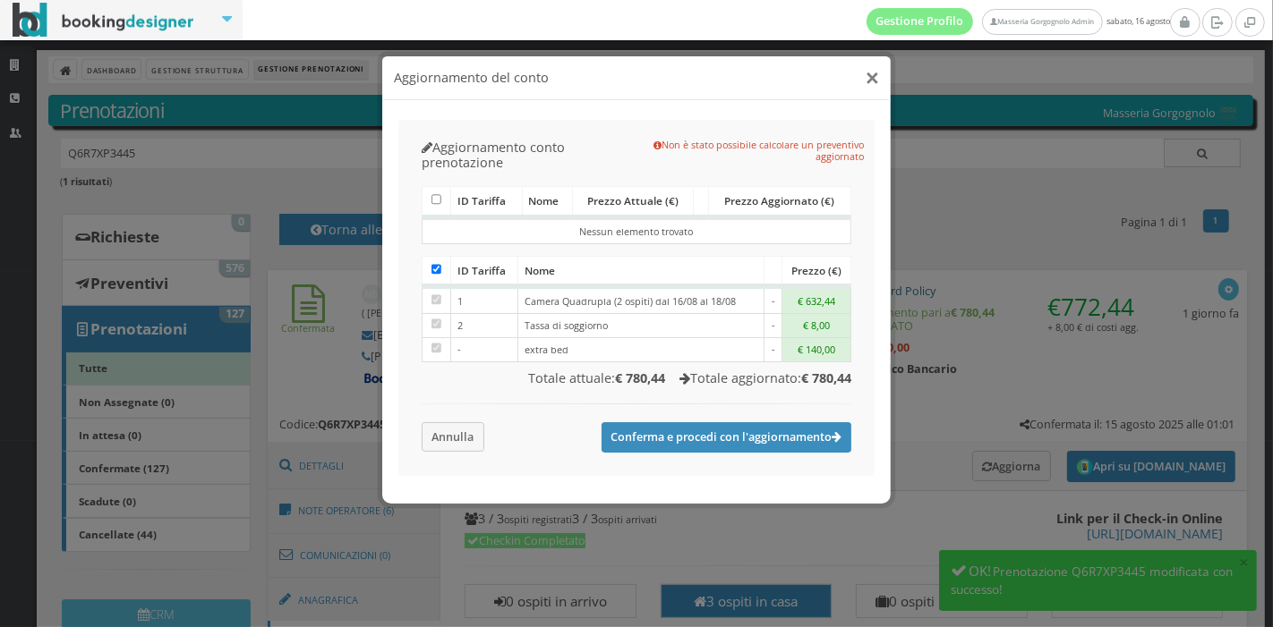
click at [877, 81] on button "×" at bounding box center [871, 78] width 13 height 22
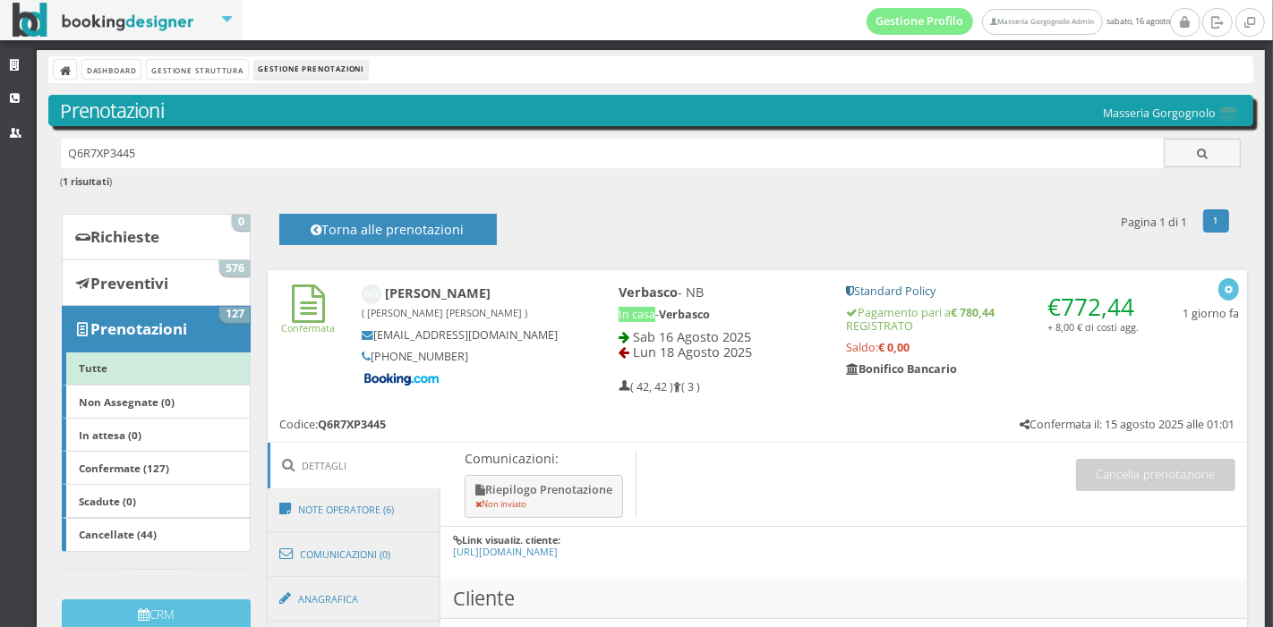
click at [626, 218] on div "1 prenotazione trovata 1 Pagina 1 di 1 Torna alle prenotazioni" at bounding box center [750, 229] width 979 height 43
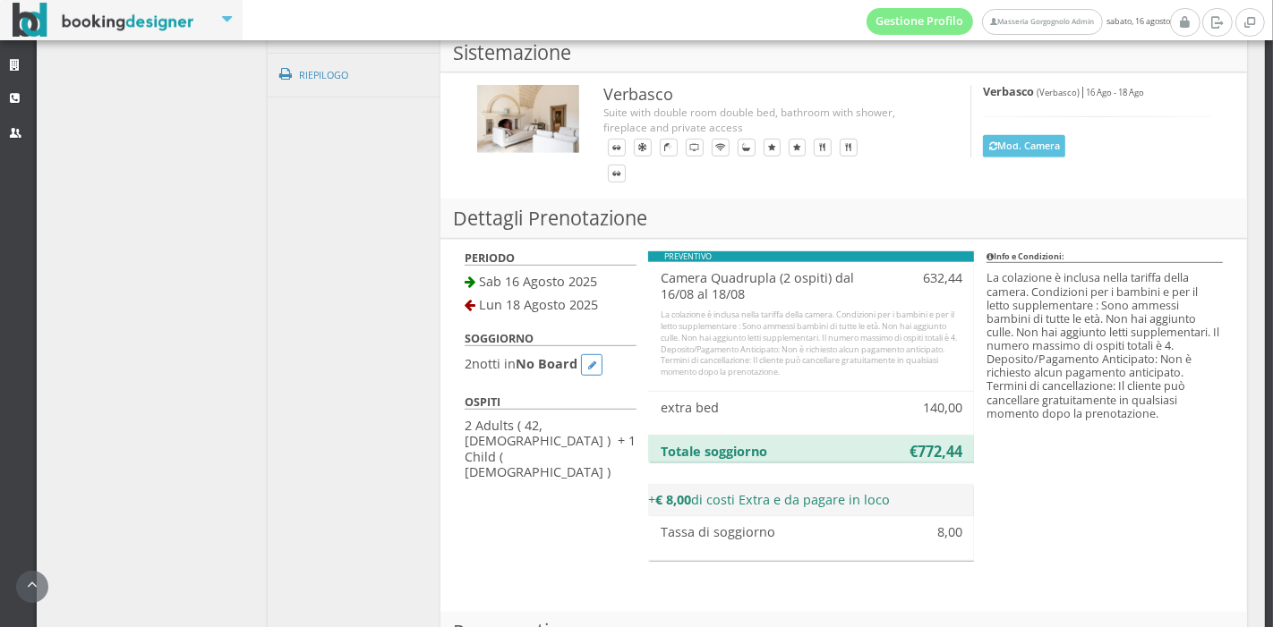
scroll to position [592, 0]
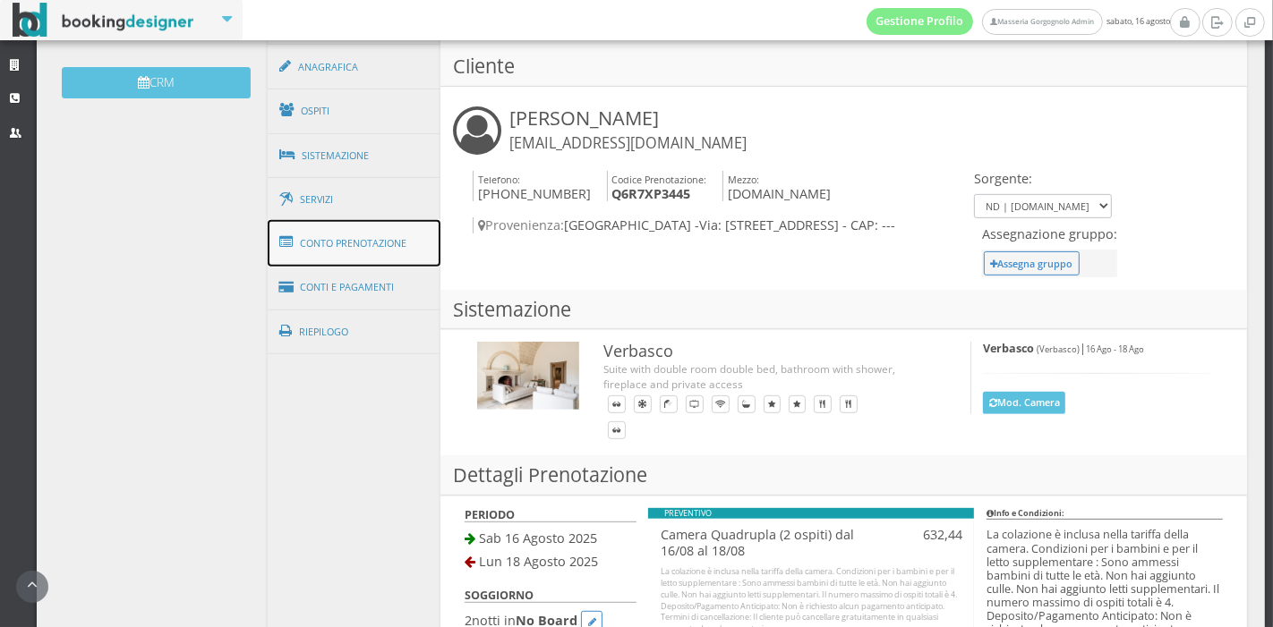
click at [317, 246] on link "Conto Prenotazione" at bounding box center [355, 243] width 174 height 47
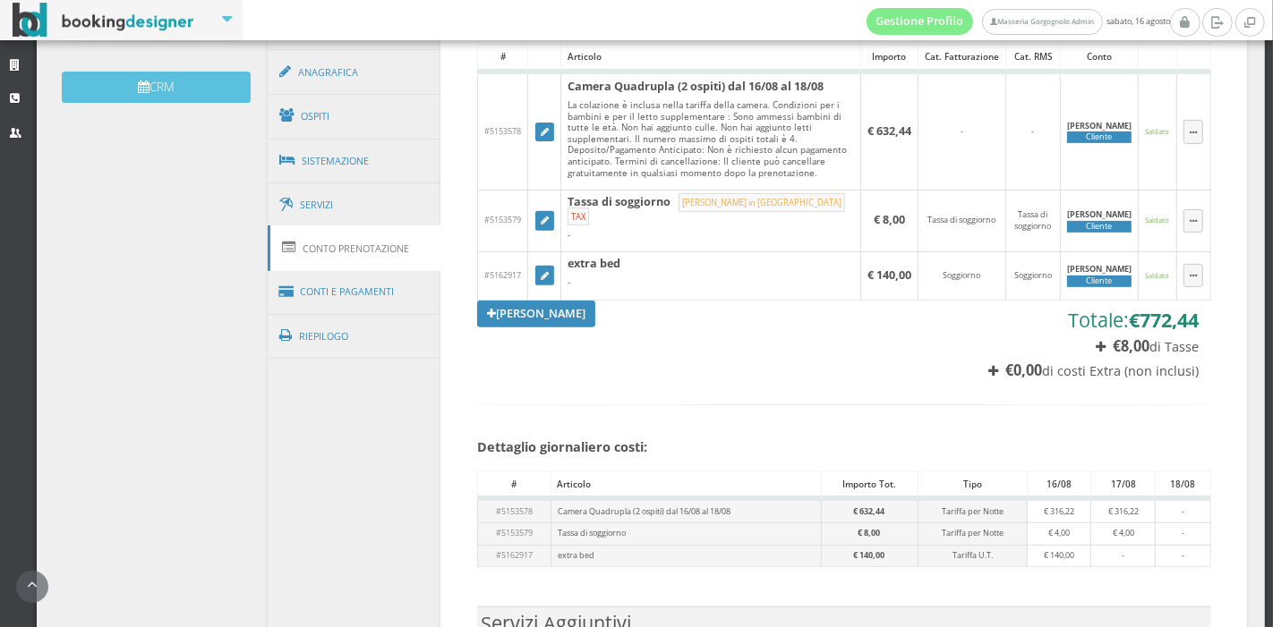
scroll to position [584, 0]
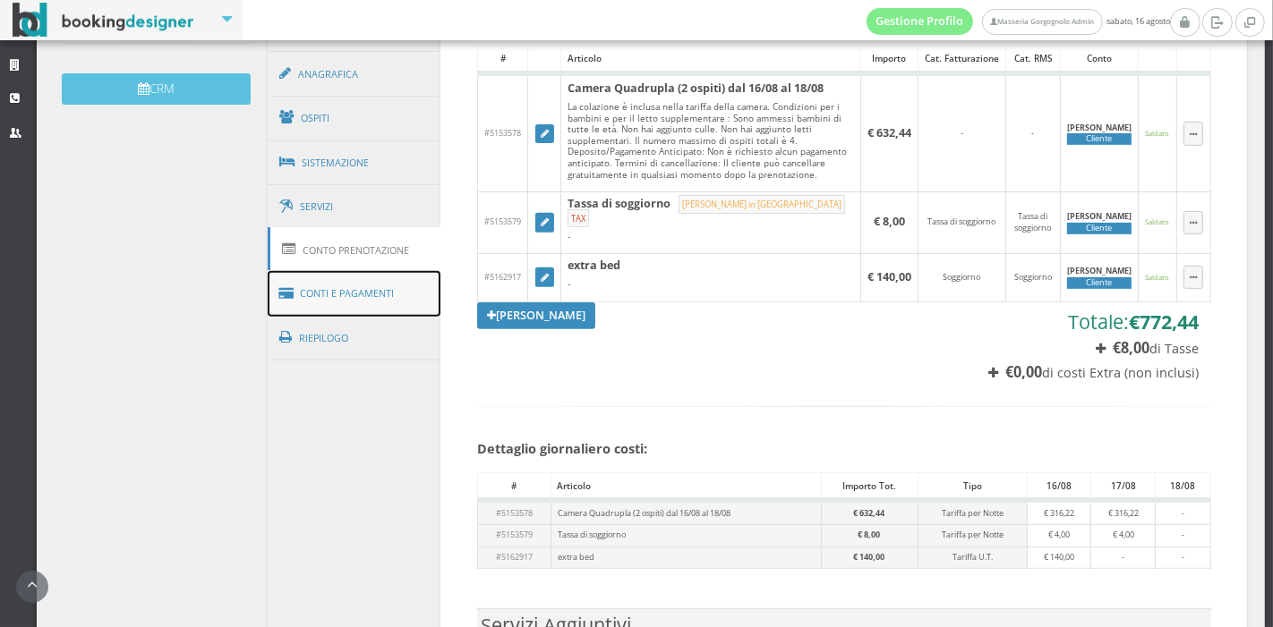
click at [338, 289] on link "Conti e Pagamenti" at bounding box center [355, 294] width 174 height 46
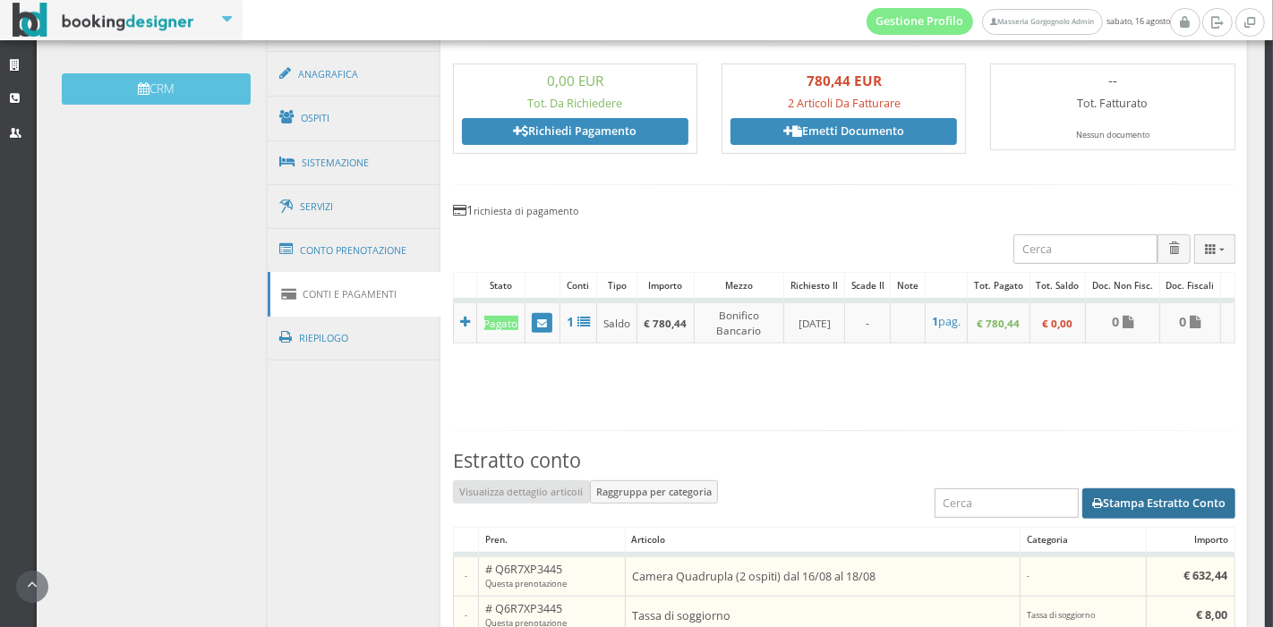
click at [1120, 502] on button "Stampa Estratto Conto" at bounding box center [1158, 504] width 153 height 30
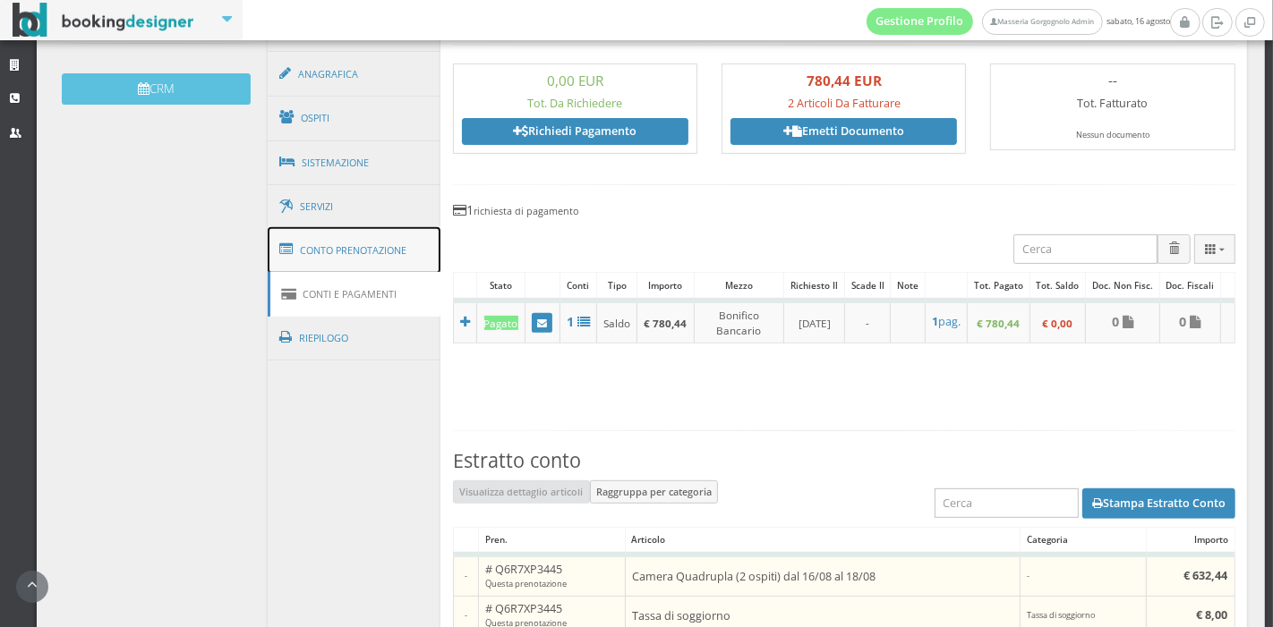
click at [386, 264] on link "Conto Prenotazione" at bounding box center [355, 250] width 174 height 47
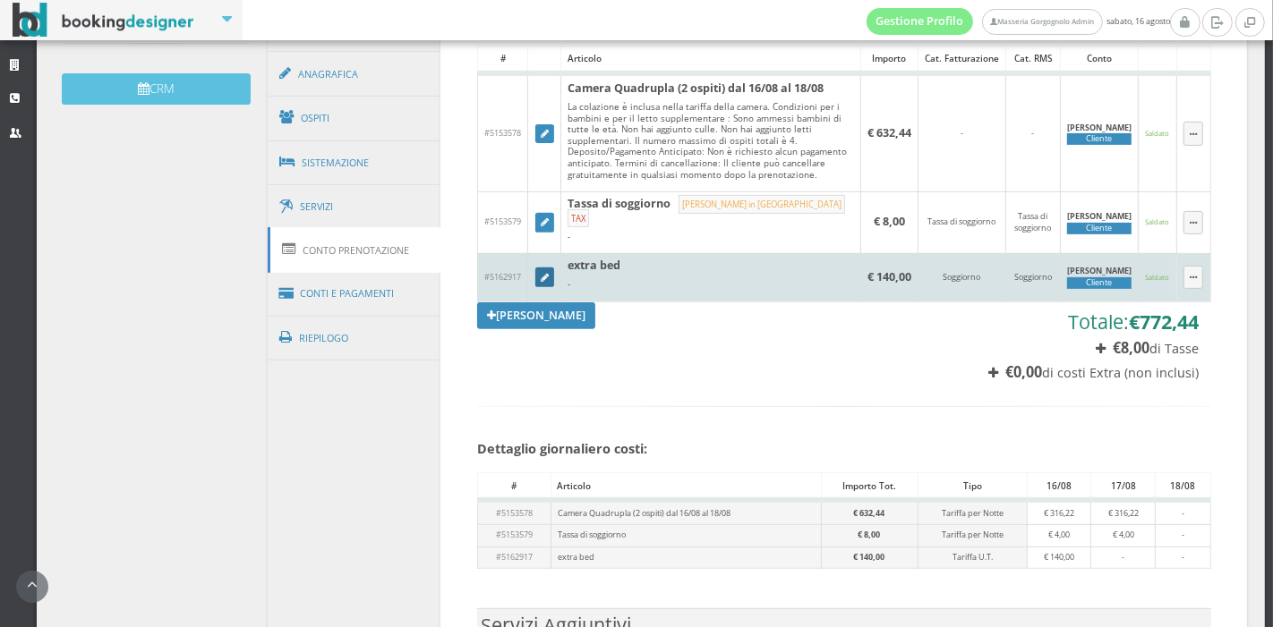
click at [550, 268] on link at bounding box center [545, 278] width 20 height 20
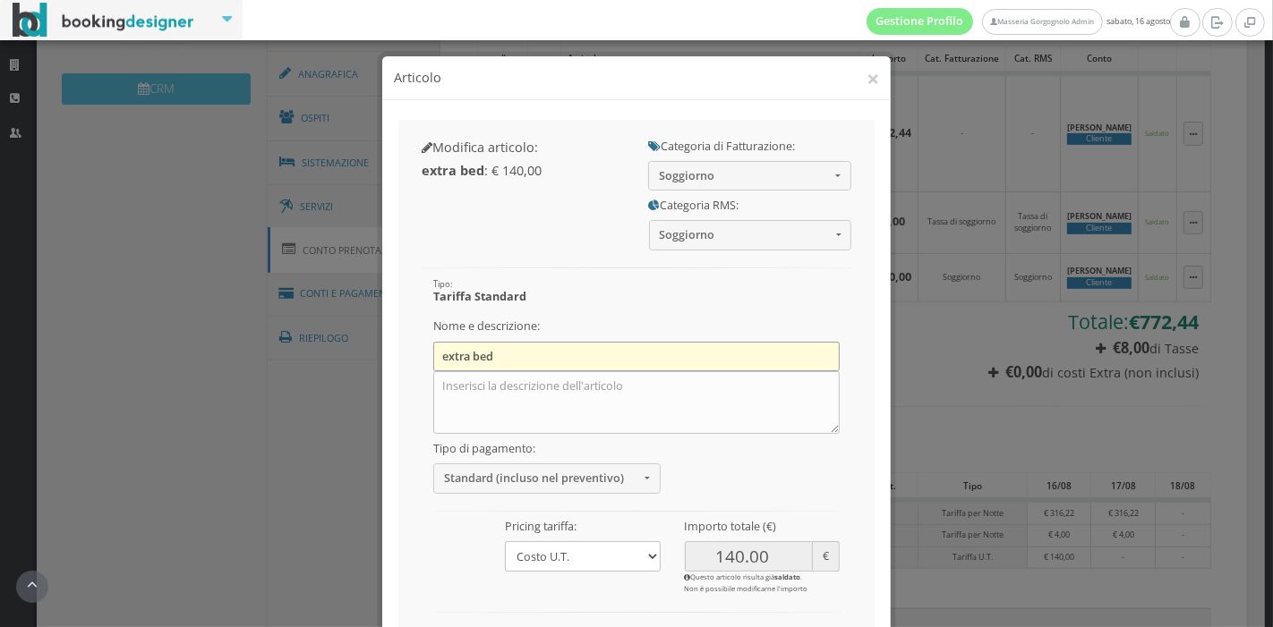
click at [444, 351] on input "extra bed" at bounding box center [636, 357] width 406 height 30
click at [475, 358] on input "Extra bed" at bounding box center [636, 357] width 406 height 30
click at [494, 357] on input "Extra Bed" at bounding box center [636, 357] width 406 height 30
click at [531, 356] on input "Extra Bed 16/08-!7/08" at bounding box center [636, 357] width 406 height 30
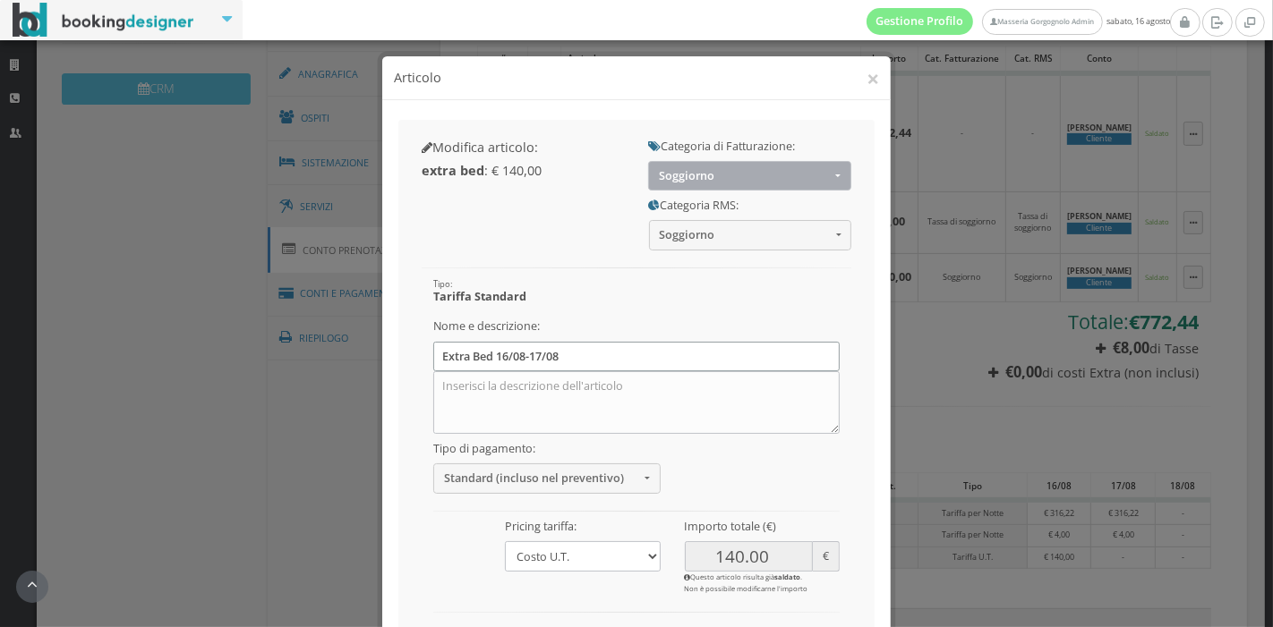
type input "Extra Bed 16/08-17/08"
click at [709, 182] on span "Soggiorno" at bounding box center [745, 175] width 172 height 13
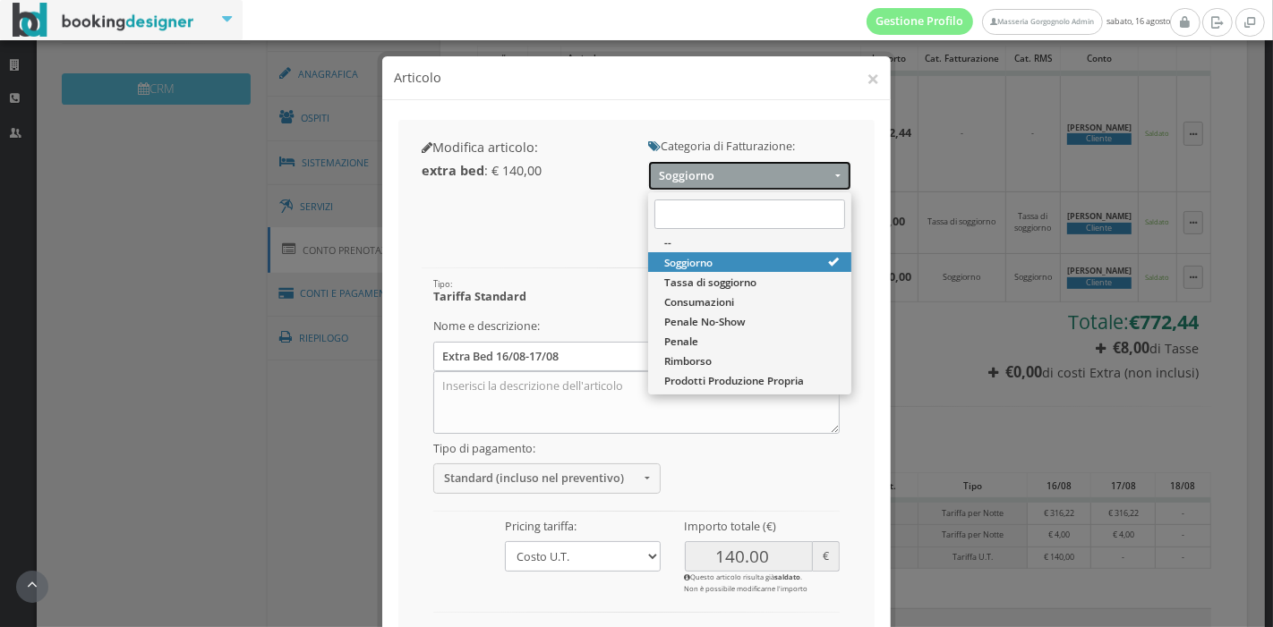
click at [709, 182] on span "Soggiorno" at bounding box center [745, 175] width 172 height 13
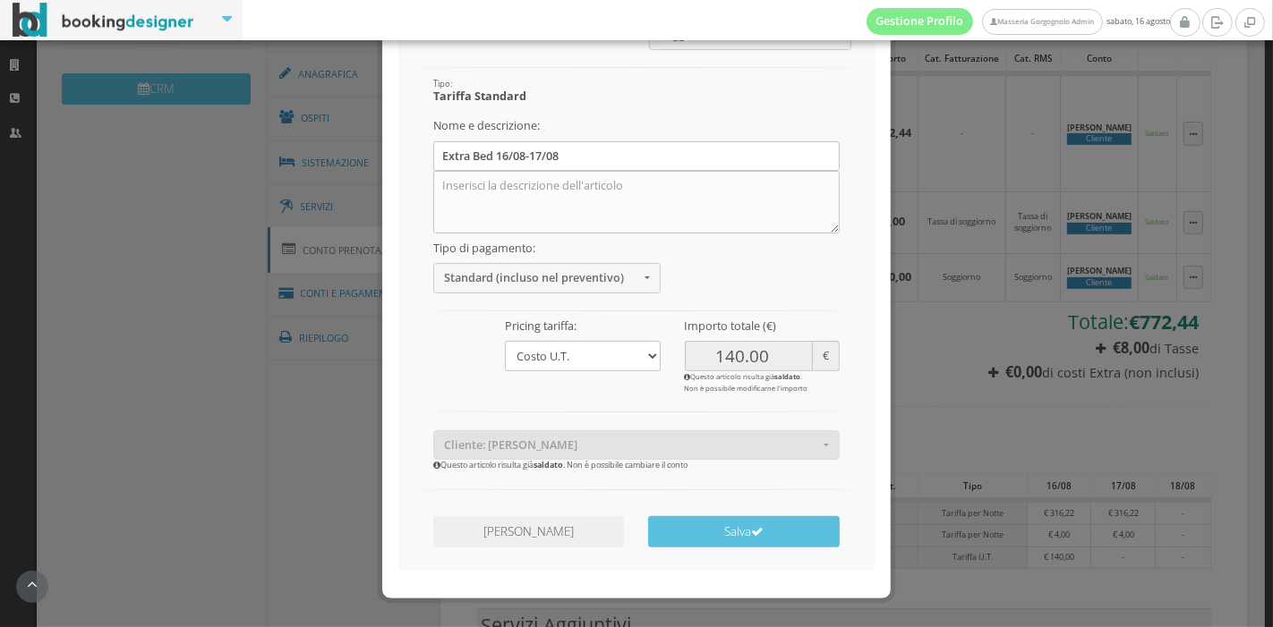
scroll to position [252, 0]
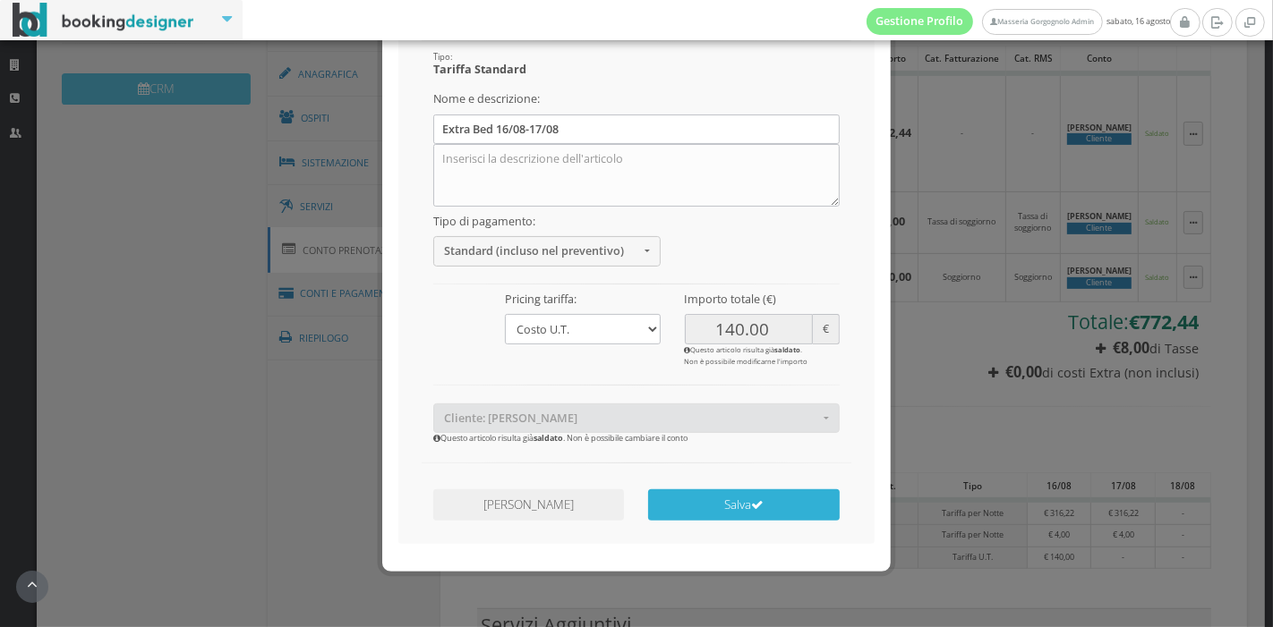
click at [677, 510] on button "Salva" at bounding box center [743, 505] width 191 height 31
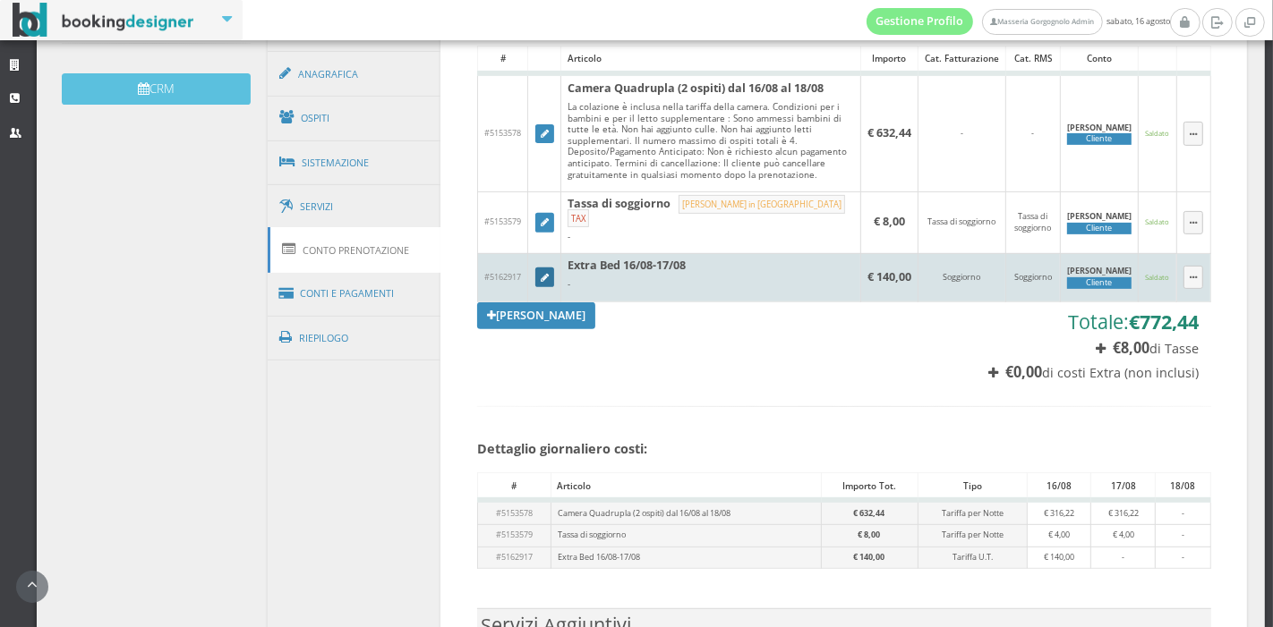
click at [541, 274] on icon at bounding box center [545, 279] width 8 height 10
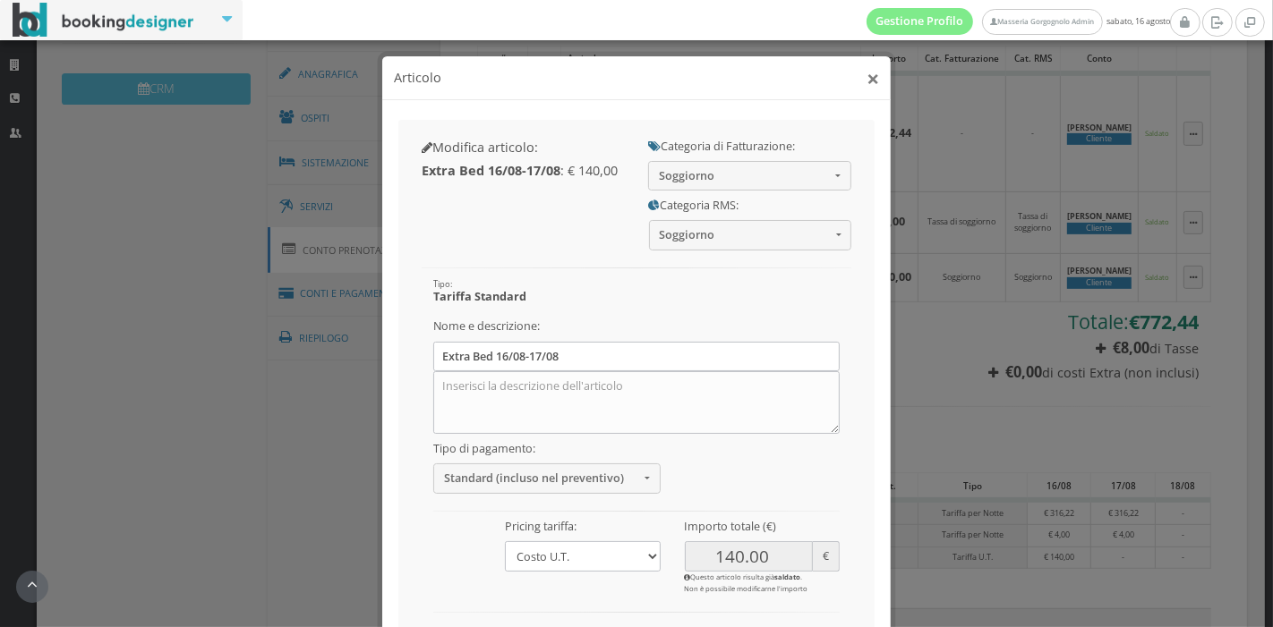
click at [867, 81] on button "×" at bounding box center [872, 78] width 13 height 22
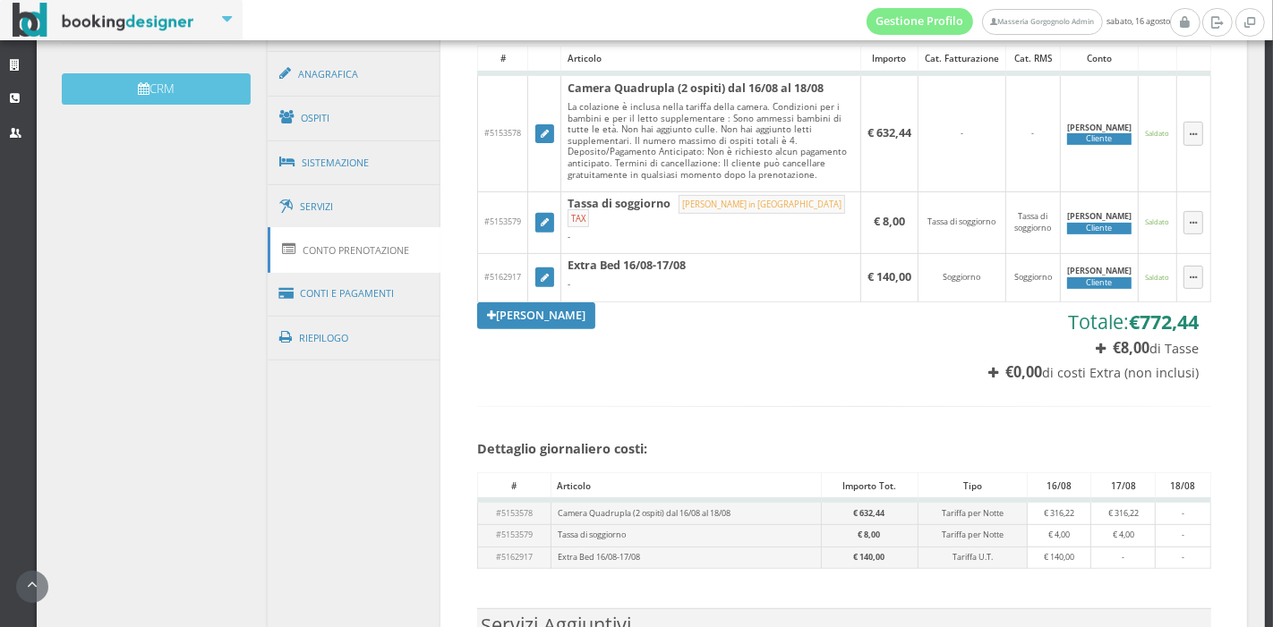
click at [473, 373] on div "Visualizza articoli eliminati # Articolo Importo Cat. Fatturazione Cat. RMS Con…" at bounding box center [843, 380] width 758 height 763
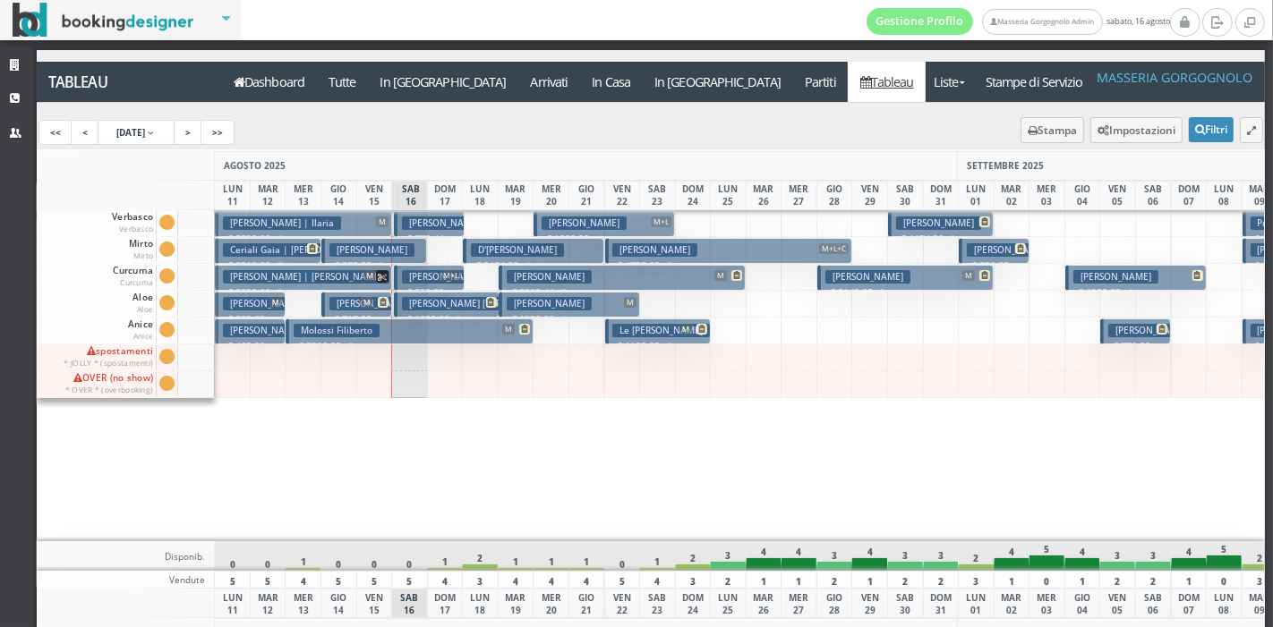
click at [482, 249] on h3 "D'[PERSON_NAME]" at bounding box center [517, 249] width 93 height 13
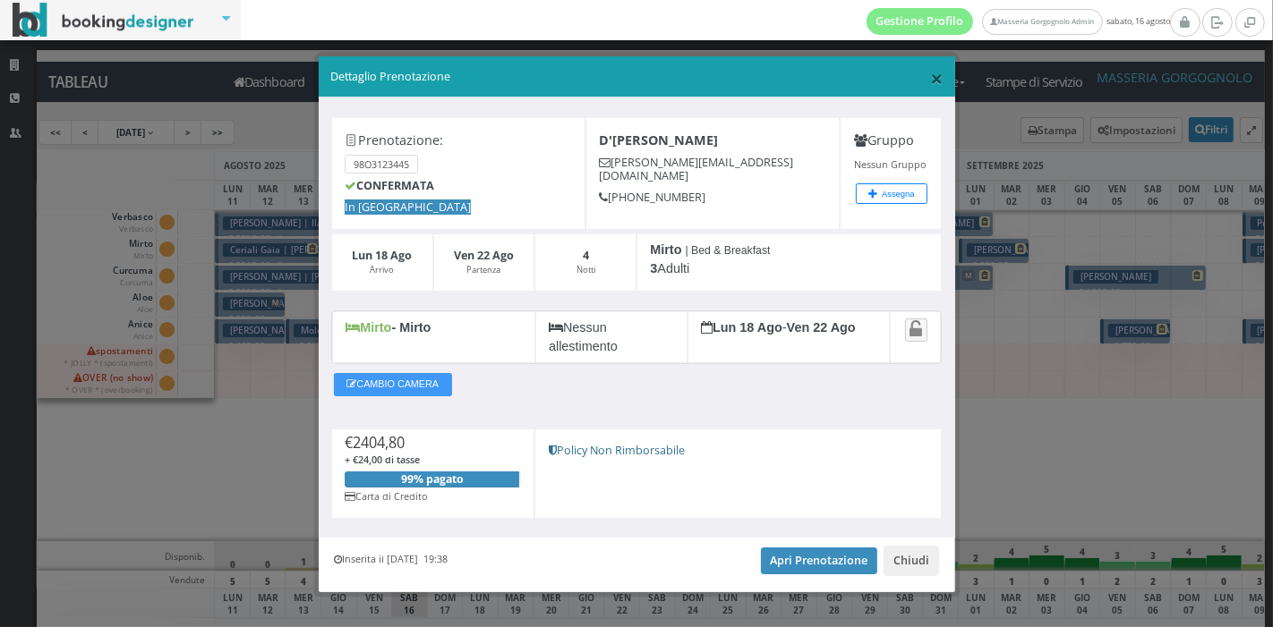
click at [930, 88] on span "×" at bounding box center [936, 78] width 13 height 30
